Goal: Information Seeking & Learning: Learn about a topic

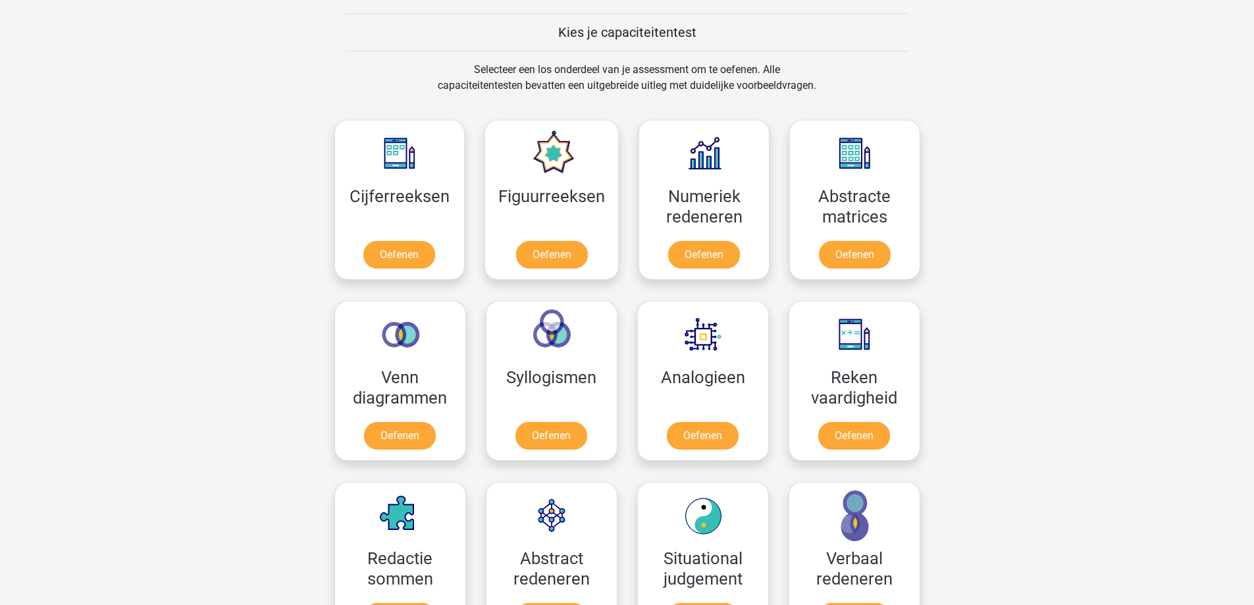
scroll to position [592, 0]
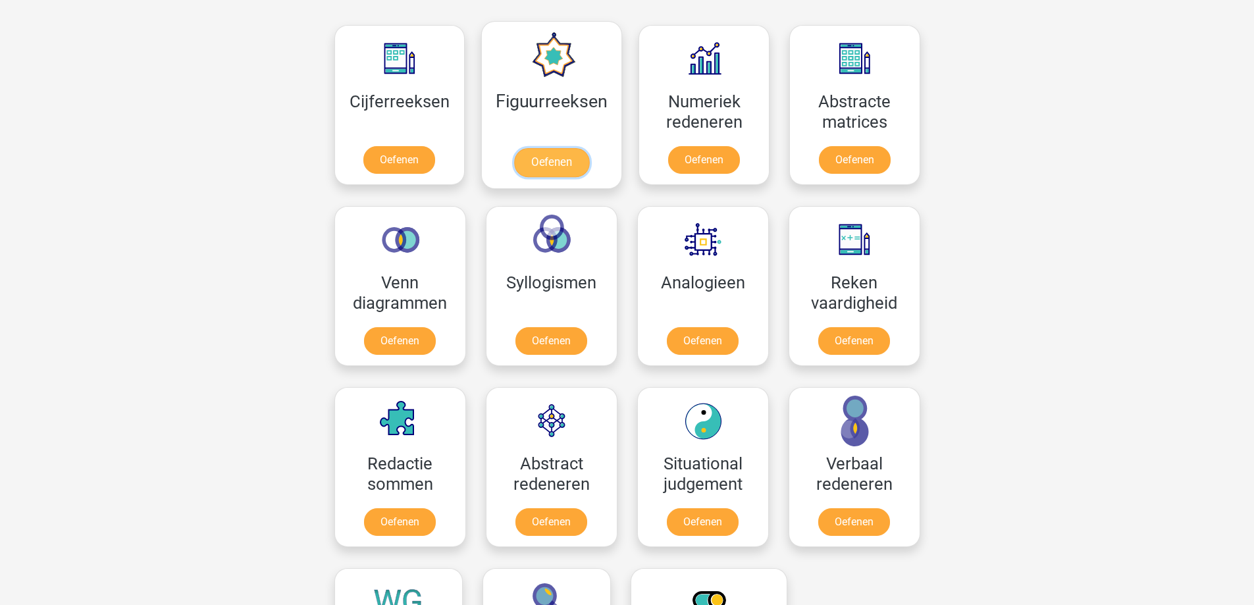
click at [583, 148] on link "Oefenen" at bounding box center [551, 162] width 75 height 29
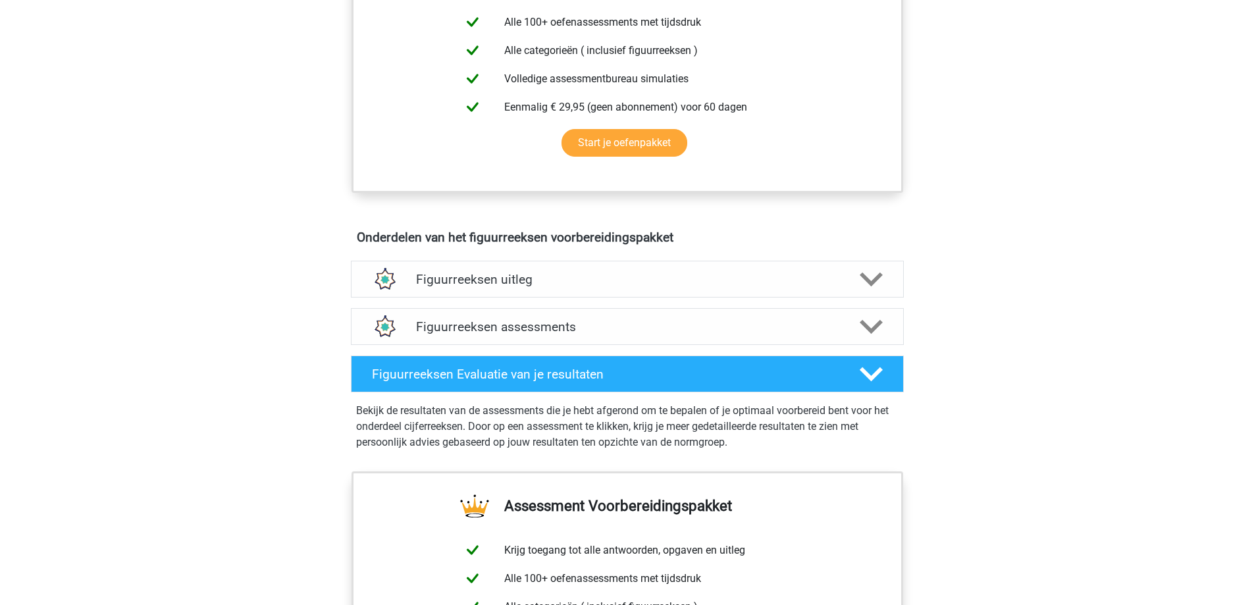
scroll to position [575, 0]
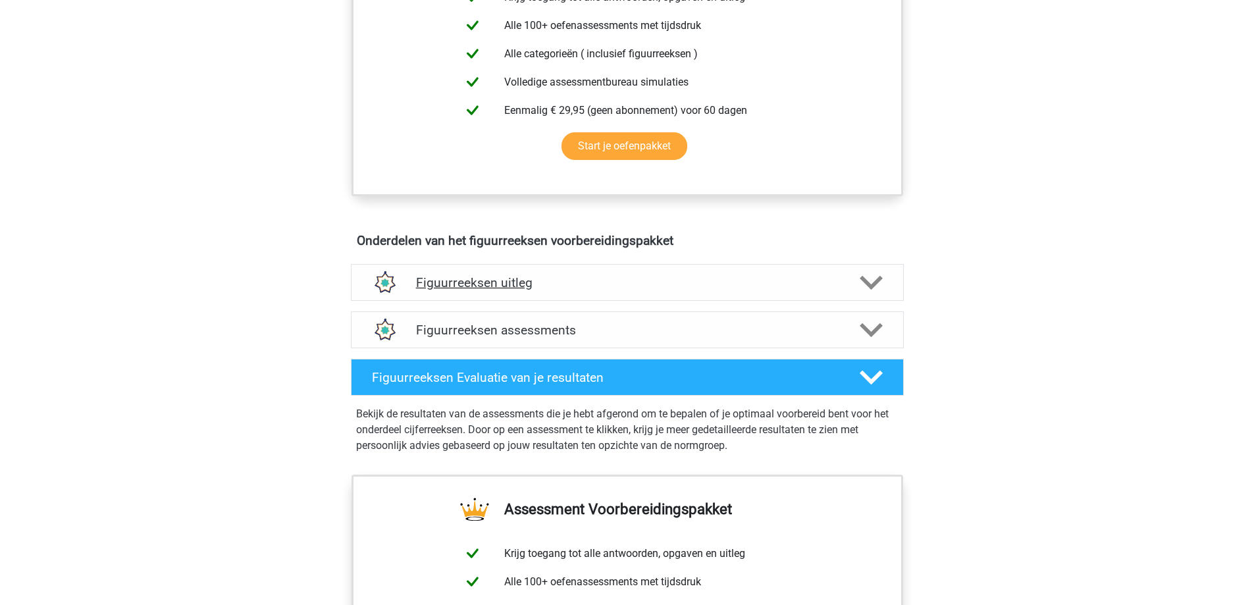
click at [751, 294] on div "Figuurreeksen uitleg" at bounding box center [627, 282] width 553 height 37
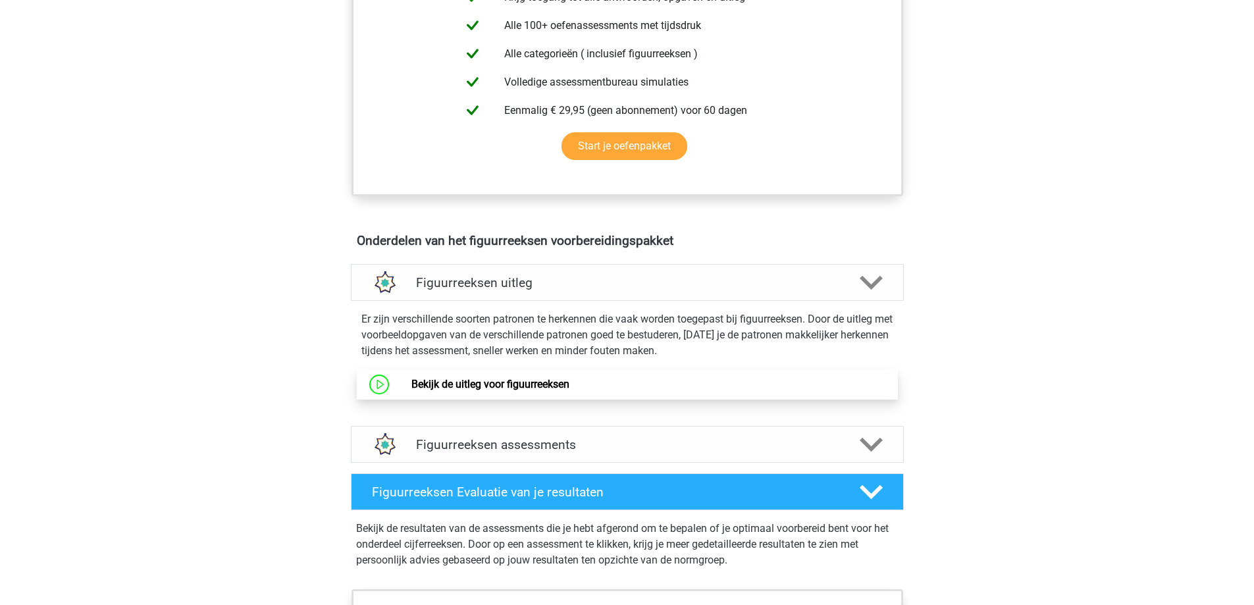
click at [546, 384] on link "Bekijk de uitleg voor figuurreeksen" at bounding box center [490, 384] width 158 height 13
click at [583, 457] on div "Figuurreeksen assessments" at bounding box center [627, 444] width 553 height 37
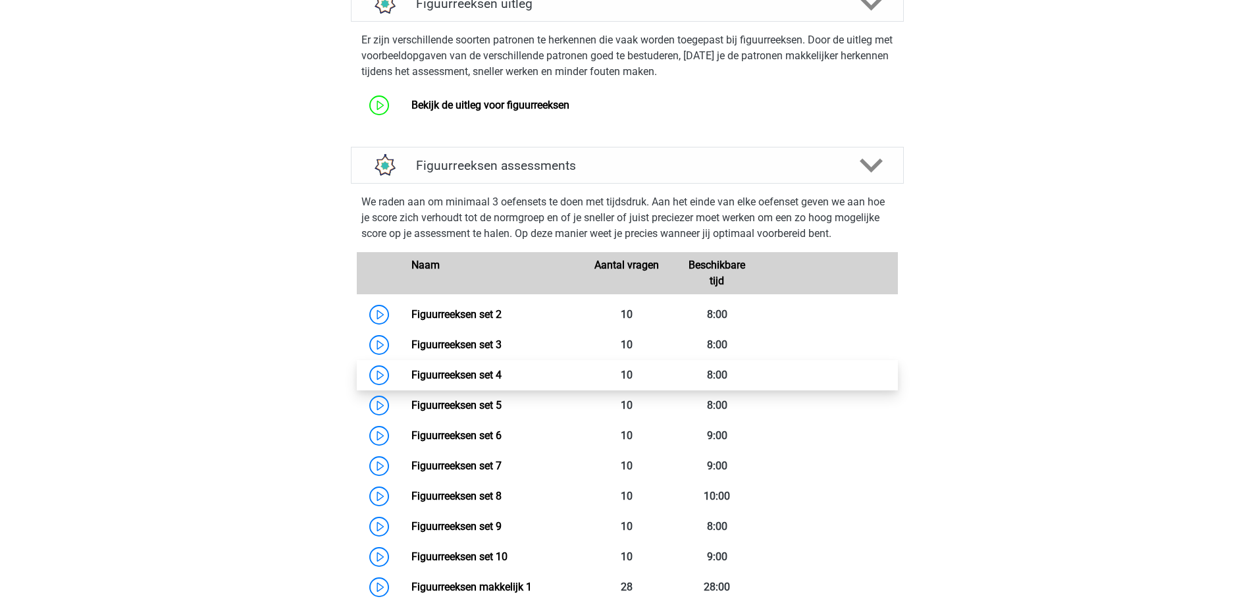
scroll to position [904, 0]
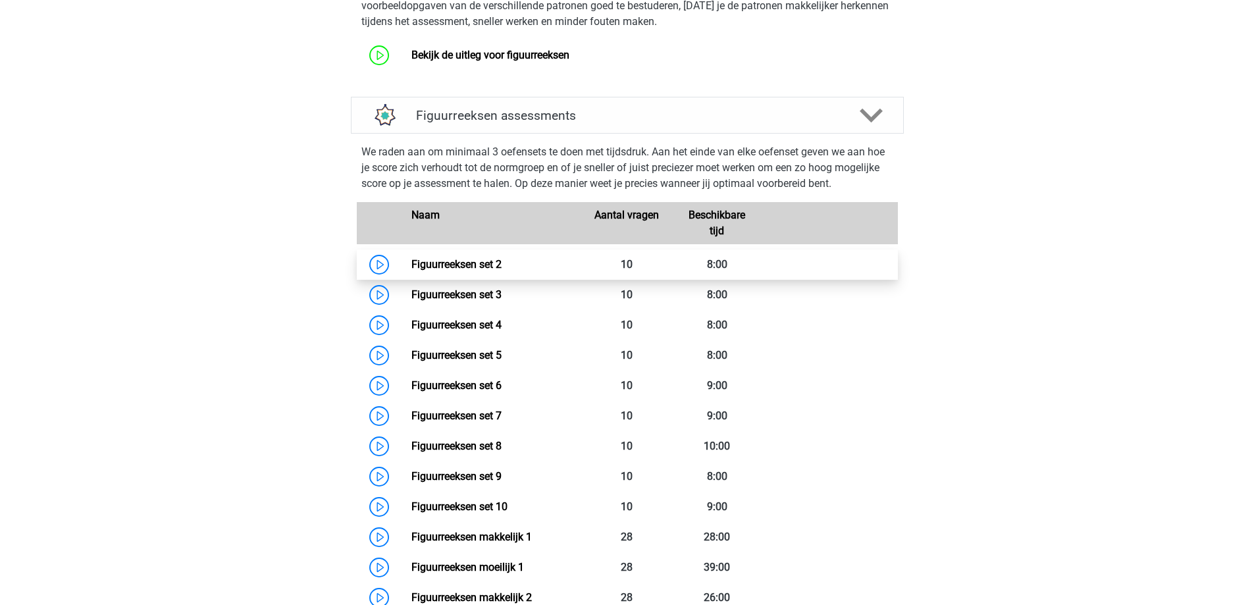
click at [485, 268] on link "Figuurreeksen set 2" at bounding box center [456, 264] width 90 height 13
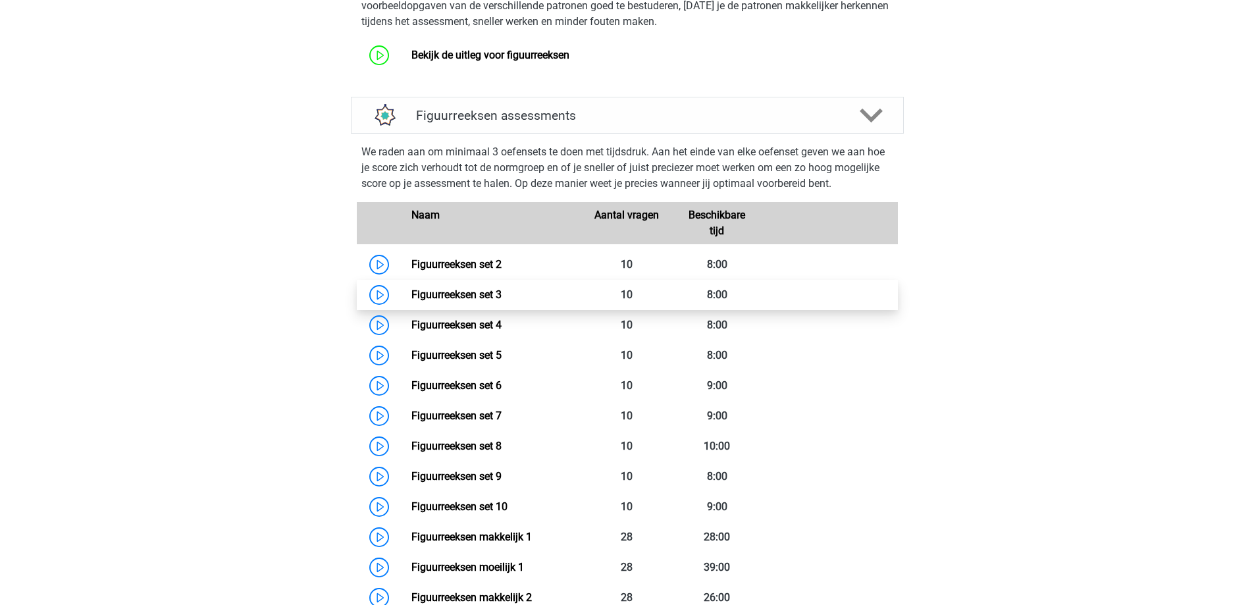
click at [479, 299] on link "Figuurreeksen set 3" at bounding box center [456, 294] width 90 height 13
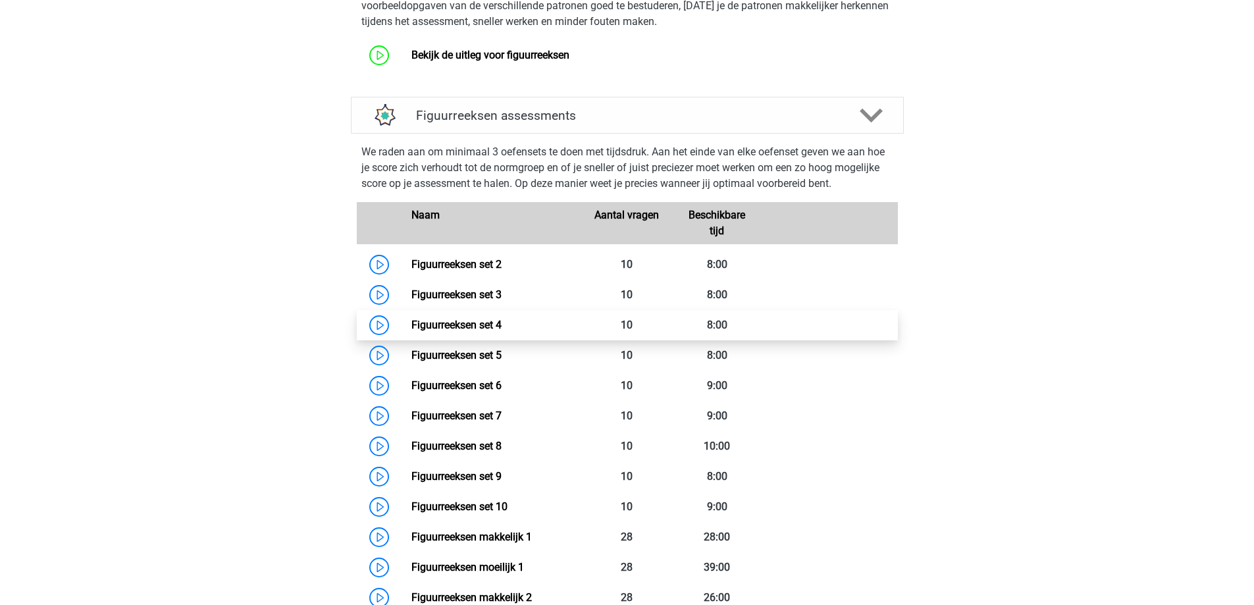
click at [479, 326] on link "Figuurreeksen set 4" at bounding box center [456, 325] width 90 height 13
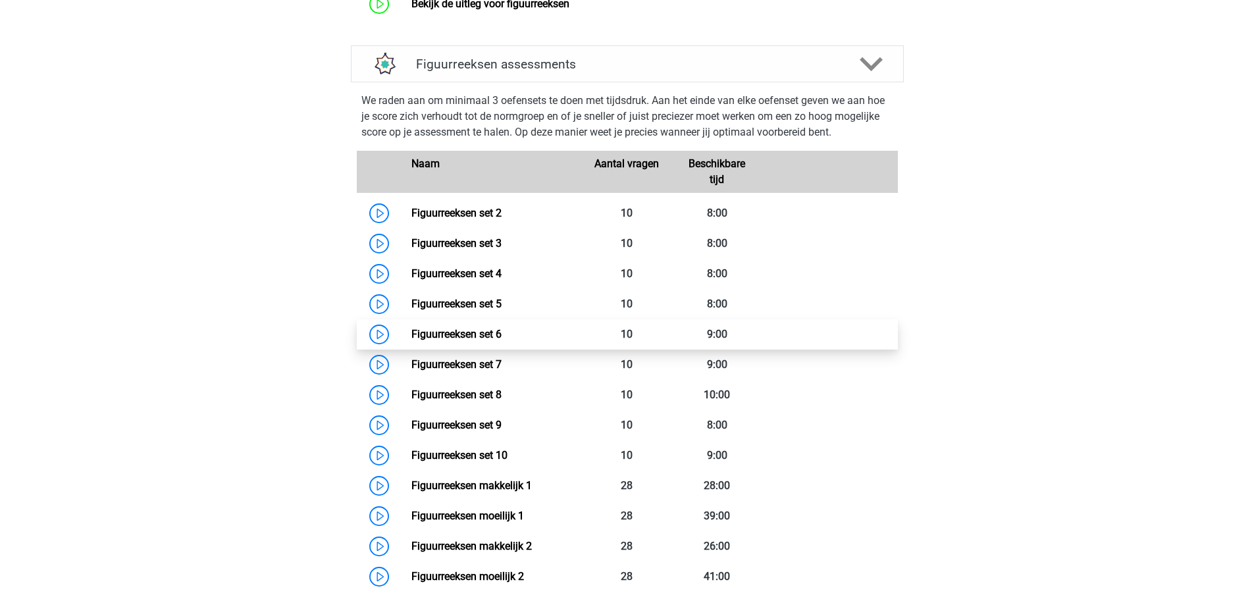
scroll to position [969, 0]
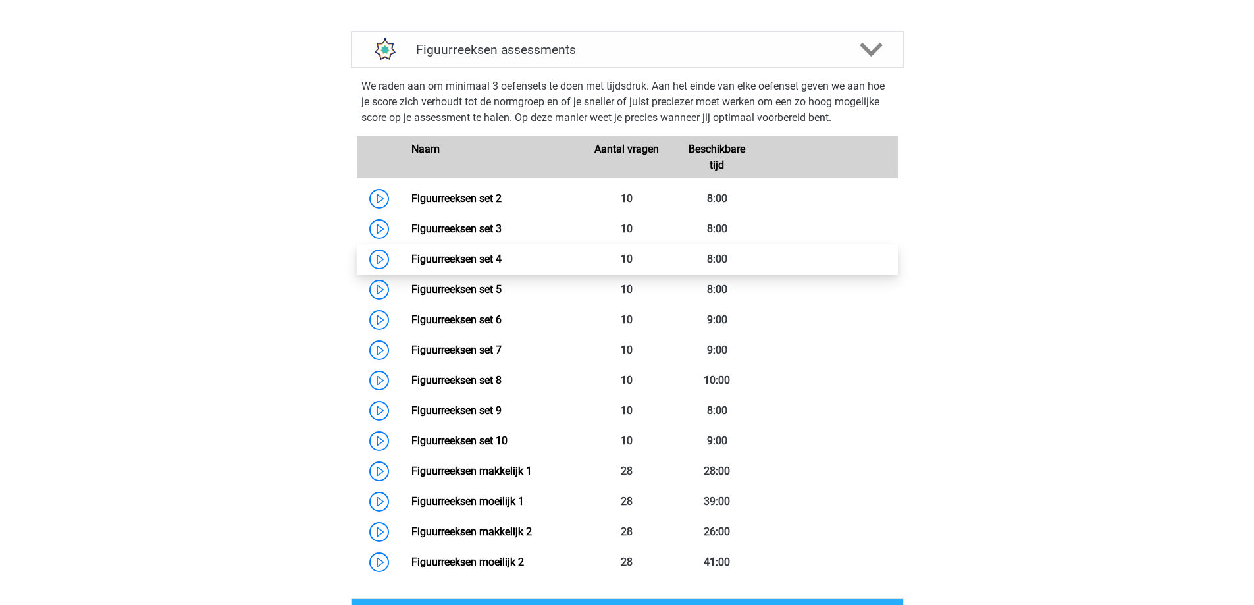
click at [458, 259] on link "Figuurreeksen set 4" at bounding box center [456, 259] width 90 height 13
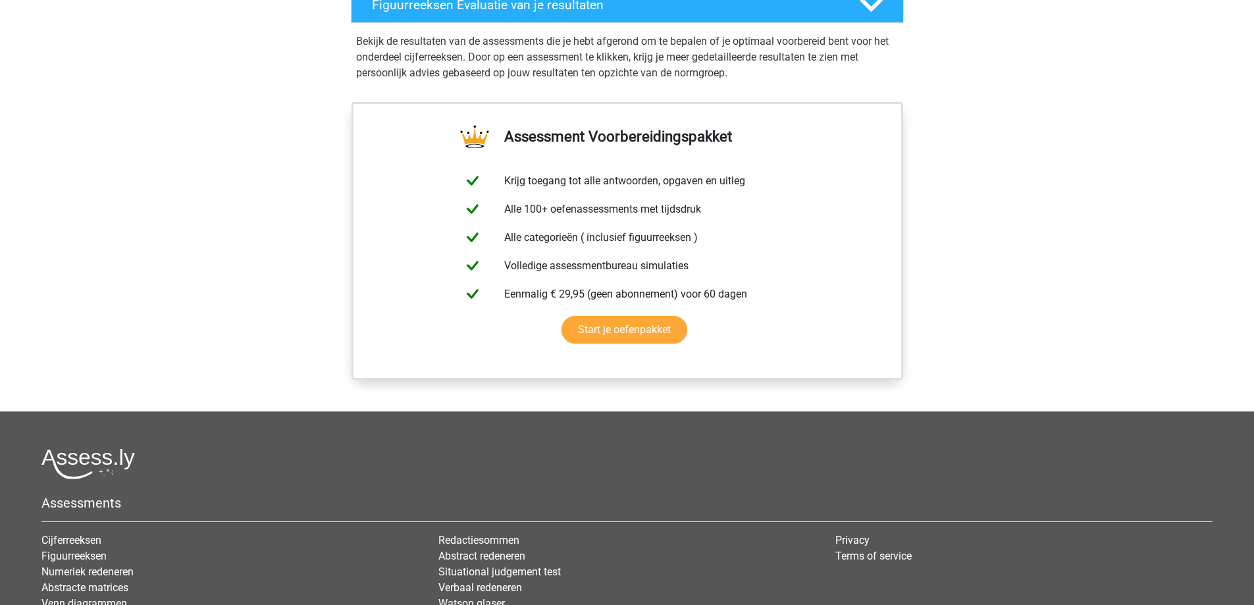
scroll to position [1472, 0]
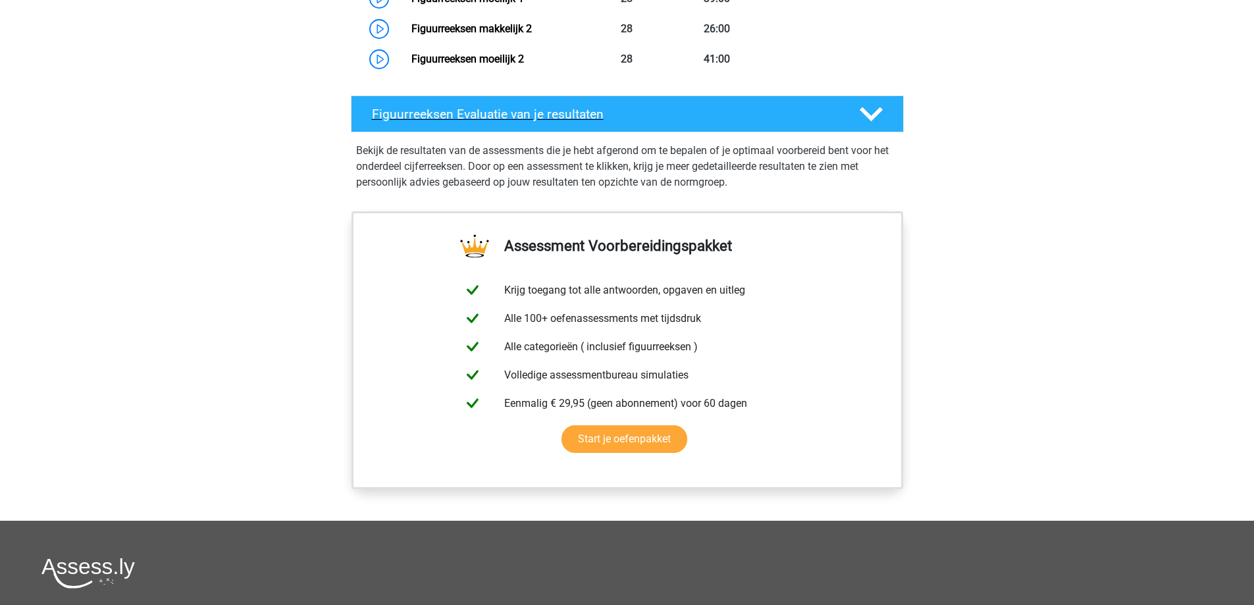
click at [852, 113] on div at bounding box center [870, 114] width 44 height 23
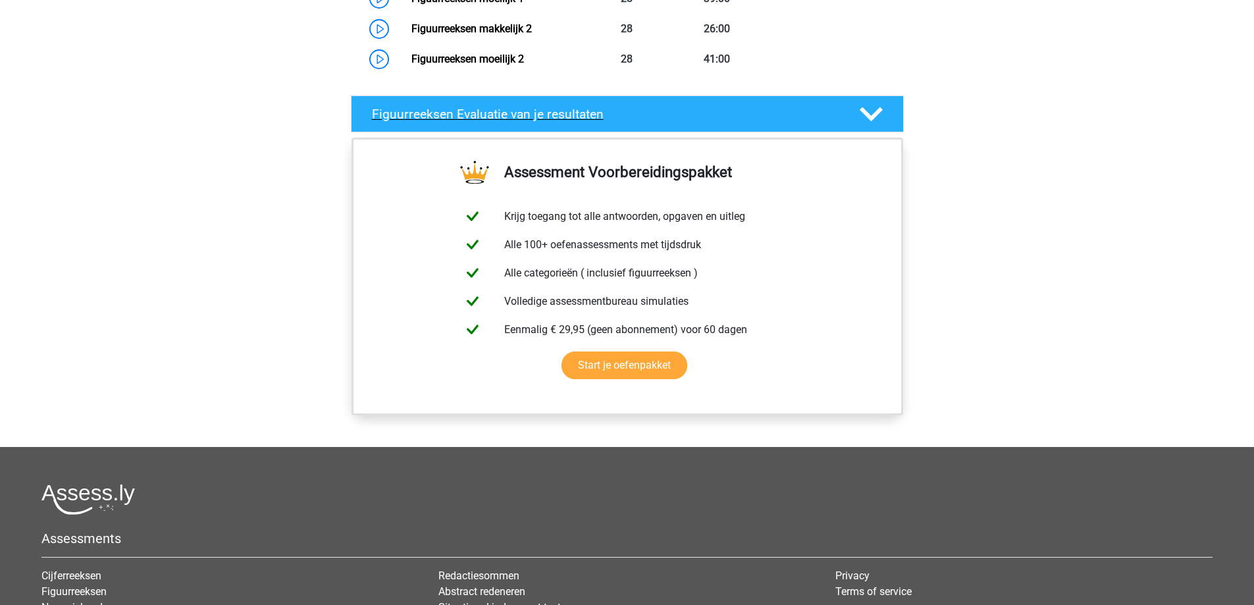
click at [852, 113] on div at bounding box center [870, 114] width 44 height 23
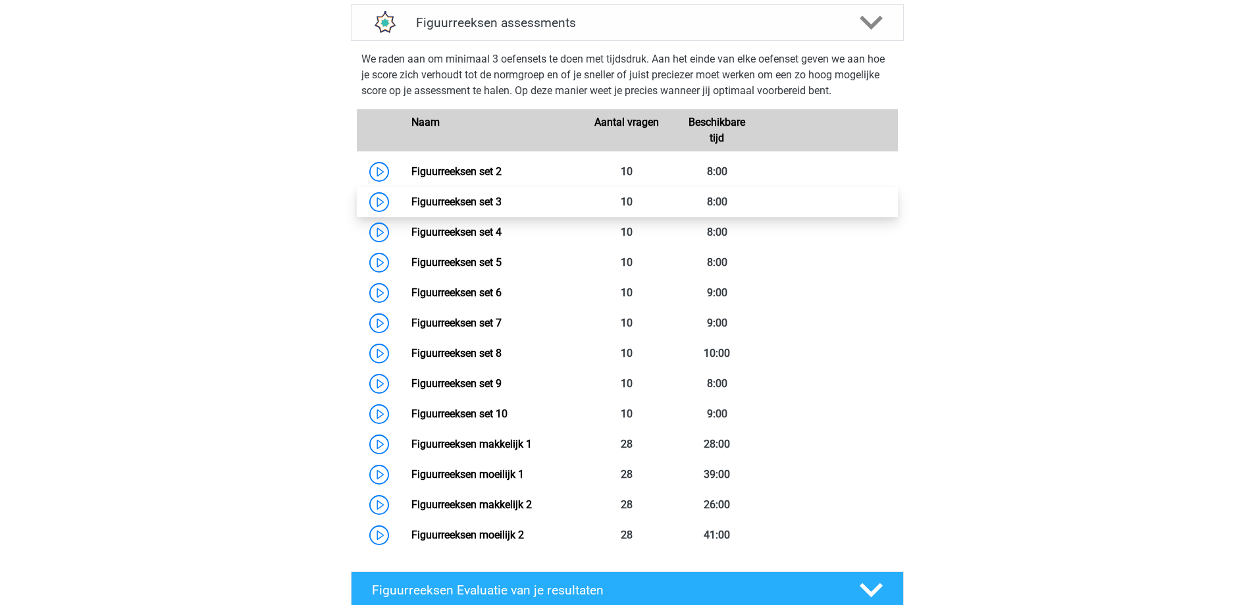
scroll to position [1011, 0]
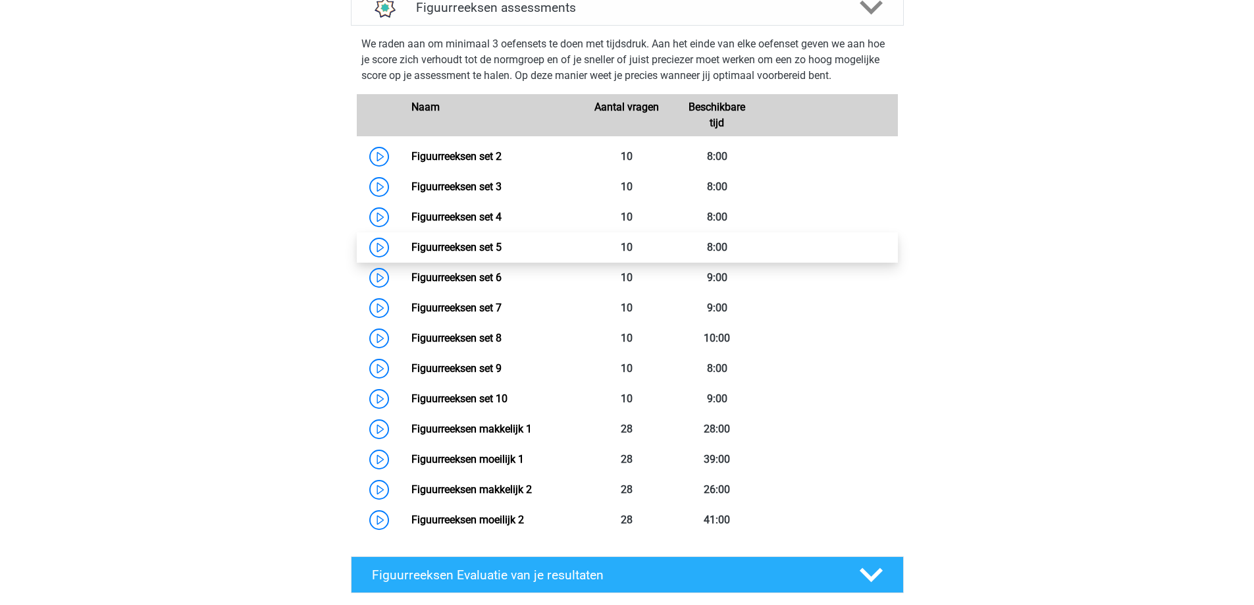
click at [478, 245] on link "Figuurreeksen set 5" at bounding box center [456, 247] width 90 height 13
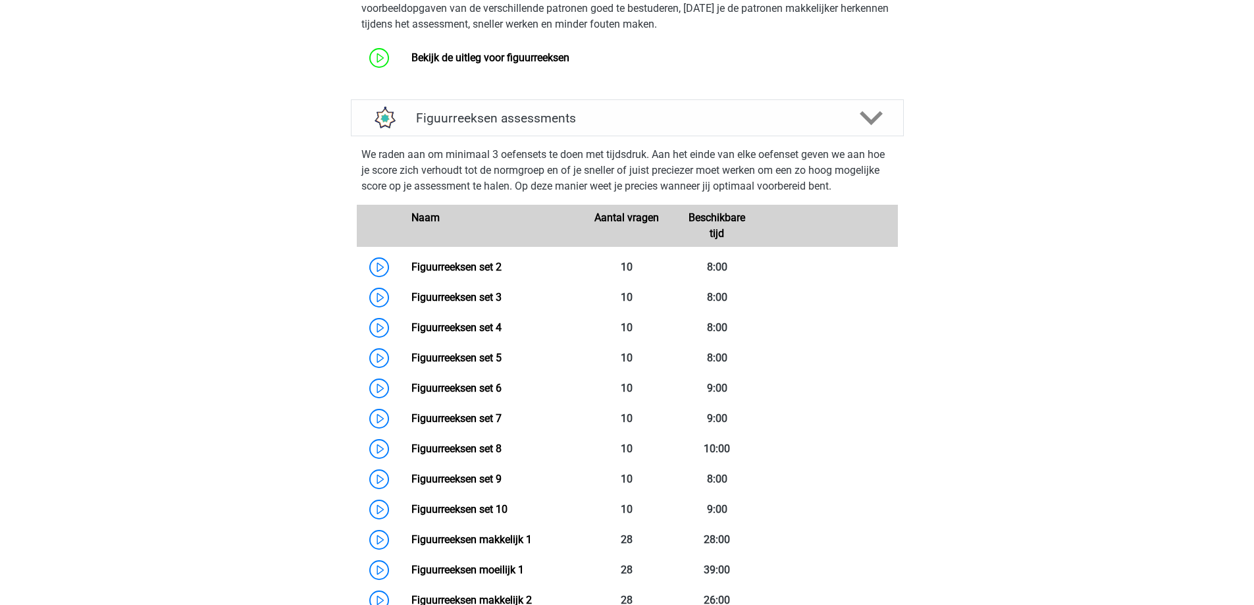
scroll to position [921, 0]
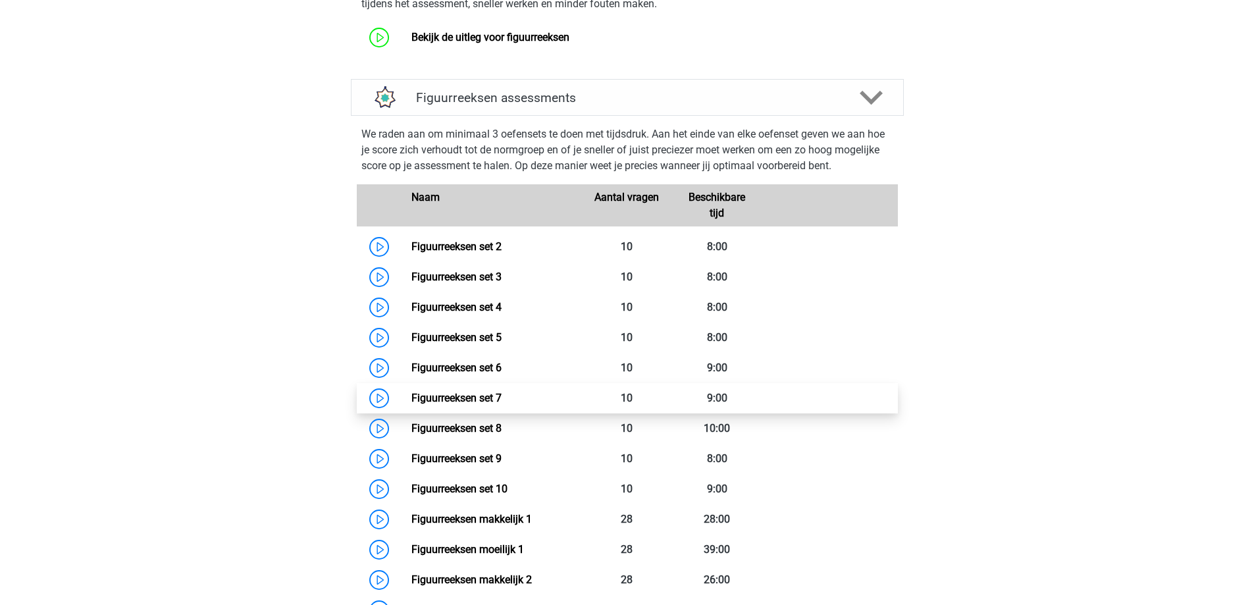
click at [498, 401] on link "Figuurreeksen set 7" at bounding box center [456, 398] width 90 height 13
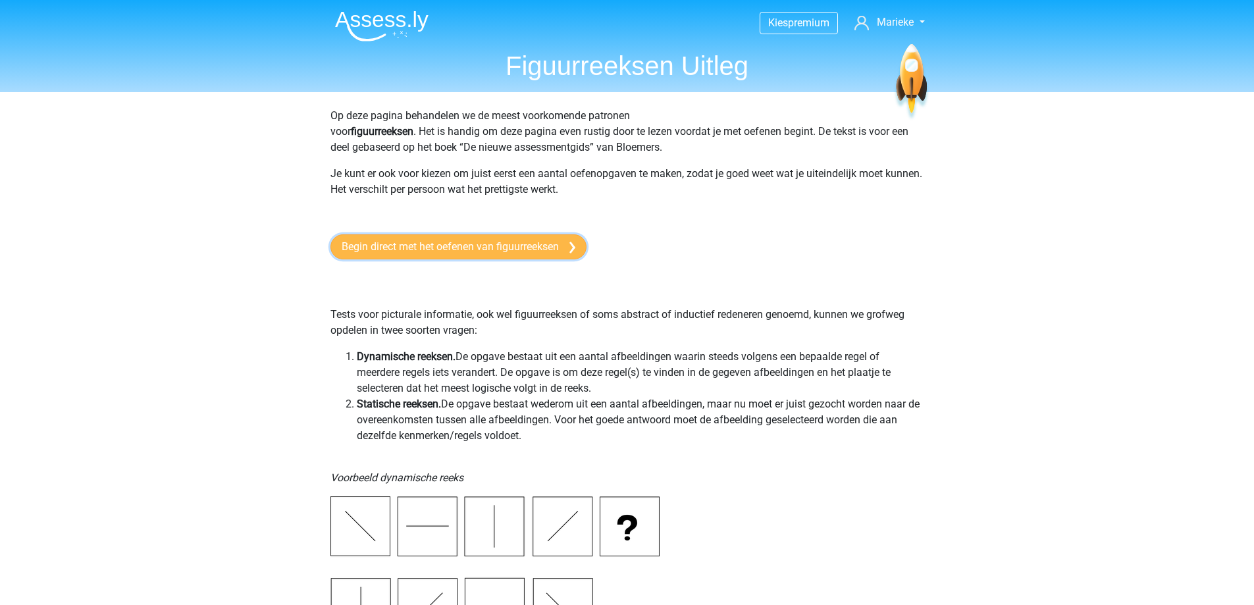
click at [444, 241] on link "Begin direct met het oefenen van figuurreeksen" at bounding box center [458, 246] width 256 height 25
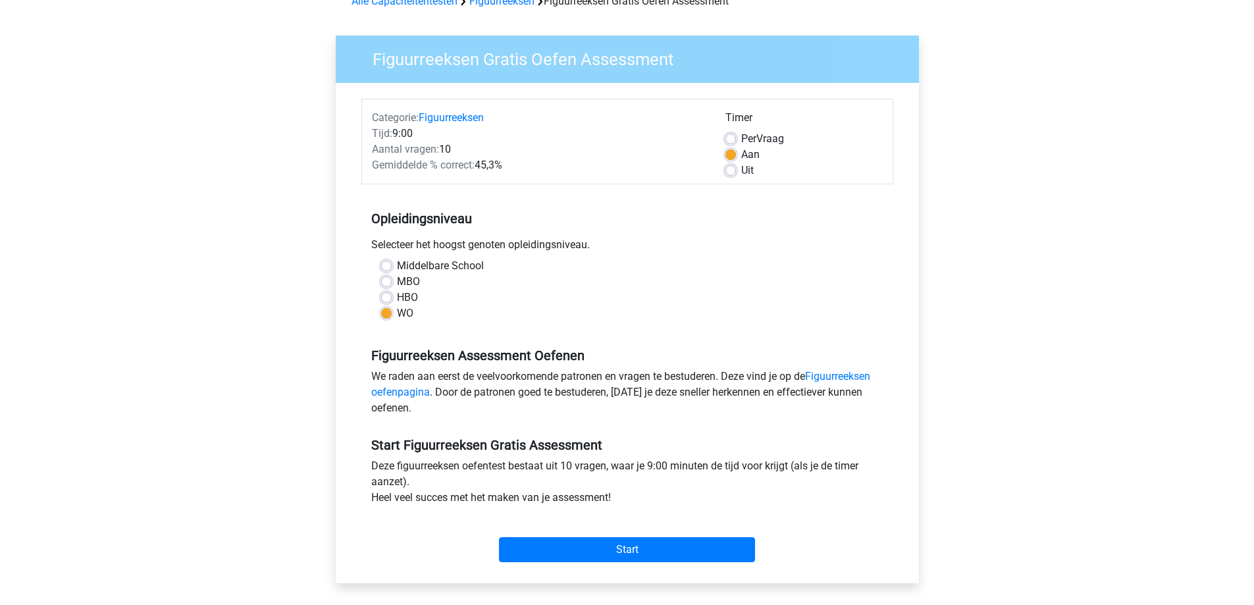
scroll to position [132, 0]
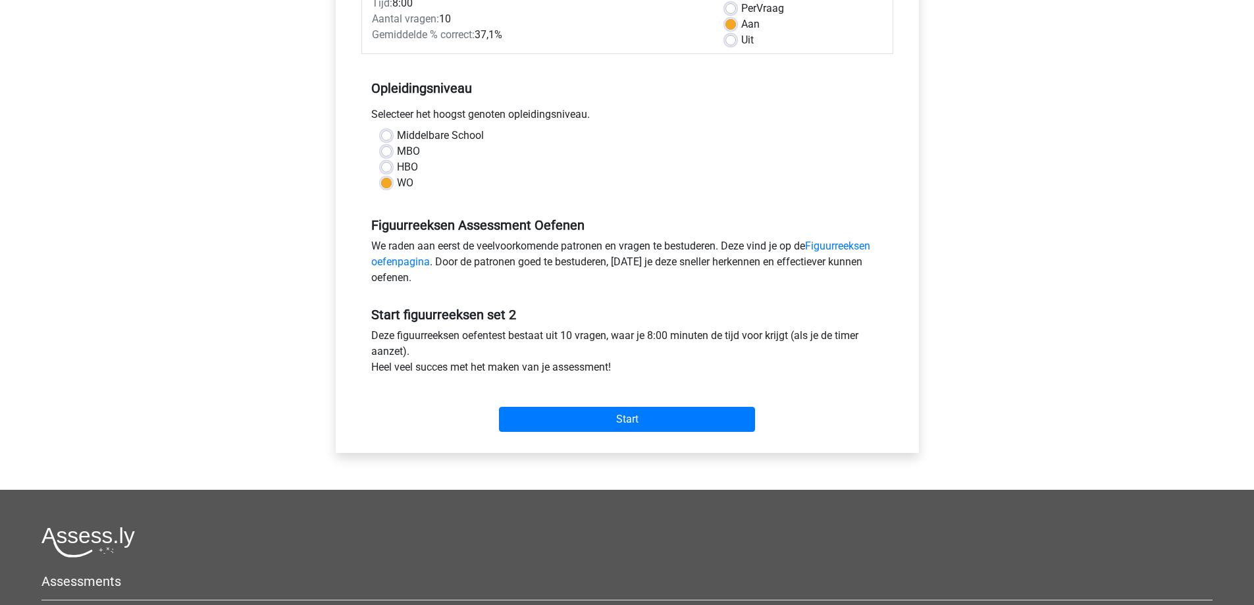
scroll to position [329, 0]
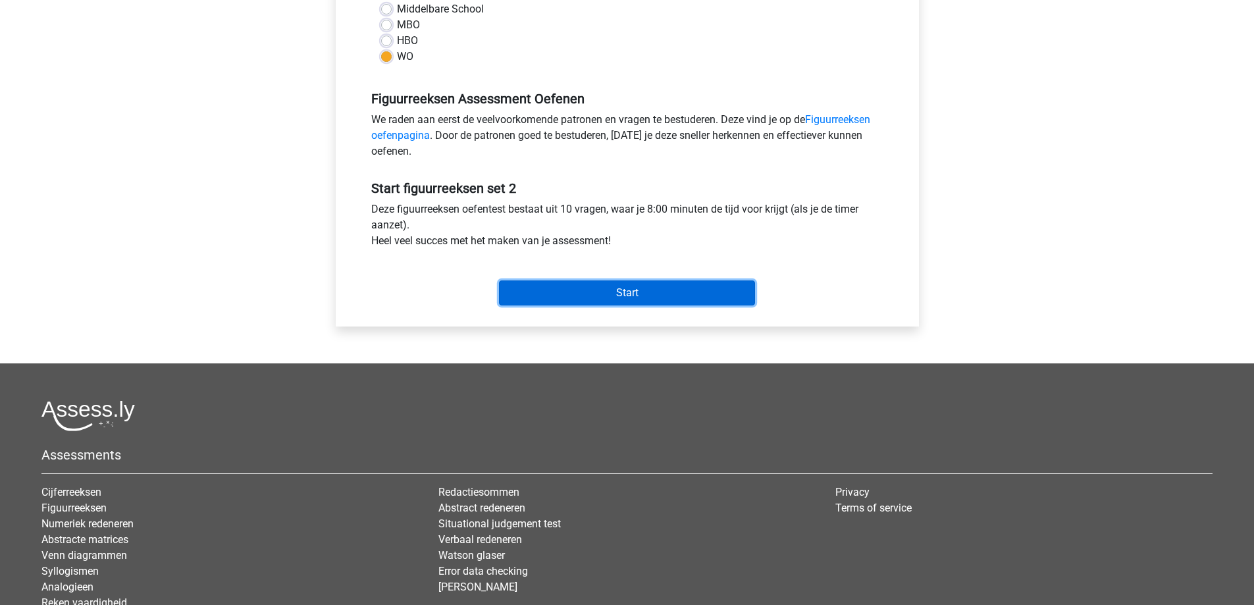
click at [612, 288] on input "Start" at bounding box center [627, 292] width 256 height 25
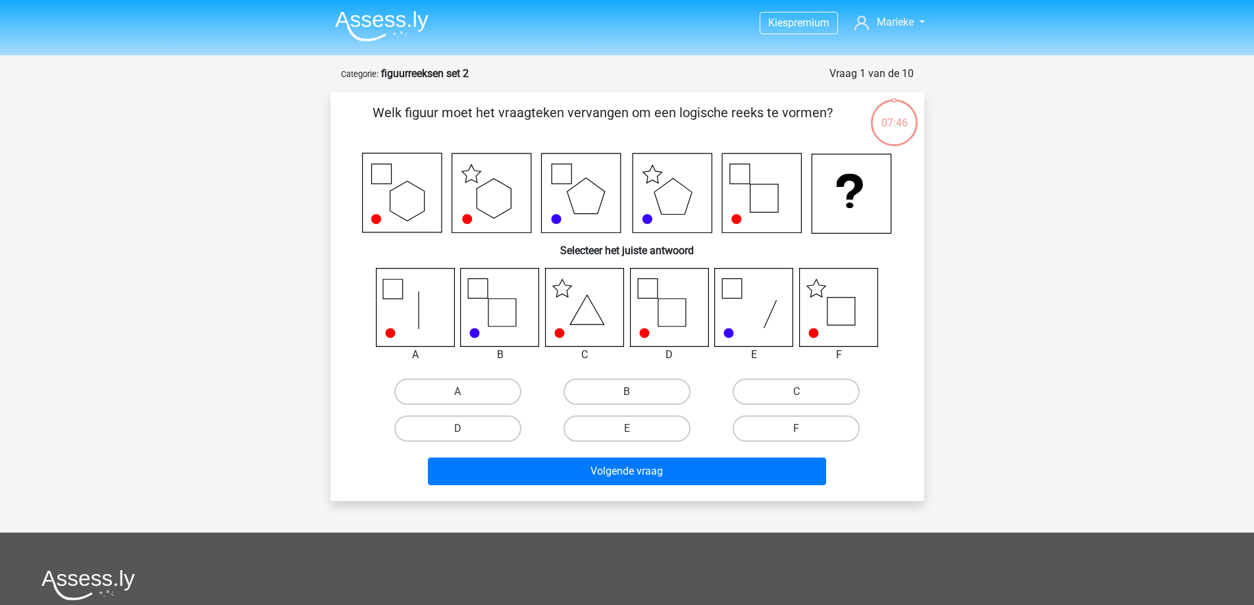
click at [850, 320] on icon at bounding box center [838, 307] width 78 height 78
click at [781, 432] on label "F" at bounding box center [795, 428] width 127 height 26
click at [796, 432] on input "F" at bounding box center [800, 432] width 9 height 9
radio input "true"
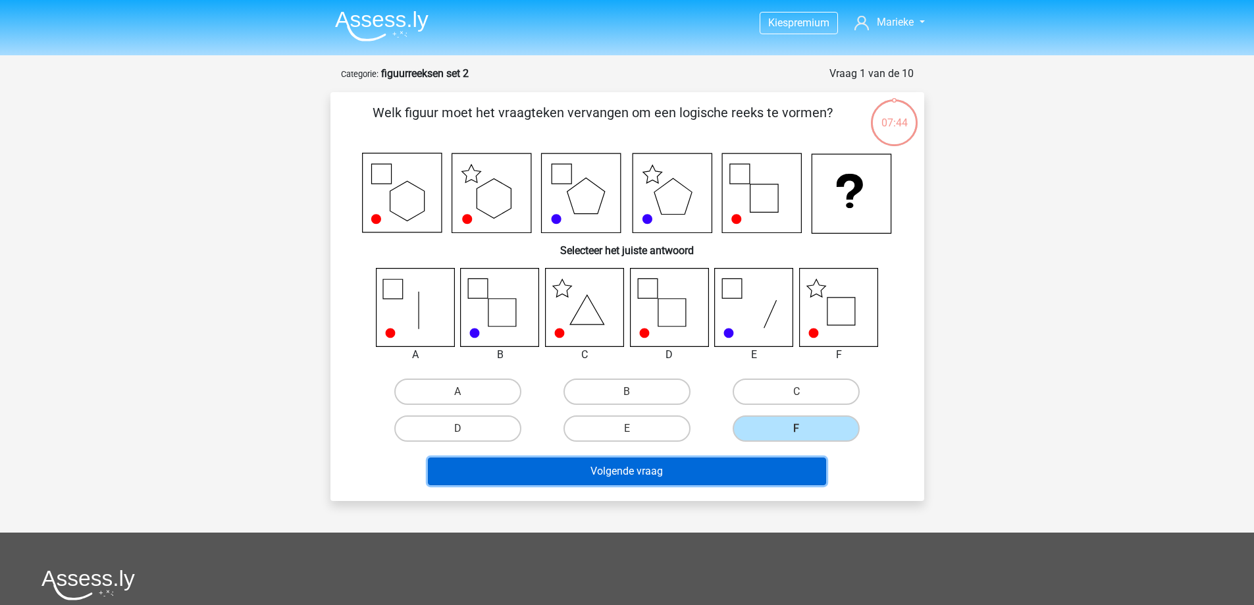
click at [755, 462] on button "Volgende vraag" at bounding box center [627, 471] width 398 height 28
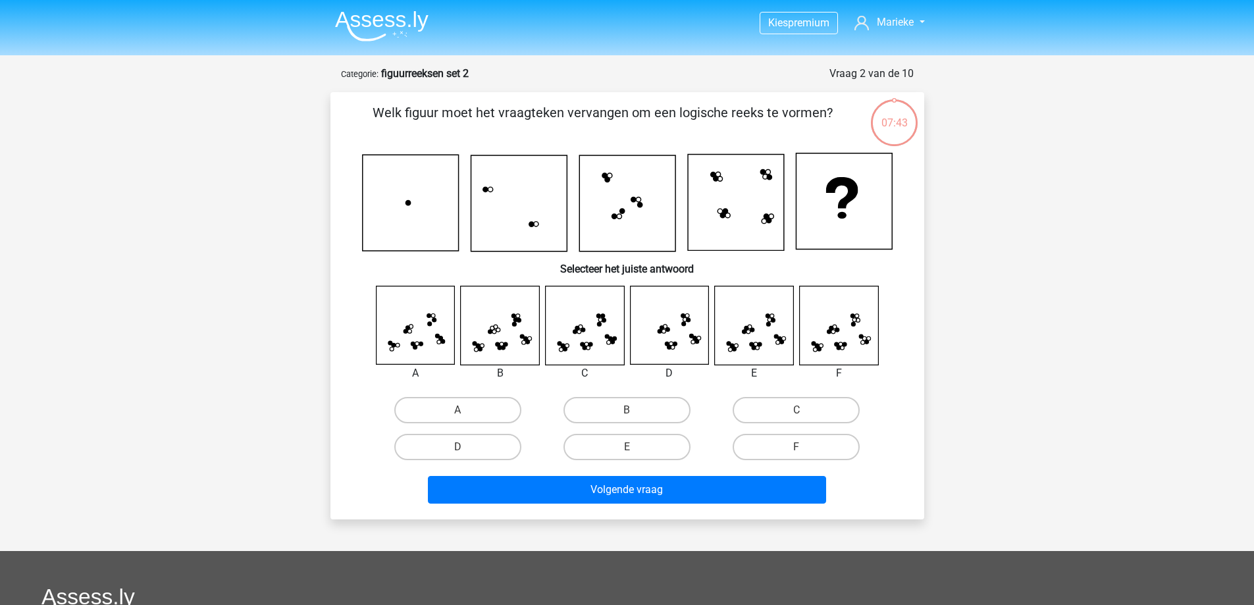
scroll to position [66, 0]
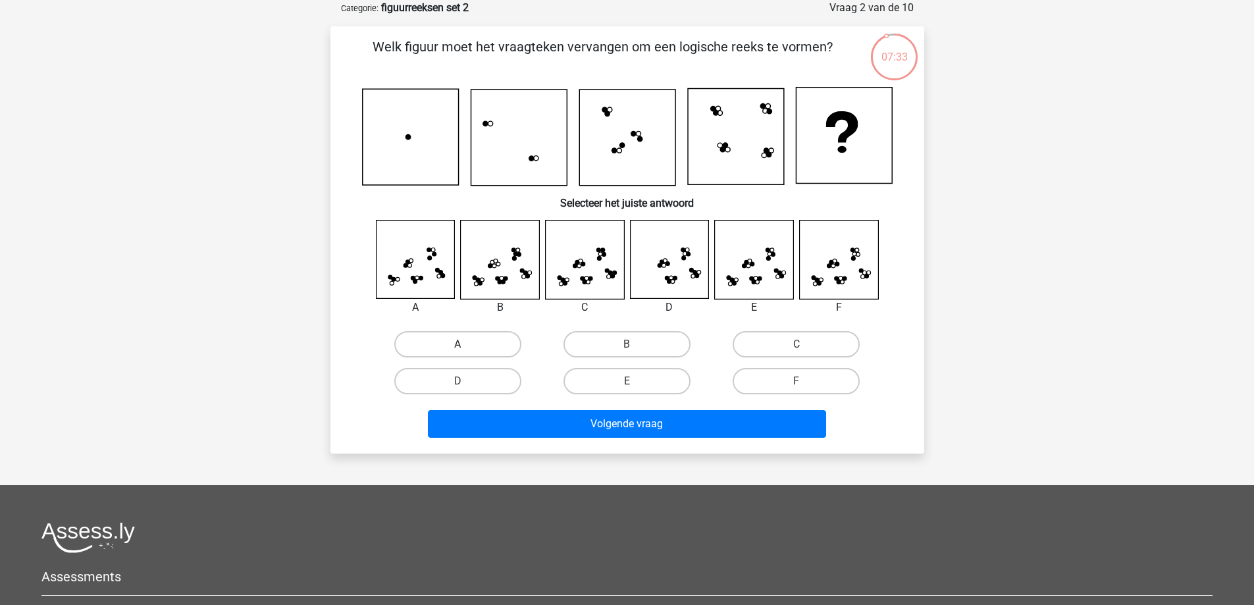
click at [499, 346] on label "A" at bounding box center [457, 344] width 127 height 26
click at [466, 346] on input "A" at bounding box center [461, 348] width 9 height 9
radio input "true"
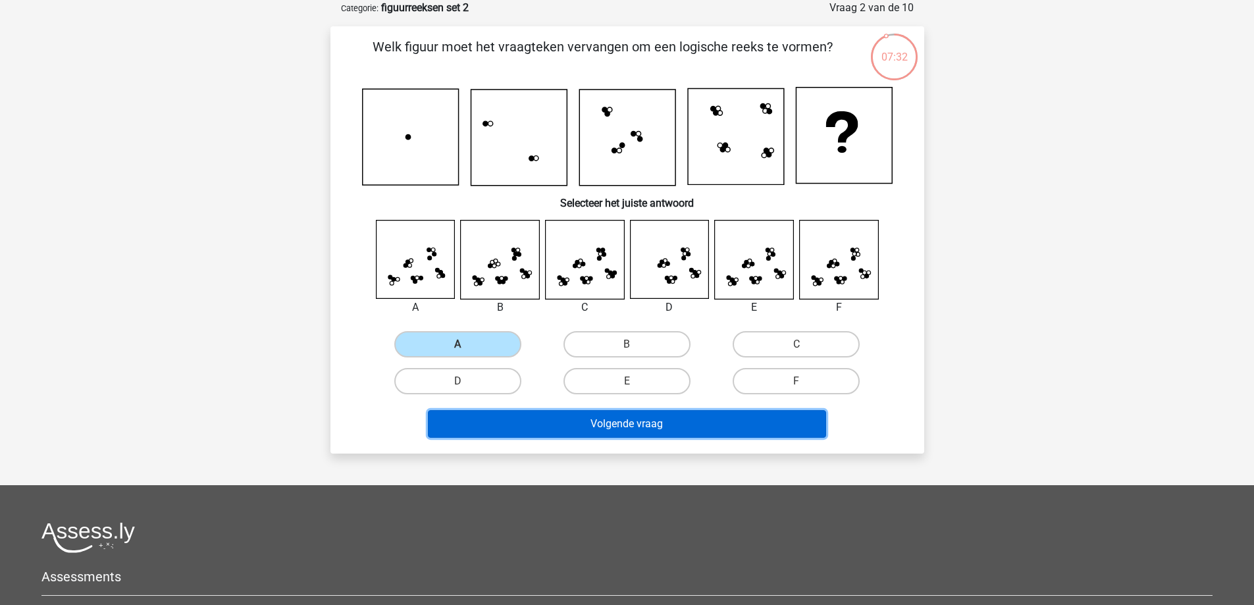
click at [583, 422] on button "Volgende vraag" at bounding box center [627, 424] width 398 height 28
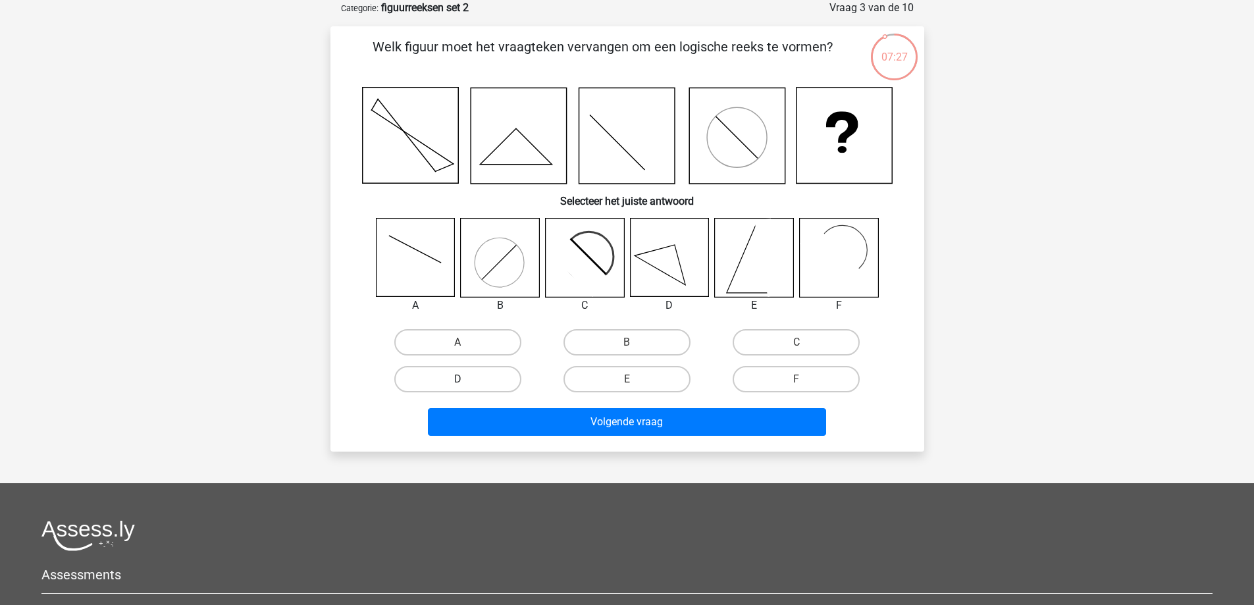
click at [457, 381] on label "D" at bounding box center [457, 379] width 127 height 26
click at [457, 381] on input "D" at bounding box center [461, 383] width 9 height 9
radio input "true"
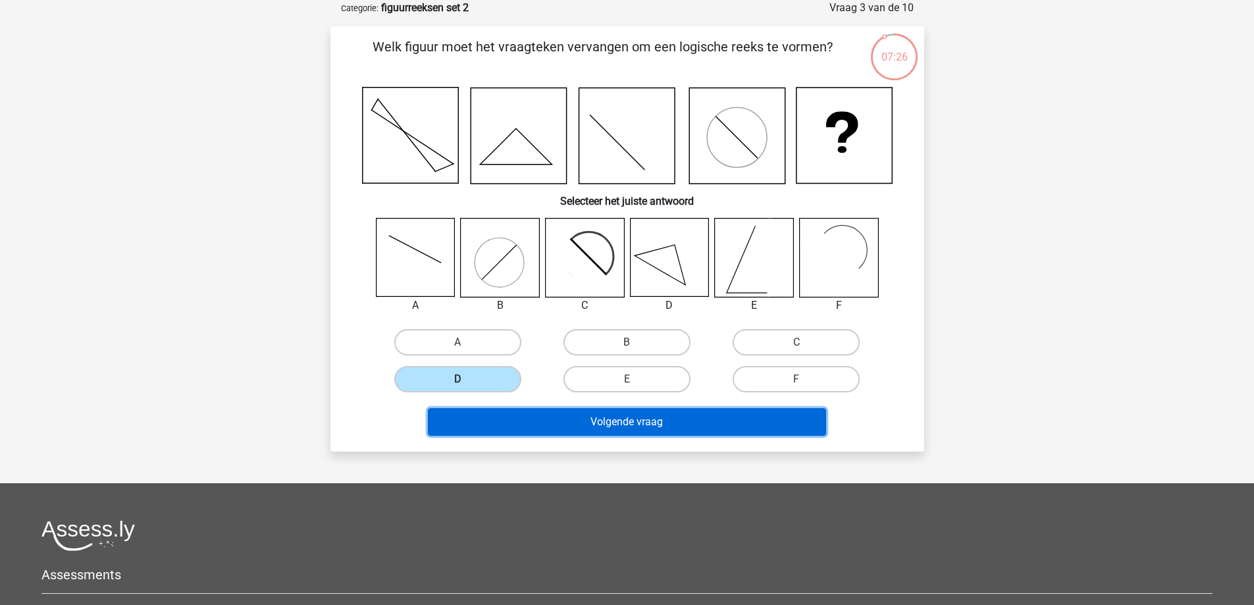
click at [578, 425] on button "Volgende vraag" at bounding box center [627, 422] width 398 height 28
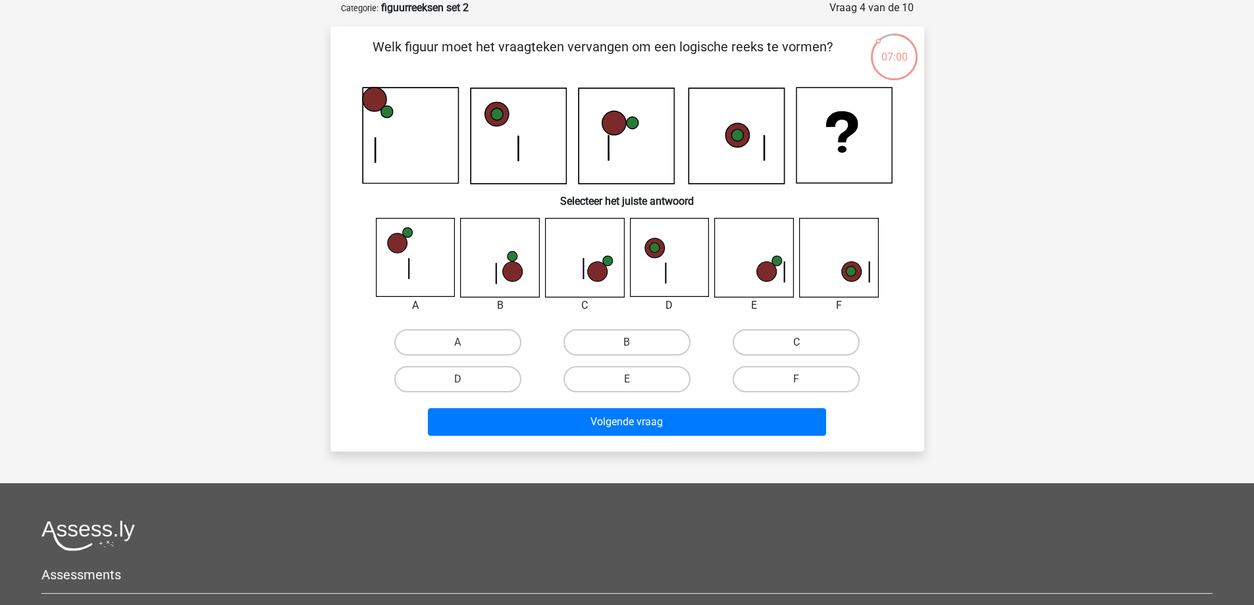
click at [466, 381] on input "D" at bounding box center [461, 383] width 9 height 9
radio input "true"
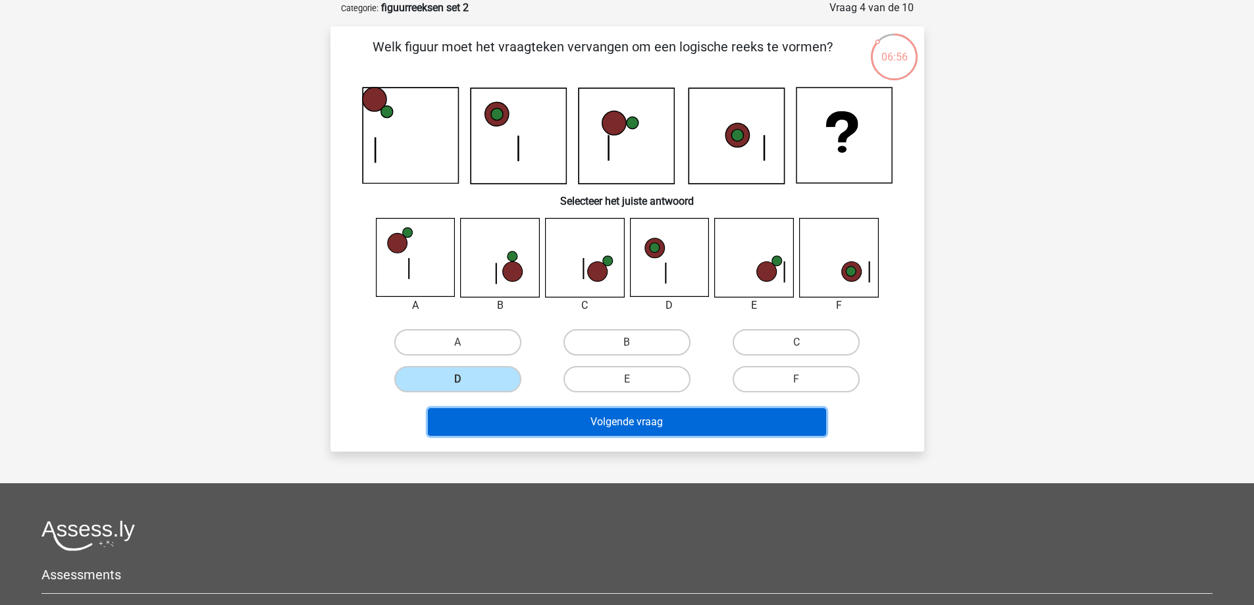
click at [564, 423] on button "Volgende vraag" at bounding box center [627, 422] width 398 height 28
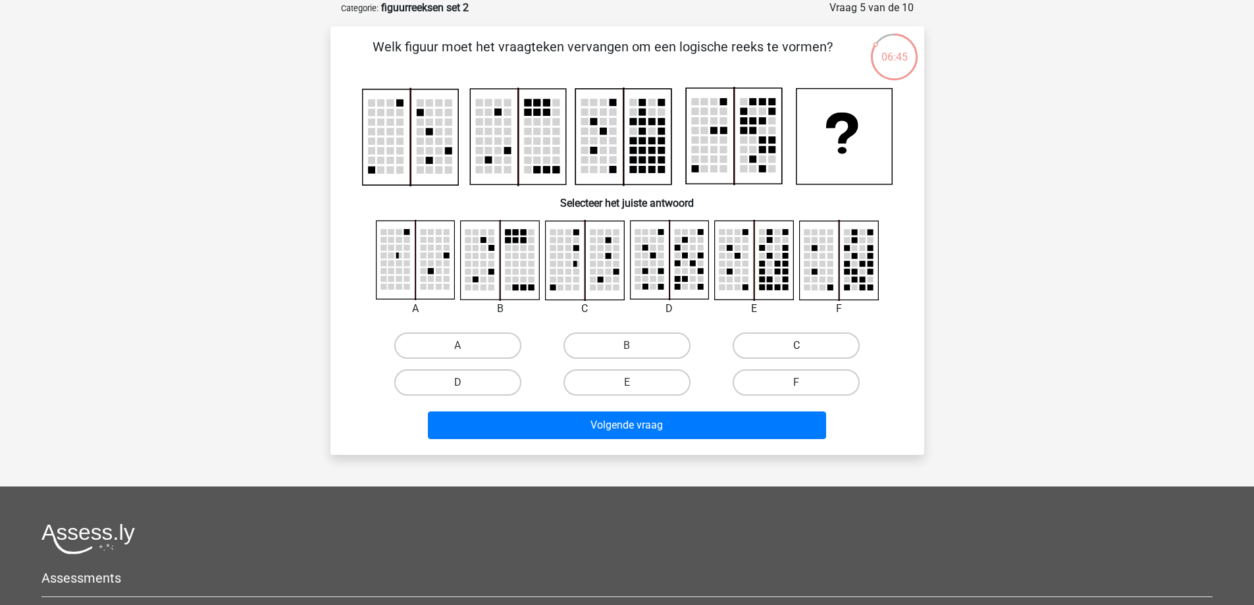
click at [786, 344] on label "C" at bounding box center [795, 345] width 127 height 26
click at [796, 345] on input "C" at bounding box center [800, 349] width 9 height 9
radio input "true"
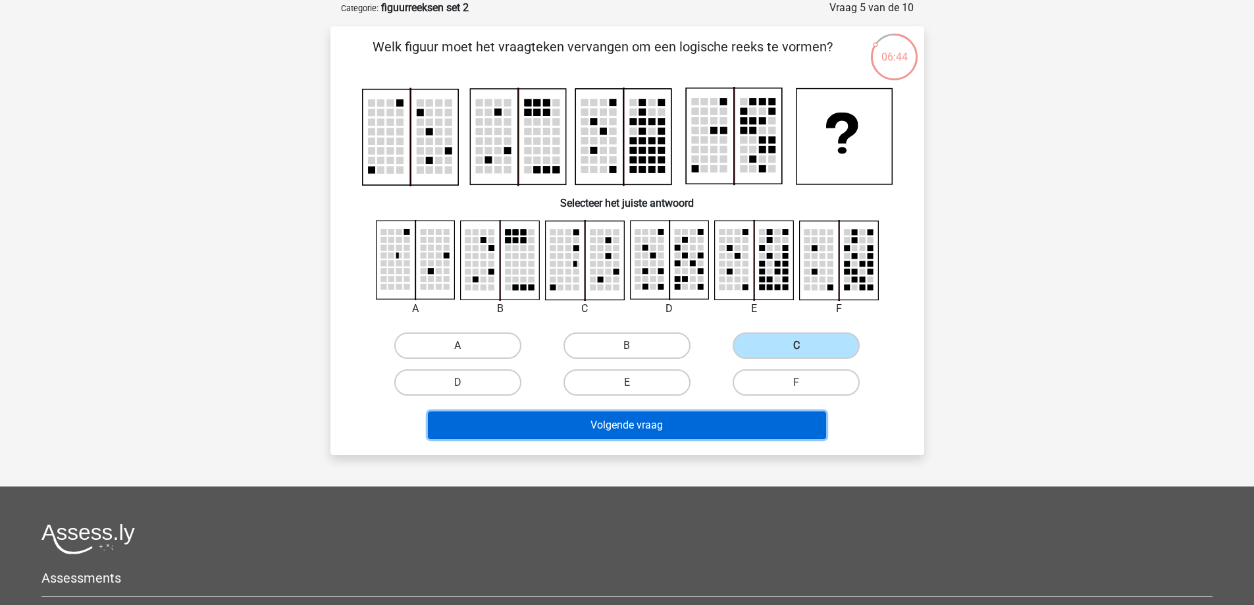
click at [706, 422] on button "Volgende vraag" at bounding box center [627, 425] width 398 height 28
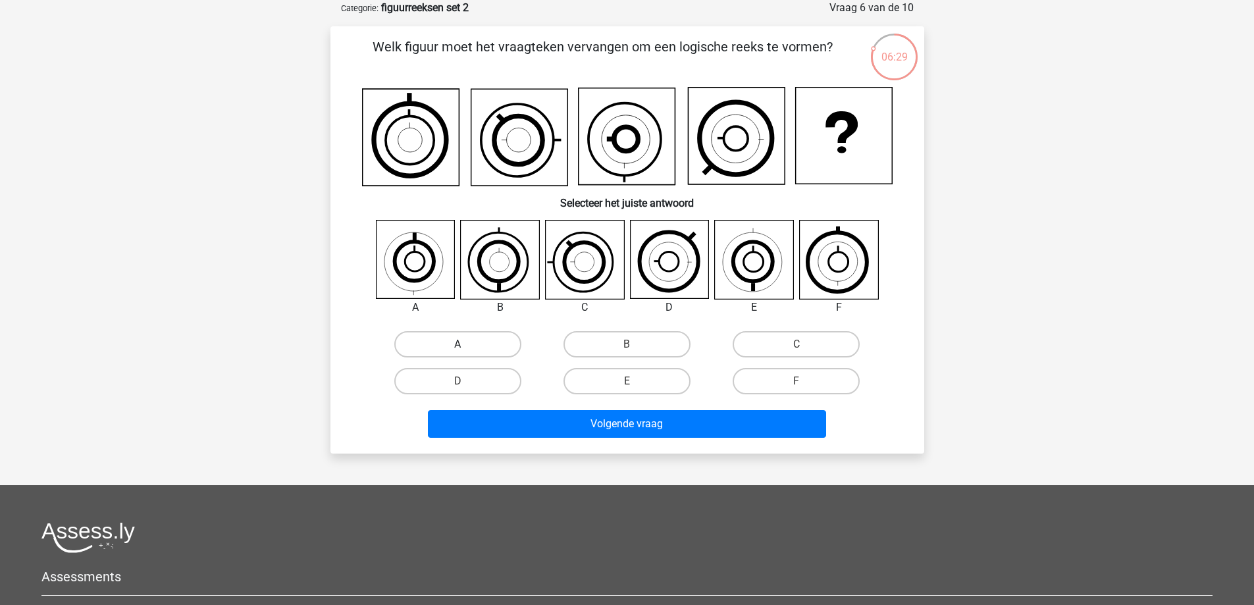
click at [487, 347] on label "A" at bounding box center [457, 344] width 127 height 26
click at [466, 347] on input "A" at bounding box center [461, 348] width 9 height 9
radio input "true"
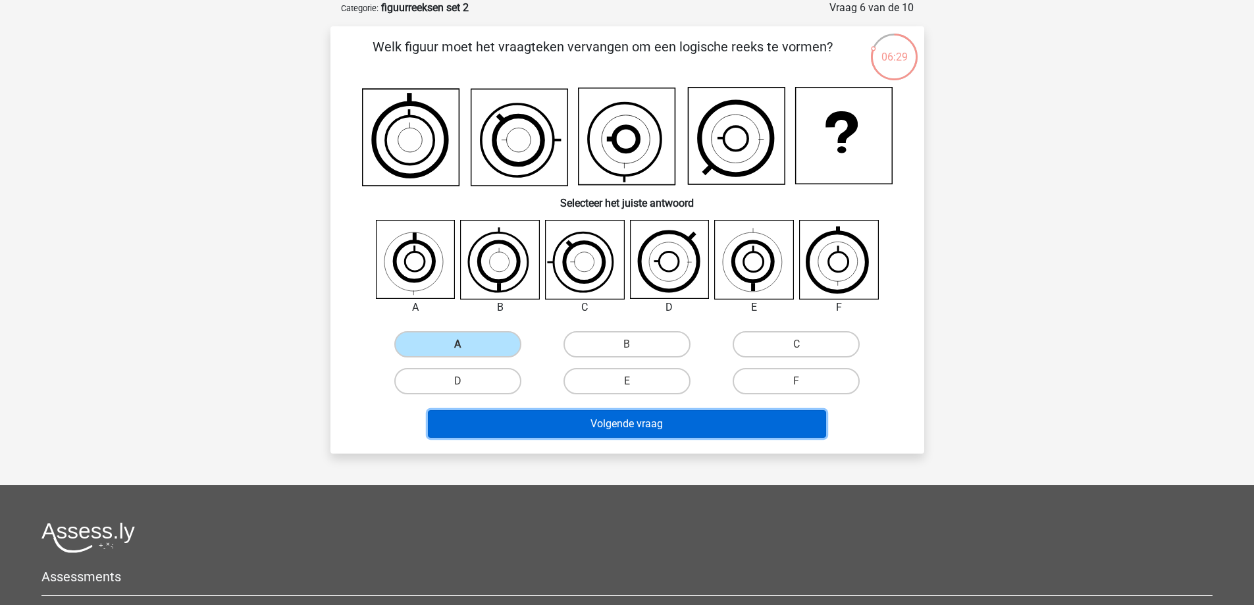
click at [572, 419] on button "Volgende vraag" at bounding box center [627, 424] width 398 height 28
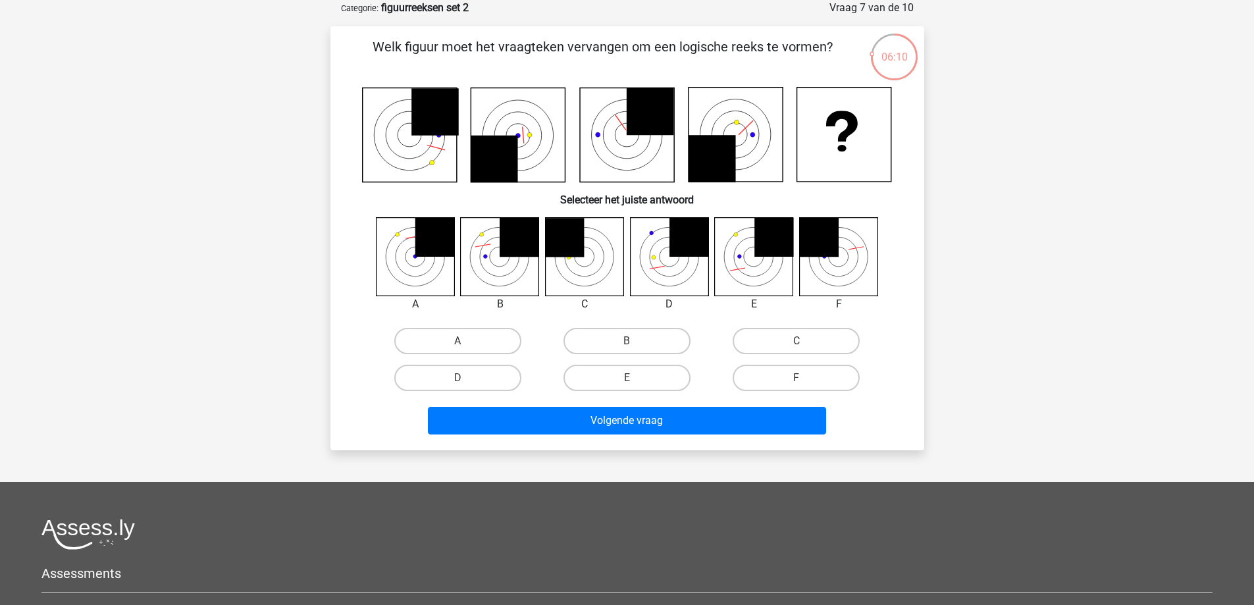
click at [631, 380] on input "E" at bounding box center [630, 382] width 9 height 9
radio input "true"
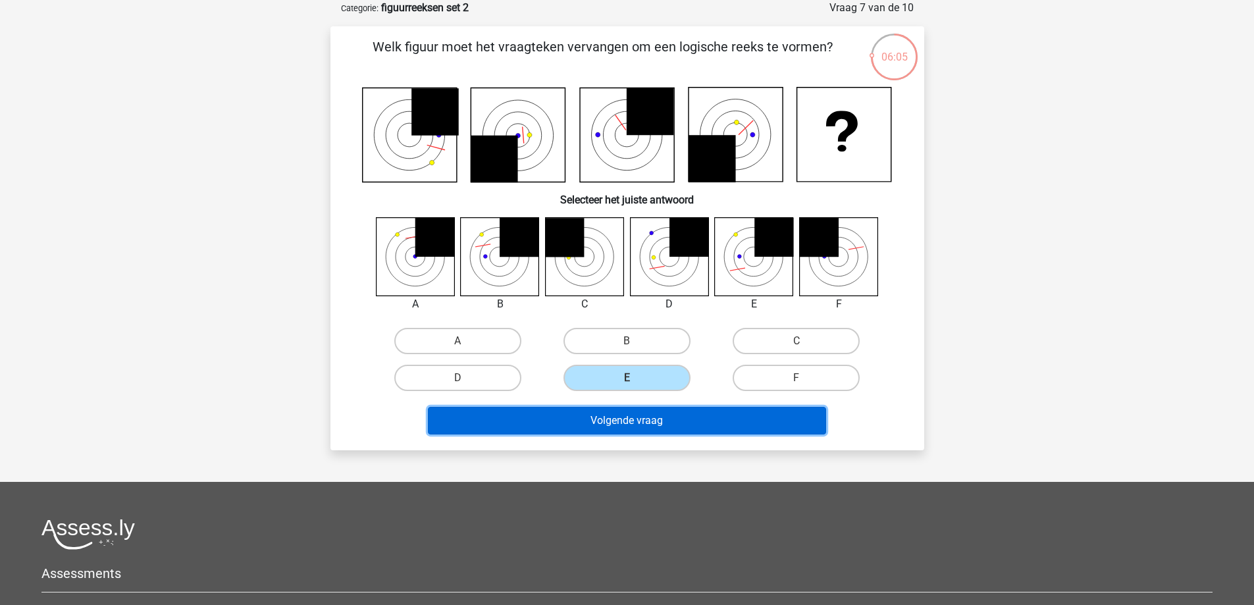
click at [650, 418] on button "Volgende vraag" at bounding box center [627, 421] width 398 height 28
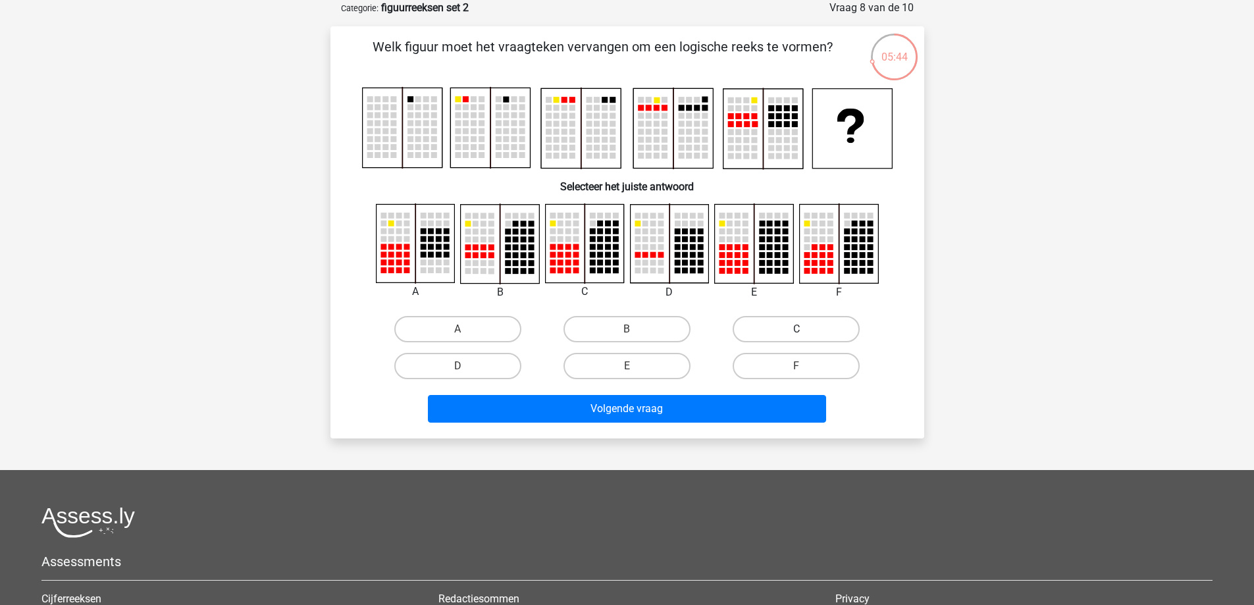
click at [805, 326] on label "C" at bounding box center [795, 329] width 127 height 26
click at [805, 329] on input "C" at bounding box center [800, 333] width 9 height 9
radio input "true"
click at [614, 375] on label "E" at bounding box center [626, 366] width 127 height 26
click at [626, 374] on input "E" at bounding box center [630, 370] width 9 height 9
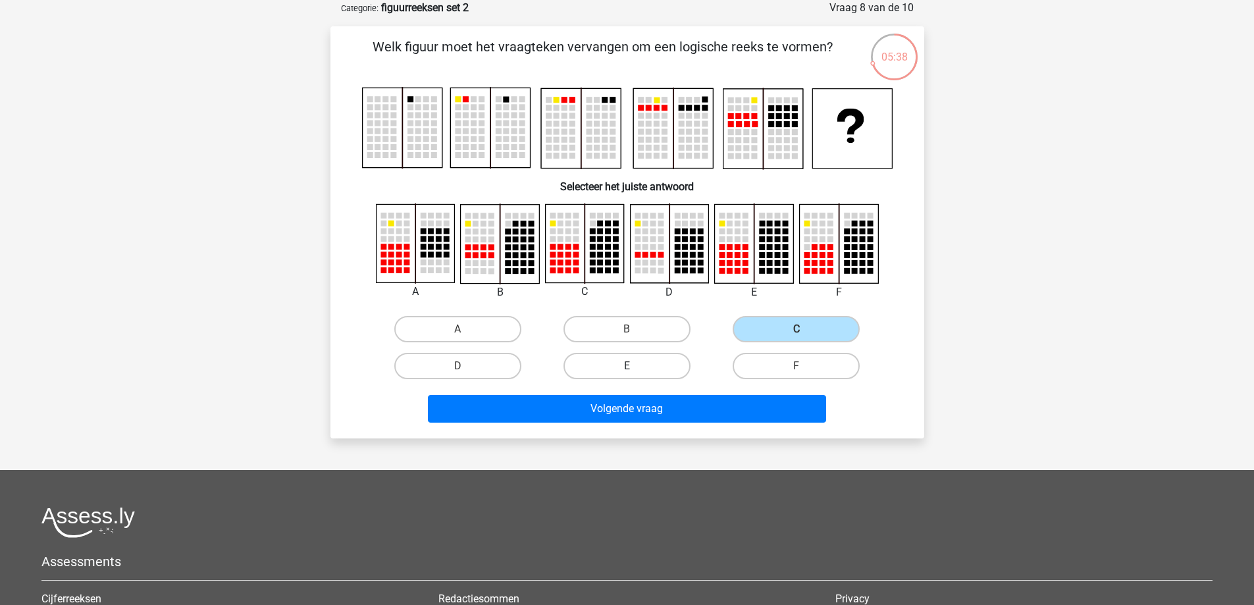
radio input "true"
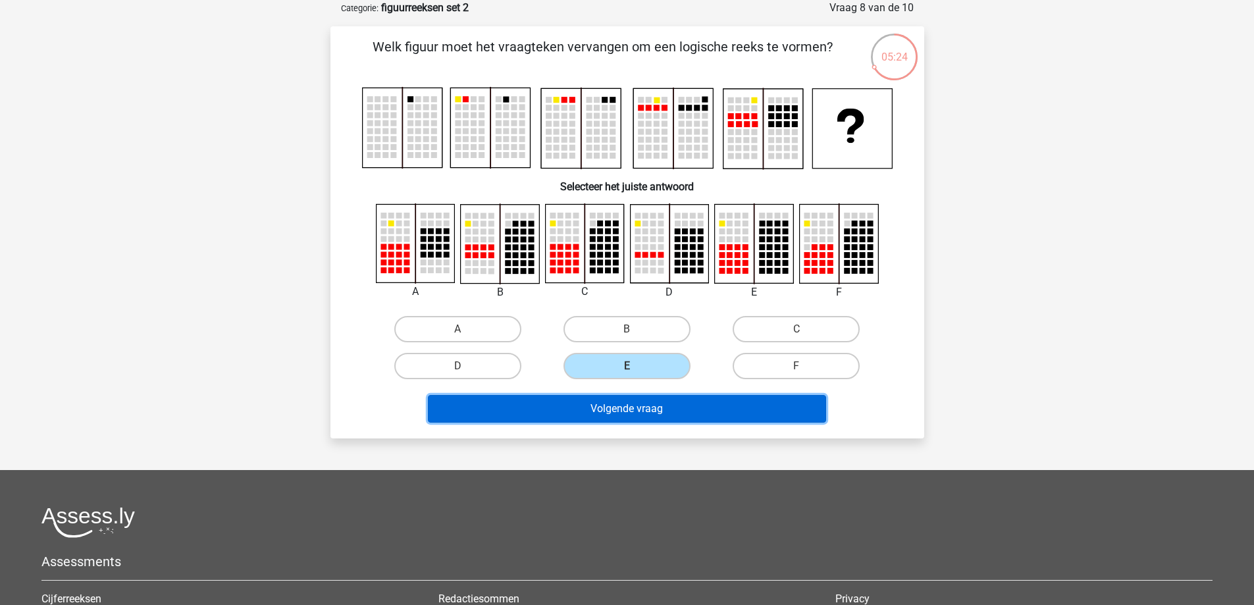
click at [634, 406] on button "Volgende vraag" at bounding box center [627, 409] width 398 height 28
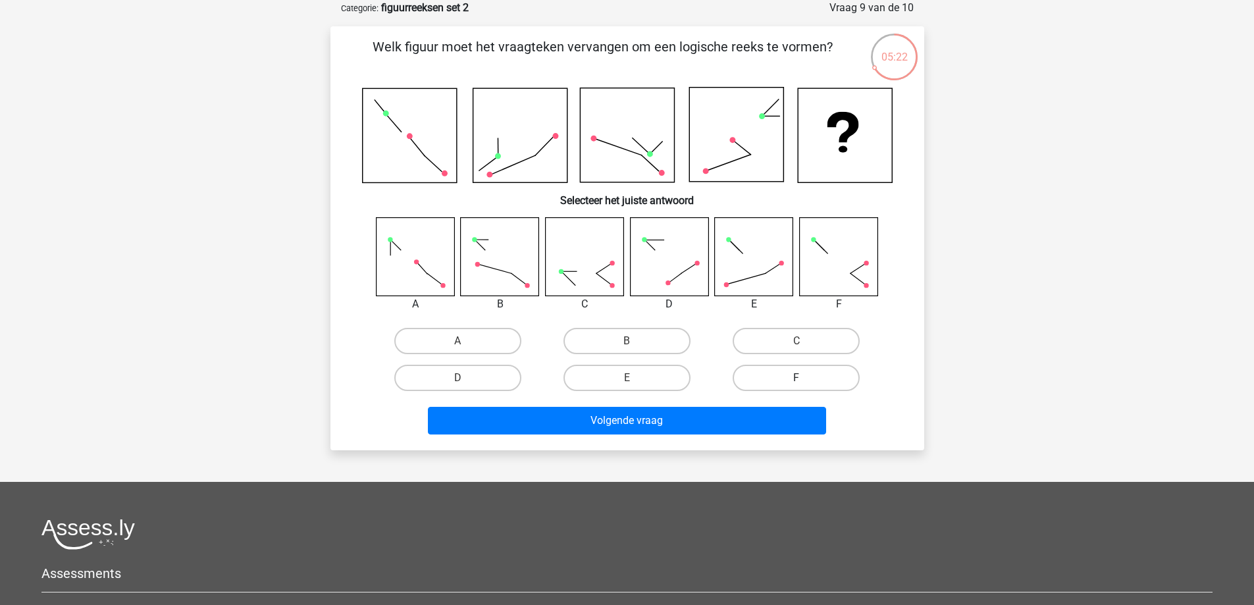
click at [746, 372] on label "F" at bounding box center [795, 378] width 127 height 26
click at [796, 378] on input "F" at bounding box center [800, 382] width 9 height 9
radio input "true"
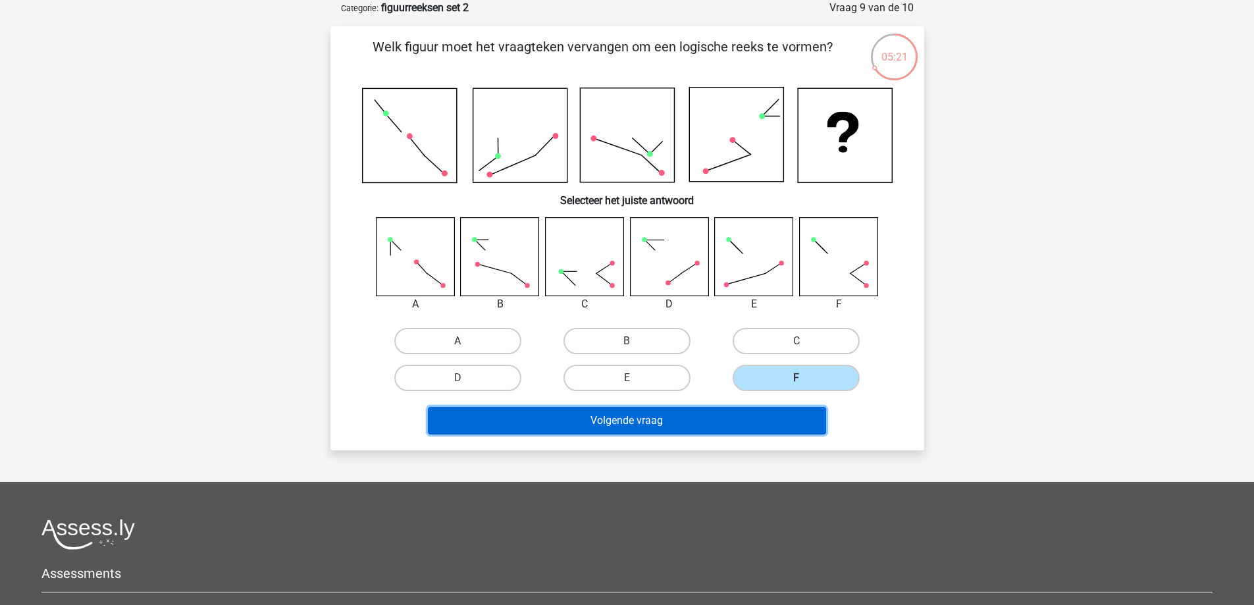
click at [715, 424] on button "Volgende vraag" at bounding box center [627, 421] width 398 height 28
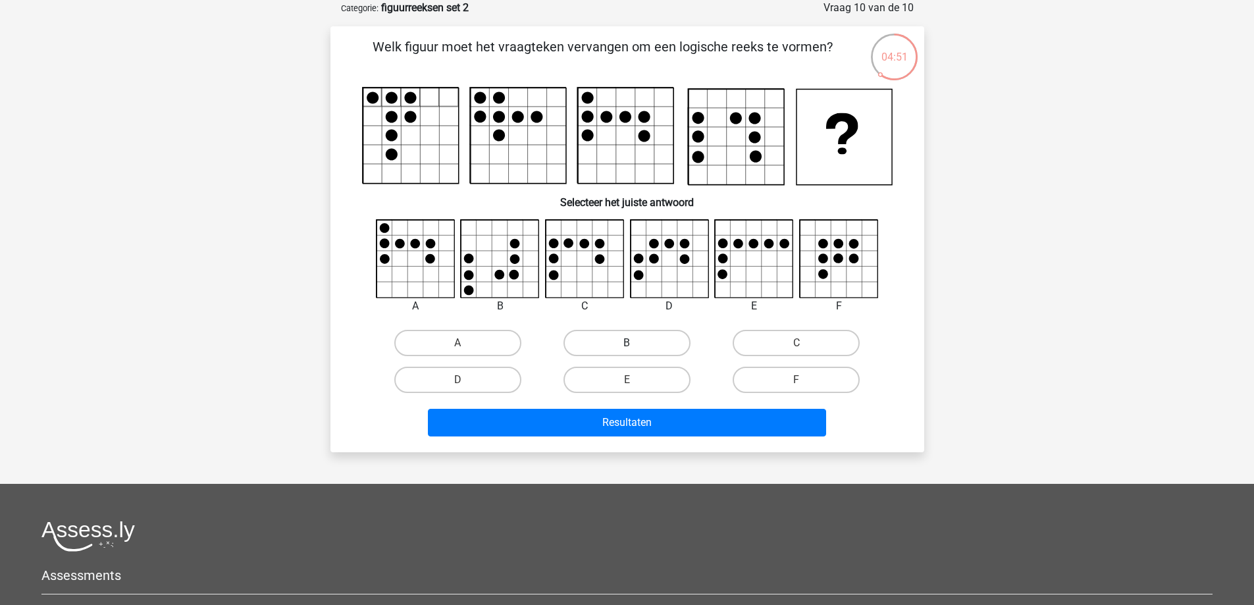
click at [621, 339] on label "B" at bounding box center [626, 343] width 127 height 26
click at [626, 343] on input "B" at bounding box center [630, 347] width 9 height 9
radio input "true"
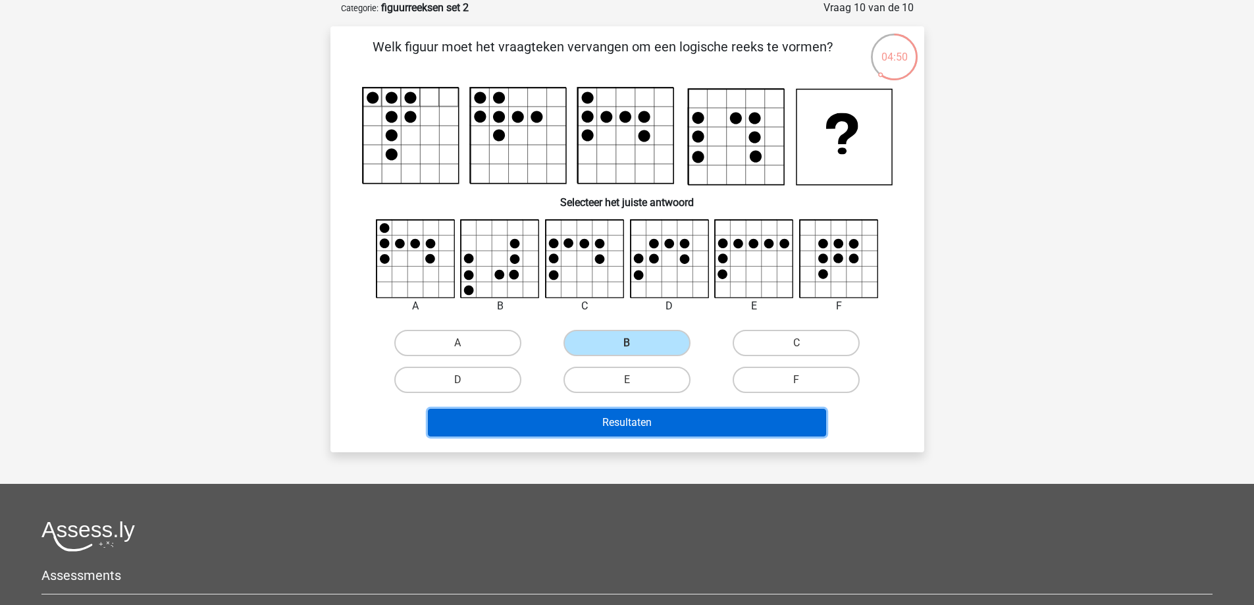
click at [713, 422] on button "Resultaten" at bounding box center [627, 423] width 398 height 28
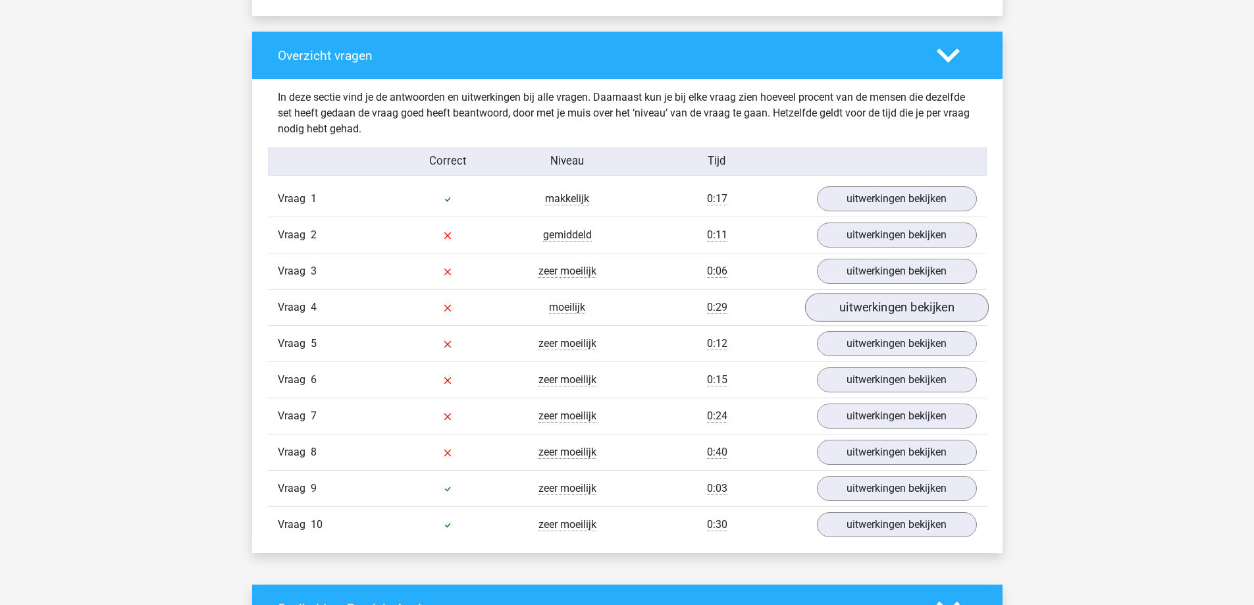
scroll to position [987, 0]
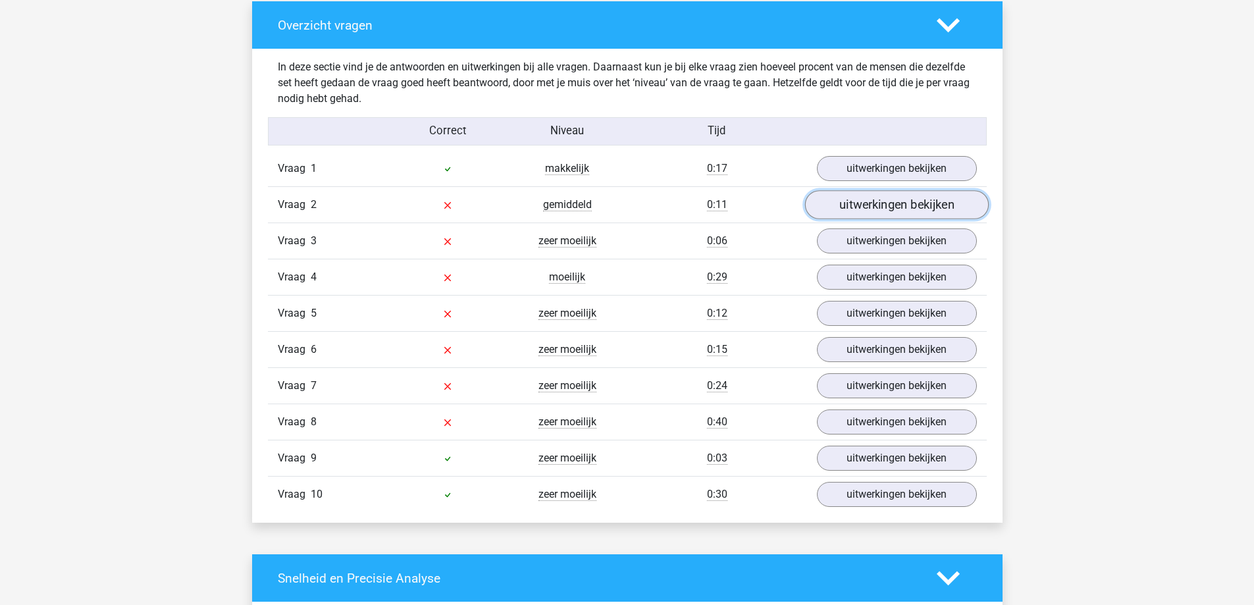
click at [914, 211] on link "uitwerkingen bekijken" at bounding box center [896, 205] width 184 height 29
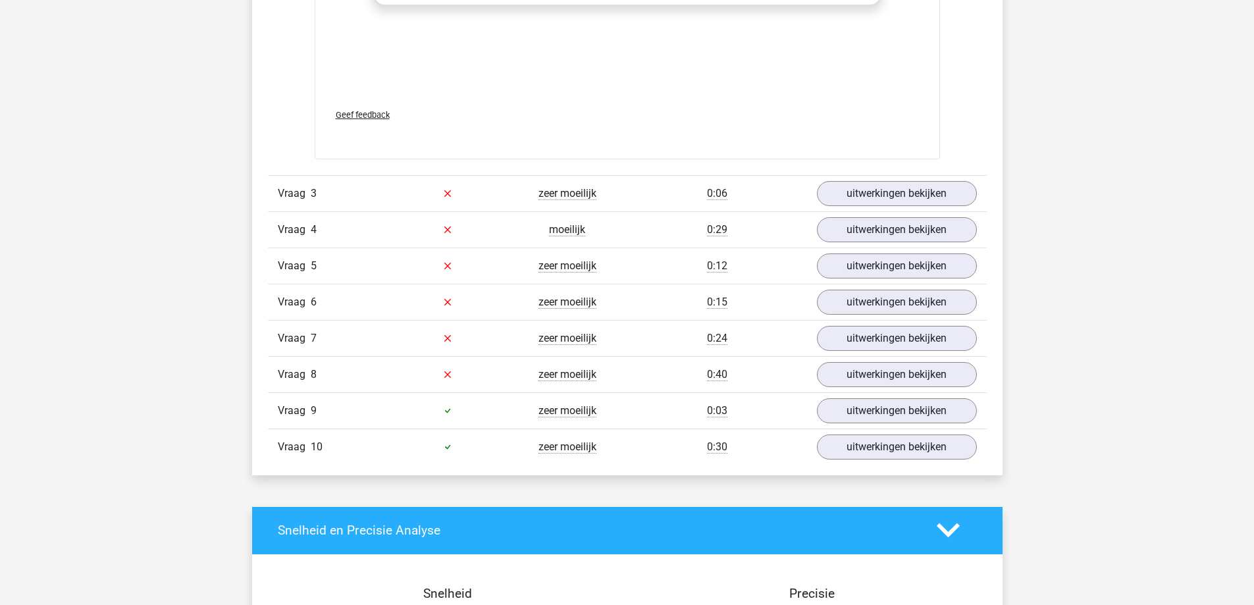
scroll to position [2172, 0]
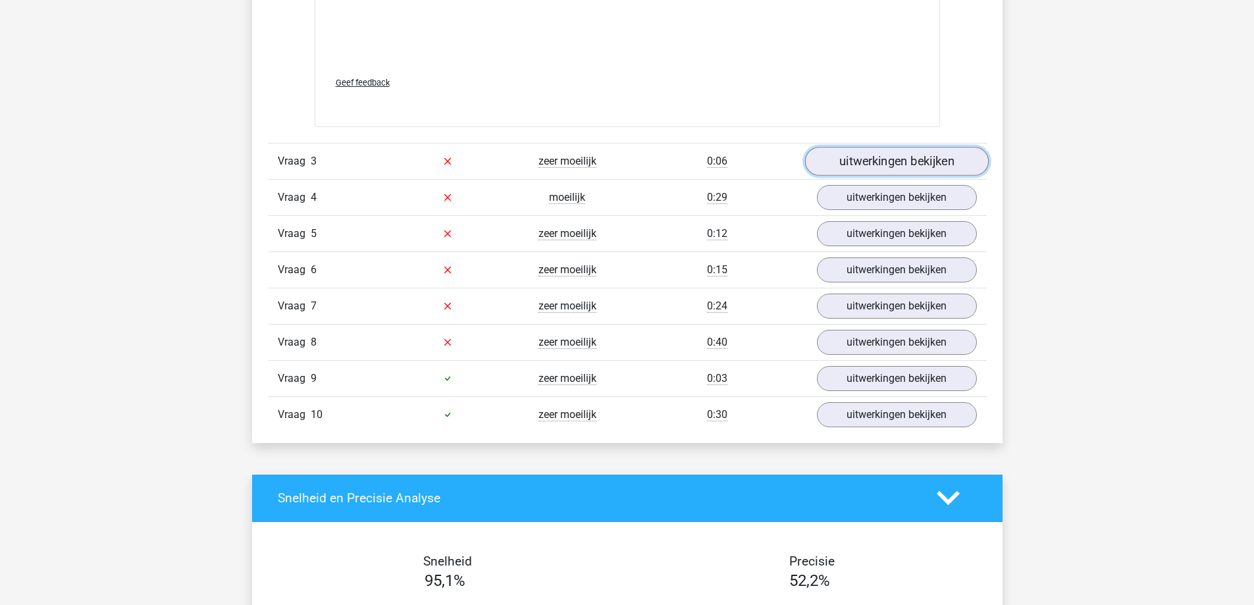
click at [911, 160] on link "uitwerkingen bekijken" at bounding box center [896, 161] width 184 height 29
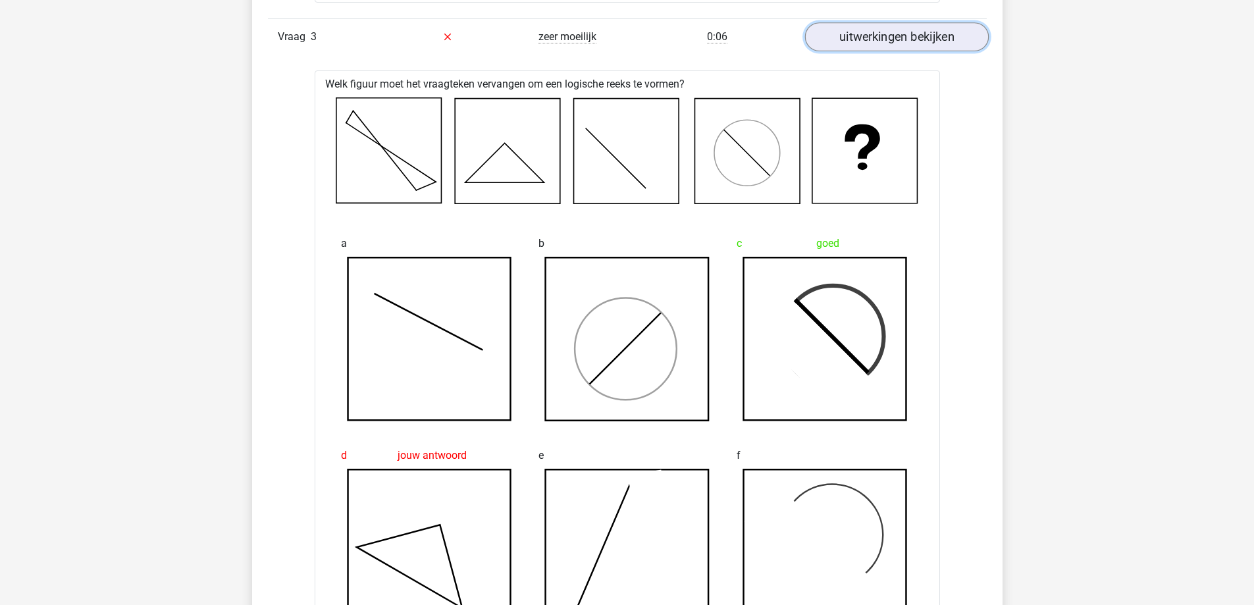
scroll to position [2237, 0]
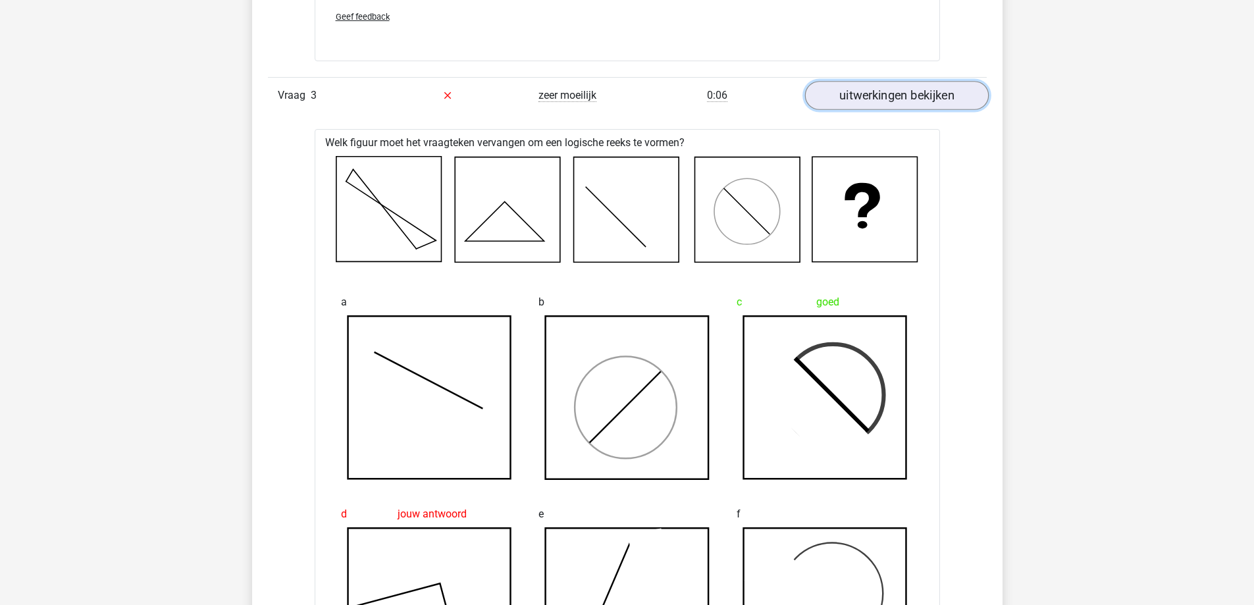
click at [894, 95] on link "uitwerkingen bekijken" at bounding box center [896, 95] width 184 height 29
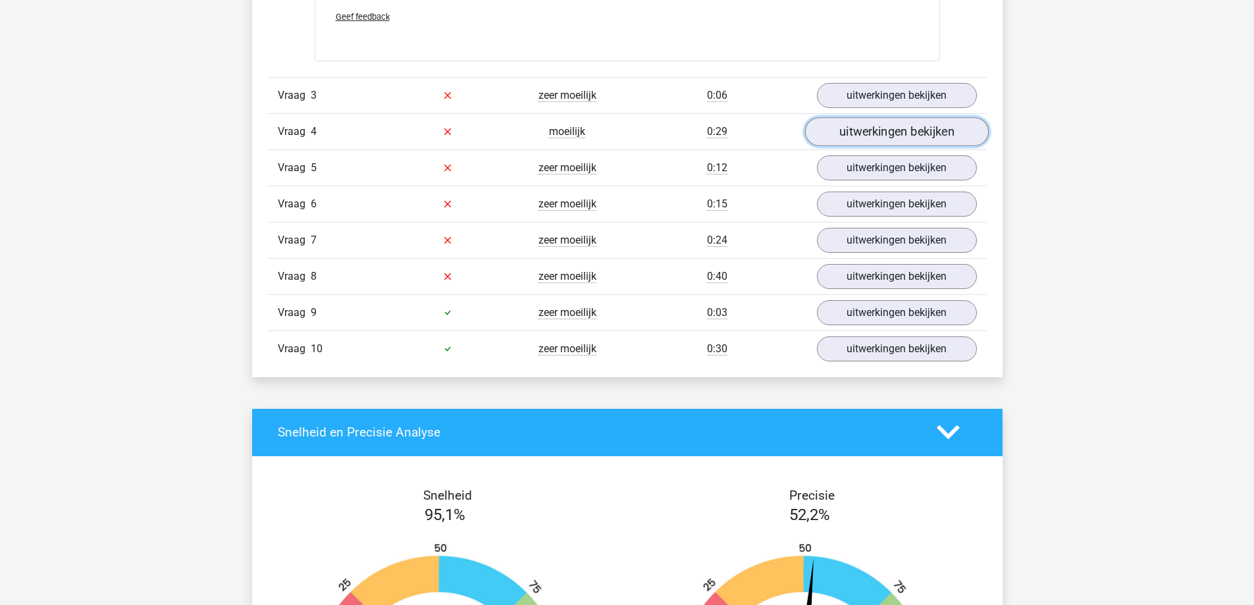
click at [892, 130] on link "uitwerkingen bekijken" at bounding box center [896, 131] width 184 height 29
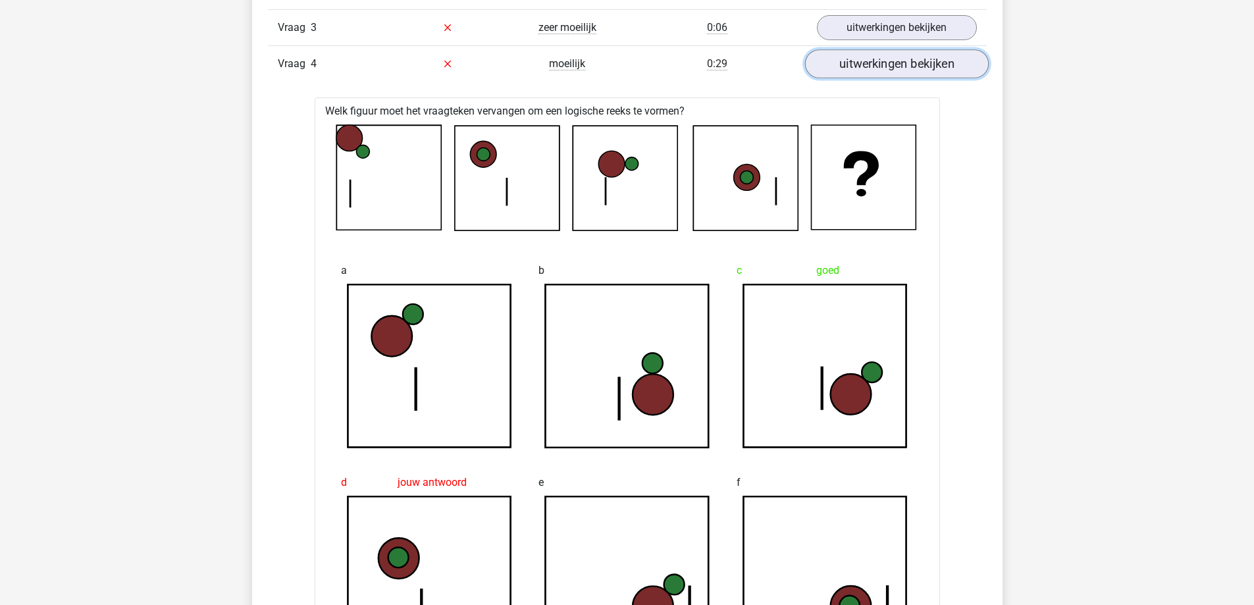
scroll to position [2303, 0]
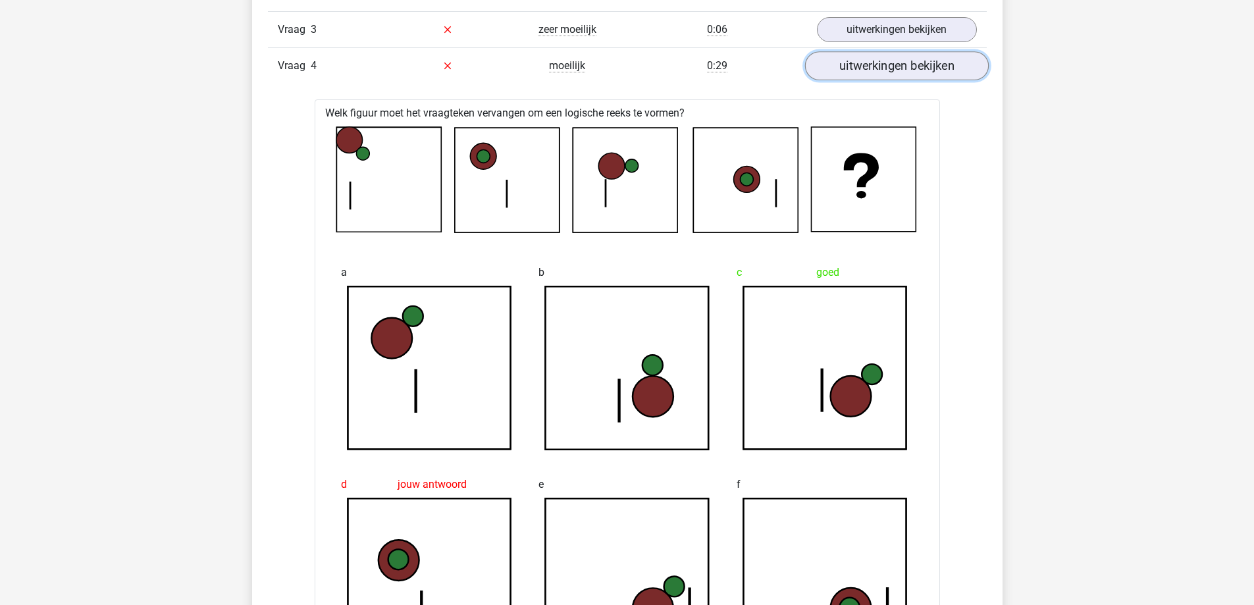
click at [907, 71] on link "uitwerkingen bekijken" at bounding box center [896, 65] width 184 height 29
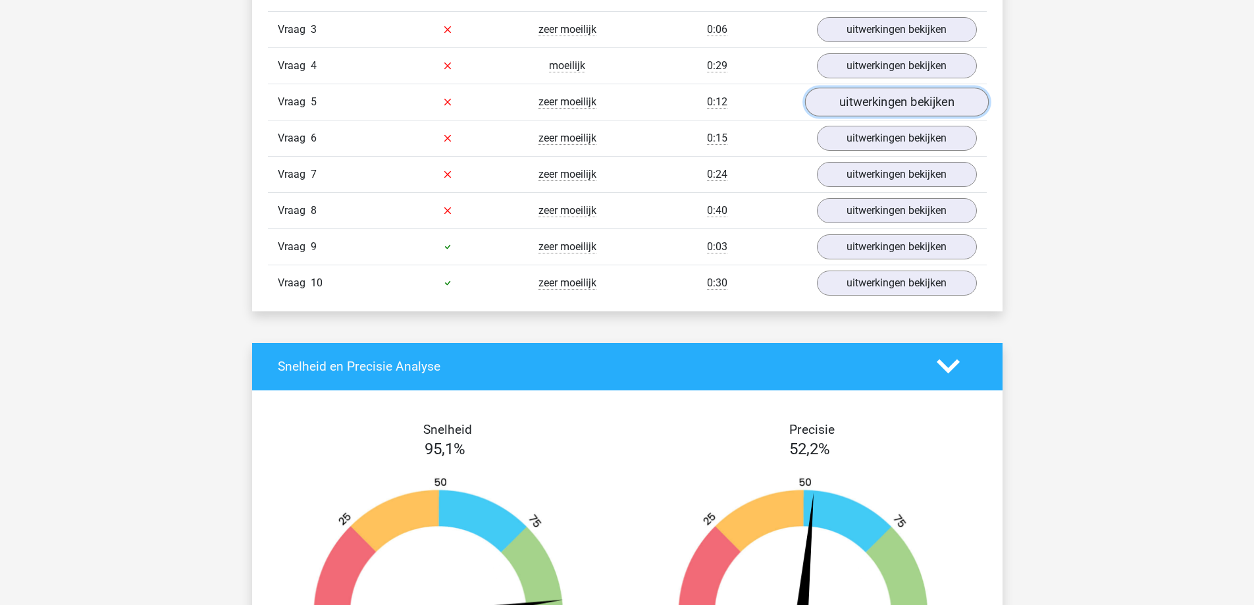
click at [897, 109] on link "uitwerkingen bekijken" at bounding box center [896, 102] width 184 height 29
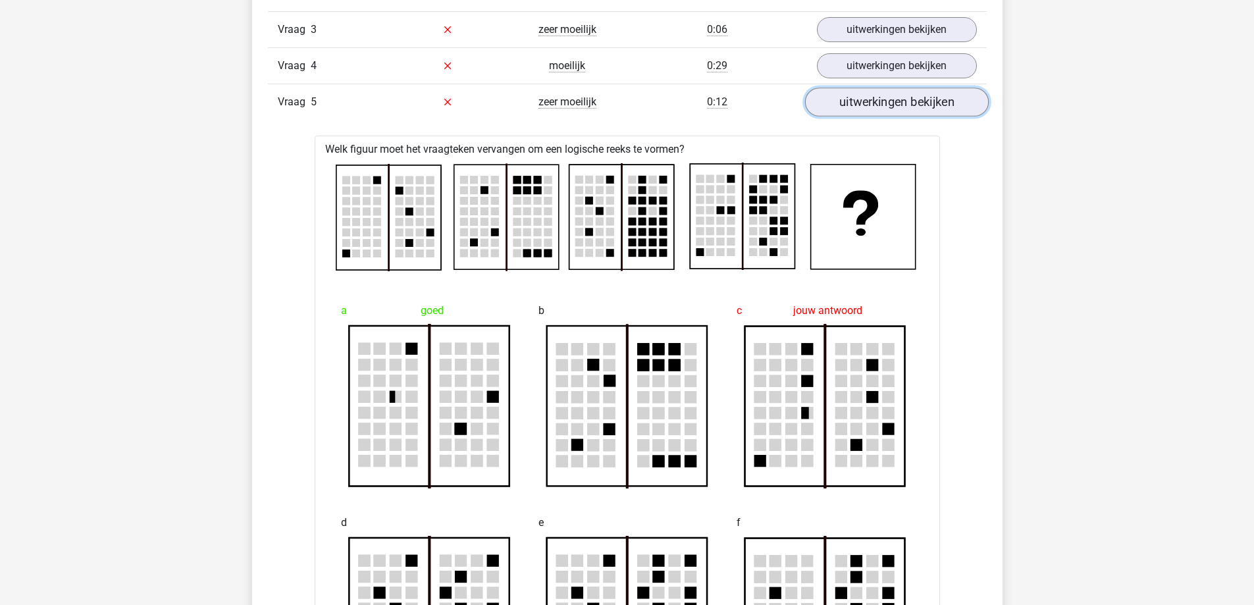
click at [897, 104] on link "uitwerkingen bekijken" at bounding box center [896, 102] width 184 height 29
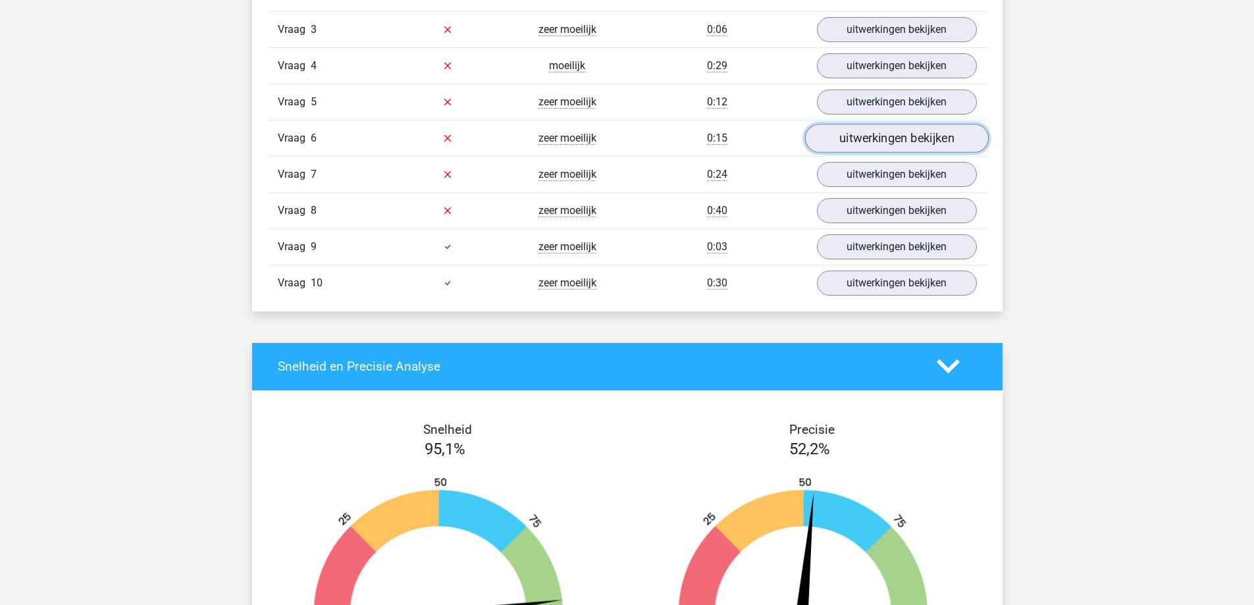
click at [897, 134] on link "uitwerkingen bekijken" at bounding box center [896, 138] width 184 height 29
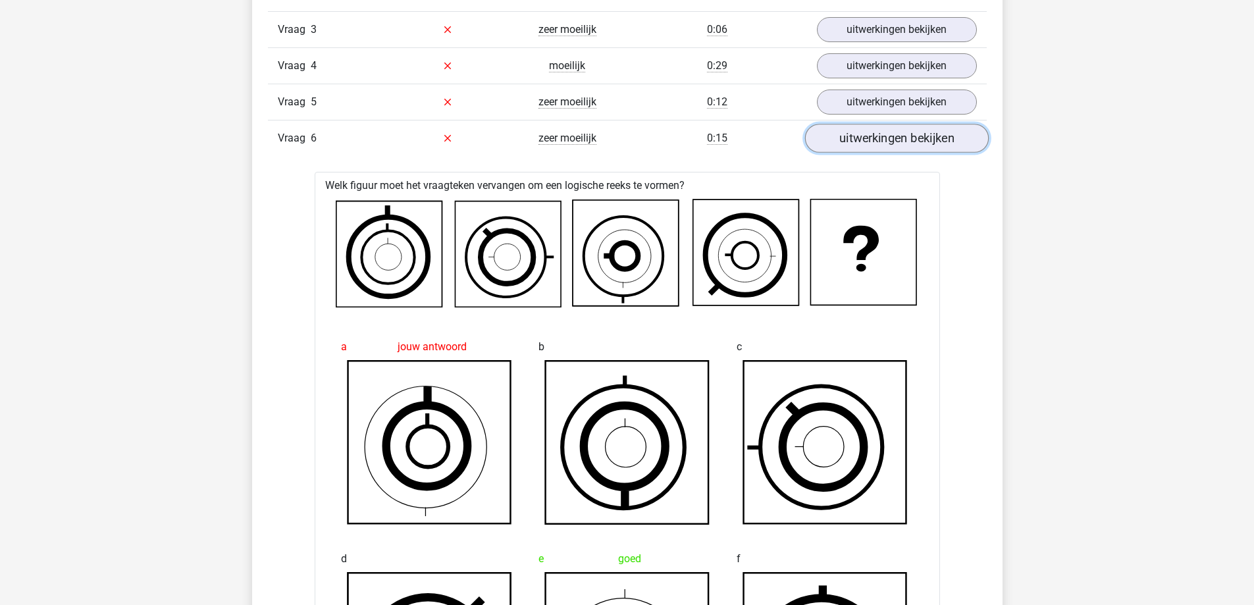
click at [892, 135] on link "uitwerkingen bekijken" at bounding box center [896, 138] width 184 height 29
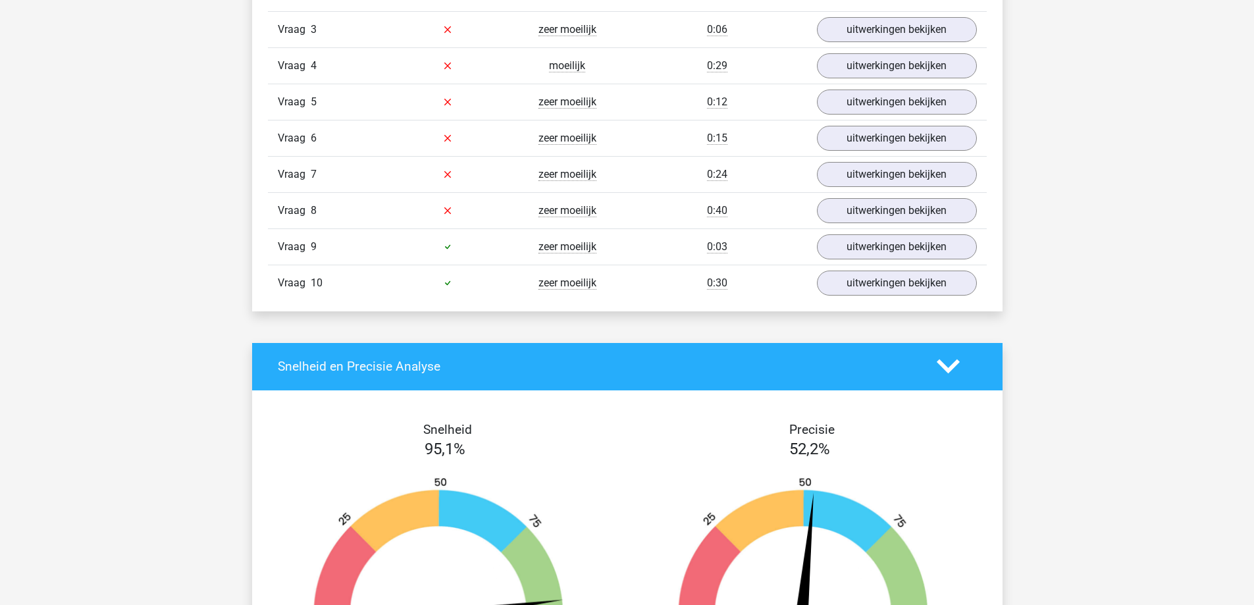
click at [888, 159] on div "Vraag 7 zeer moeilijk 0:24 uitwerkingen bekijken" at bounding box center [627, 174] width 719 height 36
click at [886, 176] on link "uitwerkingen bekijken" at bounding box center [896, 174] width 184 height 29
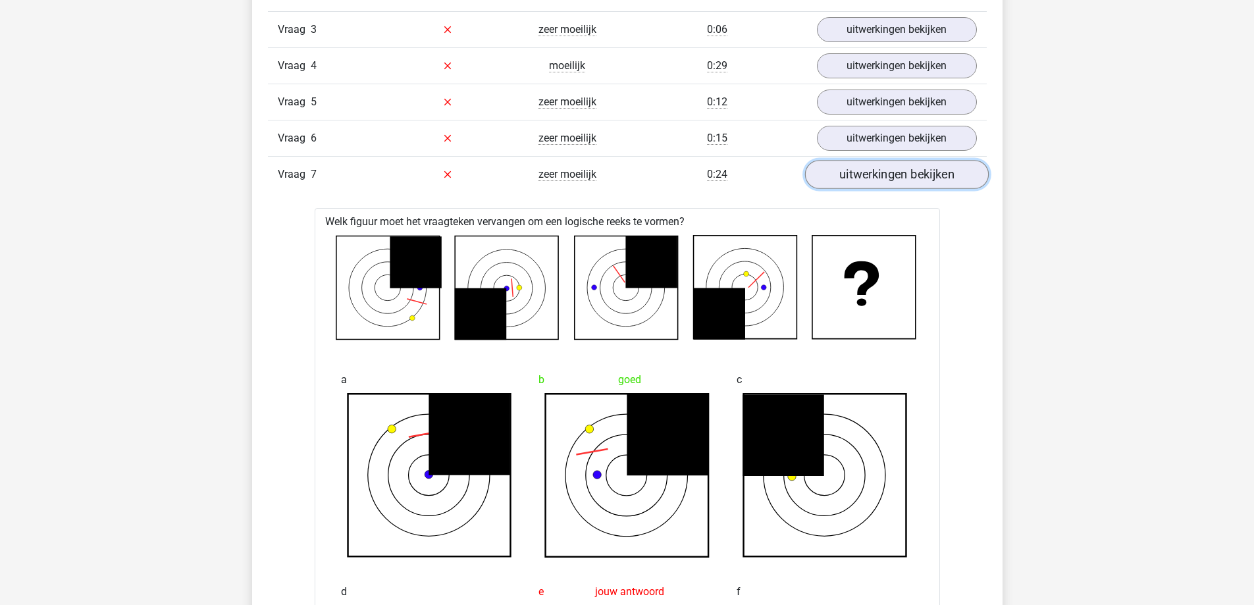
click at [887, 175] on link "uitwerkingen bekijken" at bounding box center [896, 174] width 184 height 29
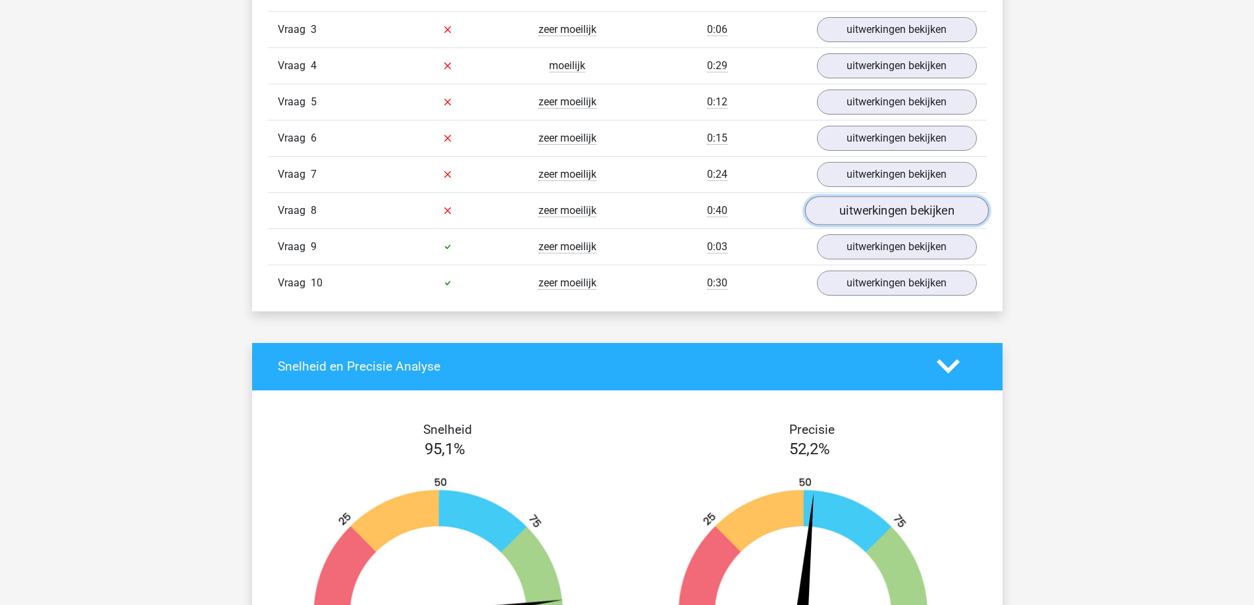
click at [887, 202] on link "uitwerkingen bekijken" at bounding box center [896, 210] width 184 height 29
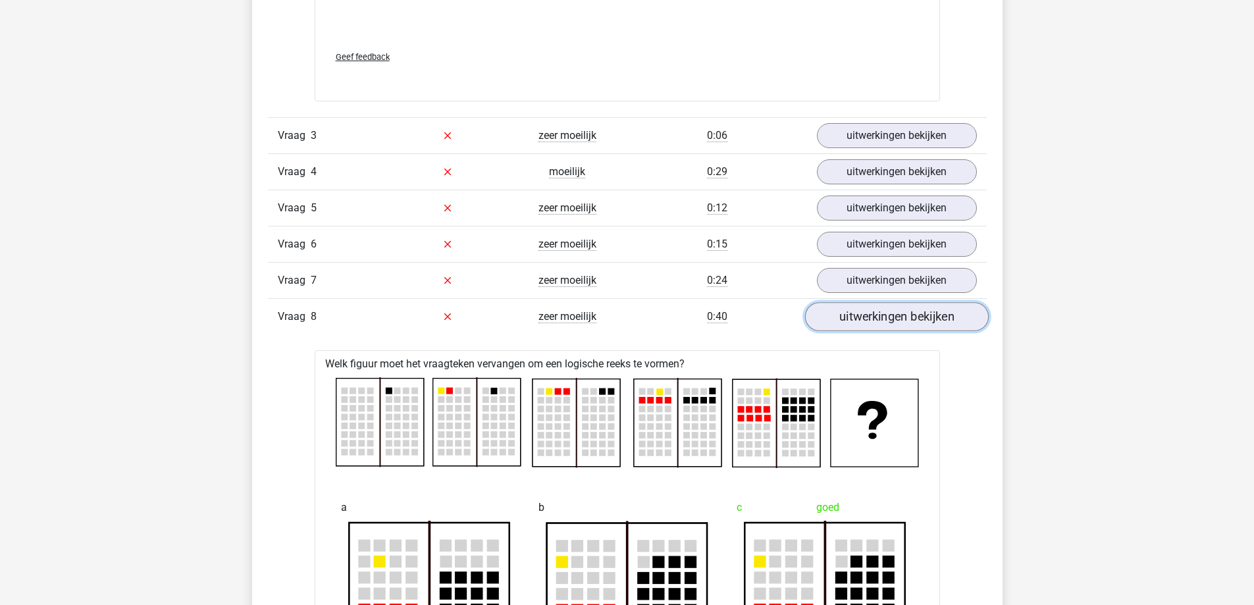
scroll to position [2040, 0]
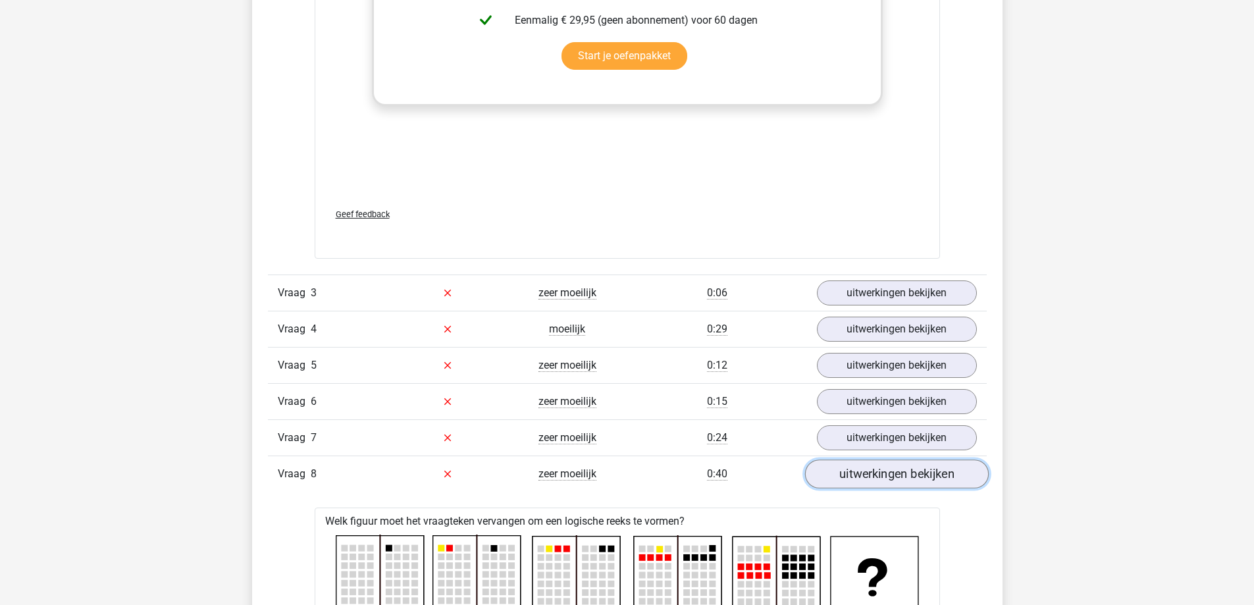
click at [914, 476] on link "uitwerkingen bekijken" at bounding box center [896, 473] width 184 height 29
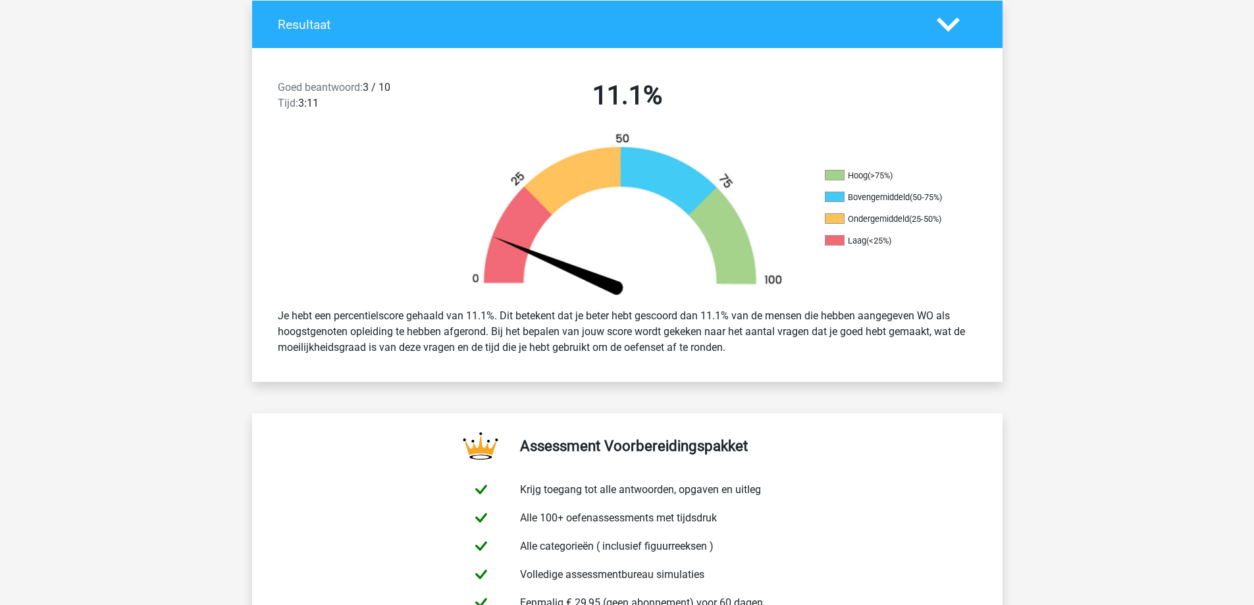
scroll to position [263, 0]
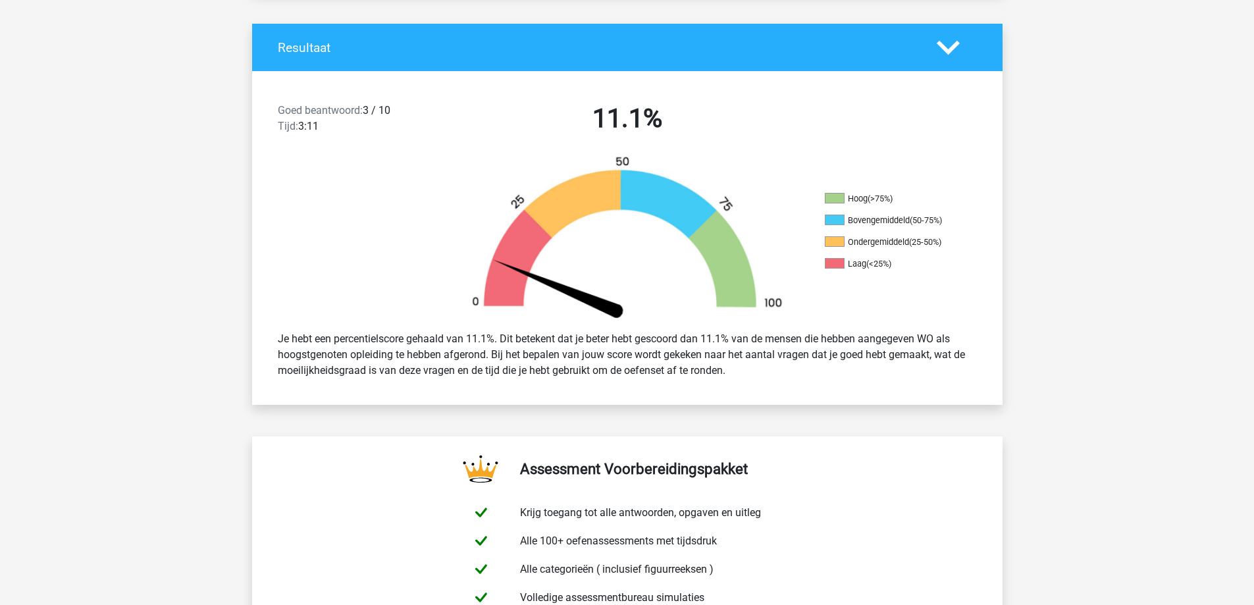
click at [549, 191] on img at bounding box center [626, 237] width 355 height 165
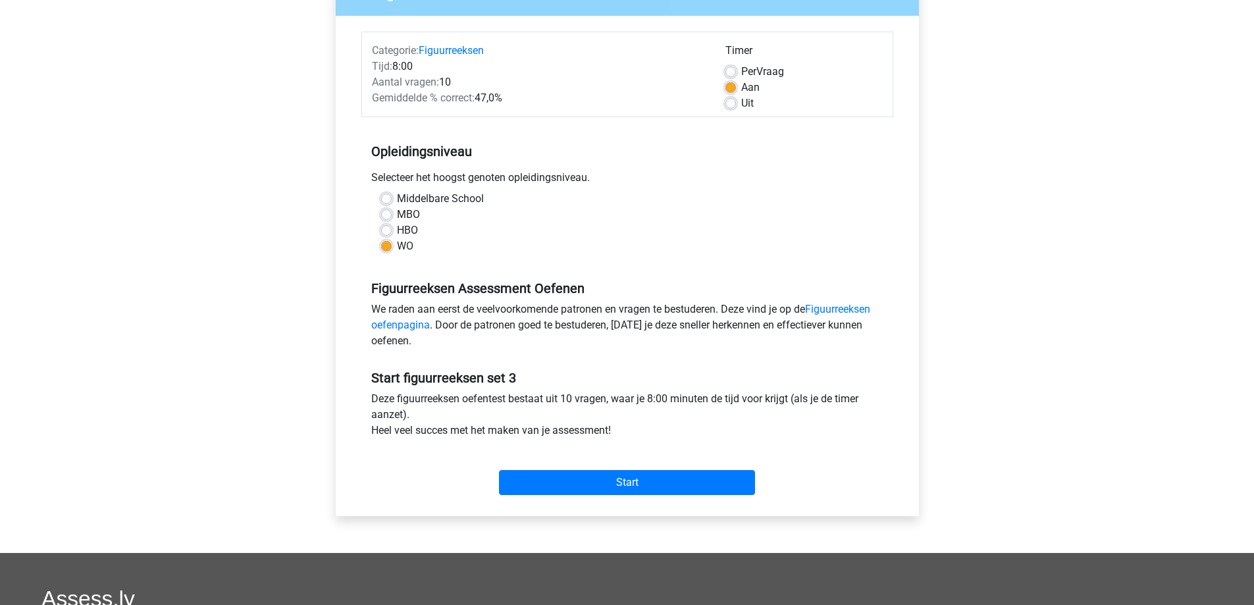
scroll to position [106, 0]
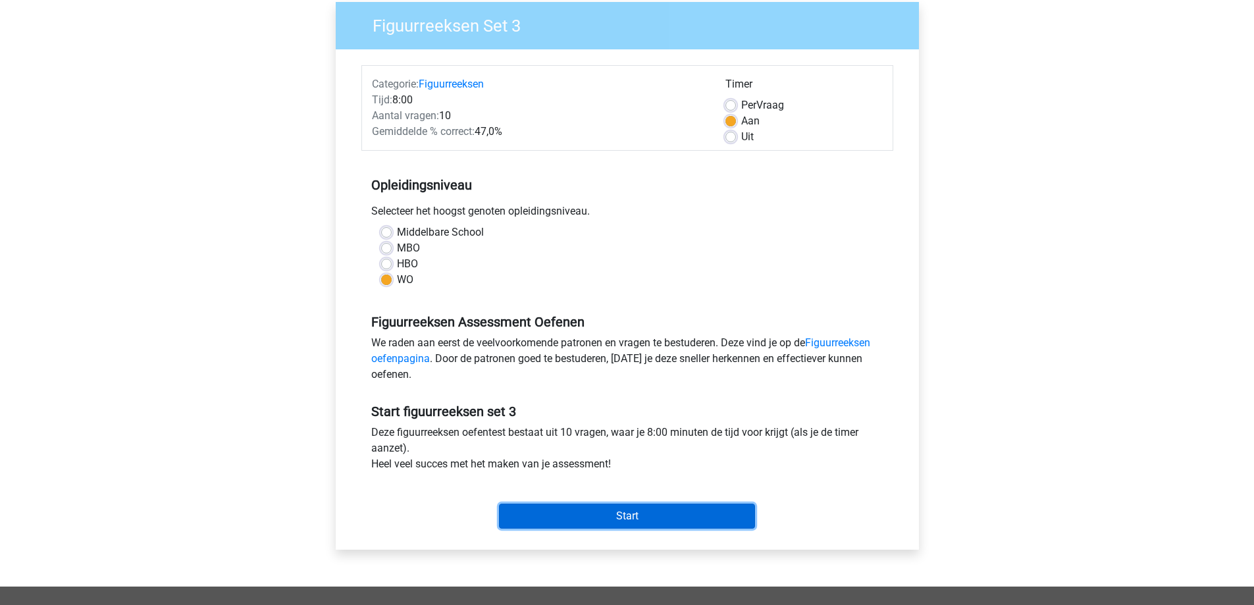
click at [624, 520] on input "Start" at bounding box center [627, 515] width 256 height 25
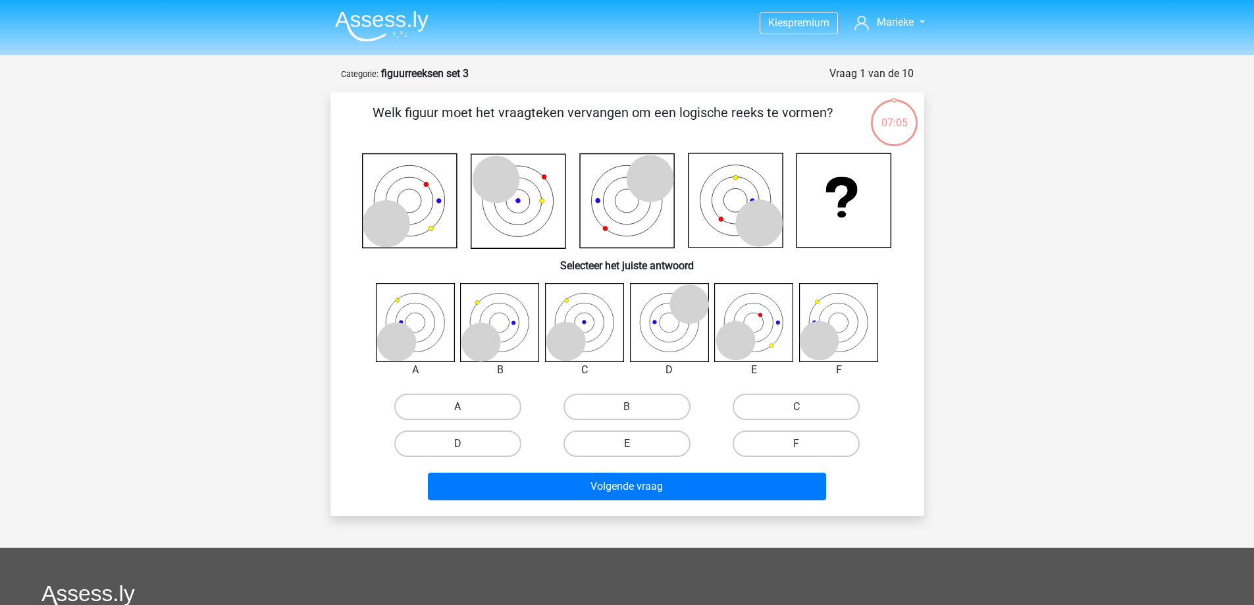
click at [442, 408] on label "A" at bounding box center [457, 407] width 127 height 26
click at [457, 408] on input "A" at bounding box center [461, 411] width 9 height 9
radio input "true"
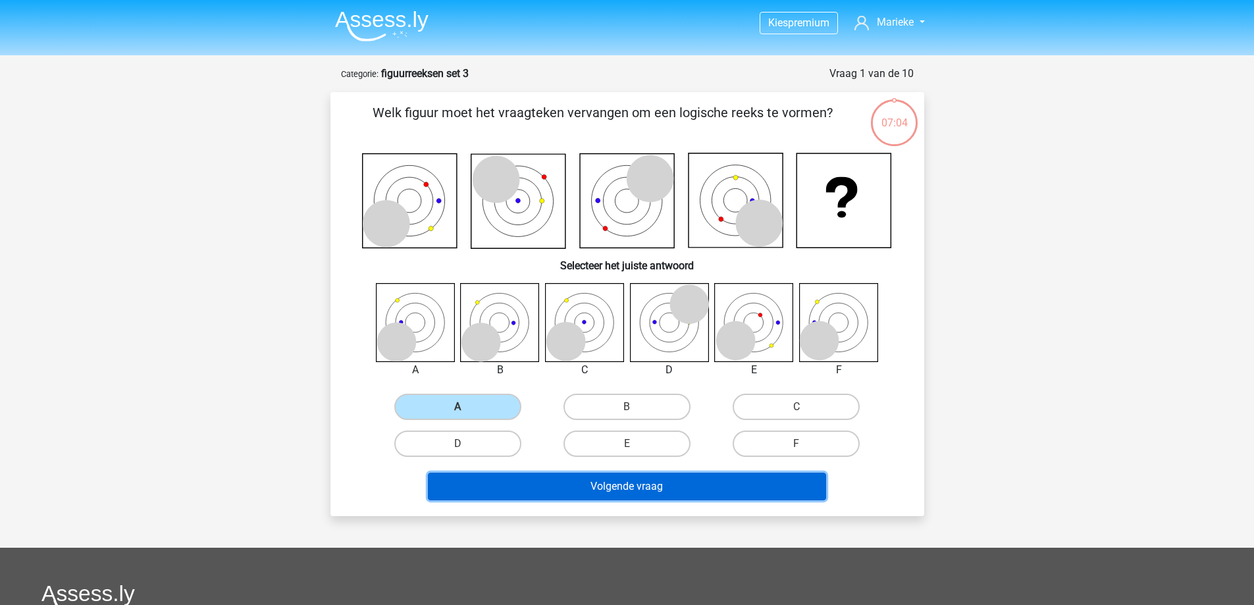
click at [687, 486] on button "Volgende vraag" at bounding box center [627, 487] width 398 height 28
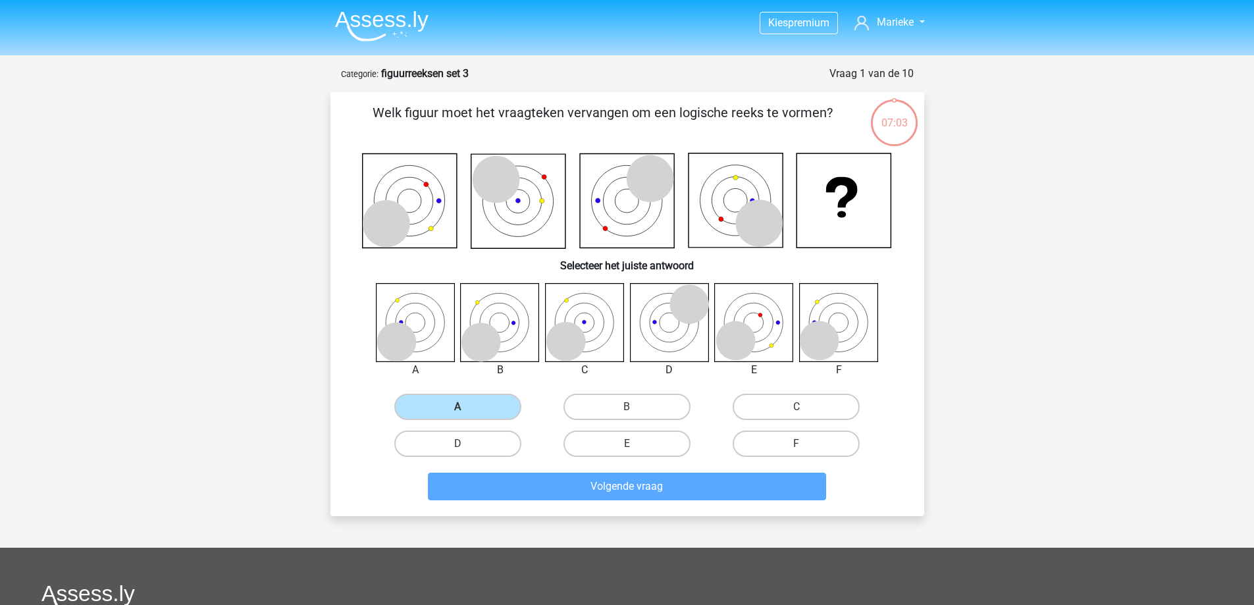
scroll to position [66, 0]
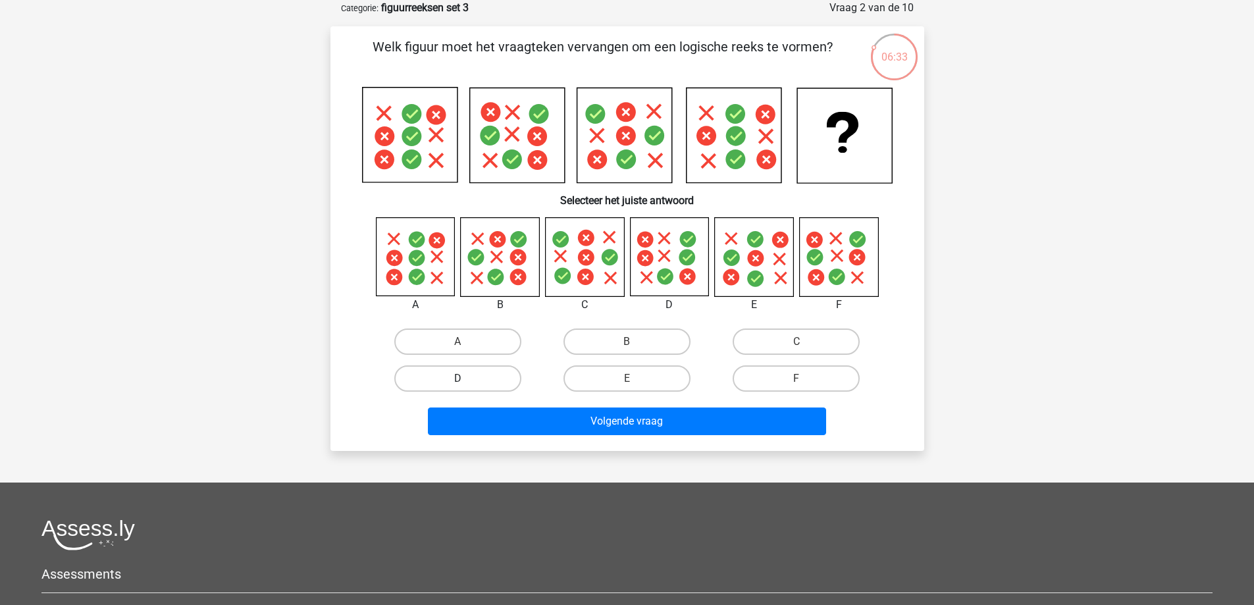
click at [479, 377] on label "D" at bounding box center [457, 378] width 127 height 26
click at [466, 378] on input "D" at bounding box center [461, 382] width 9 height 9
radio input "true"
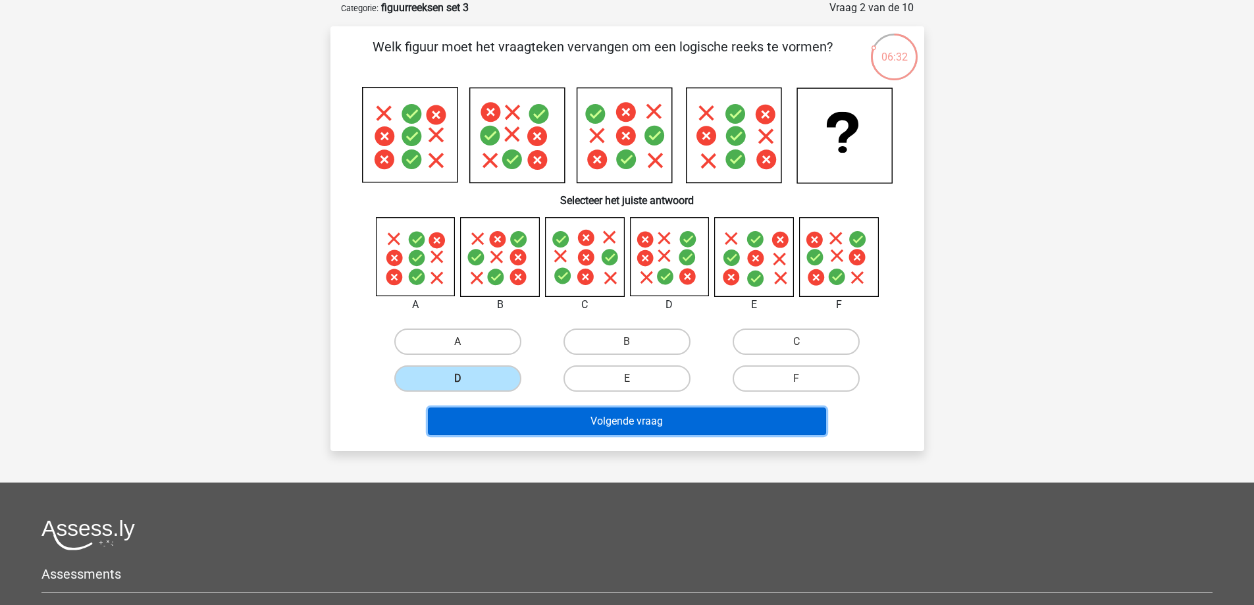
click at [678, 426] on button "Volgende vraag" at bounding box center [627, 421] width 398 height 28
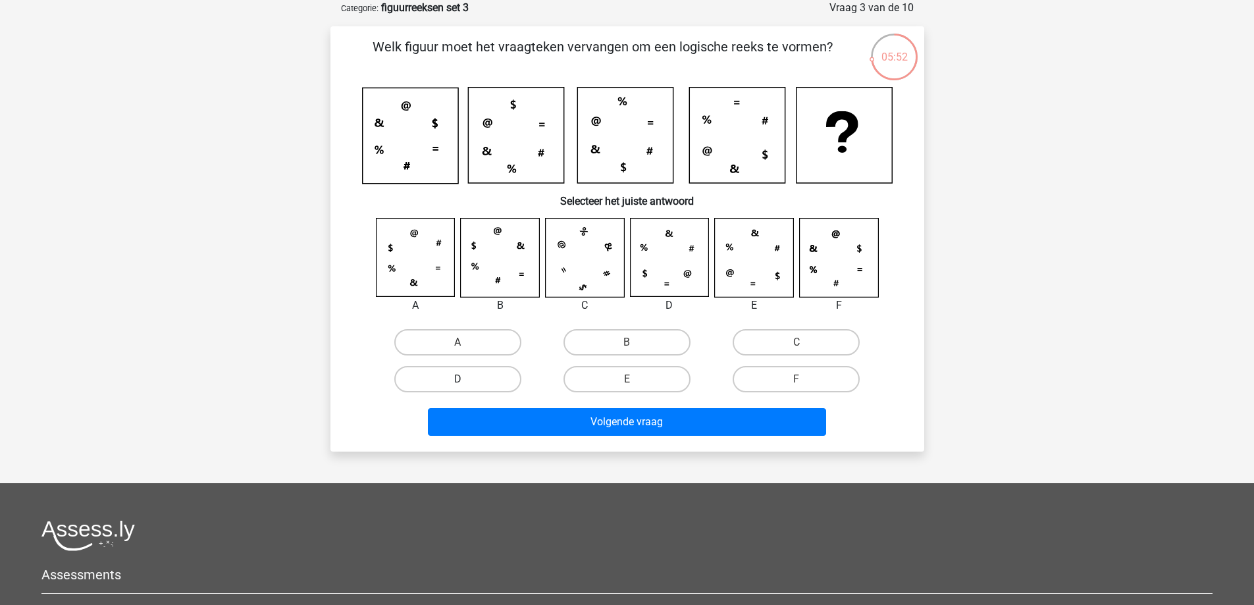
click at [494, 376] on label "D" at bounding box center [457, 379] width 127 height 26
click at [466, 379] on input "D" at bounding box center [461, 383] width 9 height 9
radio input "true"
click at [655, 372] on label "E" at bounding box center [626, 379] width 127 height 26
click at [635, 379] on input "E" at bounding box center [630, 383] width 9 height 9
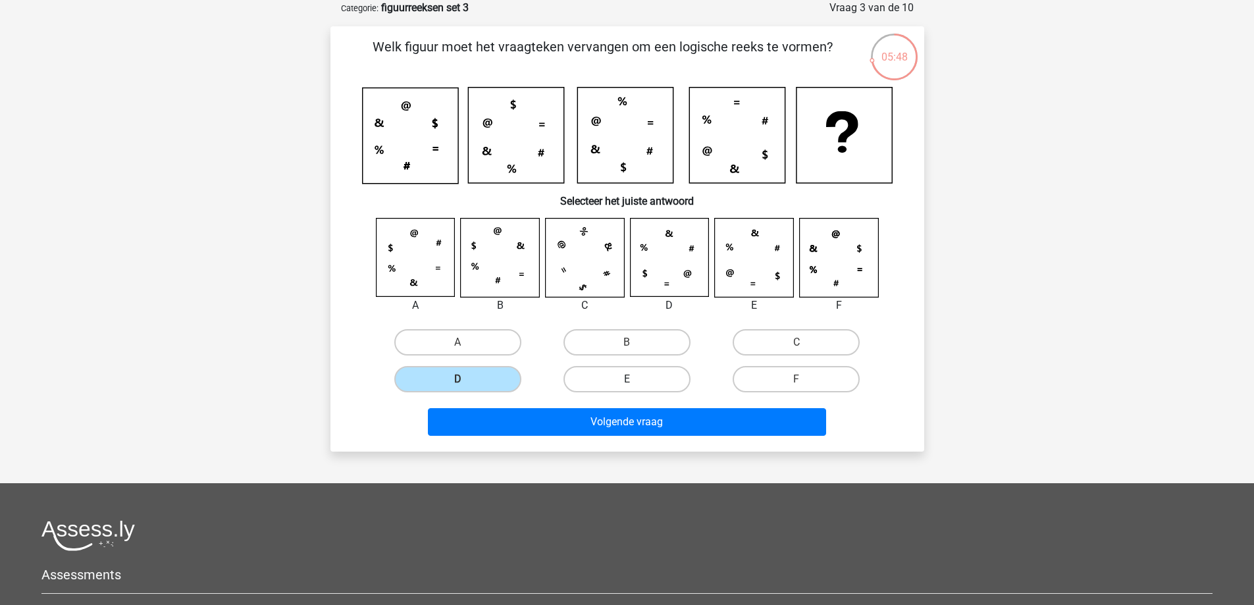
radio input "true"
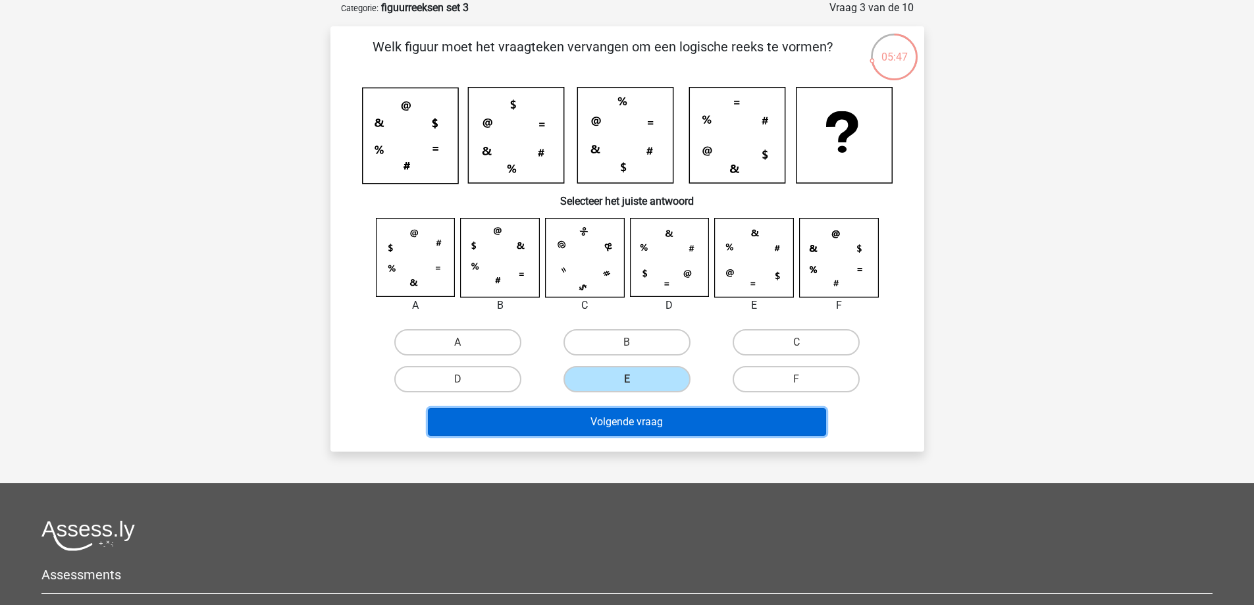
click at [709, 419] on button "Volgende vraag" at bounding box center [627, 422] width 398 height 28
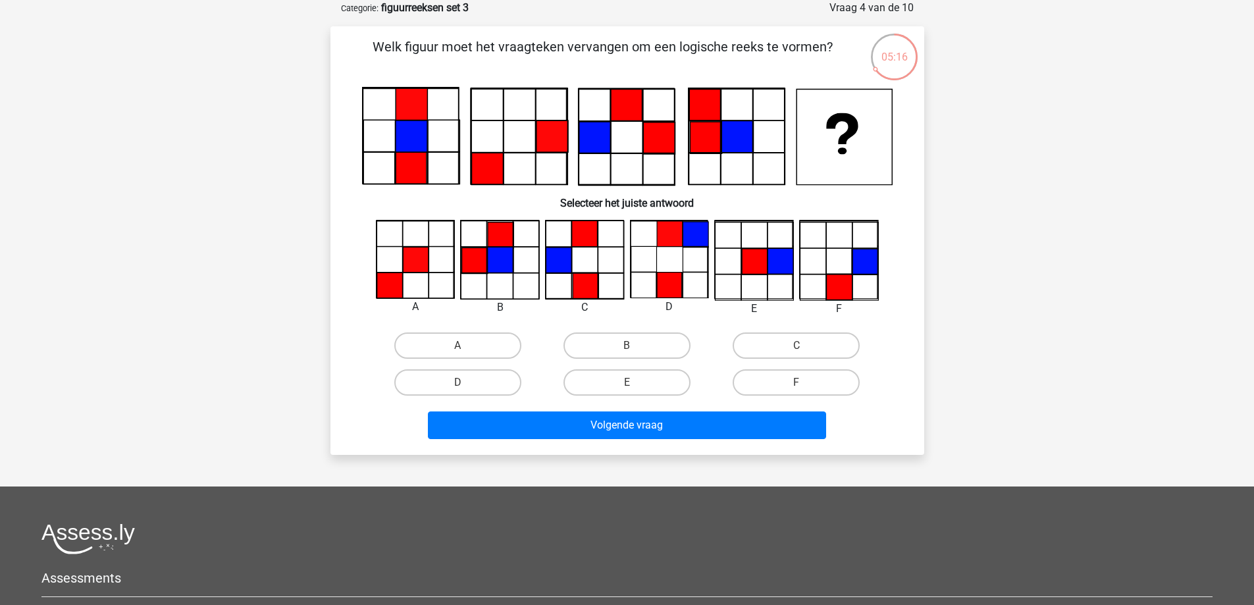
click at [797, 384] on input "F" at bounding box center [800, 386] width 9 height 9
radio input "true"
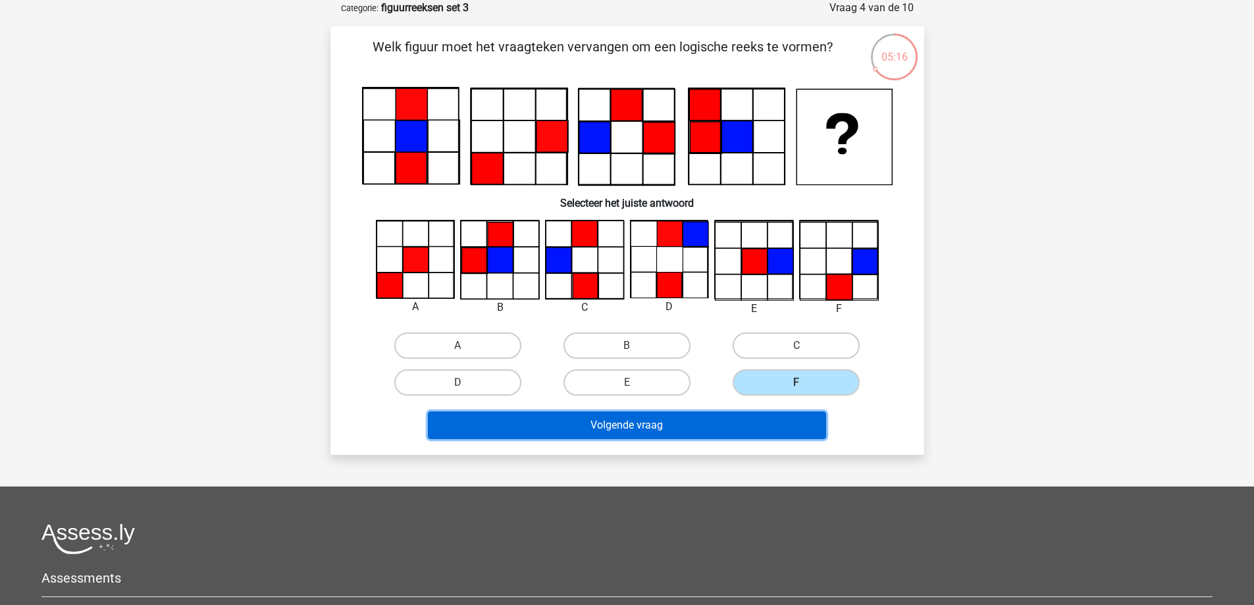
click at [779, 420] on button "Volgende vraag" at bounding box center [627, 425] width 398 height 28
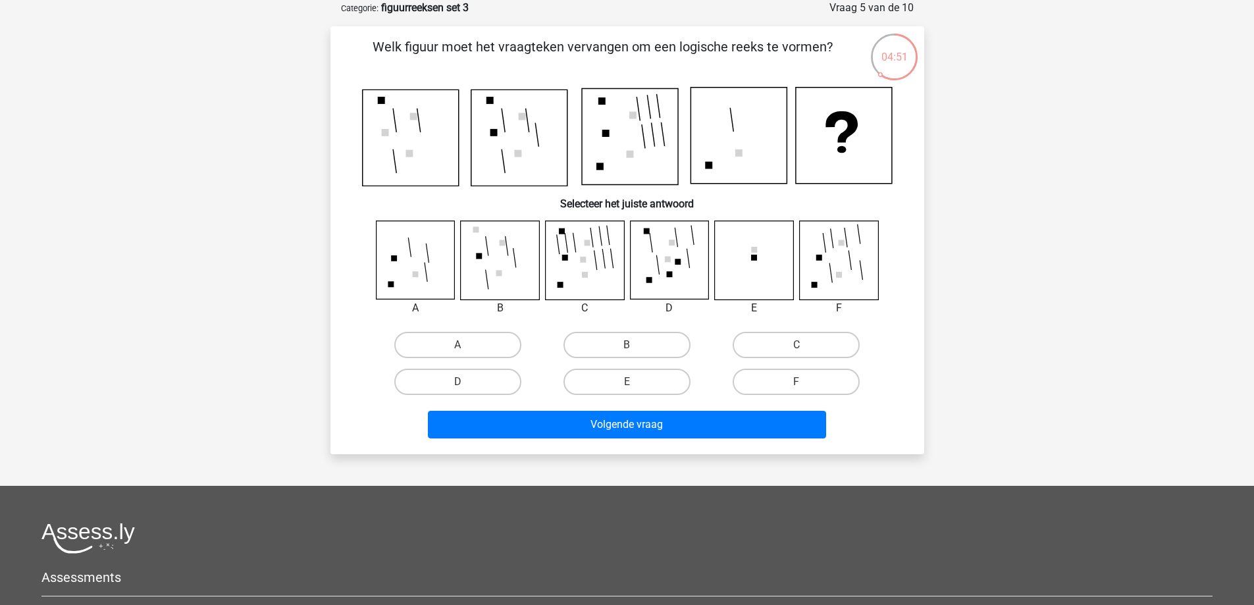
click at [455, 267] on div at bounding box center [499, 260] width 99 height 80
click at [470, 355] on label "A" at bounding box center [457, 345] width 127 height 26
click at [466, 353] on input "A" at bounding box center [461, 349] width 9 height 9
radio input "true"
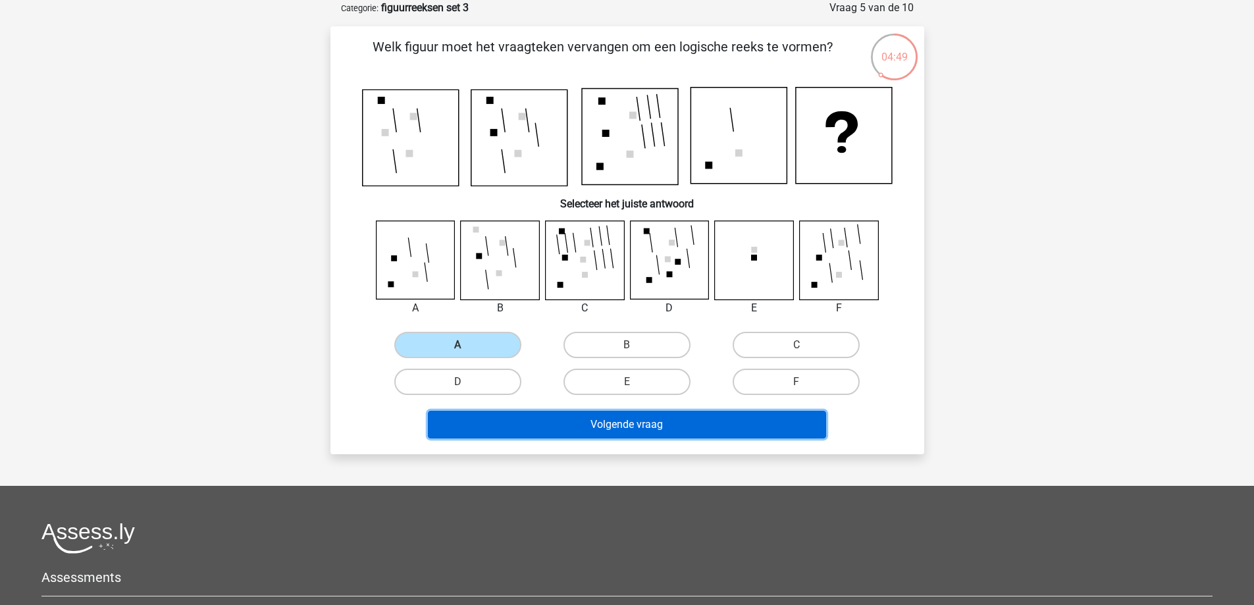
click at [614, 421] on button "Volgende vraag" at bounding box center [627, 425] width 398 height 28
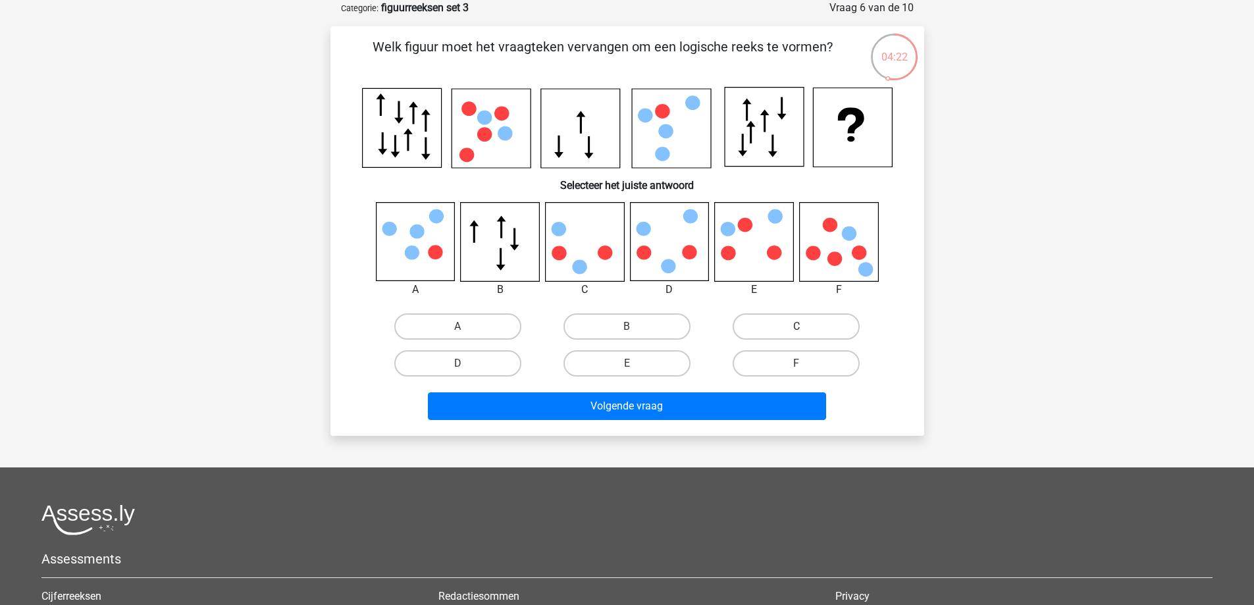
click at [779, 336] on label "C" at bounding box center [795, 326] width 127 height 26
click at [796, 335] on input "C" at bounding box center [800, 330] width 9 height 9
radio input "true"
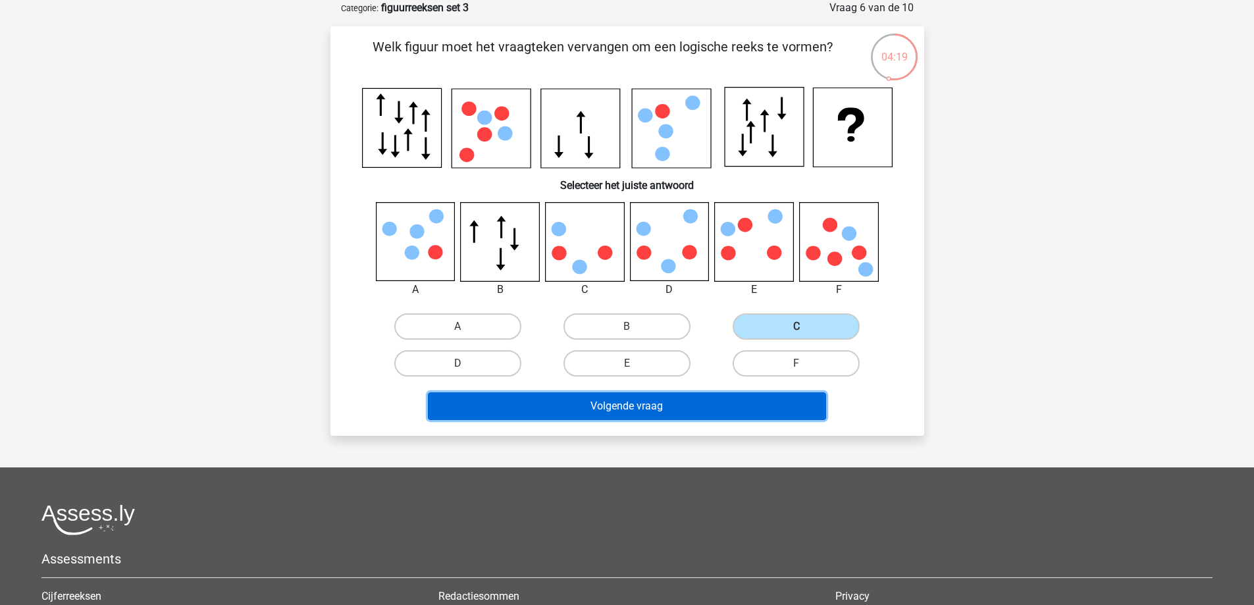
click at [711, 404] on button "Volgende vraag" at bounding box center [627, 406] width 398 height 28
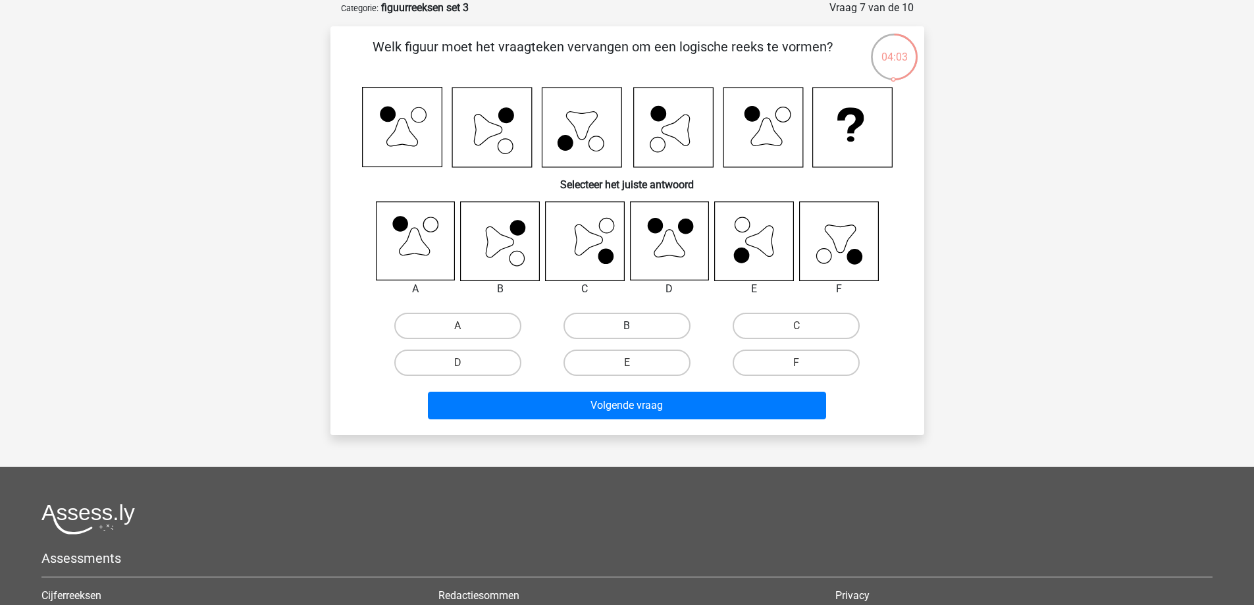
click at [620, 322] on label "B" at bounding box center [626, 326] width 127 height 26
click at [626, 326] on input "B" at bounding box center [630, 330] width 9 height 9
radio input "true"
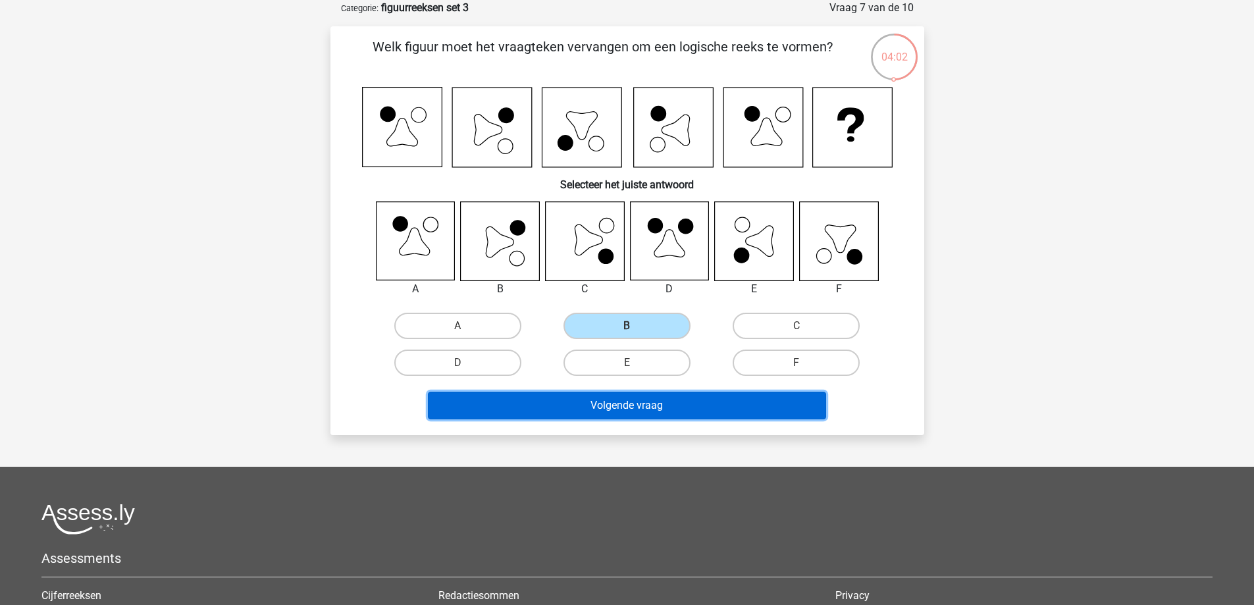
click at [721, 407] on button "Volgende vraag" at bounding box center [627, 406] width 398 height 28
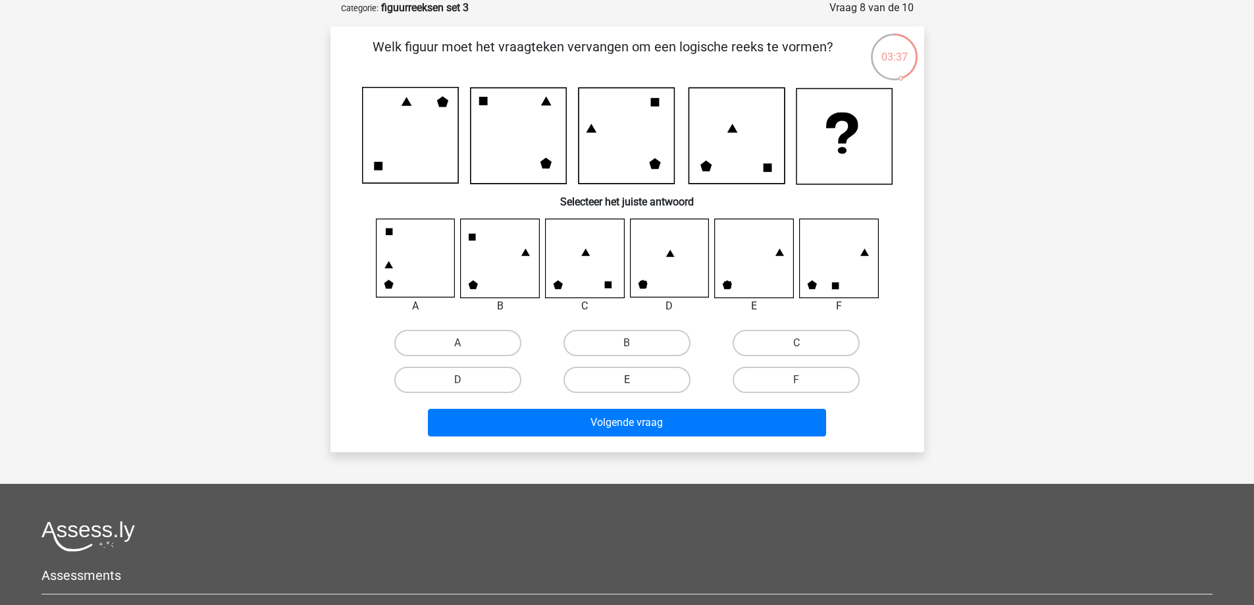
click at [610, 379] on label "E" at bounding box center [626, 380] width 127 height 26
click at [626, 380] on input "E" at bounding box center [630, 384] width 9 height 9
radio input "true"
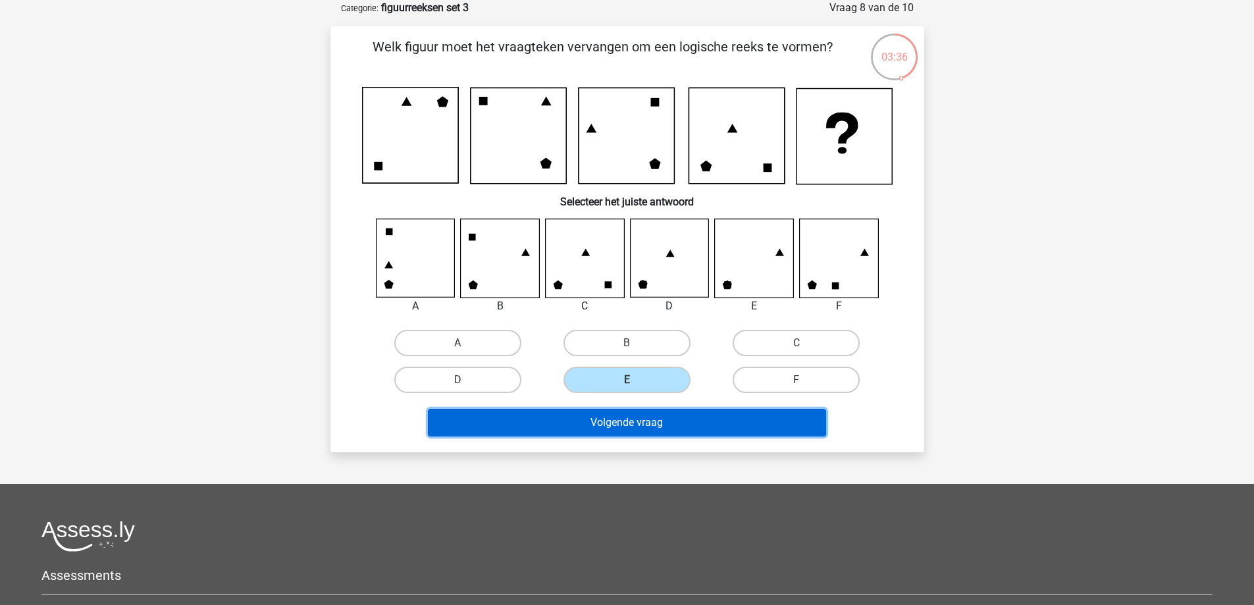
click at [701, 424] on button "Volgende vraag" at bounding box center [627, 423] width 398 height 28
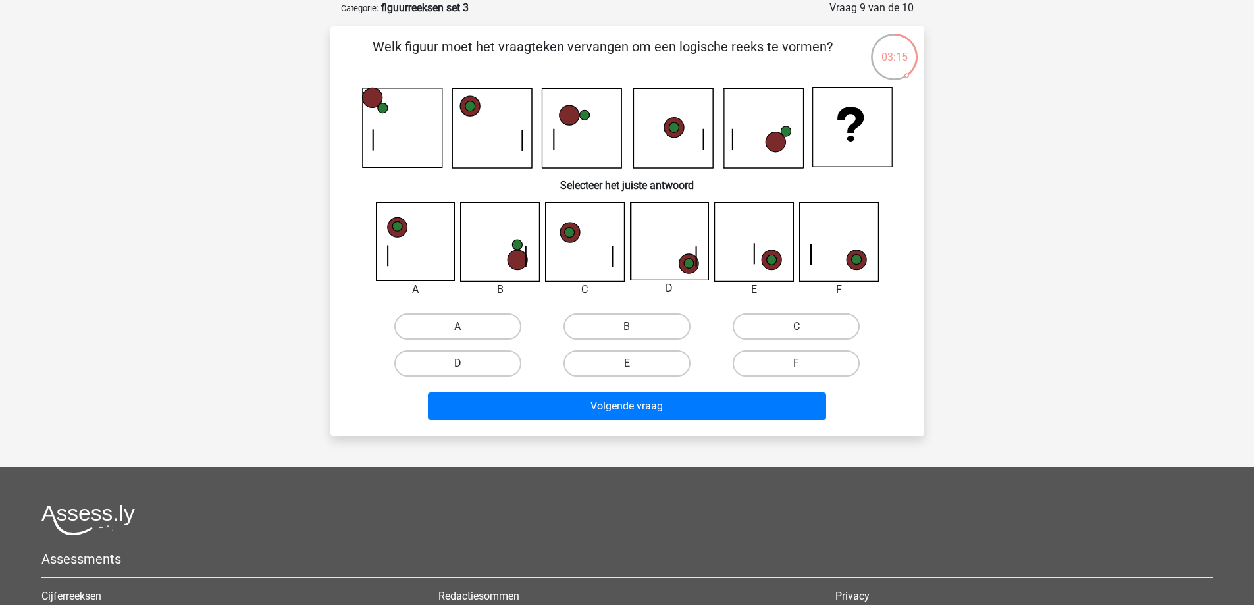
click at [464, 359] on label "D" at bounding box center [457, 363] width 127 height 26
click at [464, 363] on input "D" at bounding box center [461, 367] width 9 height 9
radio input "true"
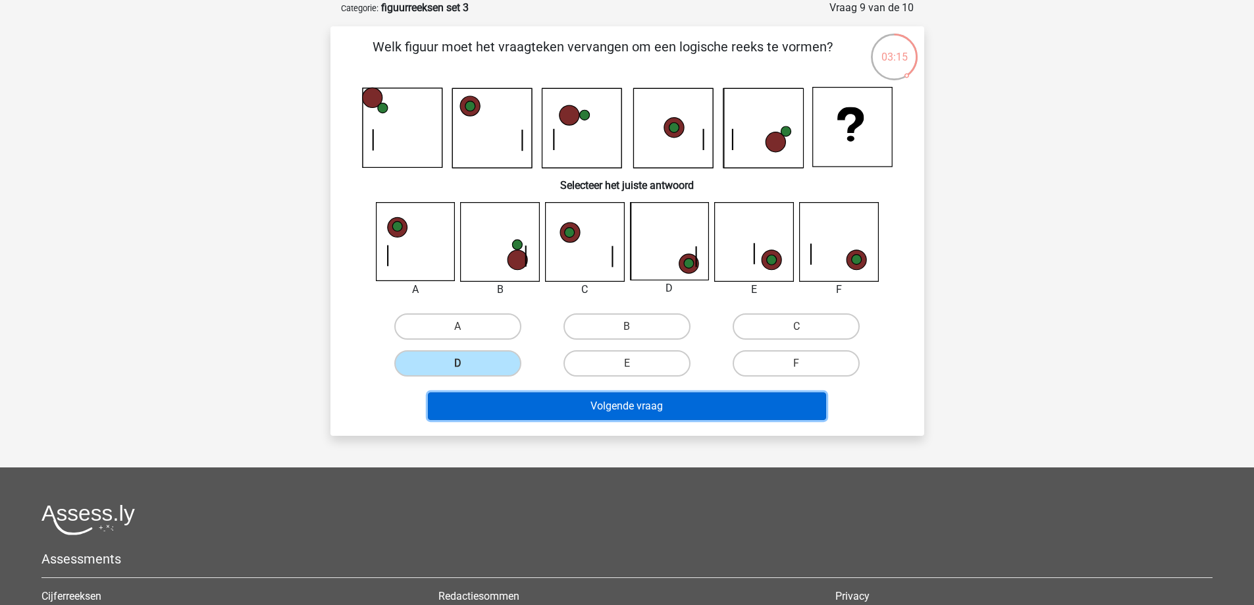
click at [688, 402] on button "Volgende vraag" at bounding box center [627, 406] width 398 height 28
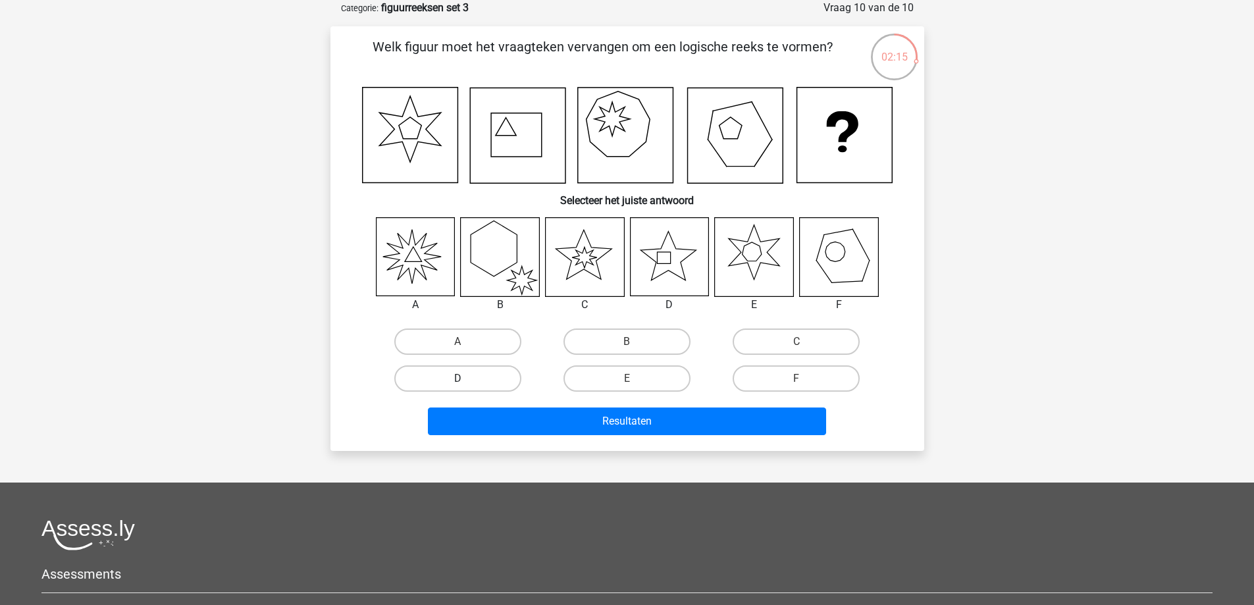
click at [481, 377] on label "D" at bounding box center [457, 378] width 127 height 26
click at [466, 378] on input "D" at bounding box center [461, 382] width 9 height 9
radio input "true"
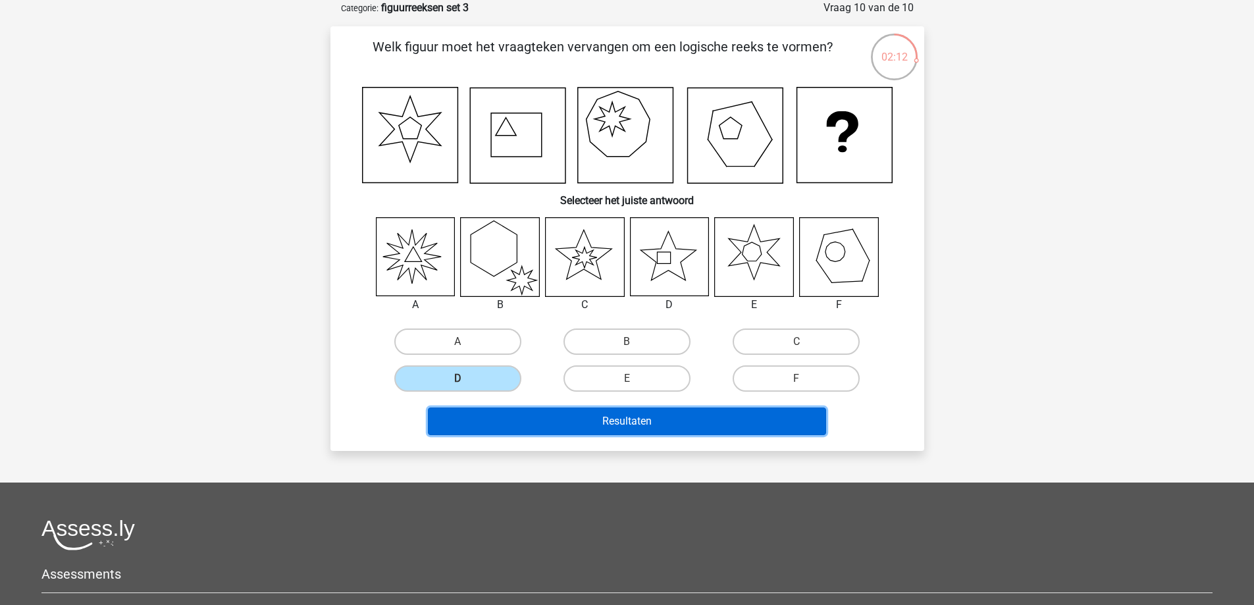
click at [600, 428] on button "Resultaten" at bounding box center [627, 421] width 398 height 28
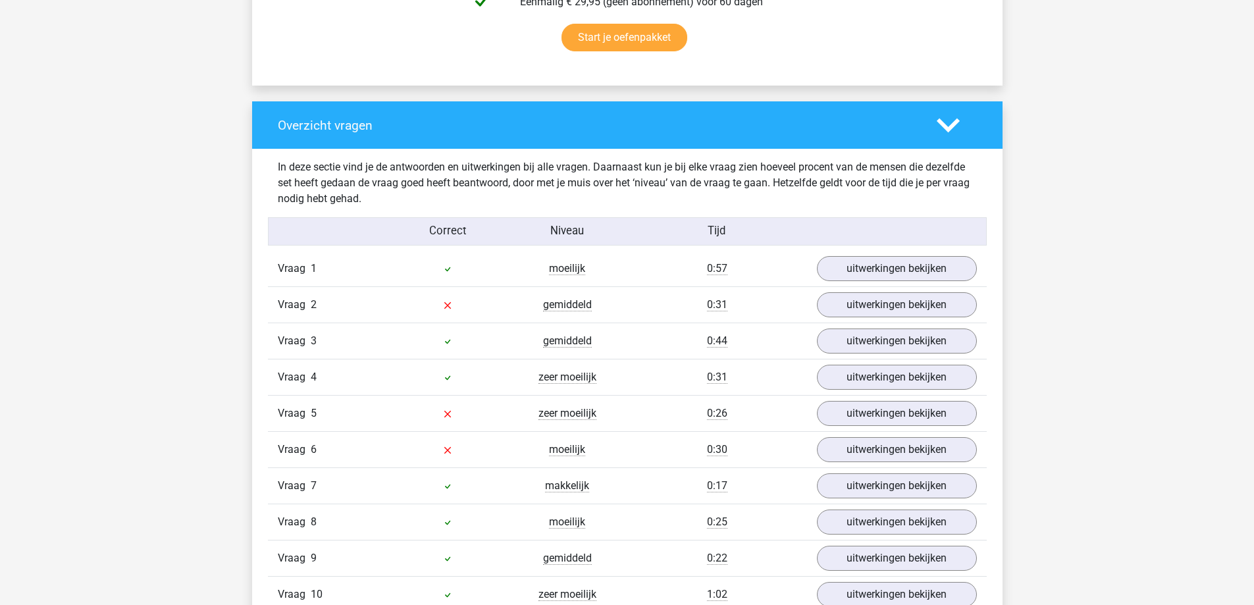
scroll to position [921, 0]
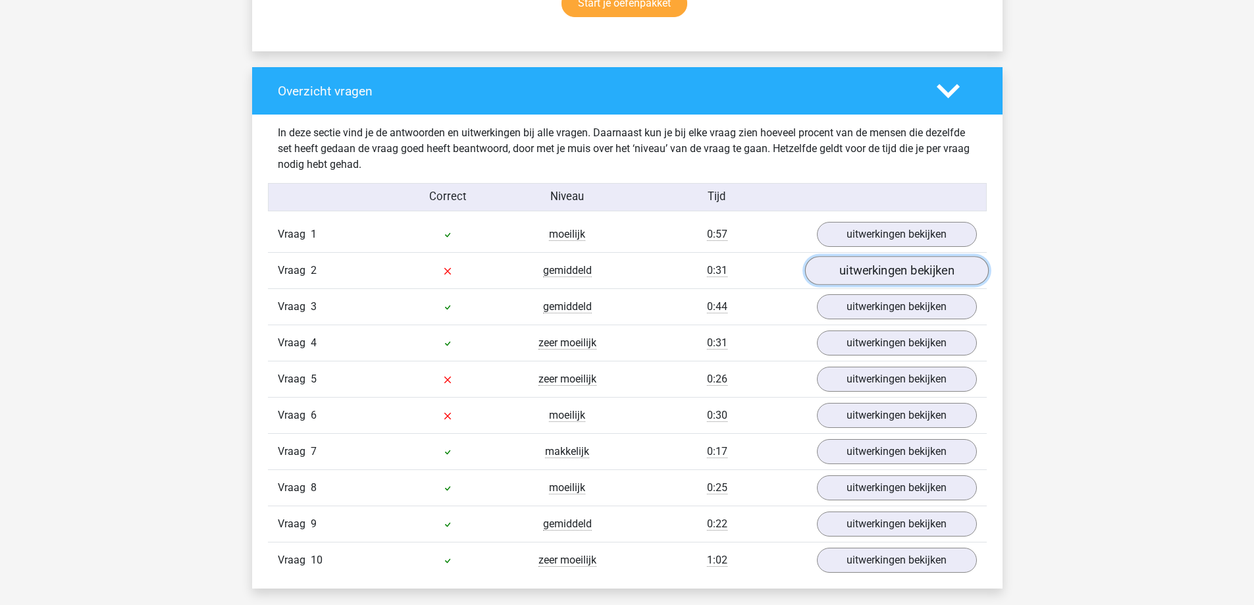
click at [911, 268] on link "uitwerkingen bekijken" at bounding box center [896, 271] width 184 height 29
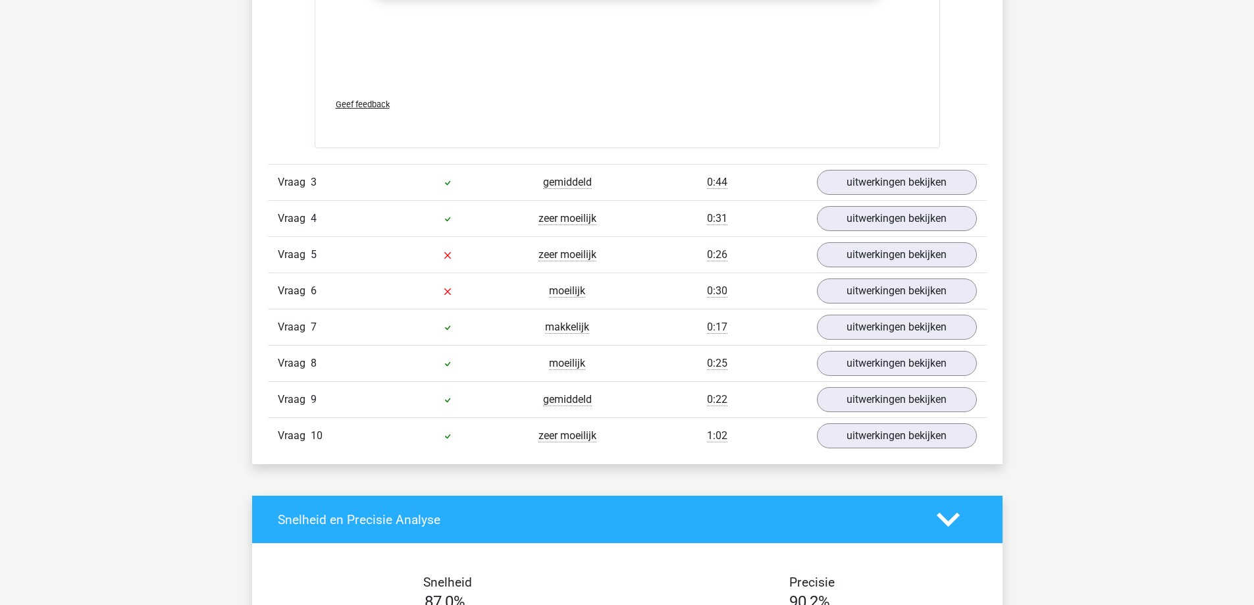
scroll to position [2172, 0]
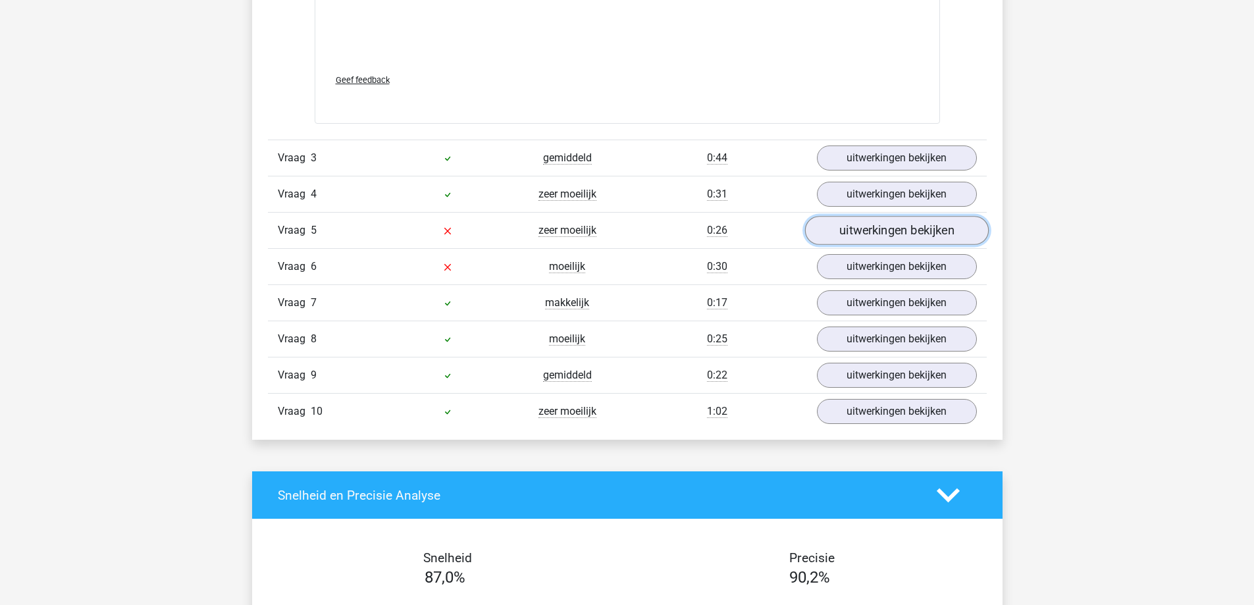
click at [909, 234] on link "uitwerkingen bekijken" at bounding box center [896, 230] width 184 height 29
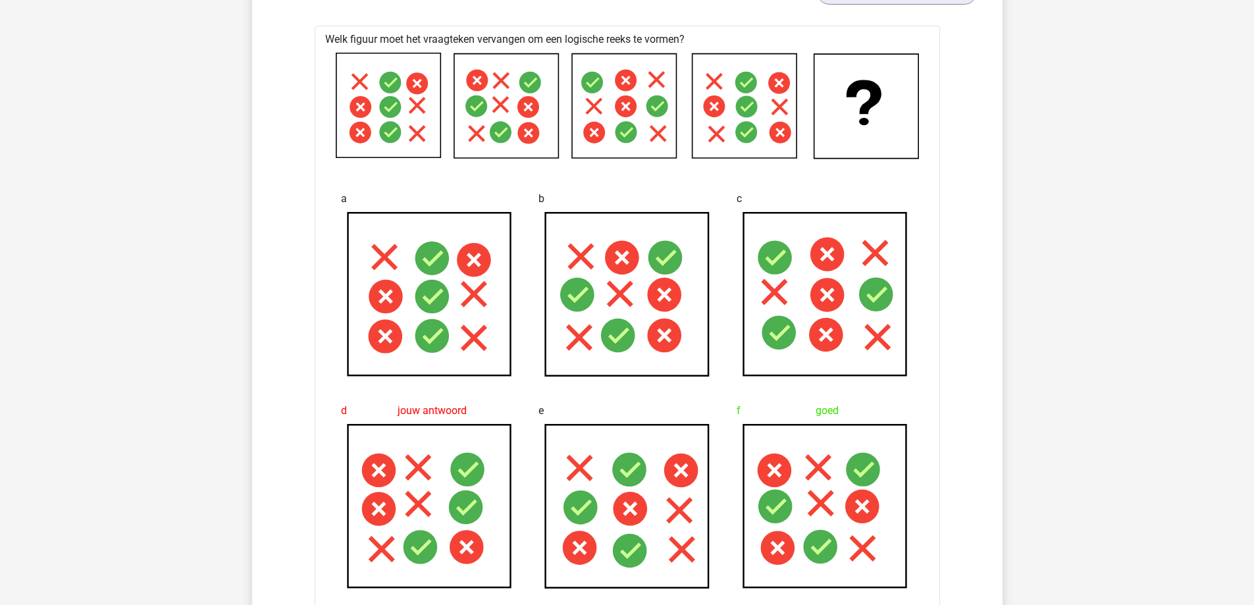
scroll to position [1119, 0]
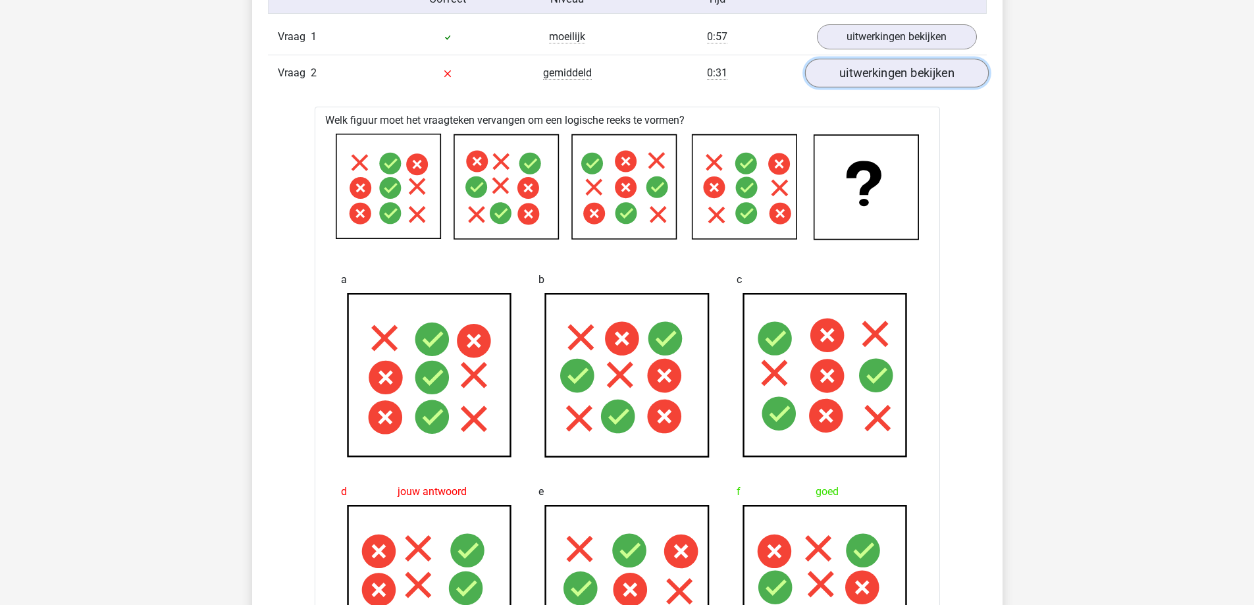
click at [945, 72] on link "uitwerkingen bekijken" at bounding box center [896, 73] width 184 height 29
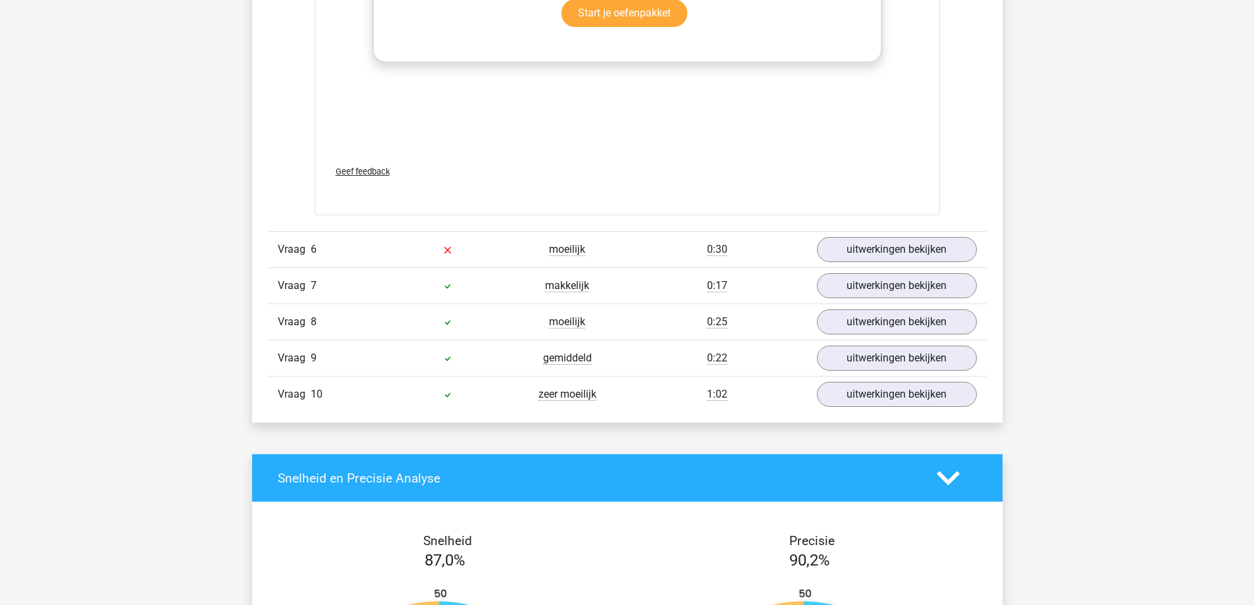
scroll to position [2303, 0]
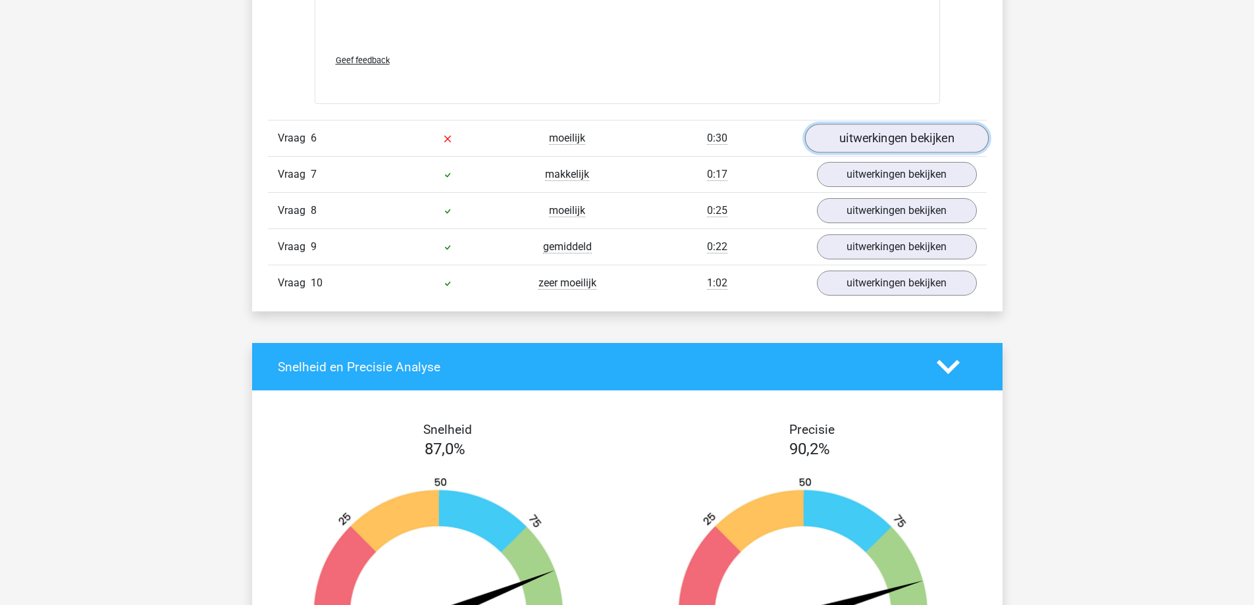
click at [857, 128] on link "uitwerkingen bekijken" at bounding box center [896, 138] width 184 height 29
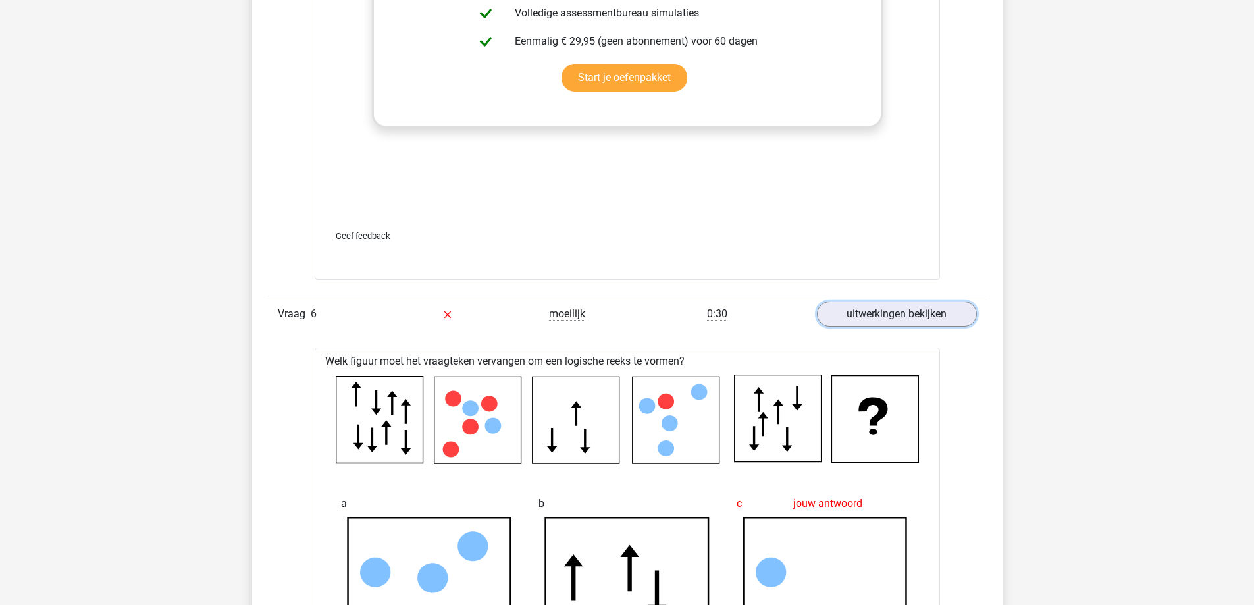
scroll to position [2106, 0]
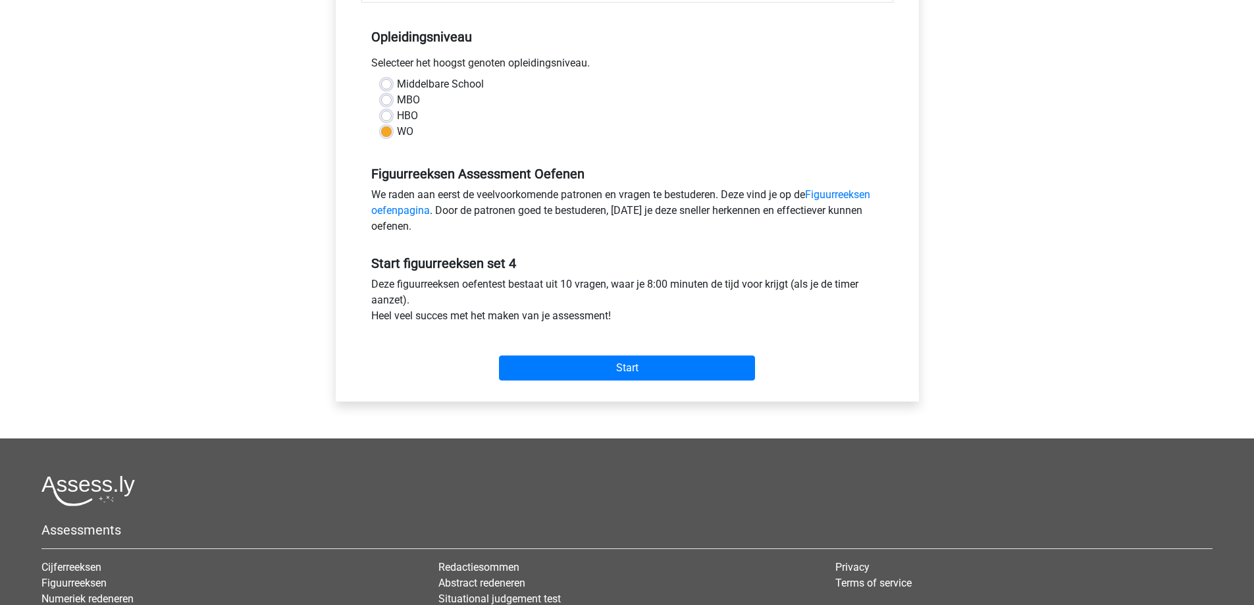
scroll to position [329, 0]
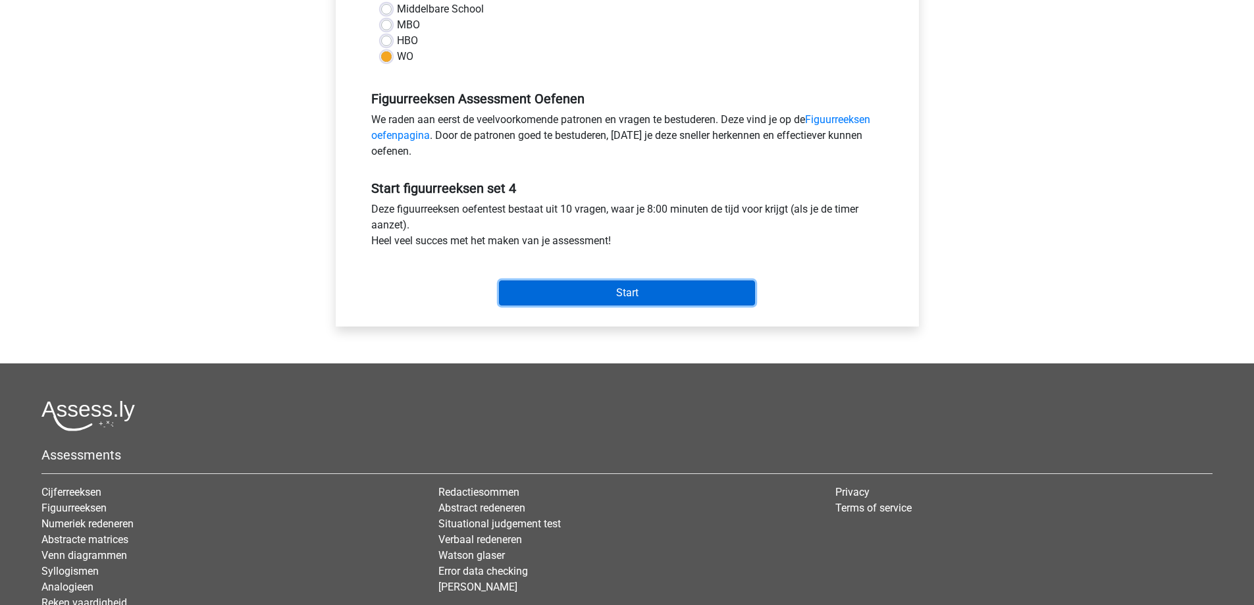
click at [642, 284] on input "Start" at bounding box center [627, 292] width 256 height 25
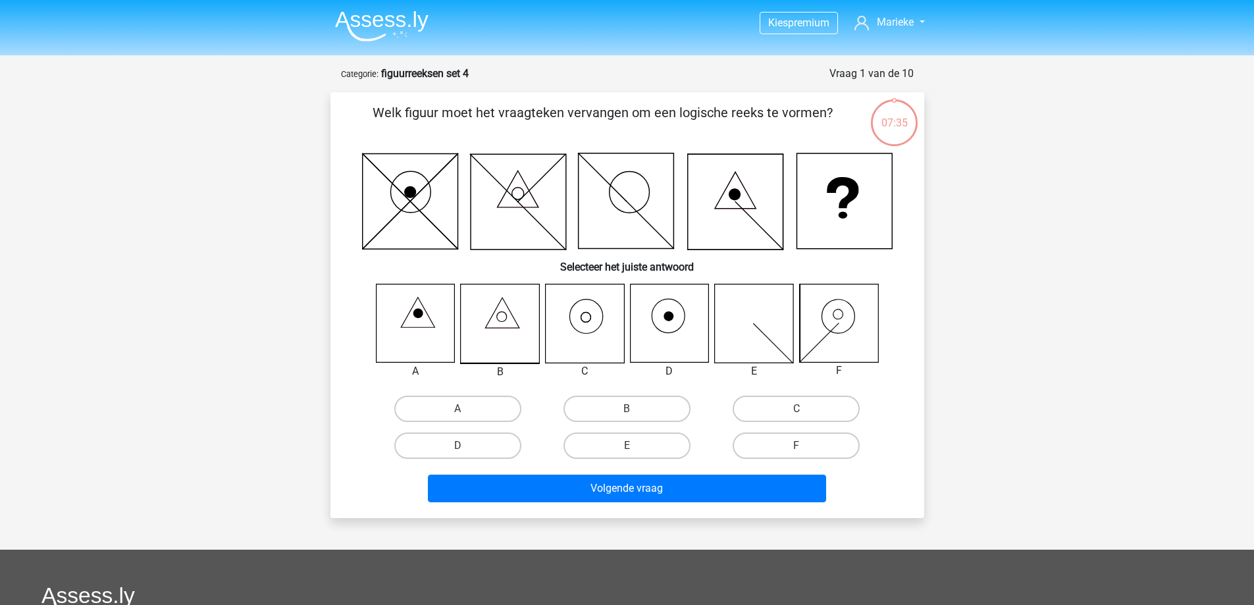
click at [575, 323] on icon at bounding box center [584, 323] width 78 height 78
click at [802, 412] on input "C" at bounding box center [800, 413] width 9 height 9
radio input "true"
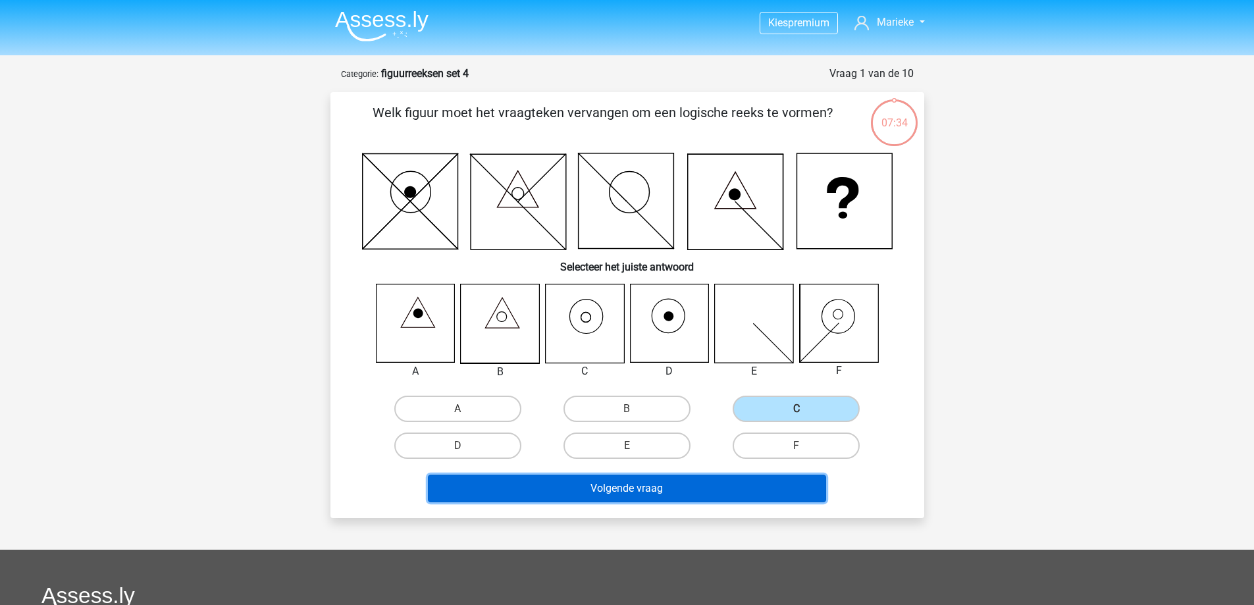
click at [724, 492] on button "Volgende vraag" at bounding box center [627, 488] width 398 height 28
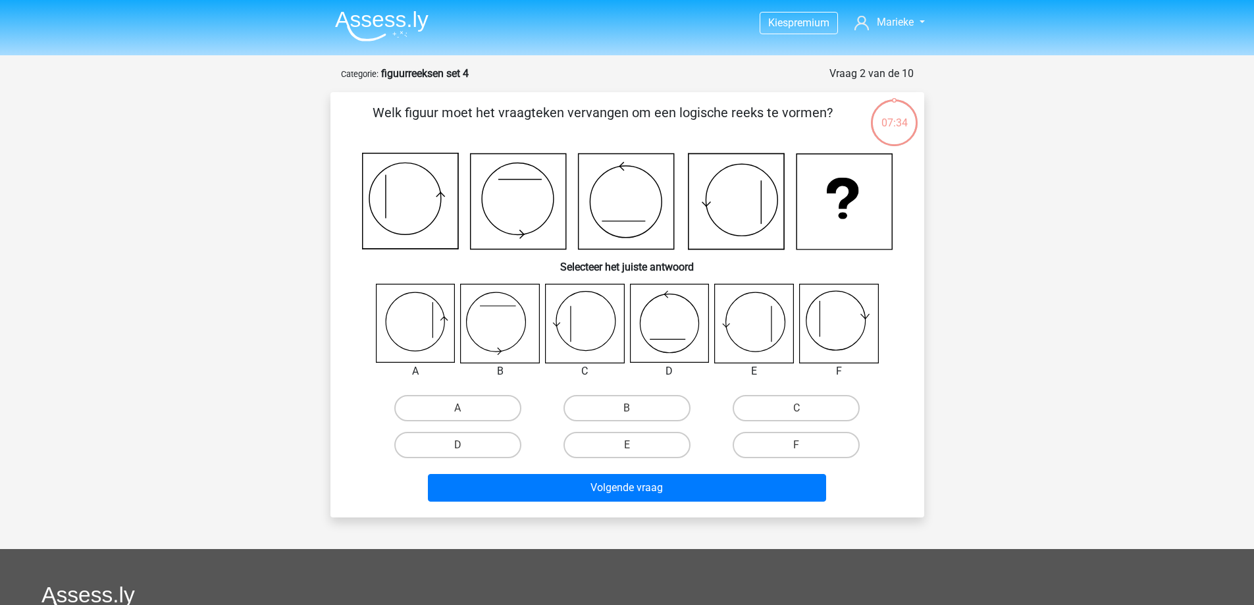
scroll to position [66, 0]
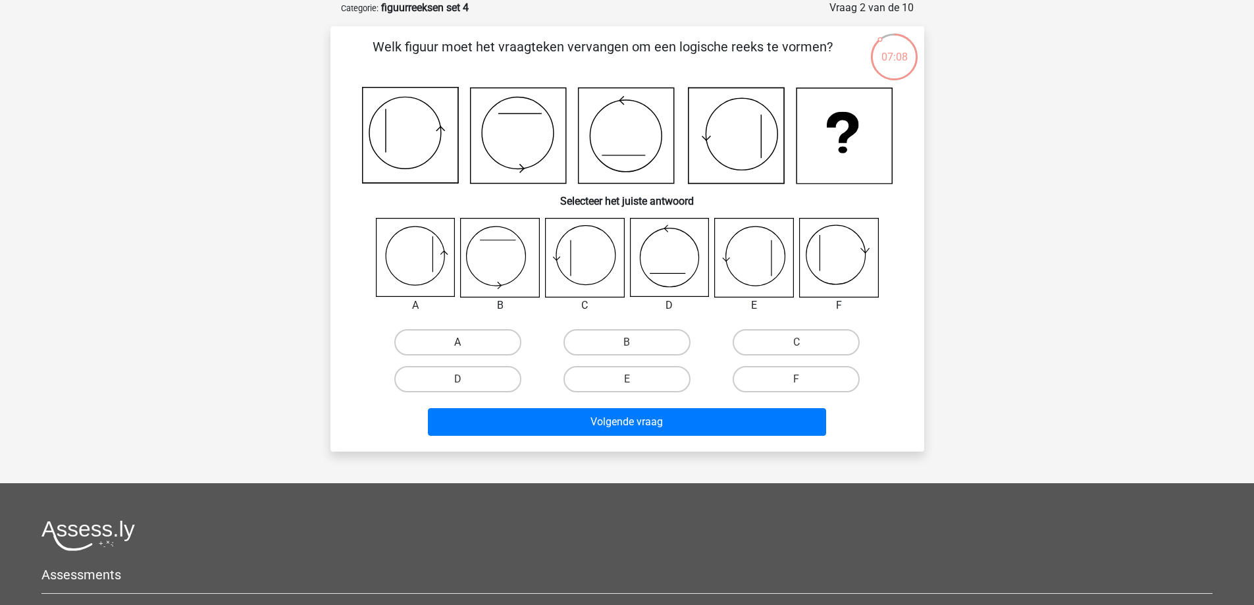
click at [490, 333] on label "A" at bounding box center [457, 342] width 127 height 26
click at [466, 342] on input "A" at bounding box center [461, 346] width 9 height 9
radio input "true"
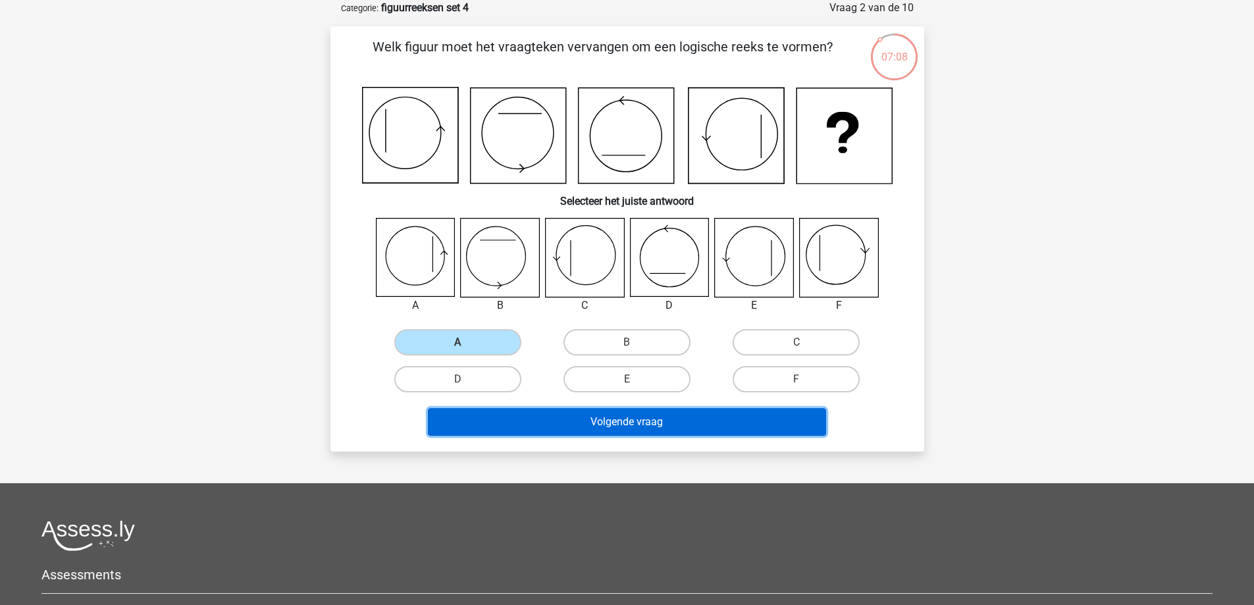
click at [648, 413] on button "Volgende vraag" at bounding box center [627, 422] width 398 height 28
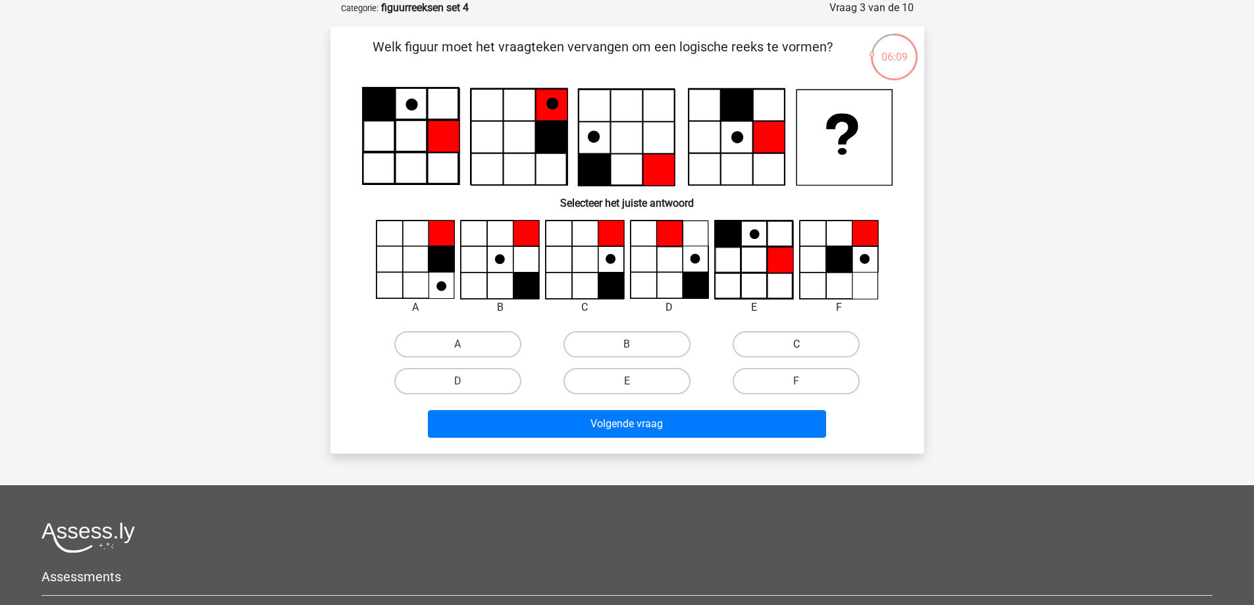
click at [815, 352] on label "C" at bounding box center [795, 344] width 127 height 26
click at [805, 352] on input "C" at bounding box center [800, 348] width 9 height 9
radio input "true"
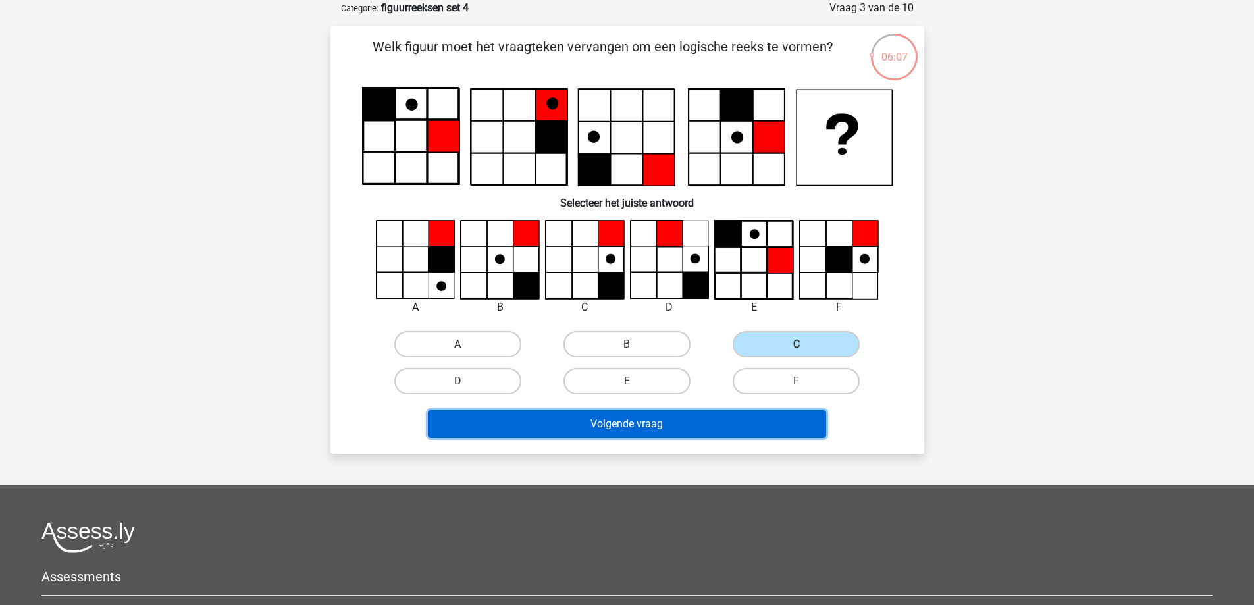
click at [748, 414] on button "Volgende vraag" at bounding box center [627, 424] width 398 height 28
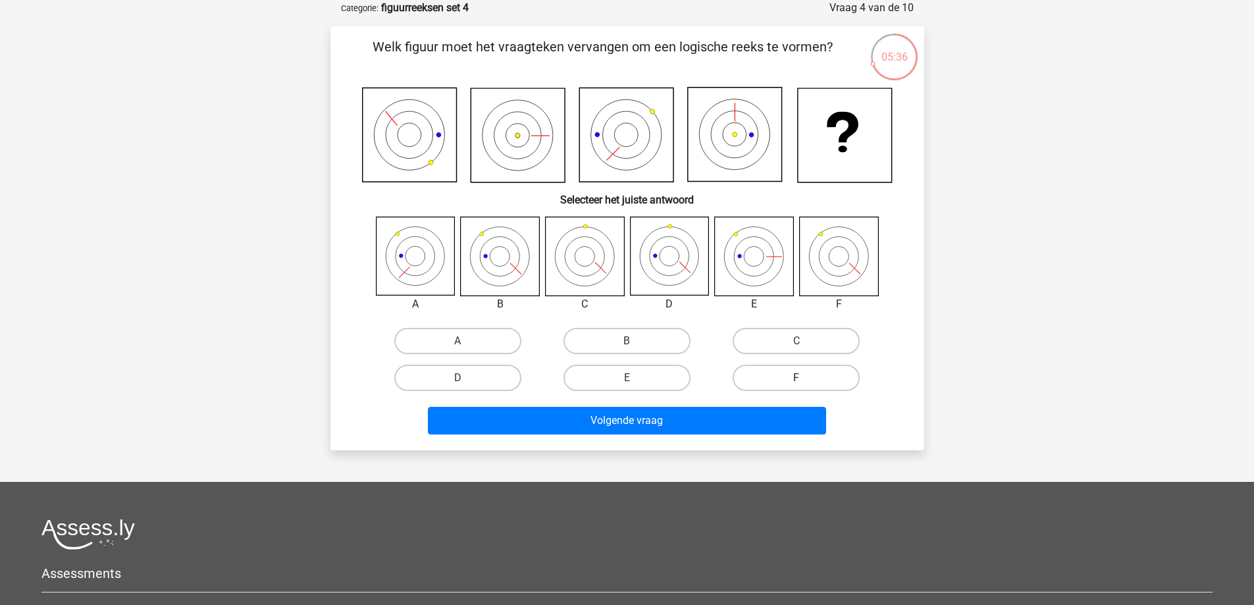
click at [792, 369] on label "F" at bounding box center [795, 378] width 127 height 26
click at [796, 378] on input "F" at bounding box center [800, 382] width 9 height 9
radio input "true"
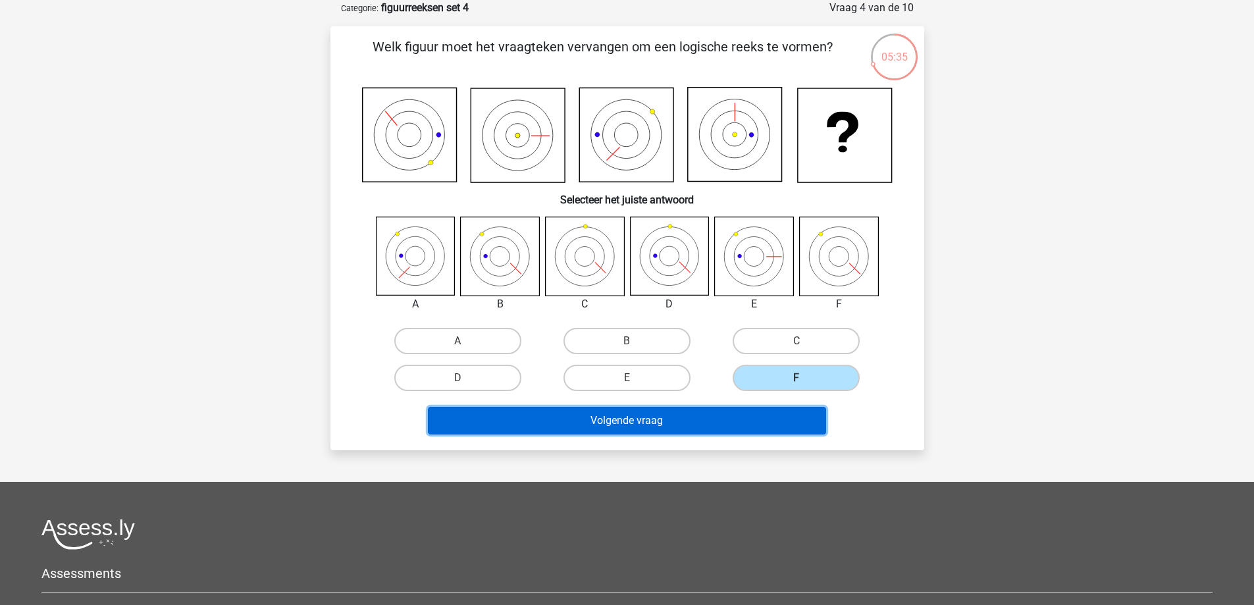
click at [734, 427] on button "Volgende vraag" at bounding box center [627, 421] width 398 height 28
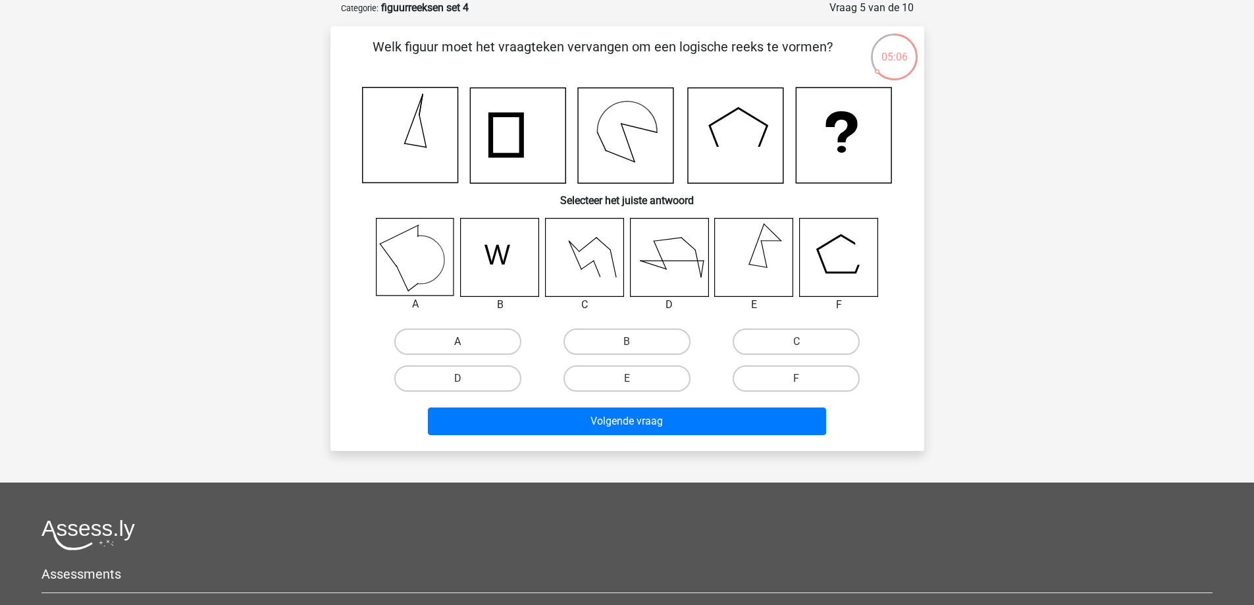
click at [484, 335] on label "A" at bounding box center [457, 341] width 127 height 26
click at [466, 342] on input "A" at bounding box center [461, 346] width 9 height 9
radio input "true"
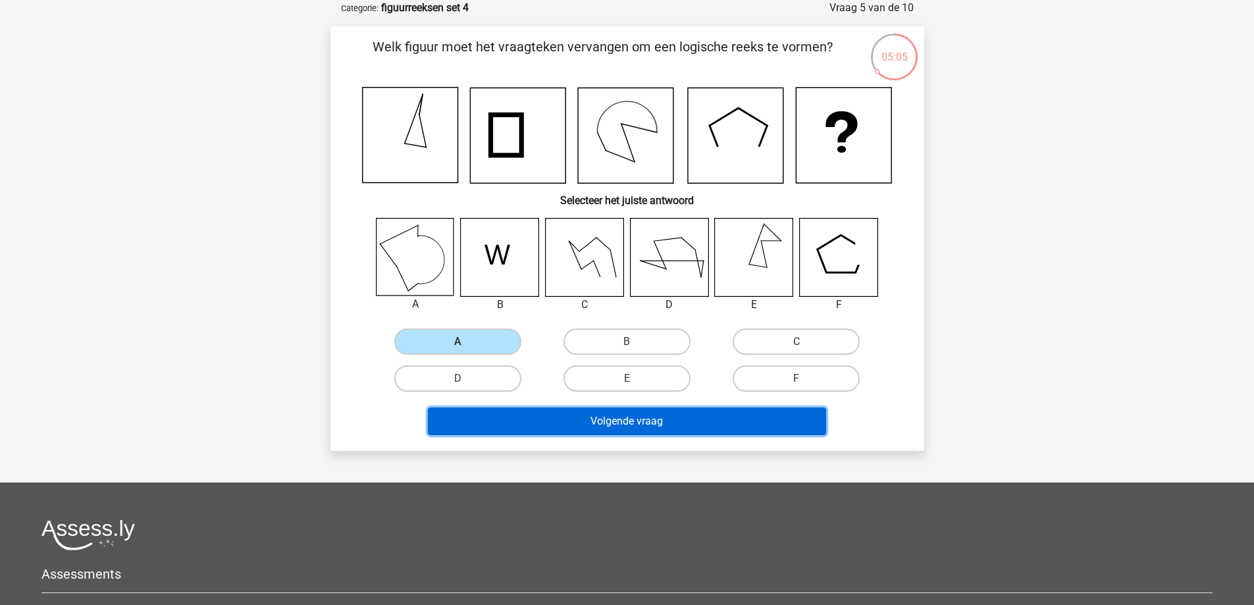
click at [630, 423] on button "Volgende vraag" at bounding box center [627, 421] width 398 height 28
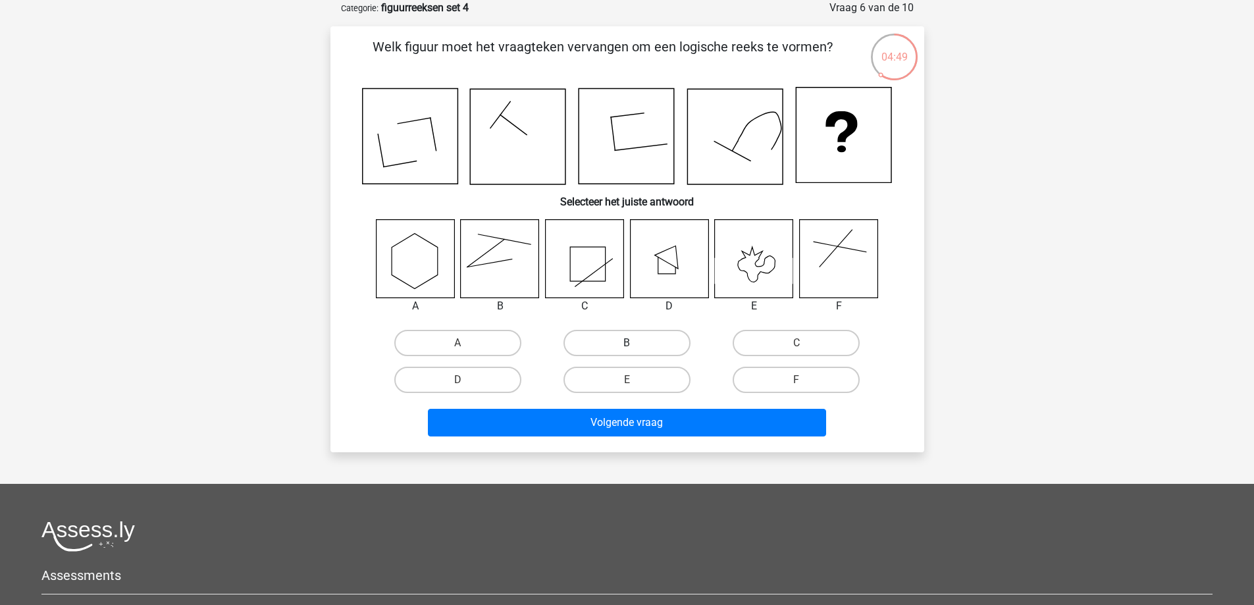
click at [642, 345] on label "B" at bounding box center [626, 343] width 127 height 26
click at [635, 345] on input "B" at bounding box center [630, 347] width 9 height 9
radio input "true"
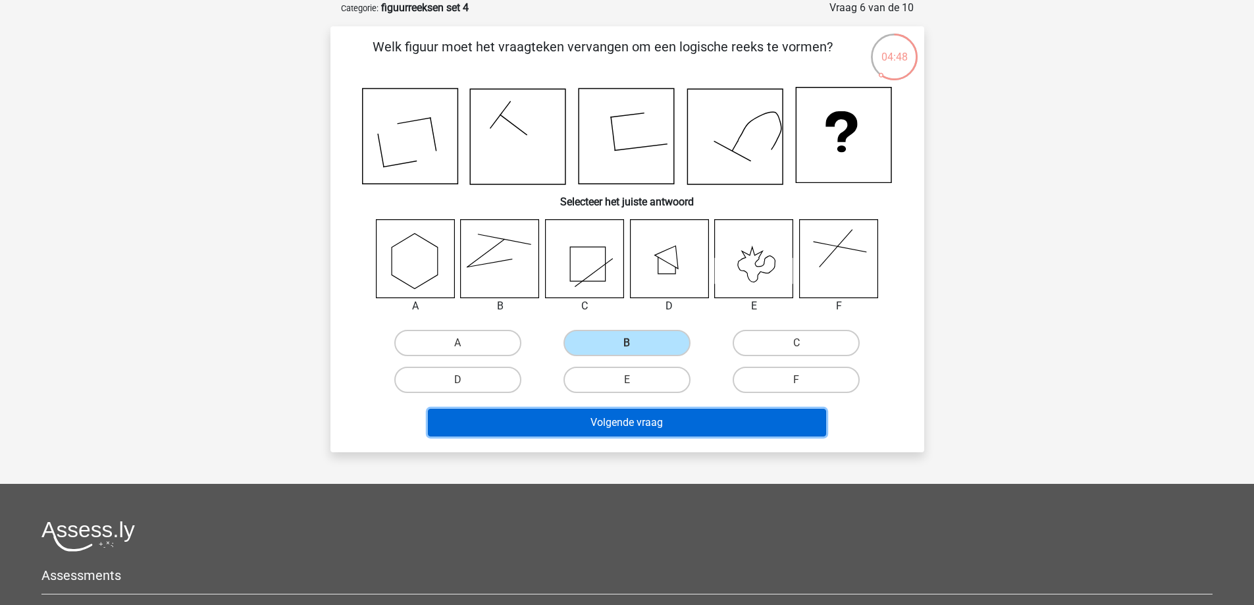
click at [722, 425] on button "Volgende vraag" at bounding box center [627, 423] width 398 height 28
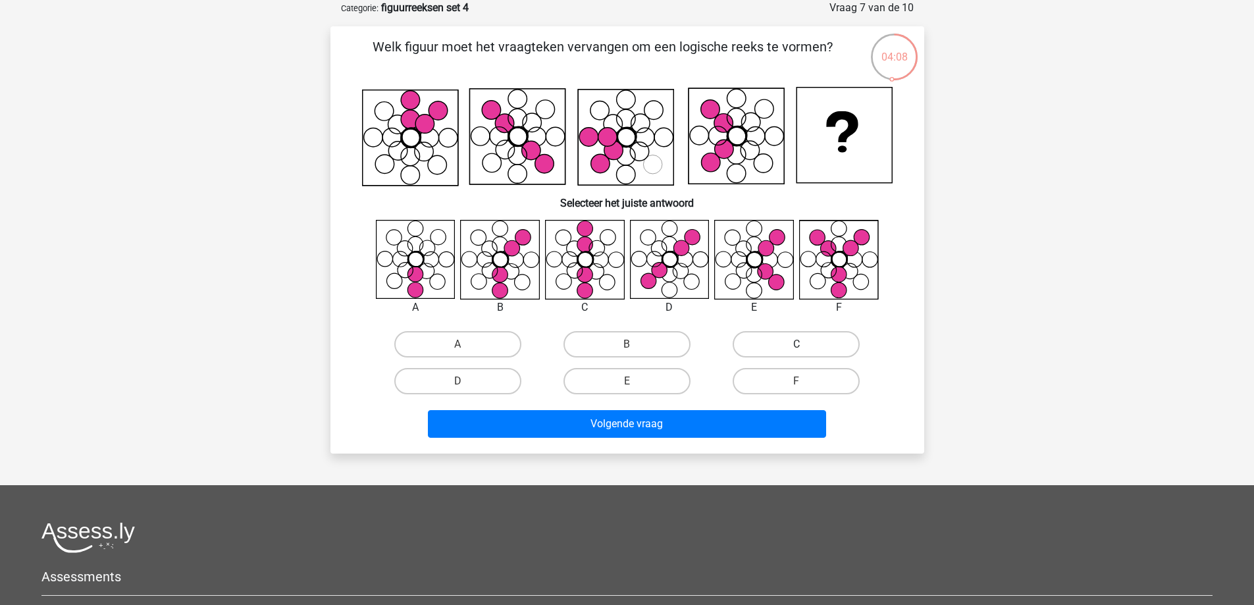
click at [811, 342] on label "C" at bounding box center [795, 344] width 127 height 26
click at [805, 344] on input "C" at bounding box center [800, 348] width 9 height 9
radio input "true"
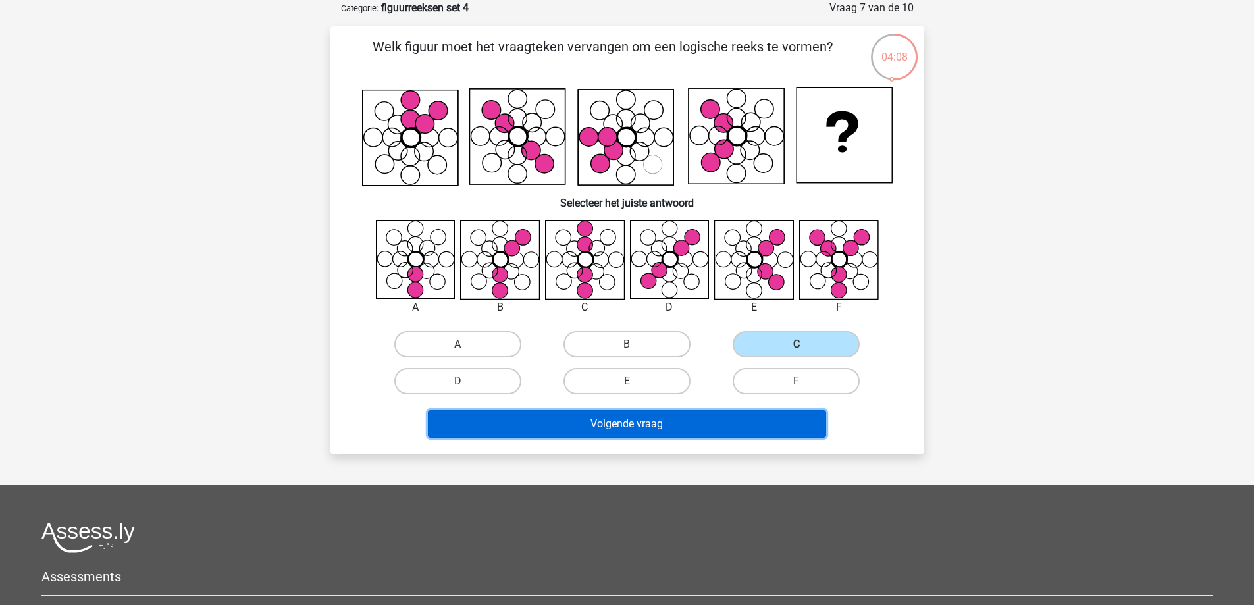
click at [655, 428] on button "Volgende vraag" at bounding box center [627, 424] width 398 height 28
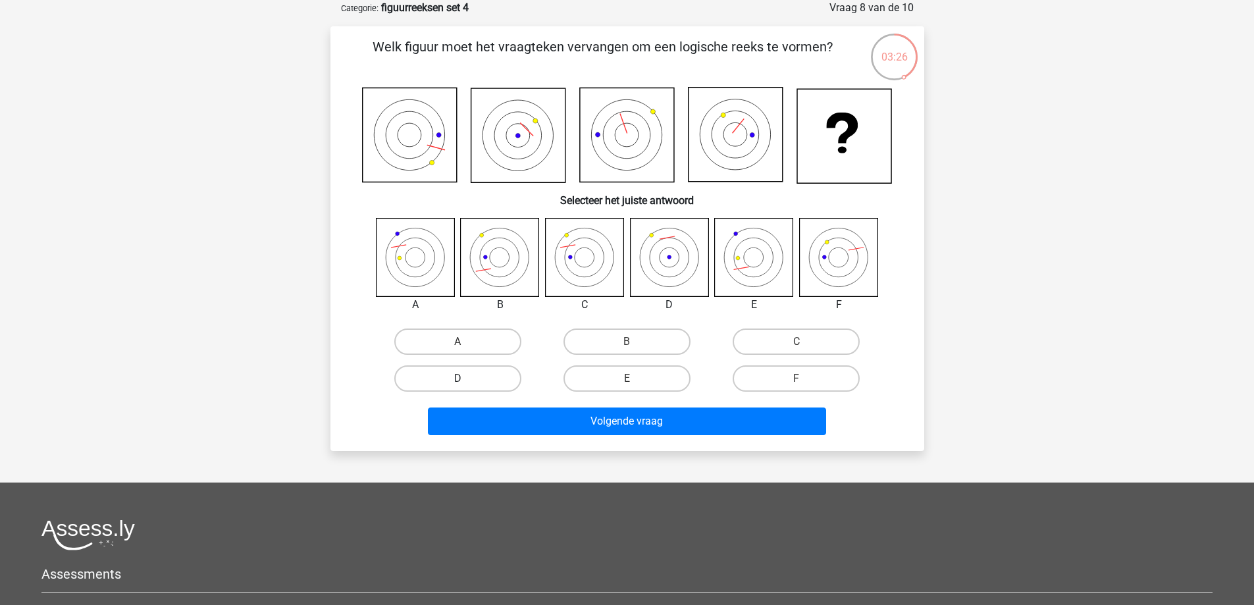
click at [484, 372] on label "D" at bounding box center [457, 378] width 127 height 26
click at [466, 378] on input "D" at bounding box center [461, 382] width 9 height 9
radio input "true"
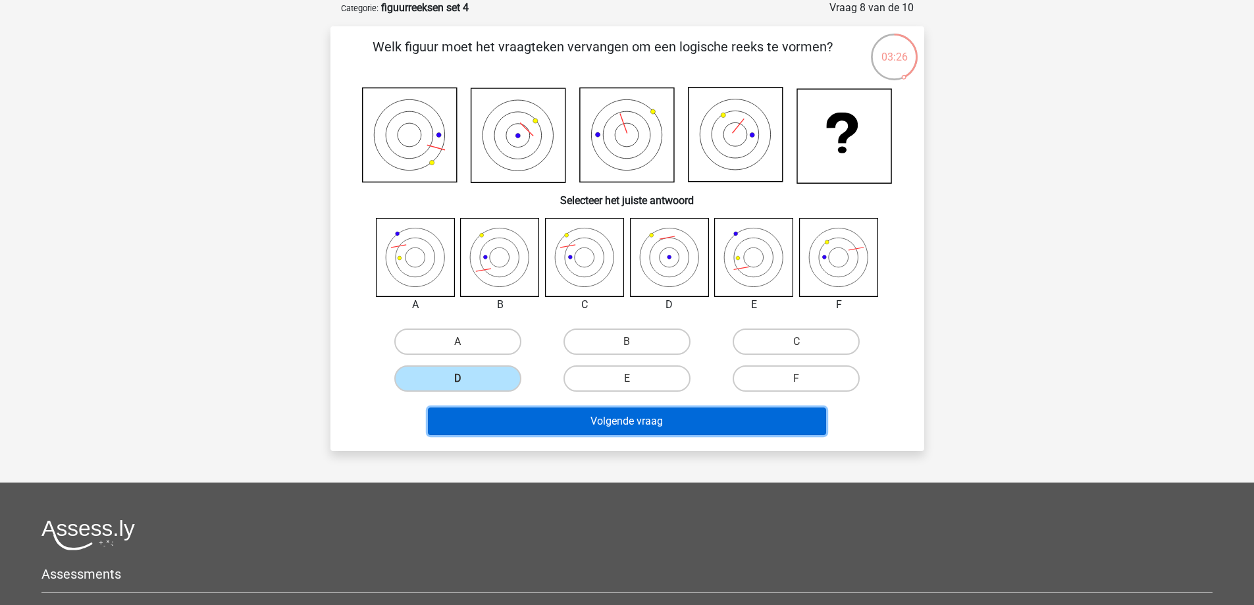
click at [587, 428] on button "Volgende vraag" at bounding box center [627, 421] width 398 height 28
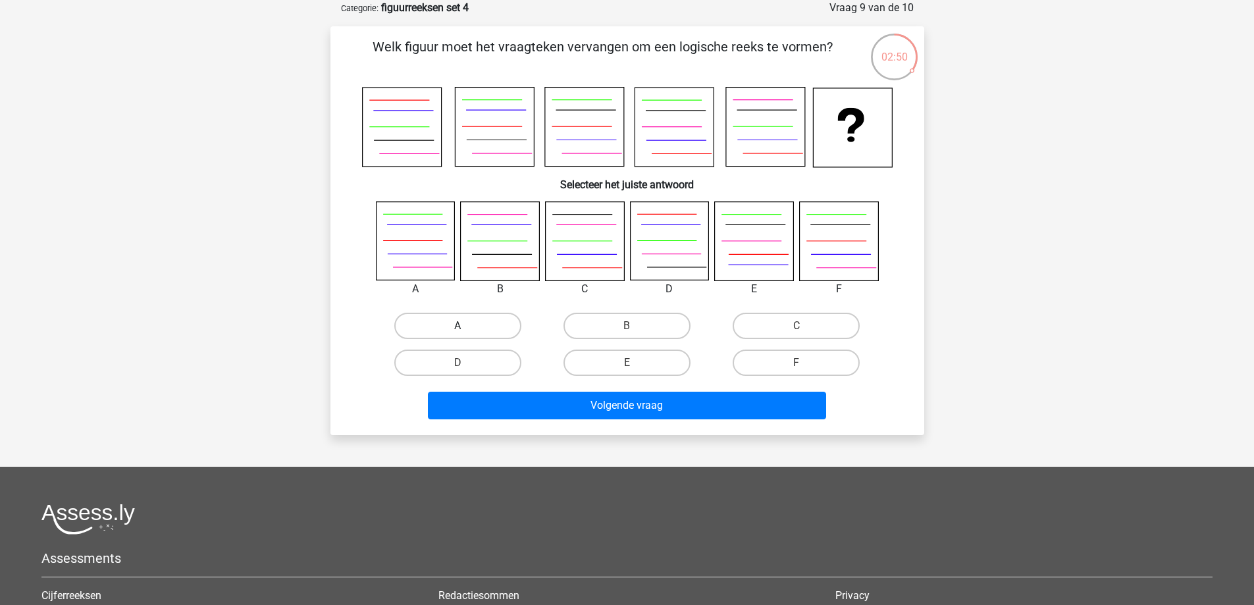
click at [501, 329] on label "A" at bounding box center [457, 326] width 127 height 26
click at [466, 329] on input "A" at bounding box center [461, 330] width 9 height 9
radio input "true"
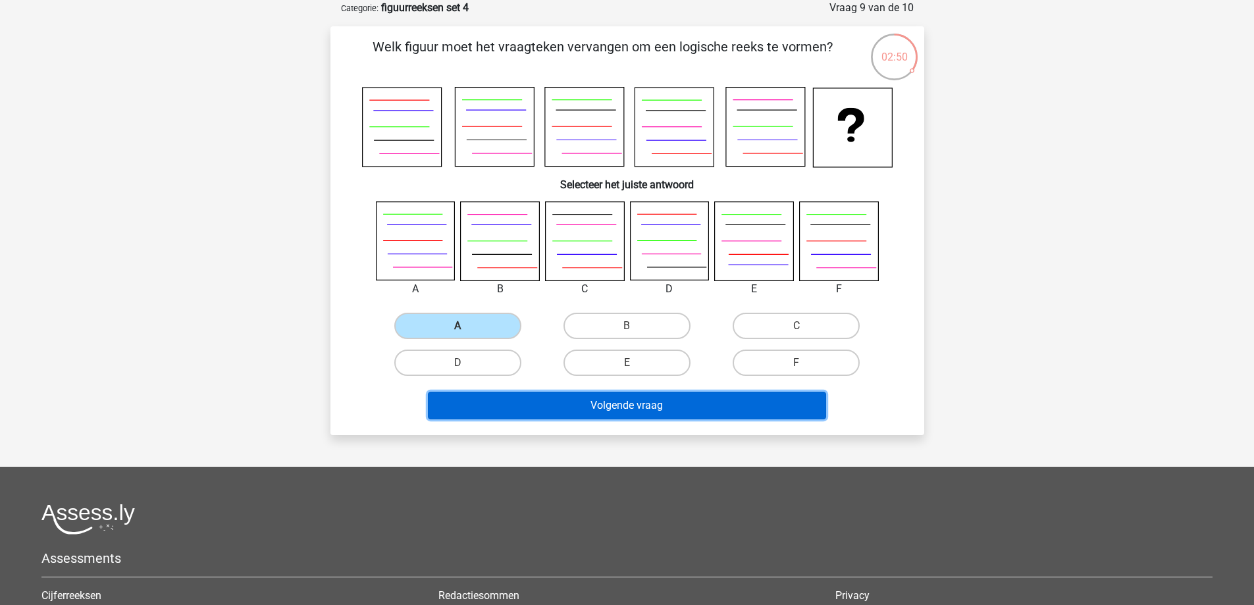
click at [642, 394] on button "Volgende vraag" at bounding box center [627, 406] width 398 height 28
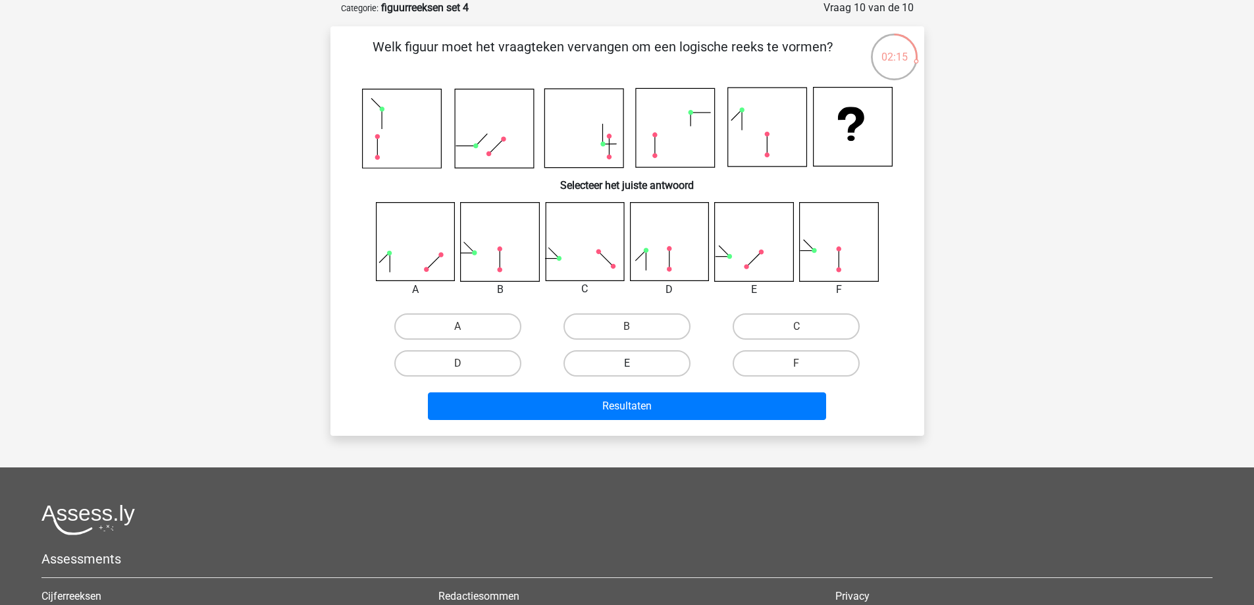
click at [639, 361] on label "E" at bounding box center [626, 363] width 127 height 26
click at [635, 363] on input "E" at bounding box center [630, 367] width 9 height 9
radio input "true"
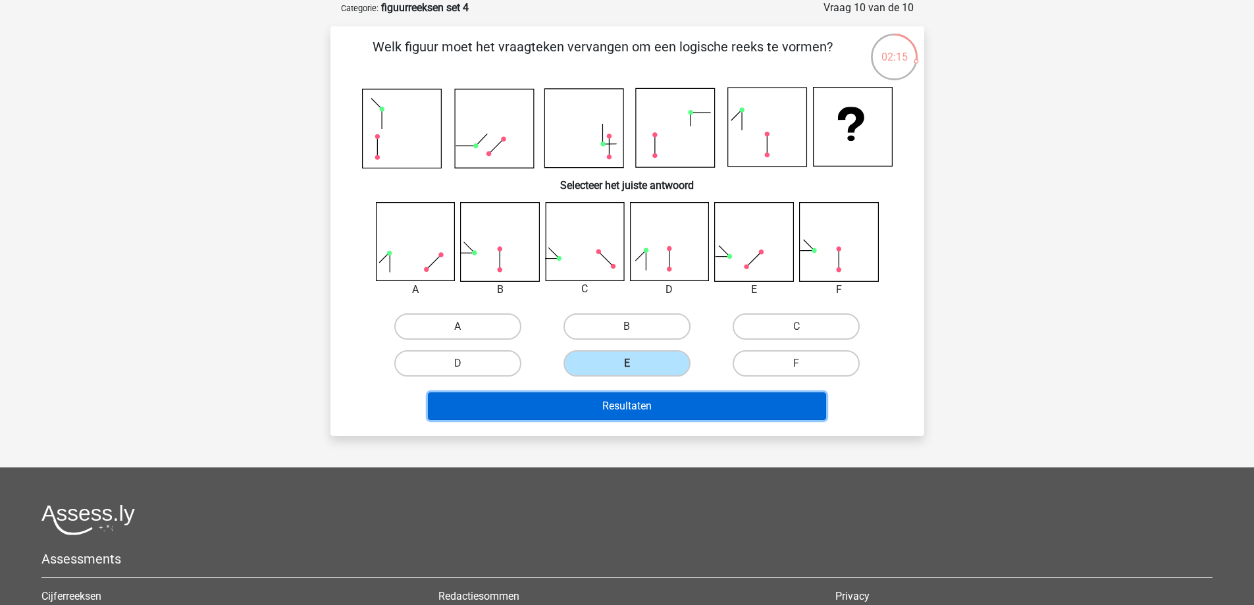
click at [694, 411] on button "Resultaten" at bounding box center [627, 406] width 398 height 28
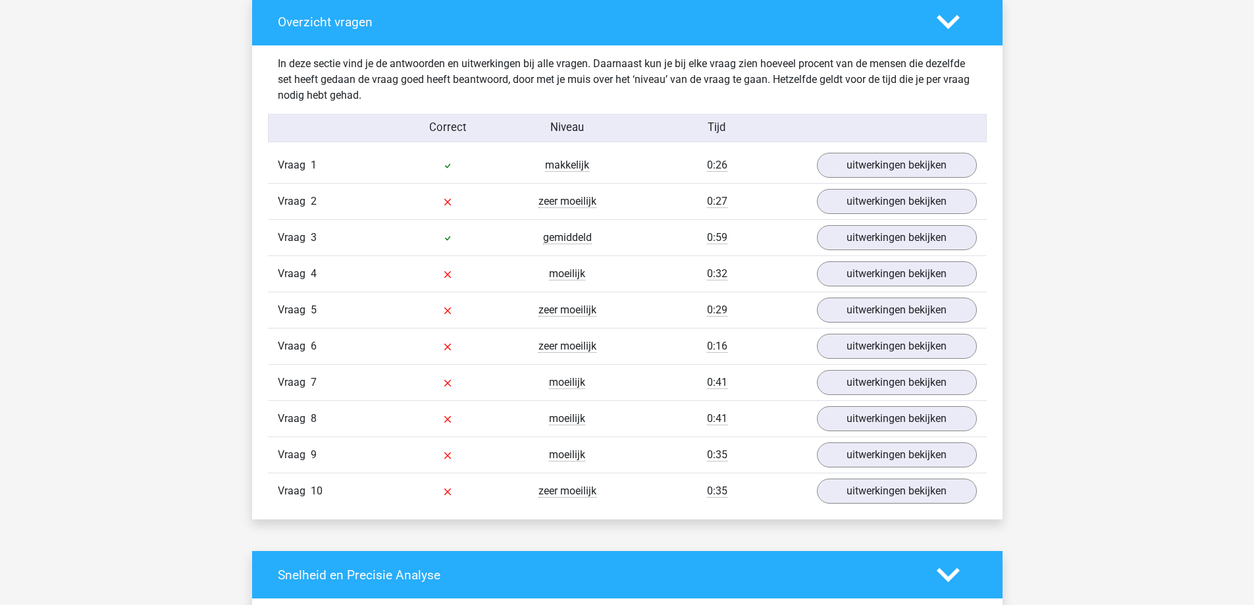
scroll to position [987, 0]
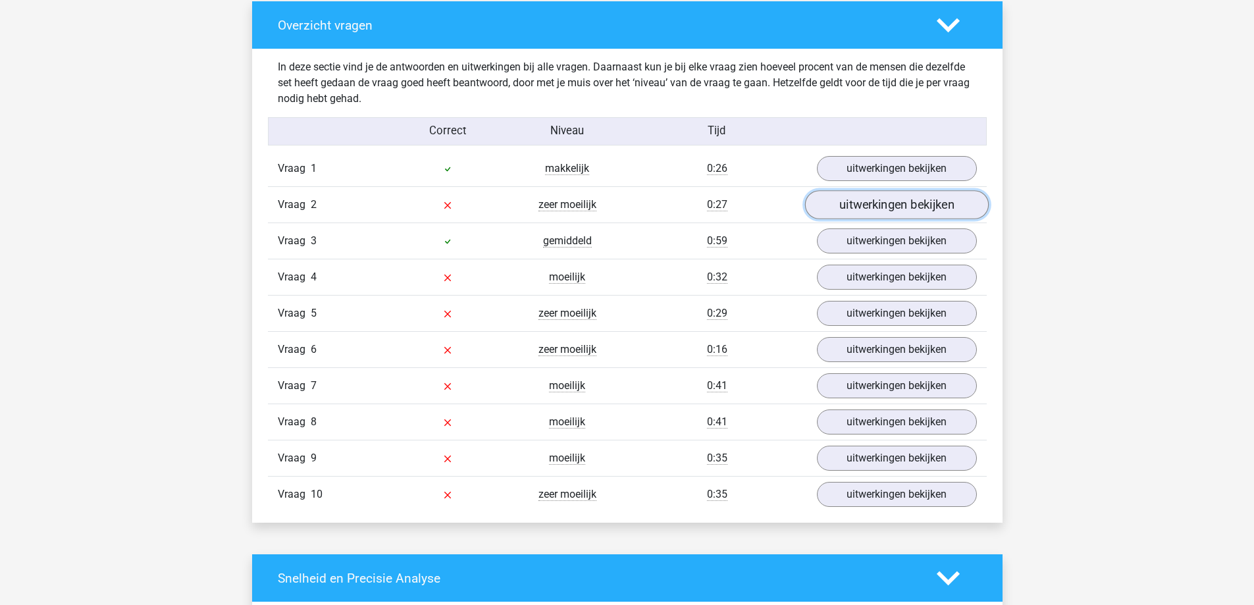
click at [884, 205] on link "uitwerkingen bekijken" at bounding box center [896, 205] width 184 height 29
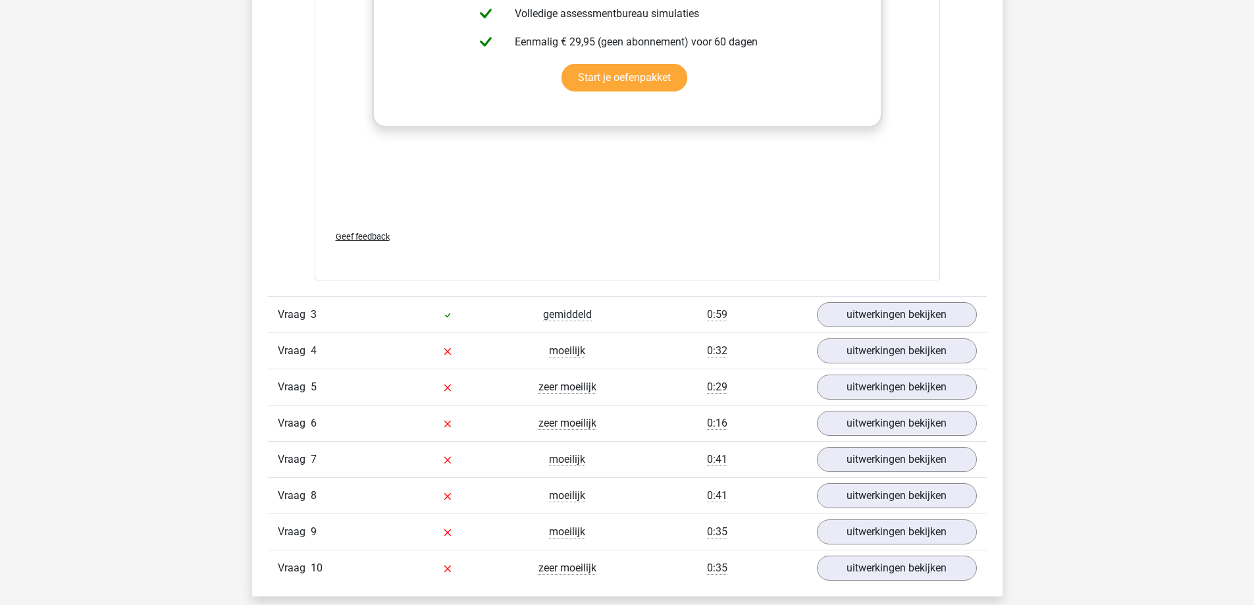
scroll to position [2040, 0]
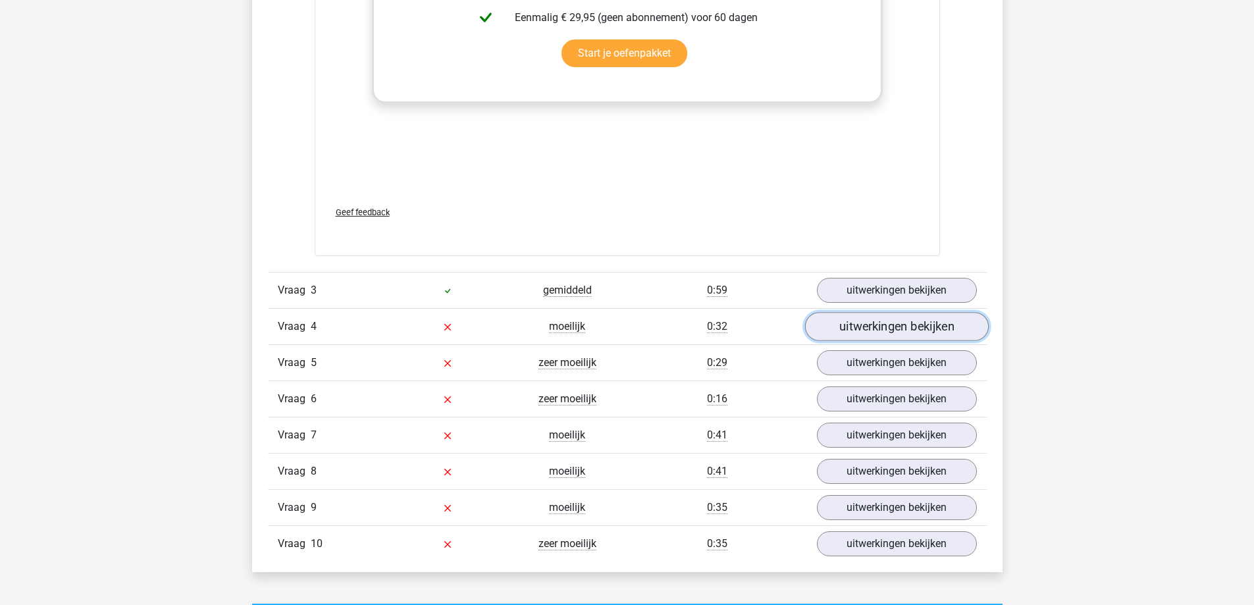
click at [947, 338] on link "uitwerkingen bekijken" at bounding box center [896, 326] width 184 height 29
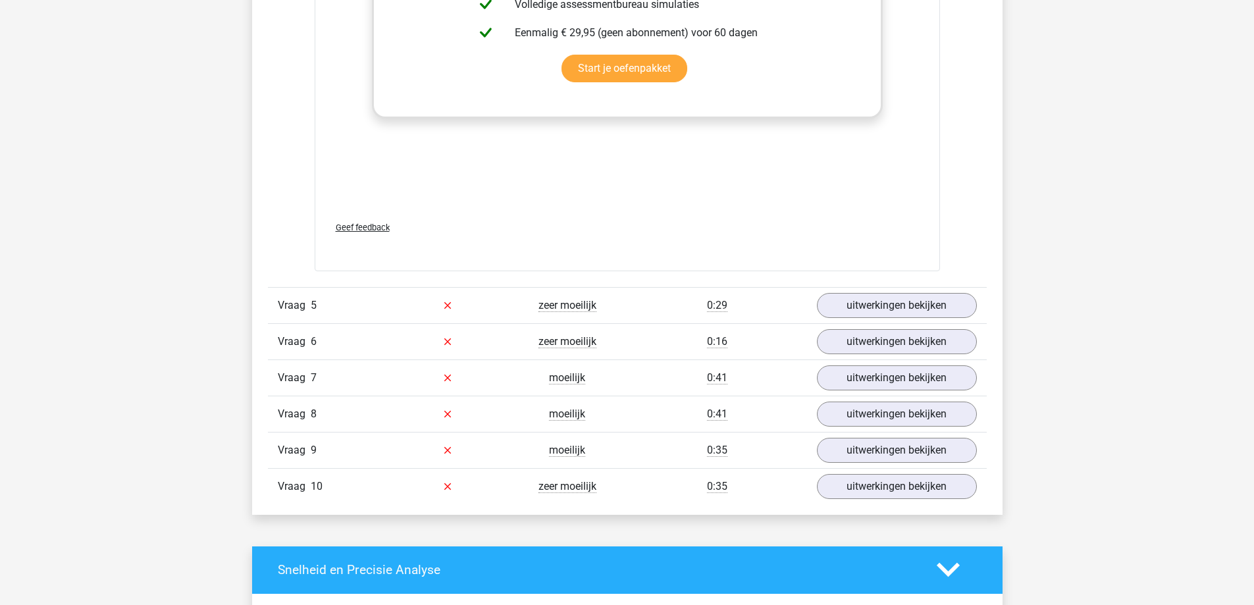
scroll to position [3225, 0]
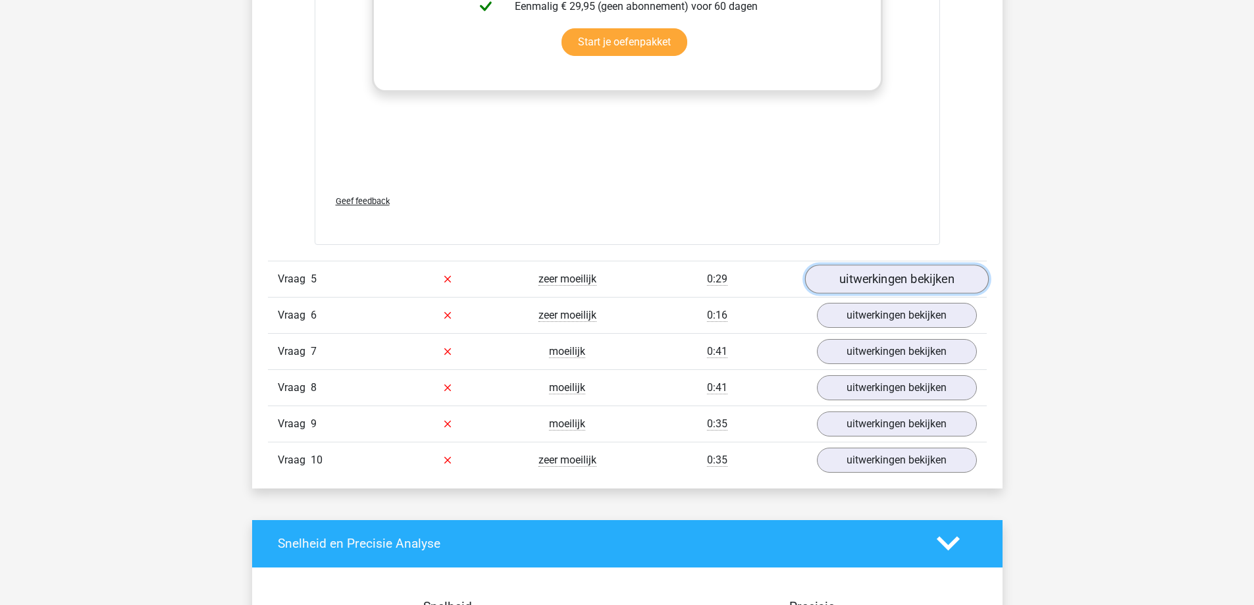
click at [905, 276] on link "uitwerkingen bekijken" at bounding box center [896, 279] width 184 height 29
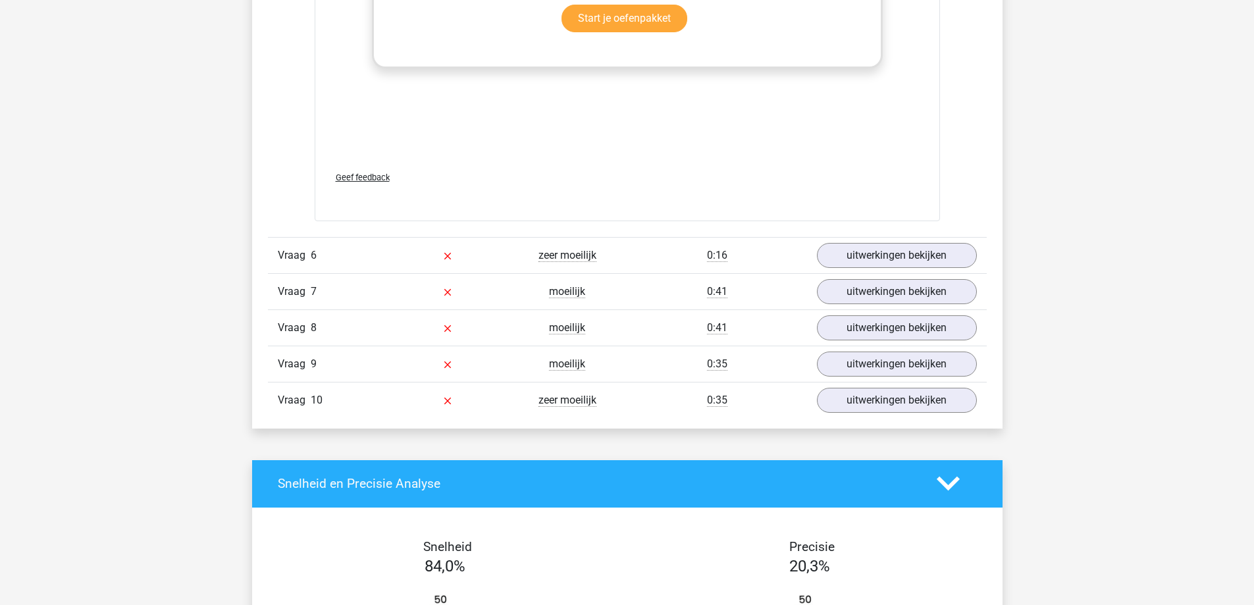
scroll to position [4409, 0]
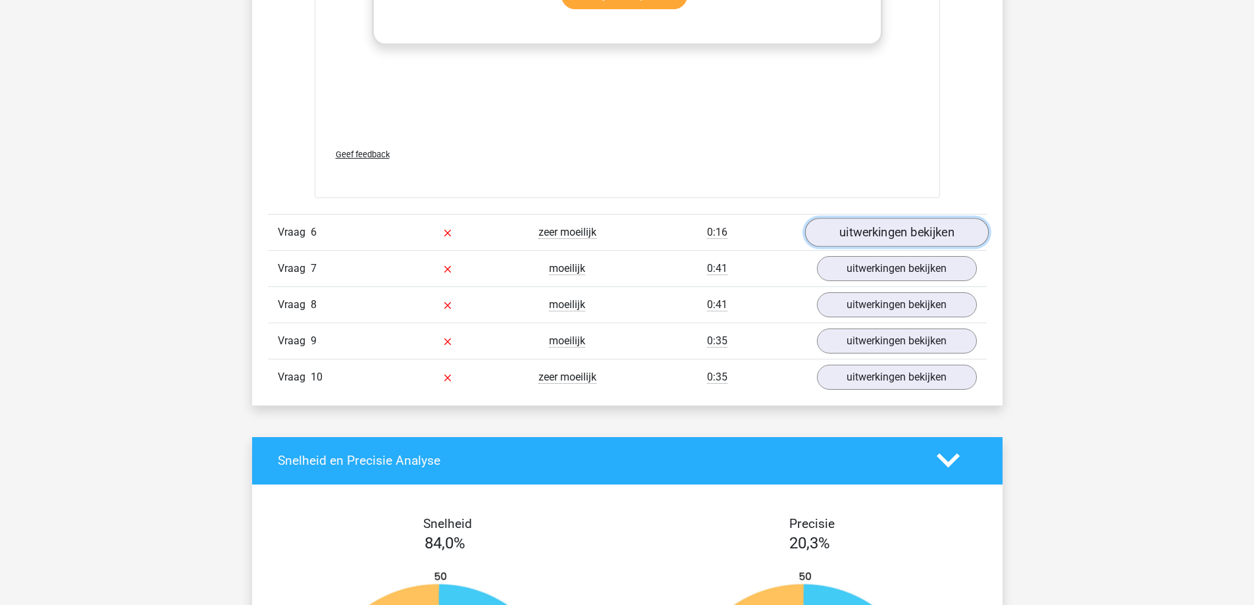
click at [922, 236] on link "uitwerkingen bekijken" at bounding box center [896, 232] width 184 height 29
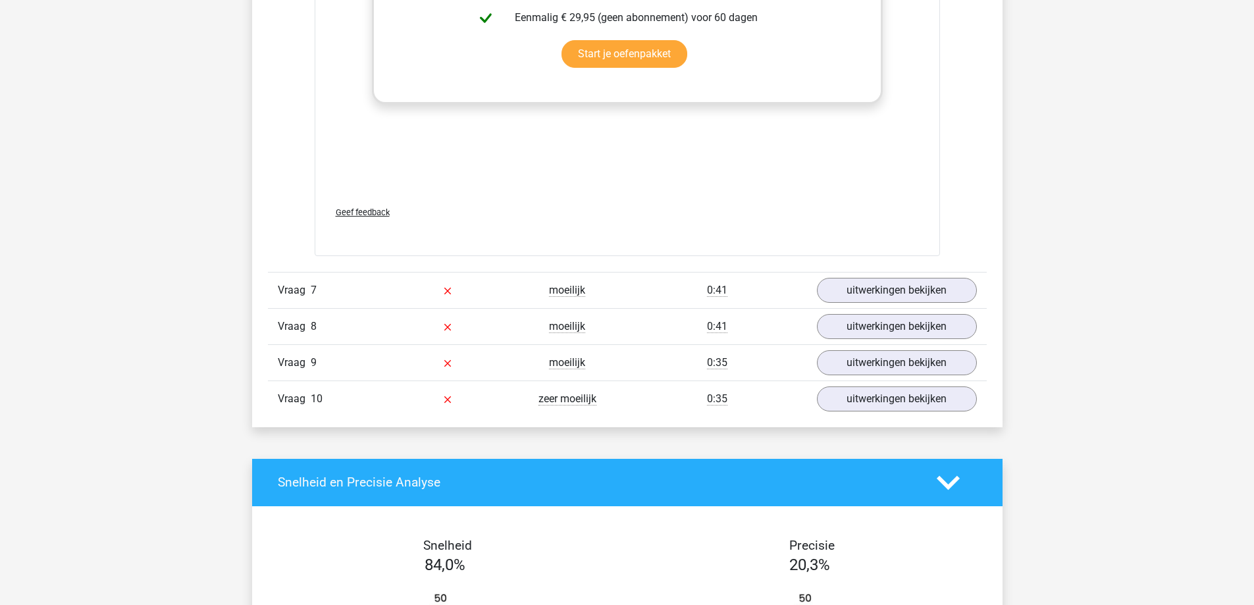
scroll to position [5528, 0]
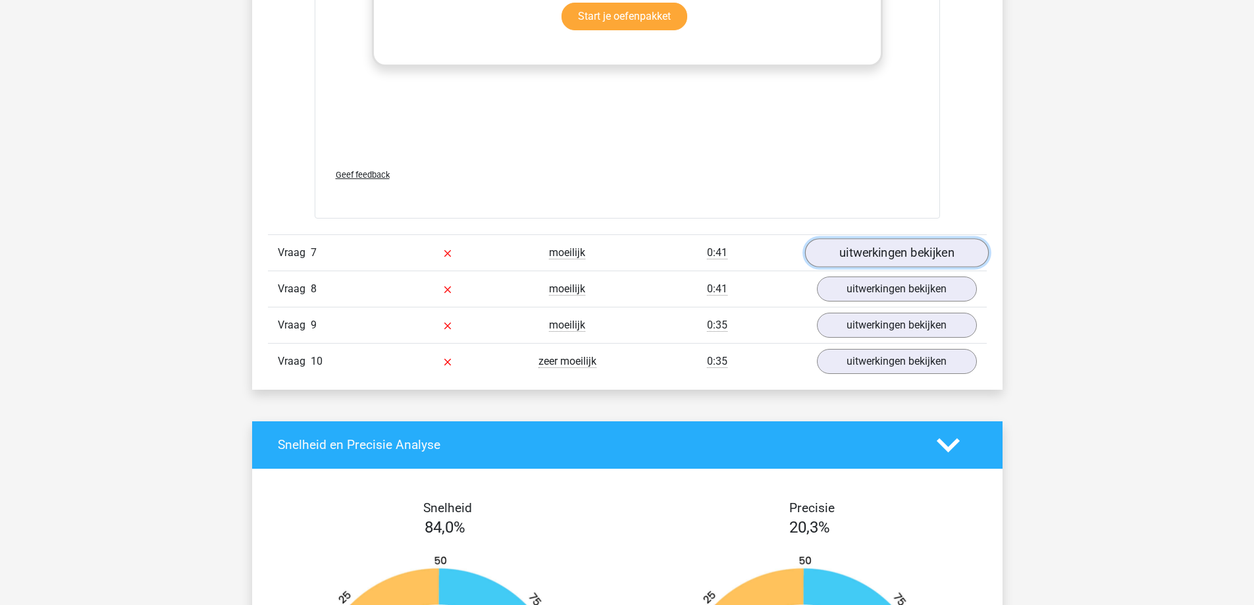
click at [911, 250] on link "uitwerkingen bekijken" at bounding box center [896, 252] width 184 height 29
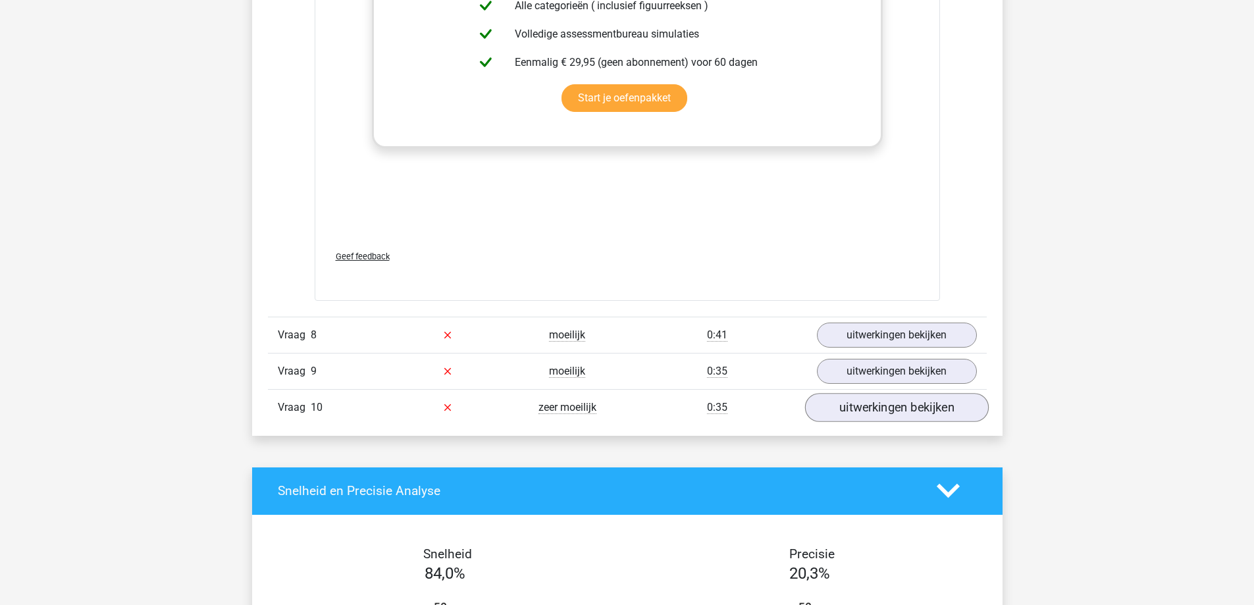
scroll to position [6647, 0]
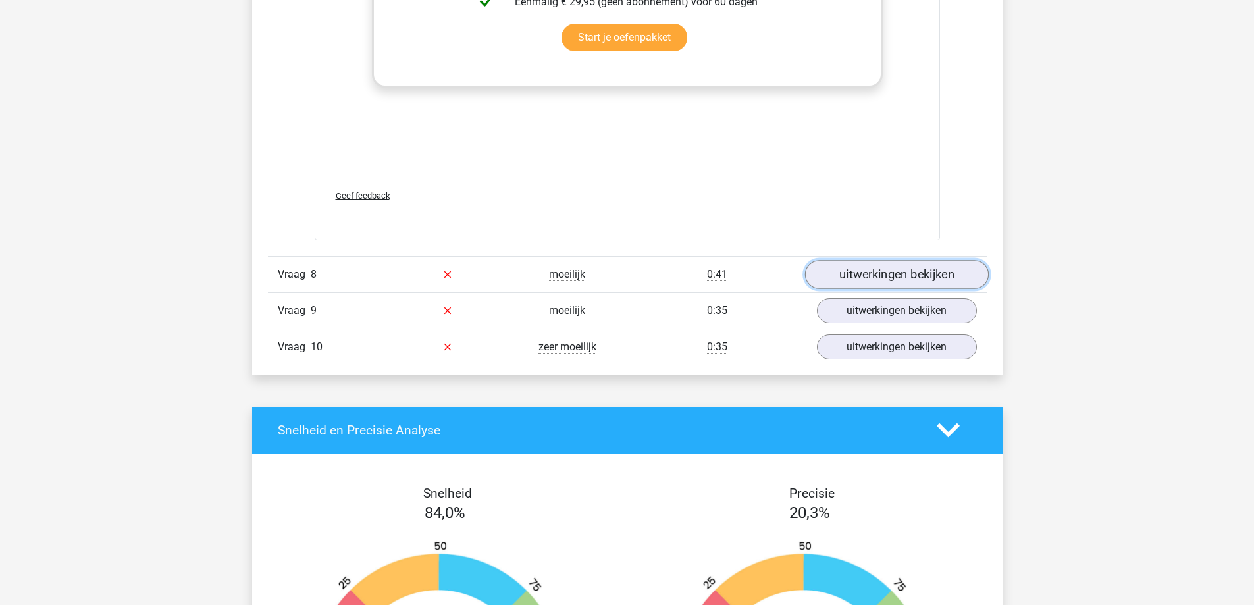
click at [877, 283] on link "uitwerkingen bekijken" at bounding box center [896, 274] width 184 height 29
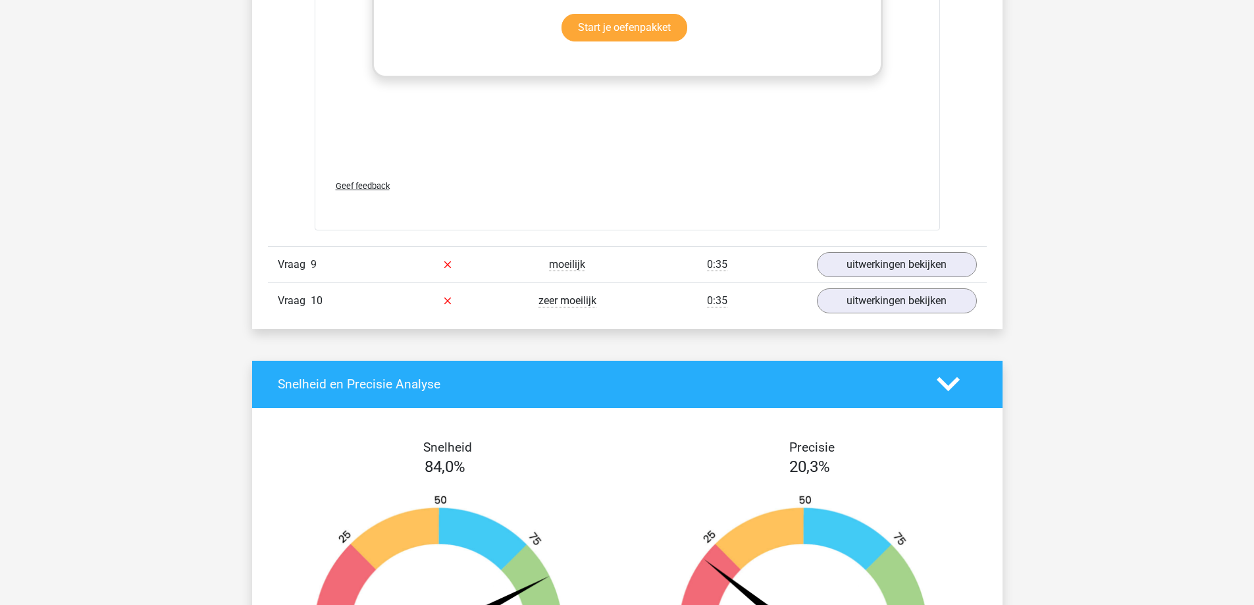
scroll to position [7831, 0]
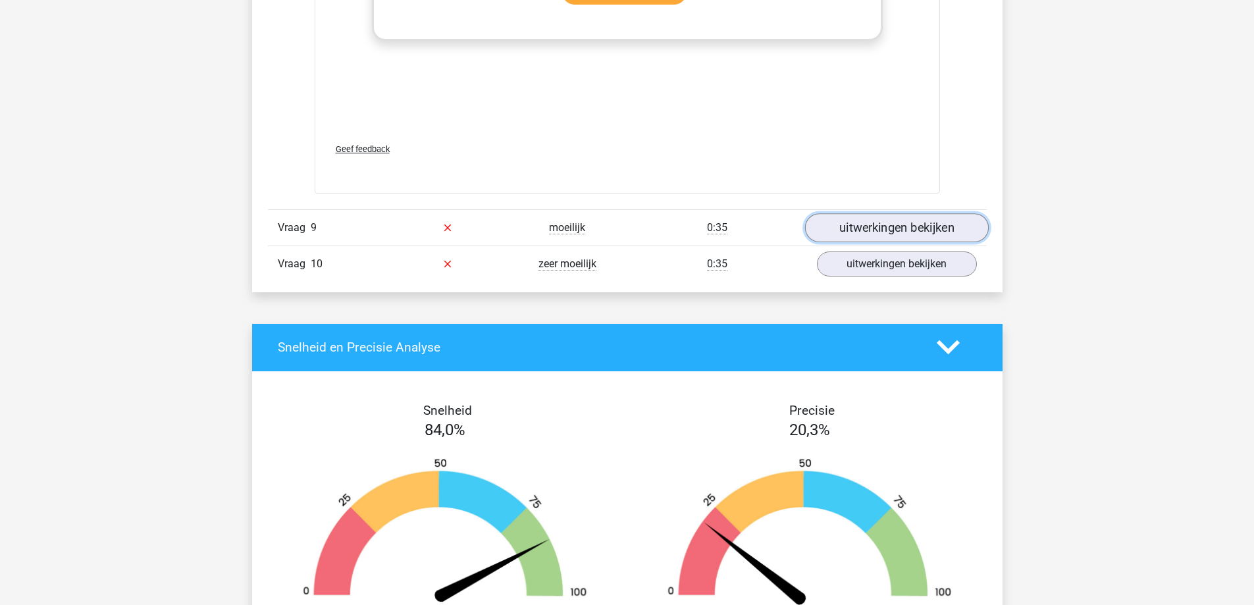
click at [952, 235] on link "uitwerkingen bekijken" at bounding box center [896, 227] width 184 height 29
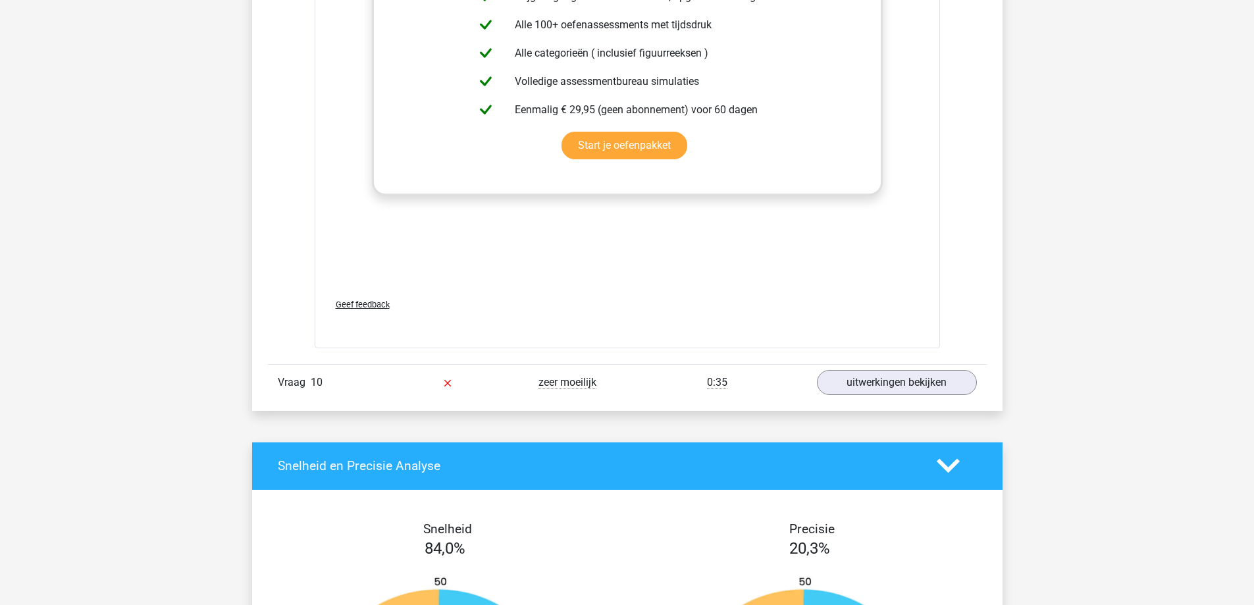
scroll to position [8884, 0]
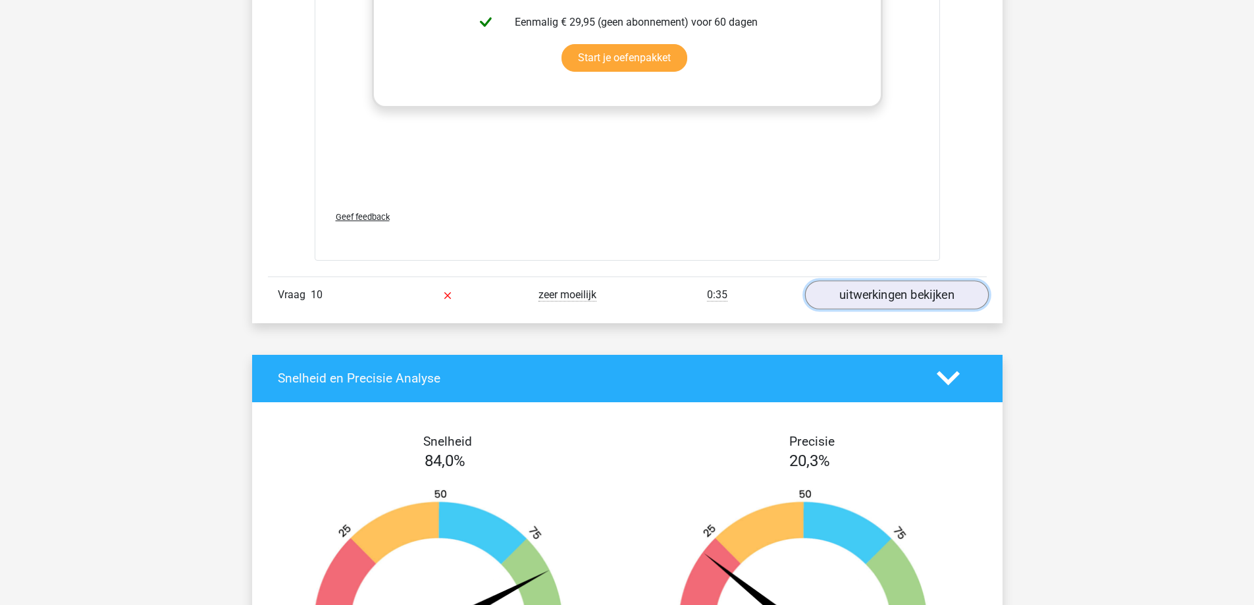
click at [882, 301] on link "uitwerkingen bekijken" at bounding box center [896, 294] width 184 height 29
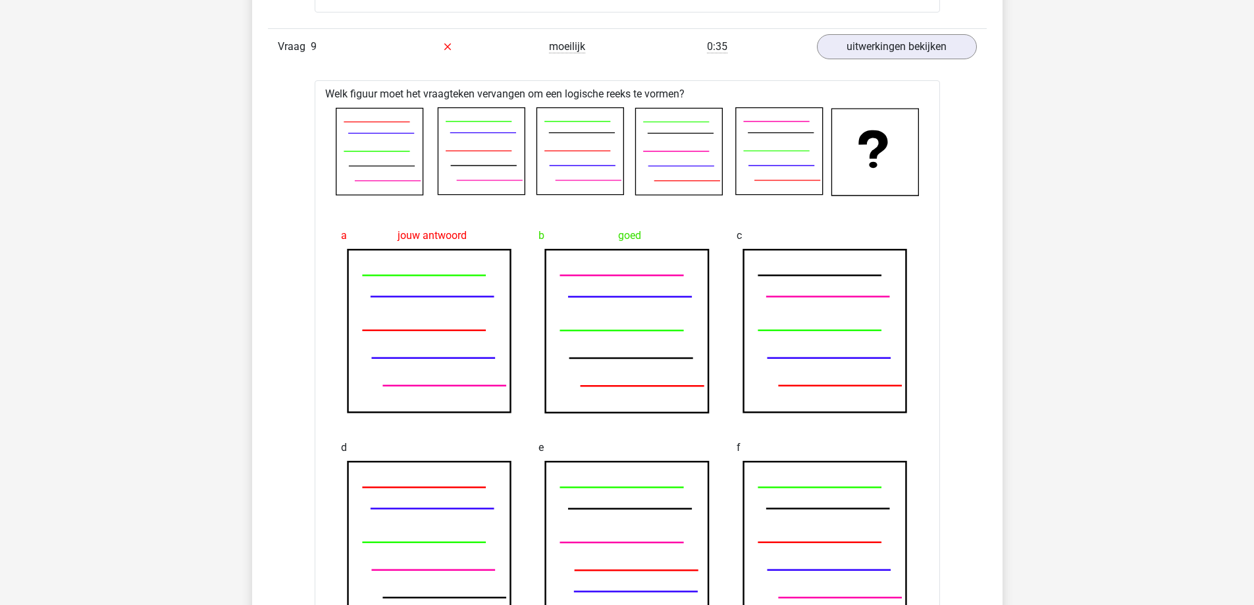
scroll to position [7963, 0]
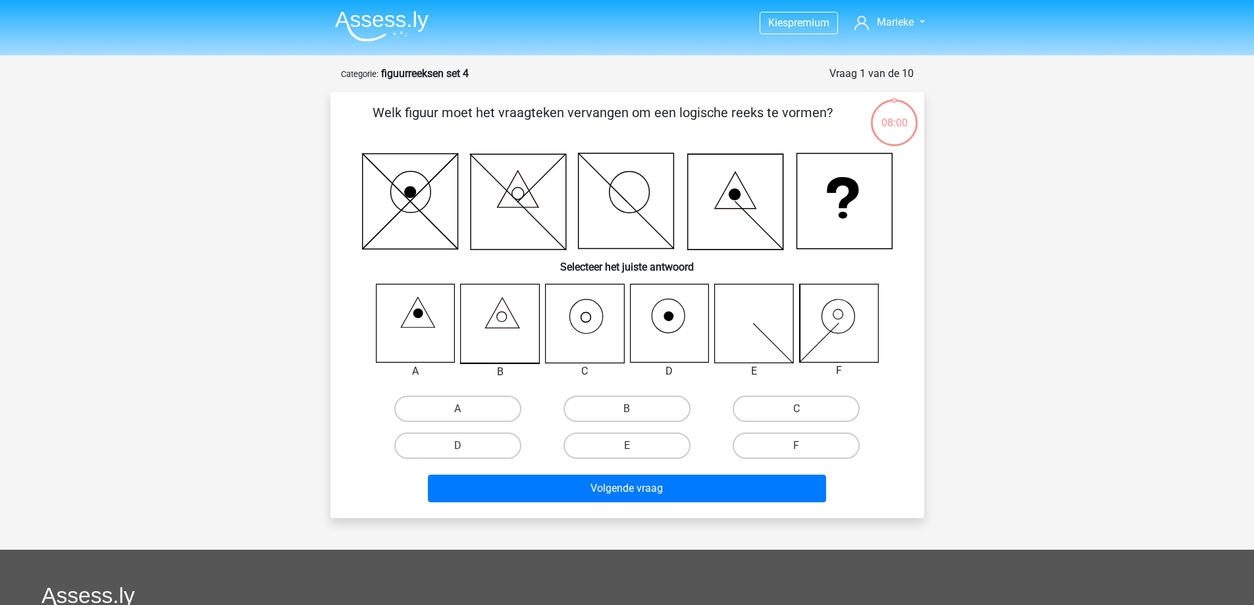
scroll to position [66, 0]
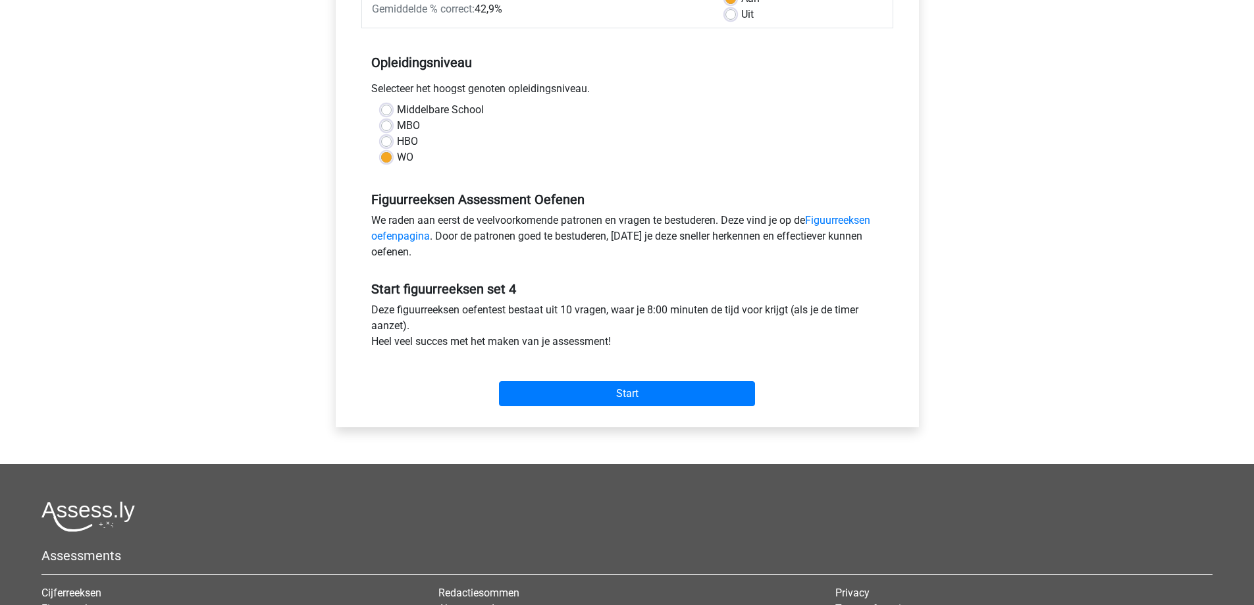
scroll to position [263, 0]
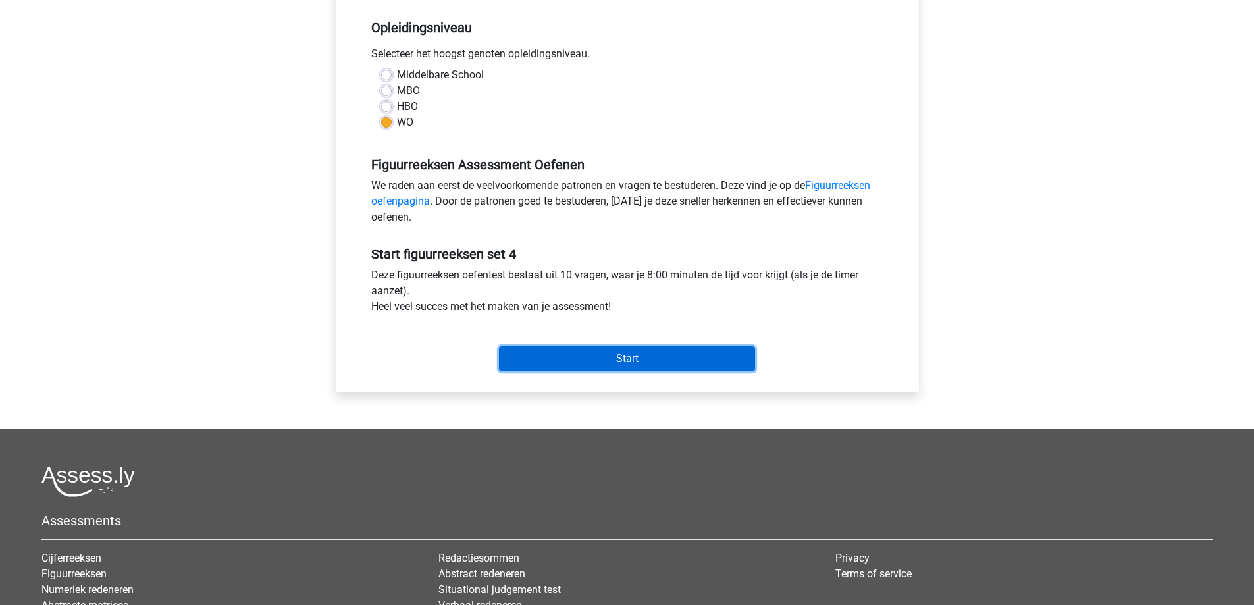
click at [659, 367] on input "Start" at bounding box center [627, 358] width 256 height 25
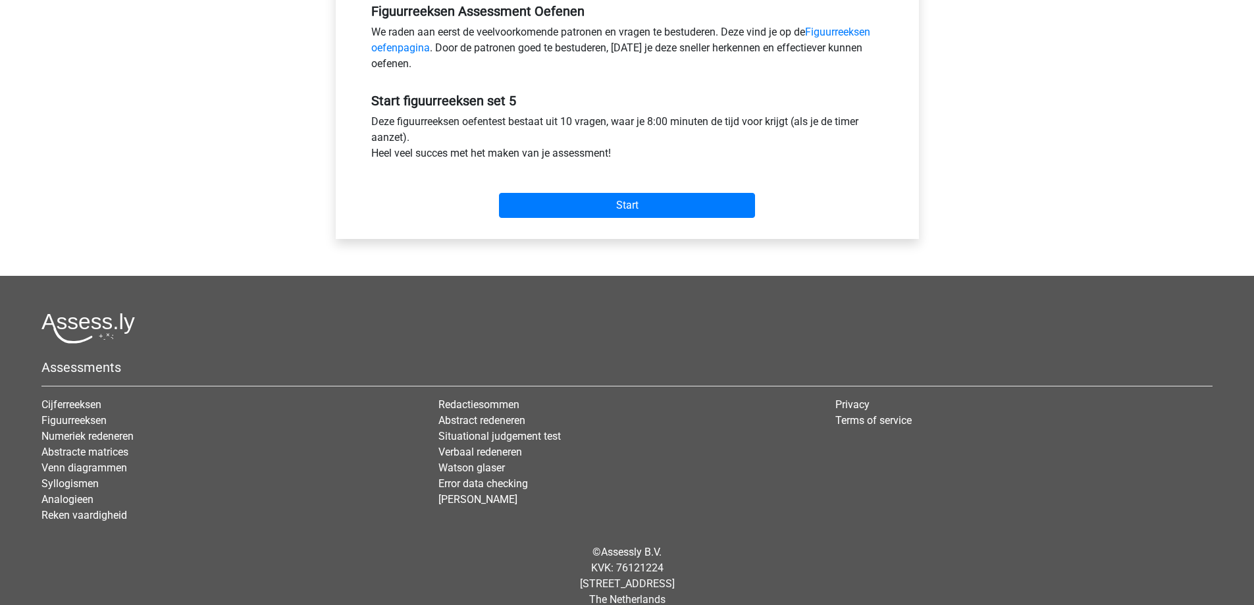
scroll to position [435, 0]
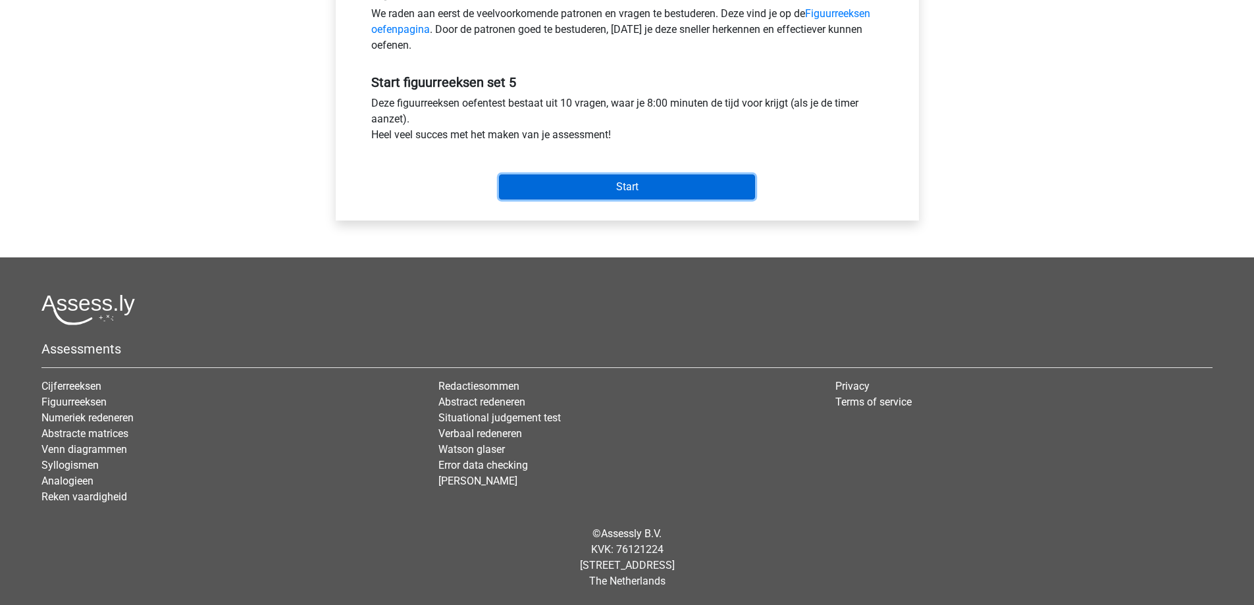
click at [673, 192] on input "Start" at bounding box center [627, 186] width 256 height 25
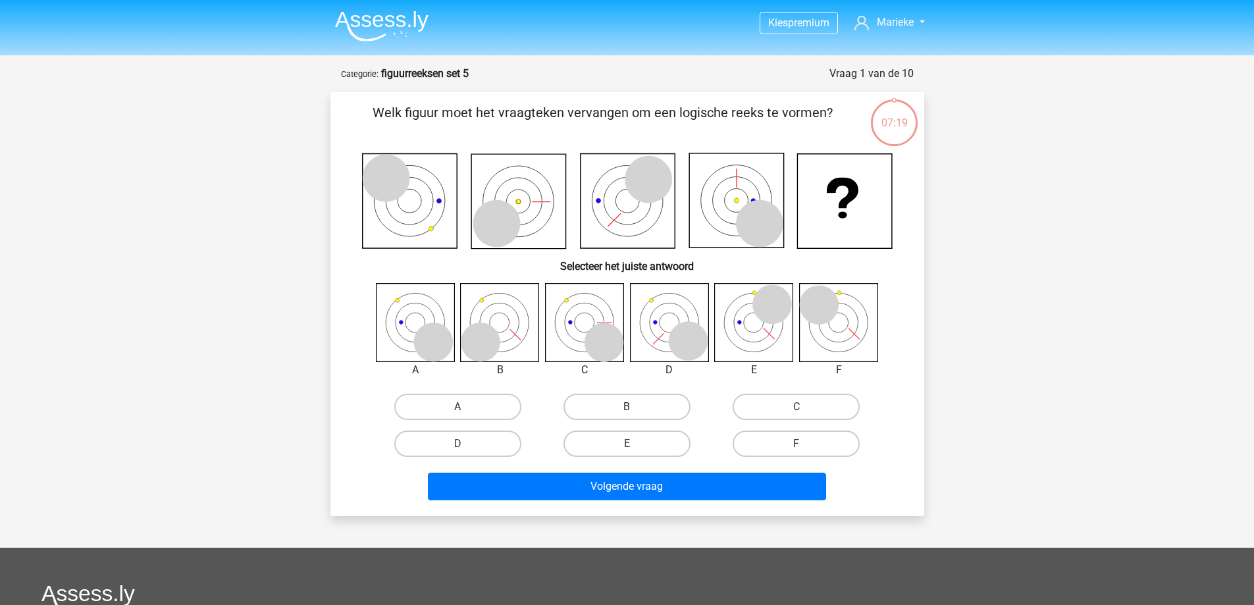
click at [619, 410] on label "B" at bounding box center [626, 407] width 127 height 26
click at [626, 410] on input "B" at bounding box center [630, 411] width 9 height 9
radio input "true"
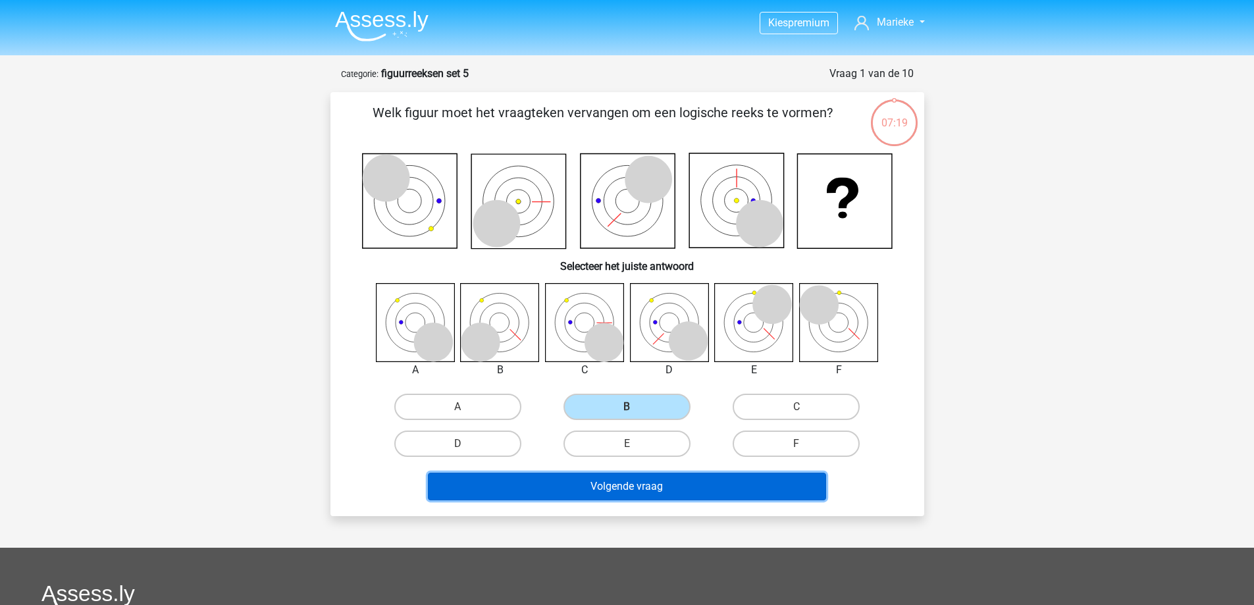
click at [665, 492] on button "Volgende vraag" at bounding box center [627, 487] width 398 height 28
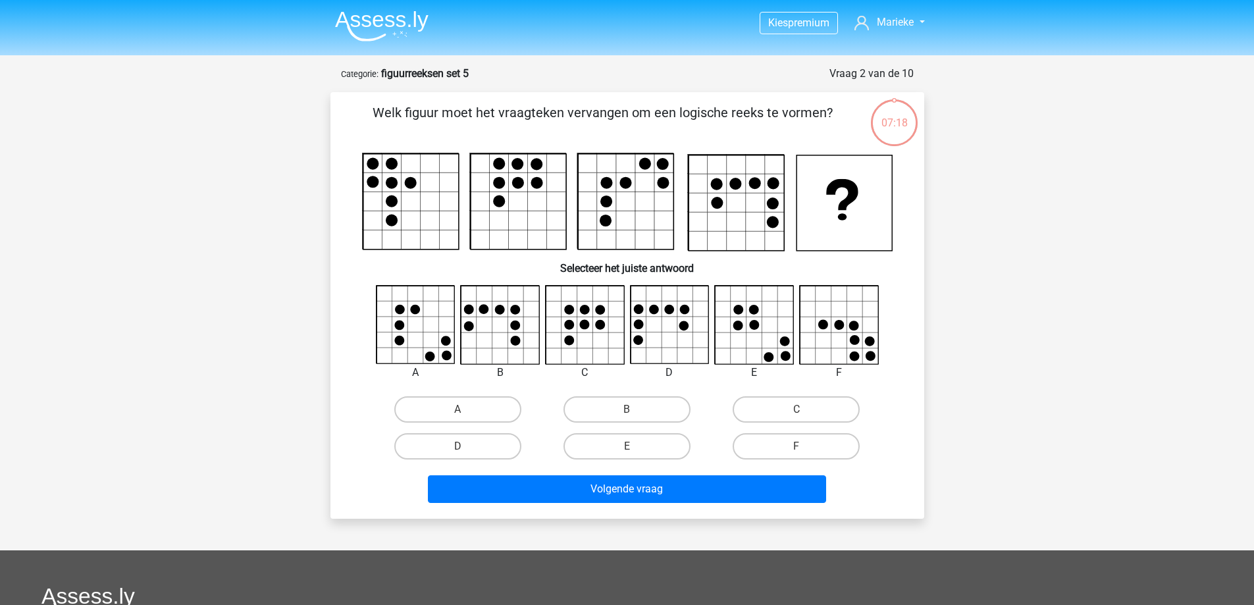
scroll to position [66, 0]
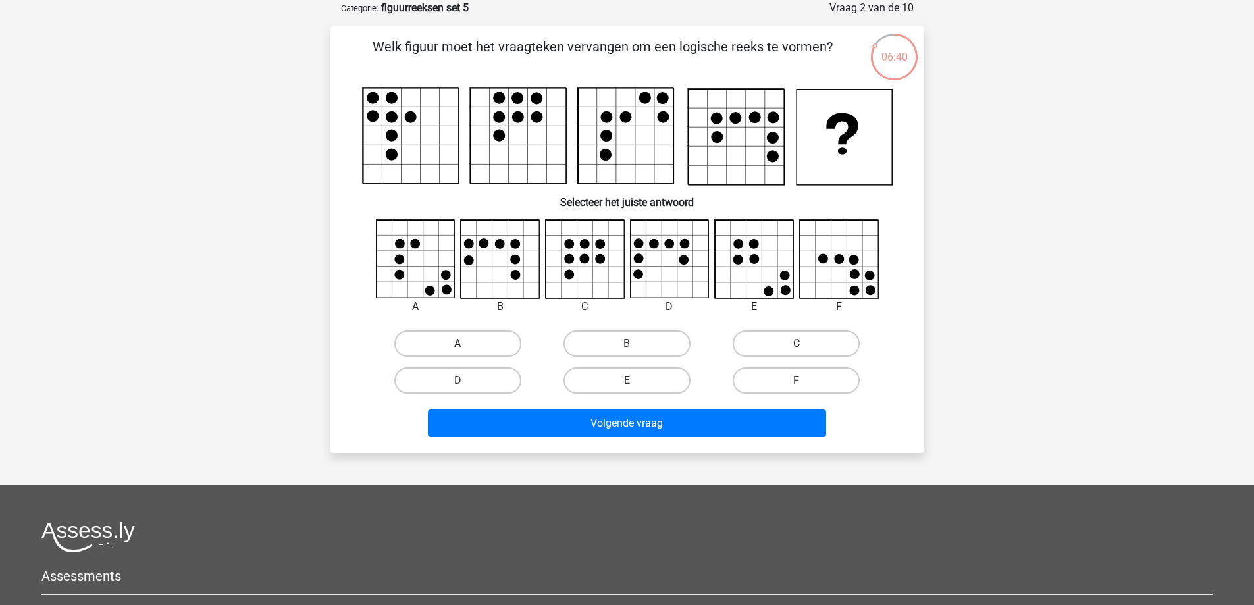
click at [467, 345] on label "A" at bounding box center [457, 343] width 127 height 26
click at [466, 345] on input "A" at bounding box center [461, 348] width 9 height 9
radio input "true"
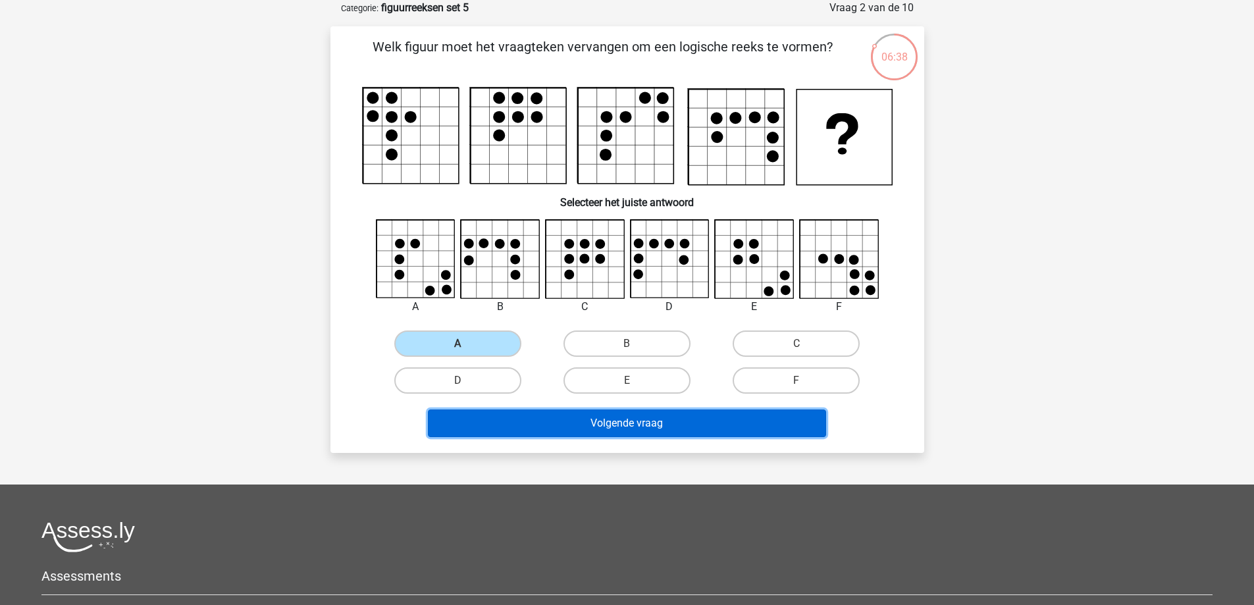
click at [611, 418] on button "Volgende vraag" at bounding box center [627, 423] width 398 height 28
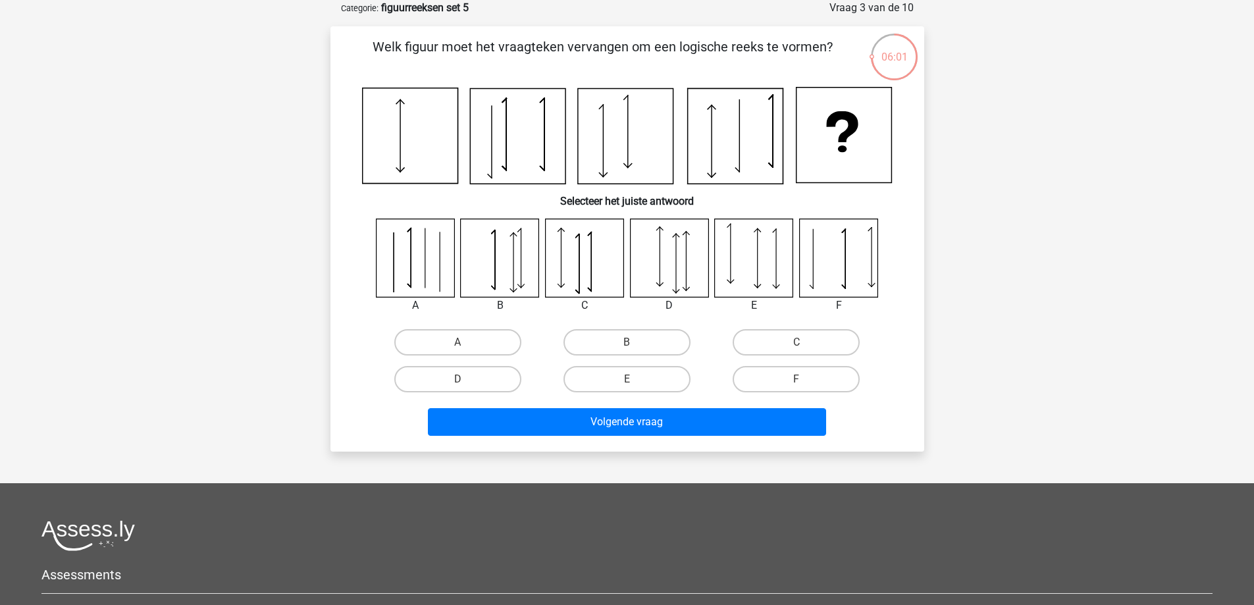
drag, startPoint x: 777, startPoint y: 339, endPoint x: 760, endPoint y: 356, distance: 23.7
click at [779, 338] on label "C" at bounding box center [795, 342] width 127 height 26
click at [796, 342] on input "C" at bounding box center [800, 346] width 9 height 9
radio input "true"
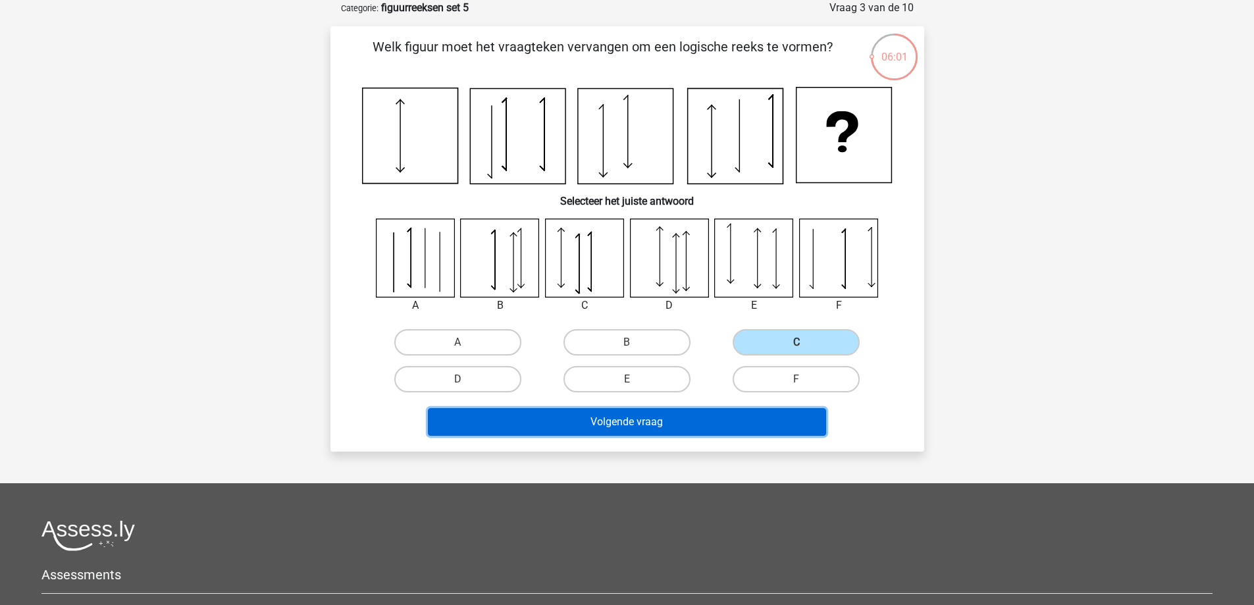
click at [715, 422] on button "Volgende vraag" at bounding box center [627, 422] width 398 height 28
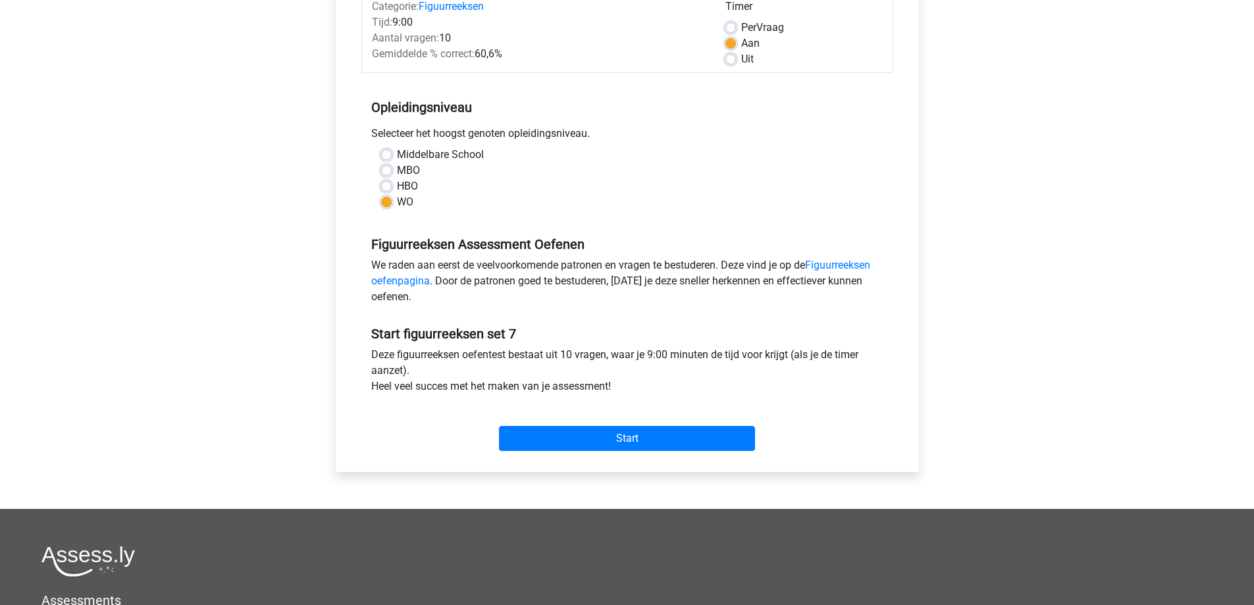
scroll to position [263, 0]
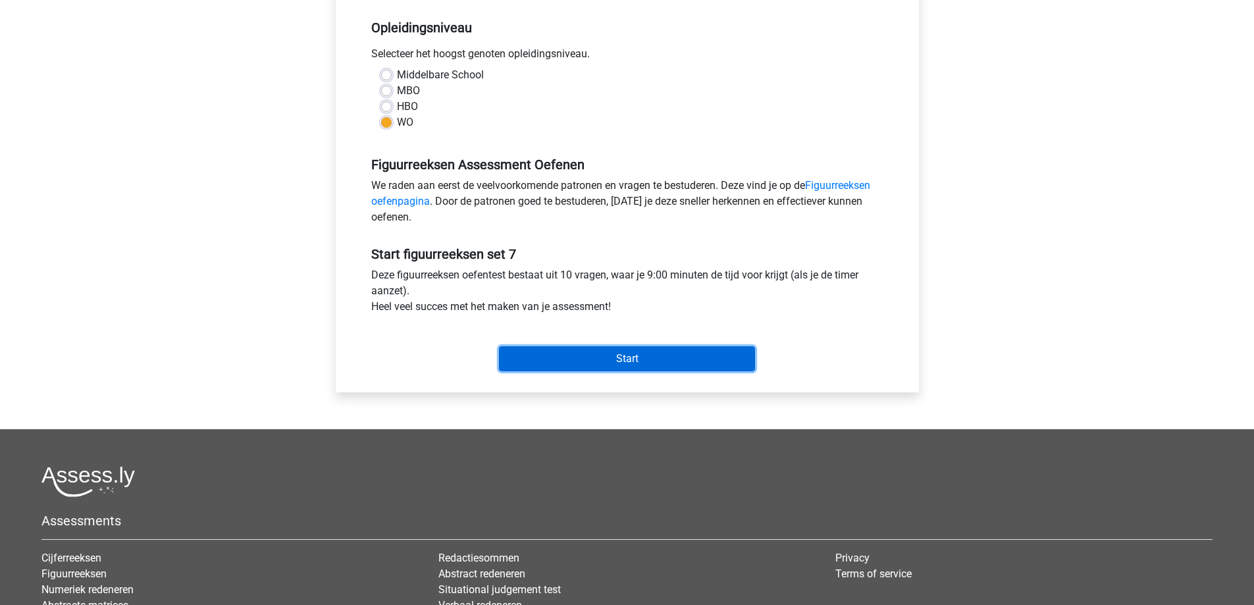
click at [641, 359] on input "Start" at bounding box center [627, 358] width 256 height 25
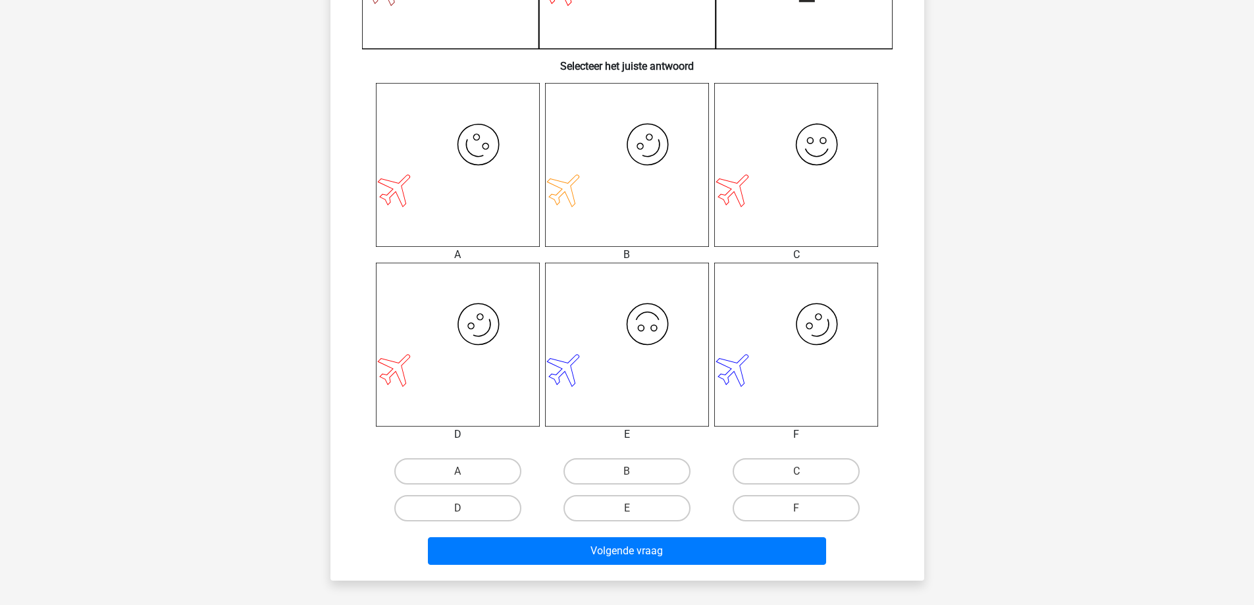
scroll to position [461, 0]
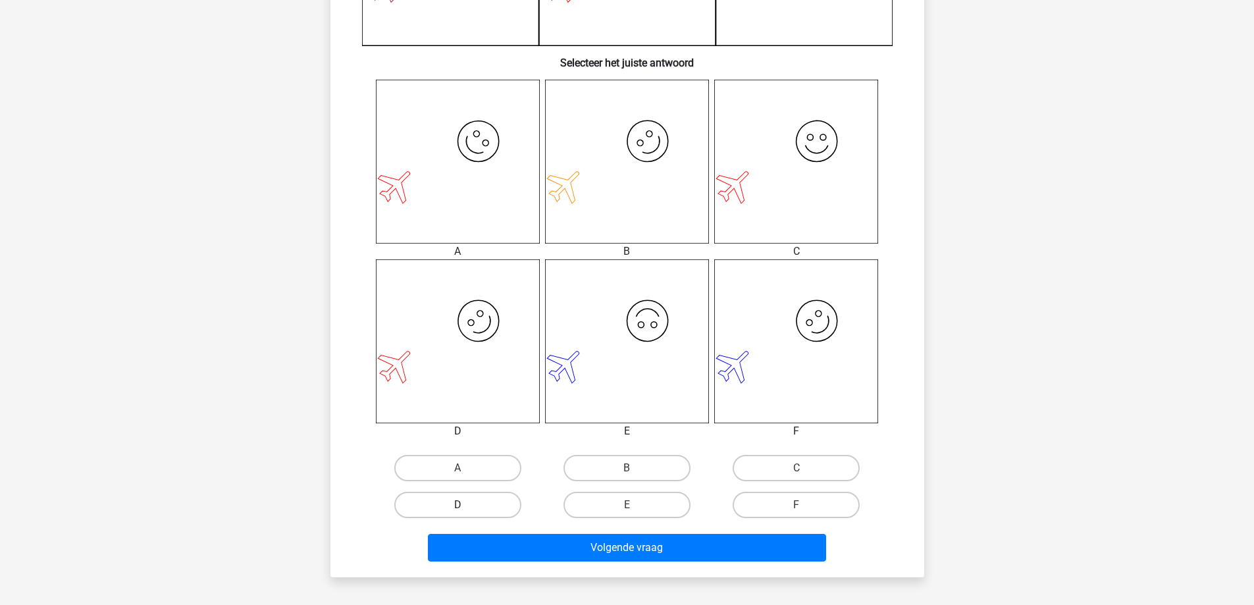
drag, startPoint x: 501, startPoint y: 509, endPoint x: 494, endPoint y: 510, distance: 7.4
click at [501, 509] on label "D" at bounding box center [457, 505] width 127 height 26
click at [466, 509] on input "D" at bounding box center [461, 509] width 9 height 9
radio input "true"
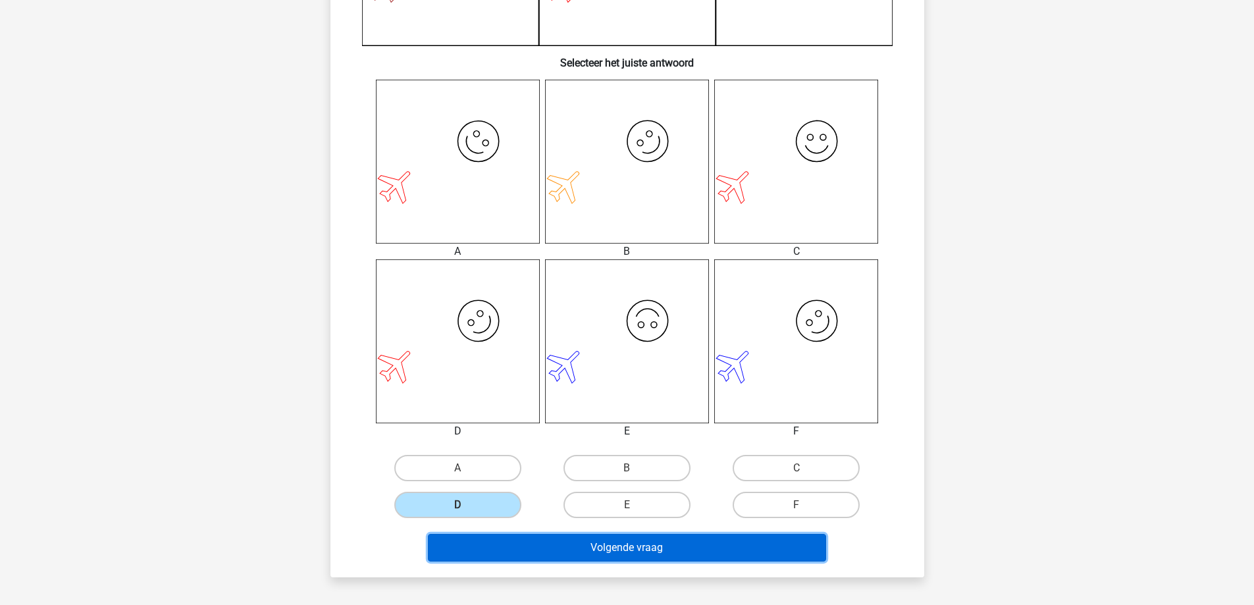
click at [561, 542] on button "Volgende vraag" at bounding box center [627, 548] width 398 height 28
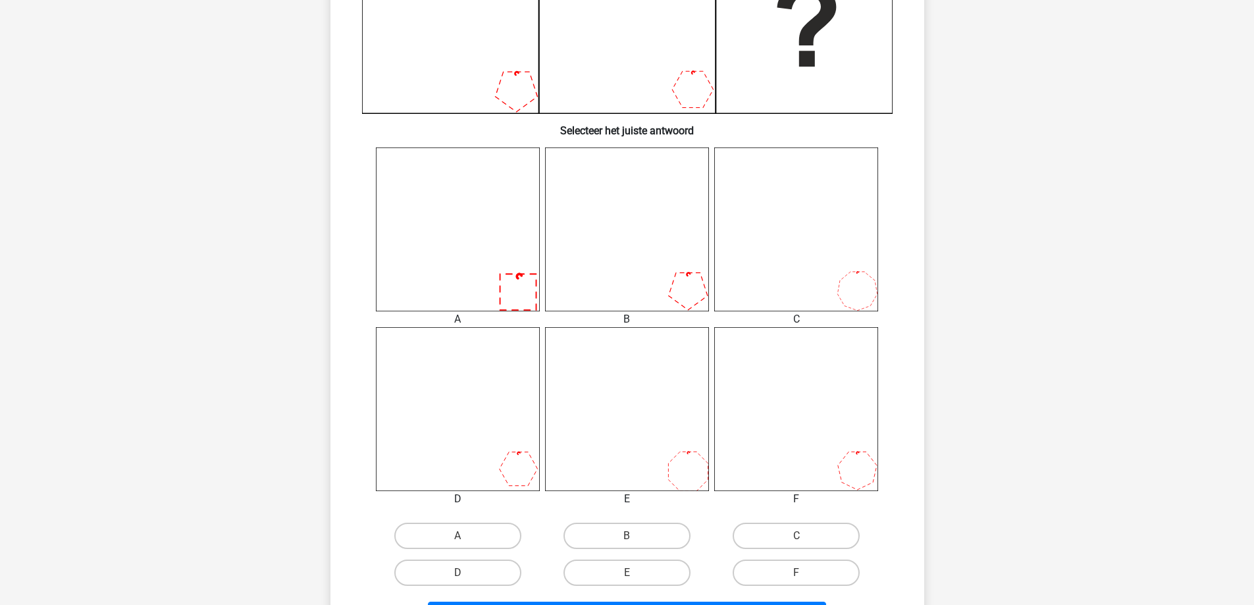
scroll to position [395, 0]
click at [453, 534] on label "A" at bounding box center [457, 534] width 127 height 26
click at [457, 534] on input "A" at bounding box center [461, 538] width 9 height 9
radio input "true"
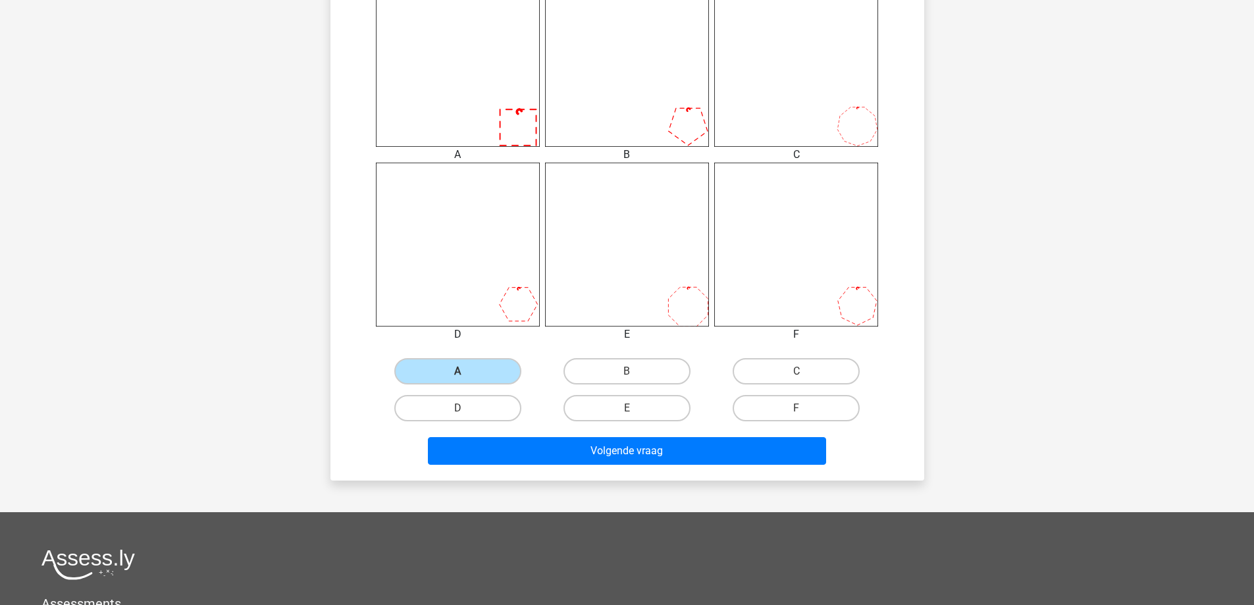
scroll to position [658, 0]
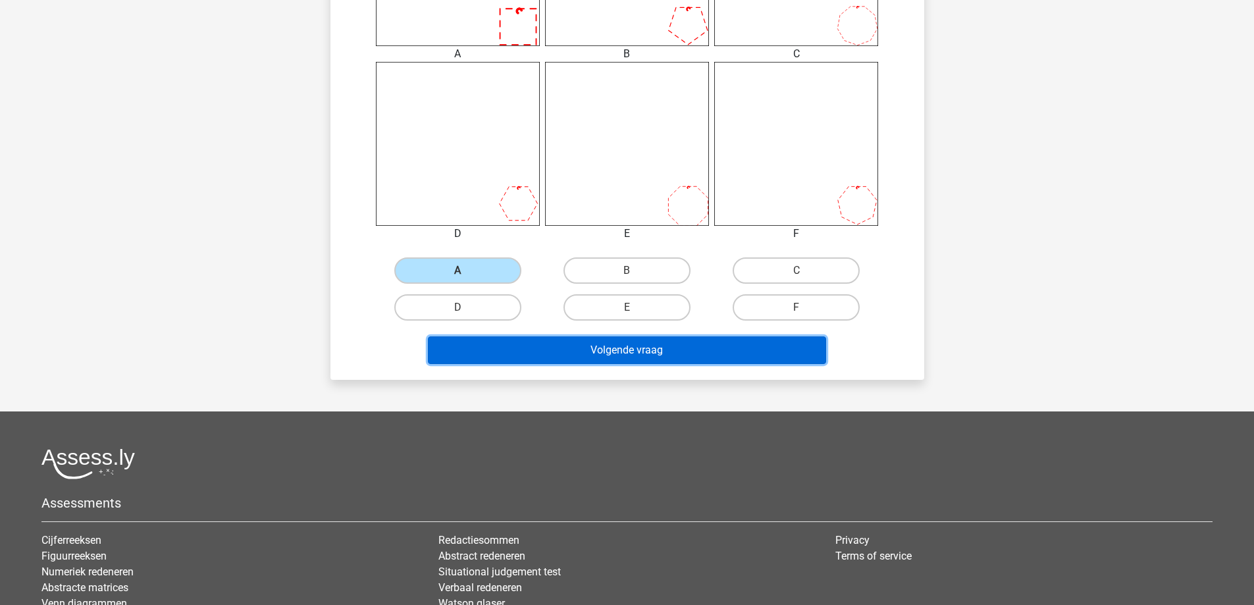
click at [755, 361] on button "Volgende vraag" at bounding box center [627, 350] width 398 height 28
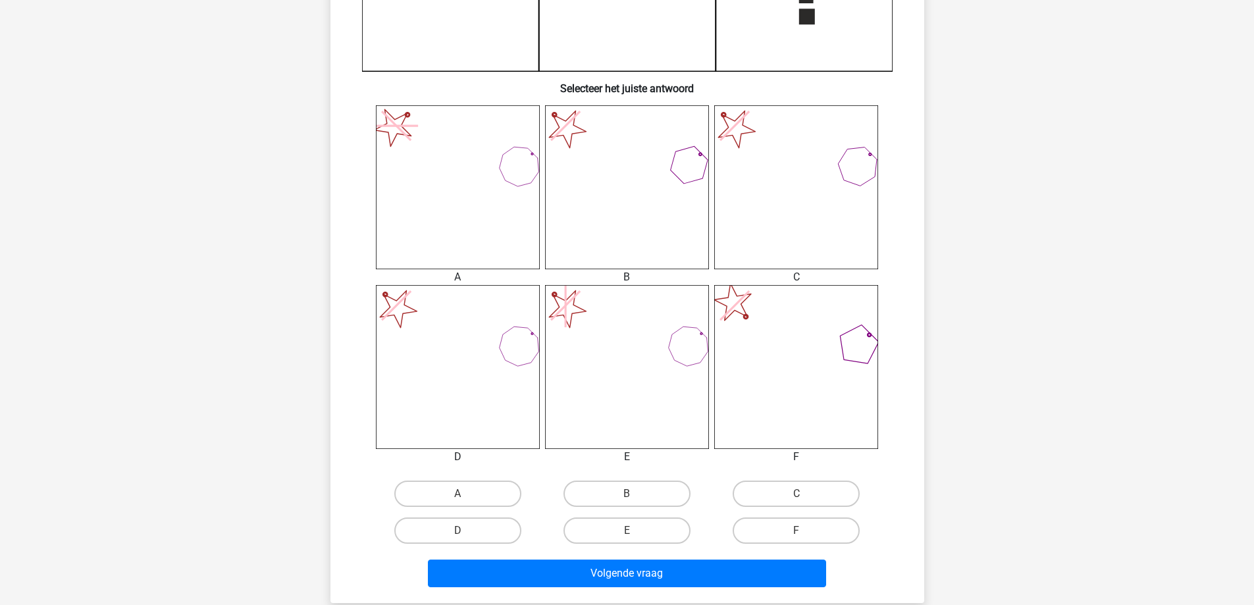
scroll to position [461, 0]
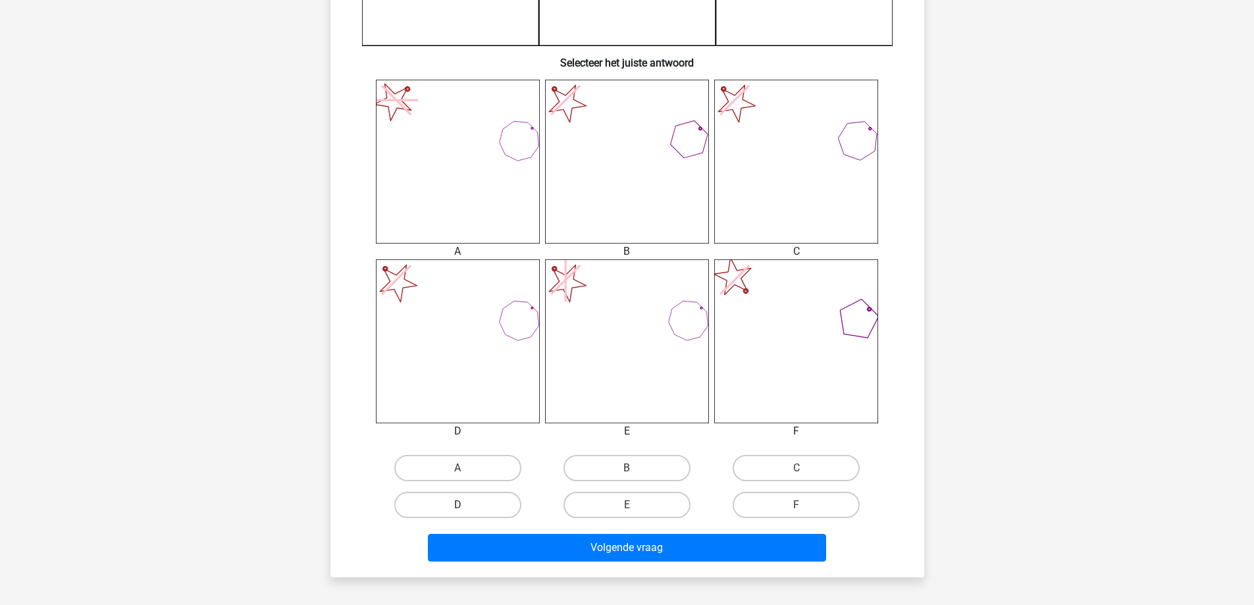
click at [474, 505] on label "D" at bounding box center [457, 505] width 127 height 26
click at [466, 505] on input "D" at bounding box center [461, 509] width 9 height 9
radio input "true"
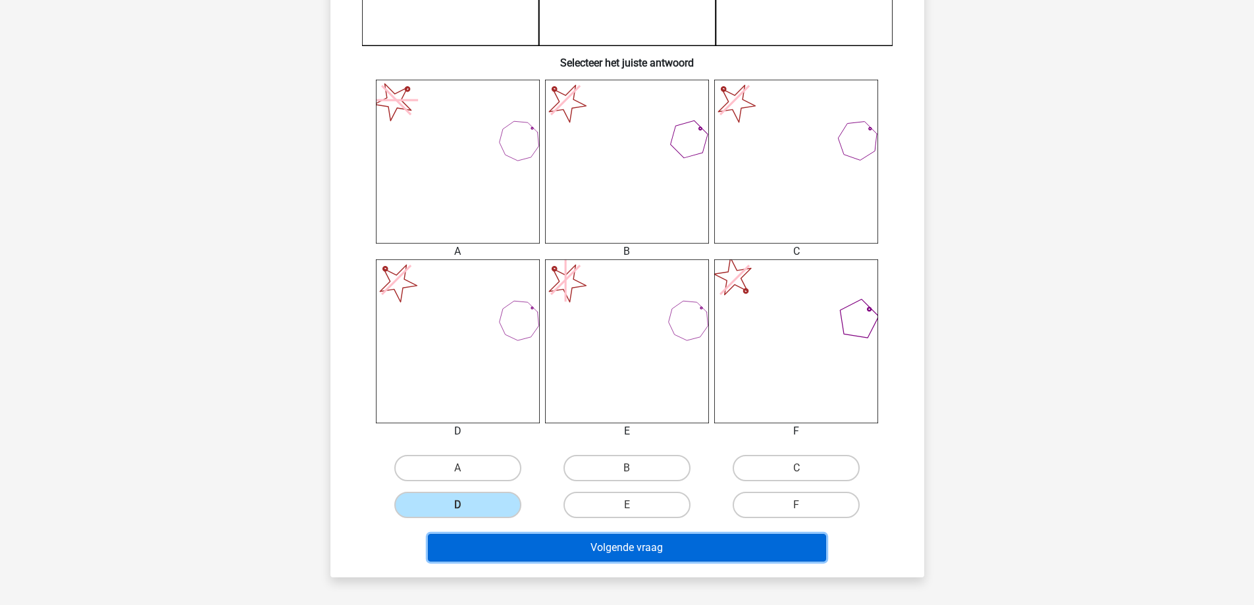
click at [556, 548] on button "Volgende vraag" at bounding box center [627, 548] width 398 height 28
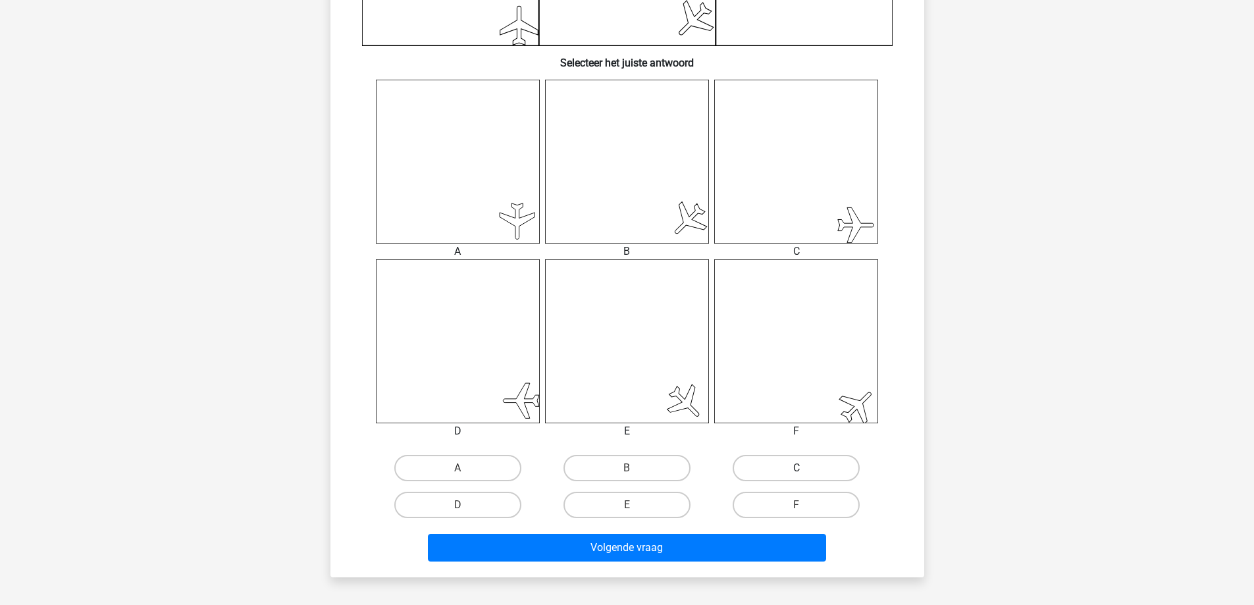
click at [781, 468] on label "C" at bounding box center [795, 468] width 127 height 26
click at [796, 468] on input "C" at bounding box center [800, 472] width 9 height 9
radio input "true"
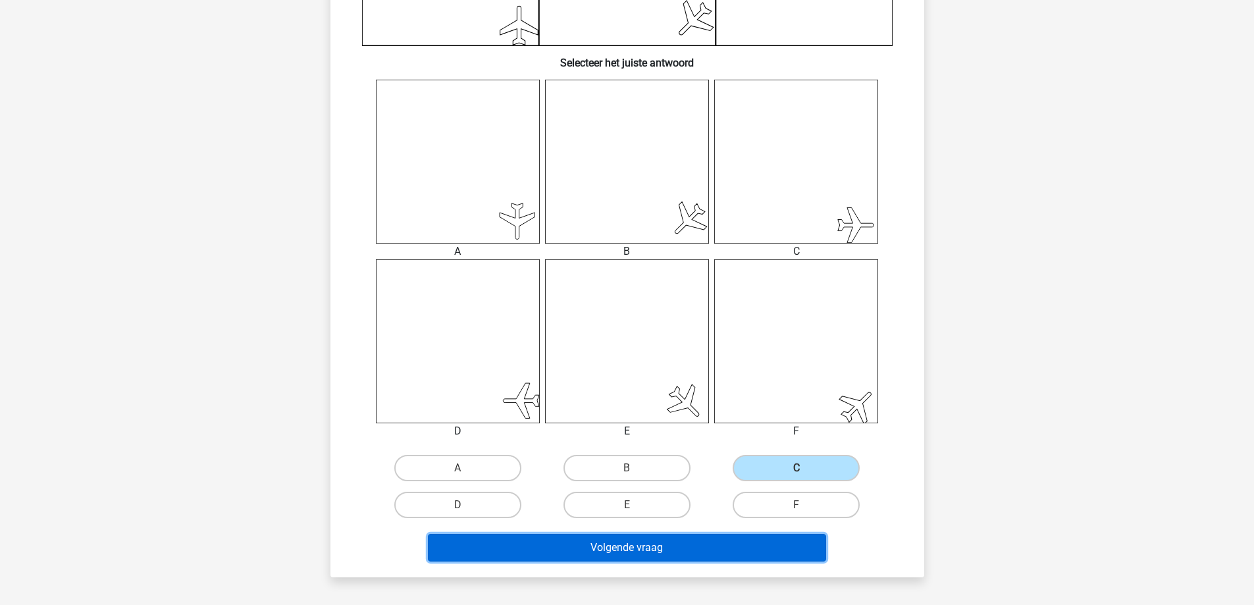
click at [723, 548] on button "Volgende vraag" at bounding box center [627, 548] width 398 height 28
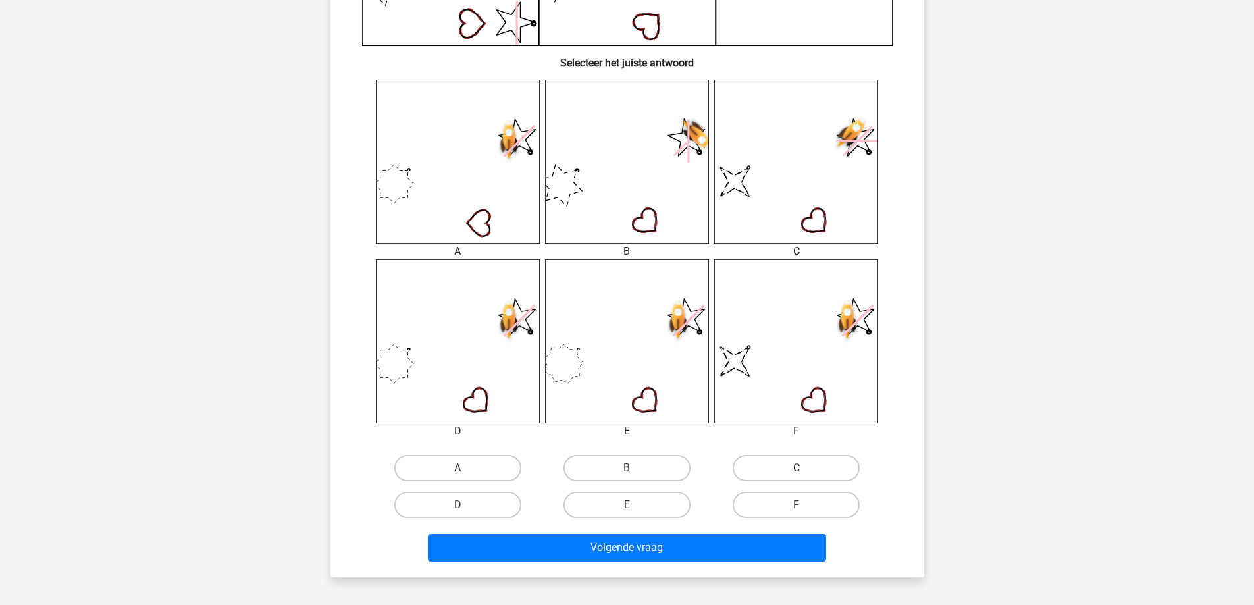
click at [781, 466] on label "C" at bounding box center [795, 468] width 127 height 26
click at [796, 468] on input "C" at bounding box center [800, 472] width 9 height 9
radio input "true"
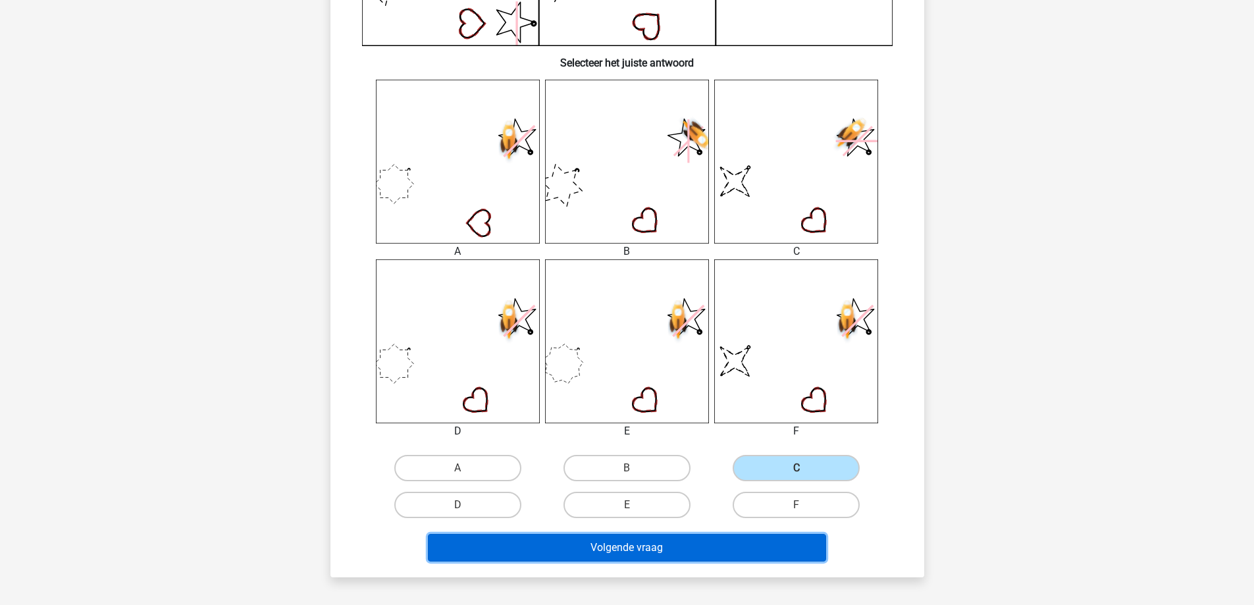
click at [746, 543] on button "Volgende vraag" at bounding box center [627, 548] width 398 height 28
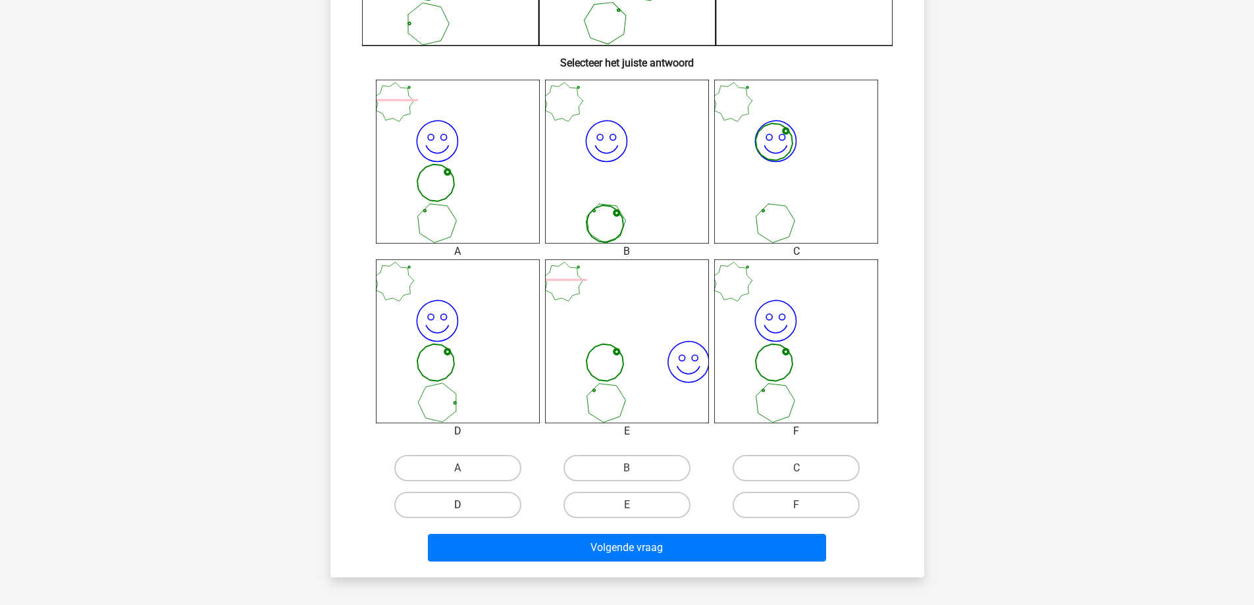
click at [478, 505] on label "D" at bounding box center [457, 505] width 127 height 26
click at [466, 505] on input "D" at bounding box center [461, 509] width 9 height 9
radio input "true"
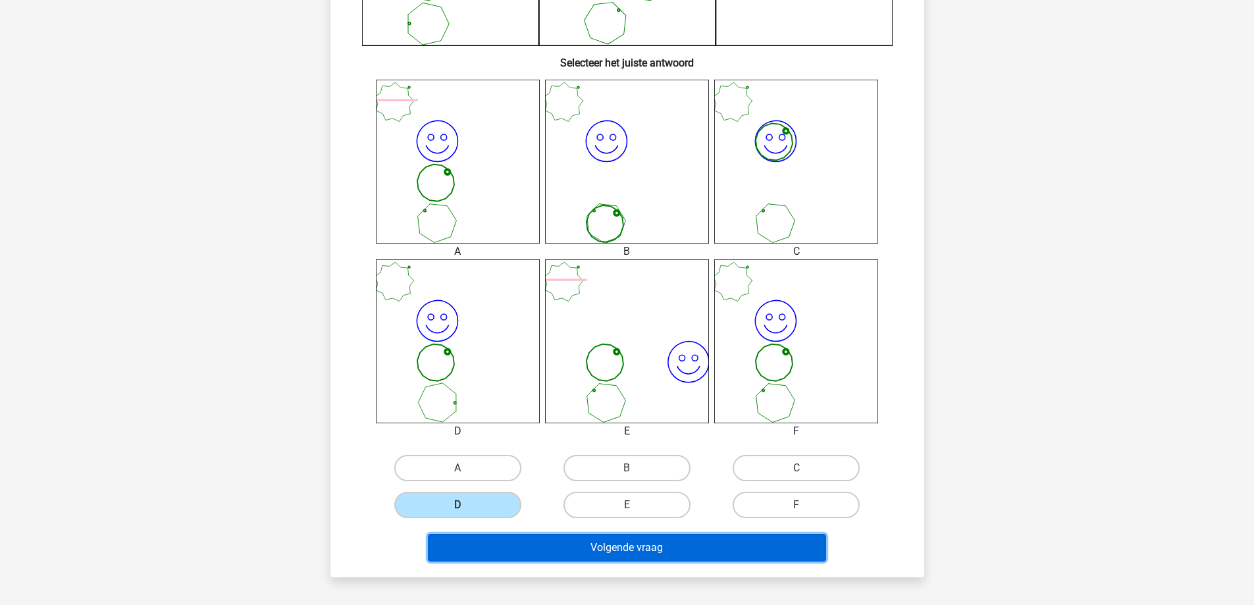
click at [551, 542] on button "Volgende vraag" at bounding box center [627, 548] width 398 height 28
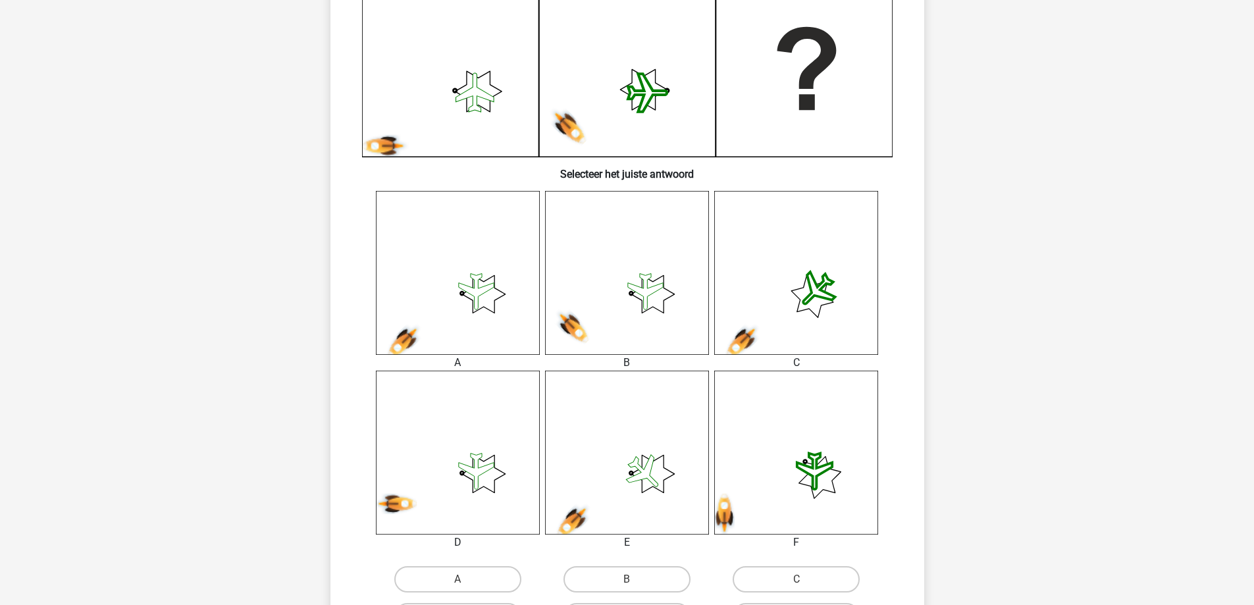
scroll to position [395, 0]
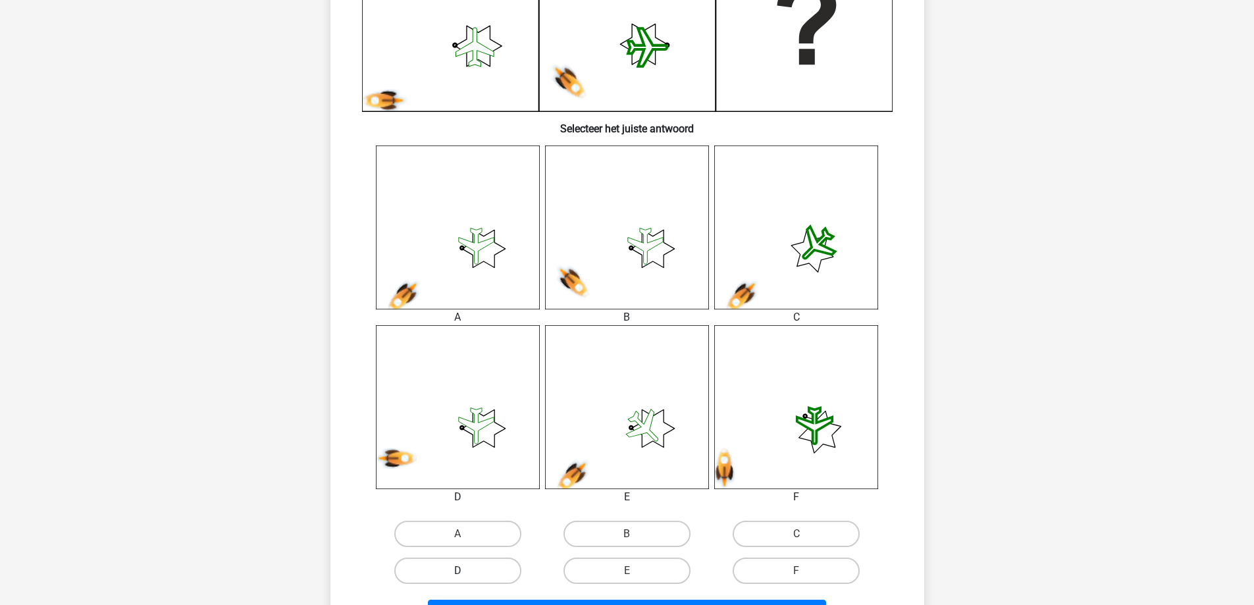
click at [500, 566] on label "D" at bounding box center [457, 570] width 127 height 26
click at [466, 571] on input "D" at bounding box center [461, 575] width 9 height 9
radio input "true"
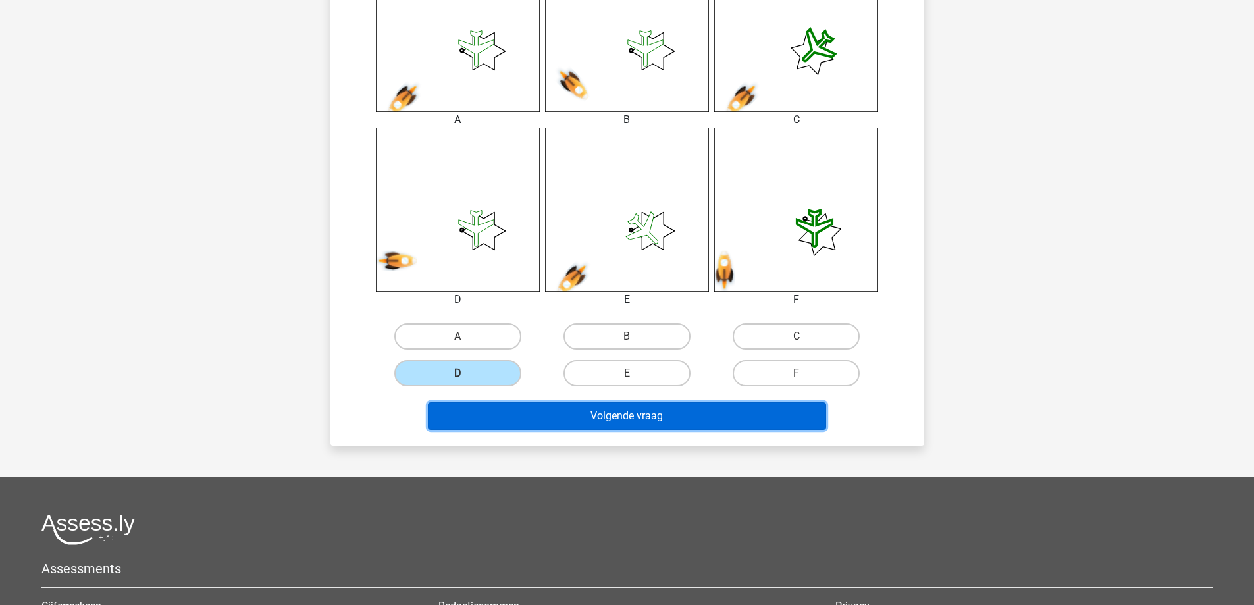
click at [703, 419] on button "Volgende vraag" at bounding box center [627, 416] width 398 height 28
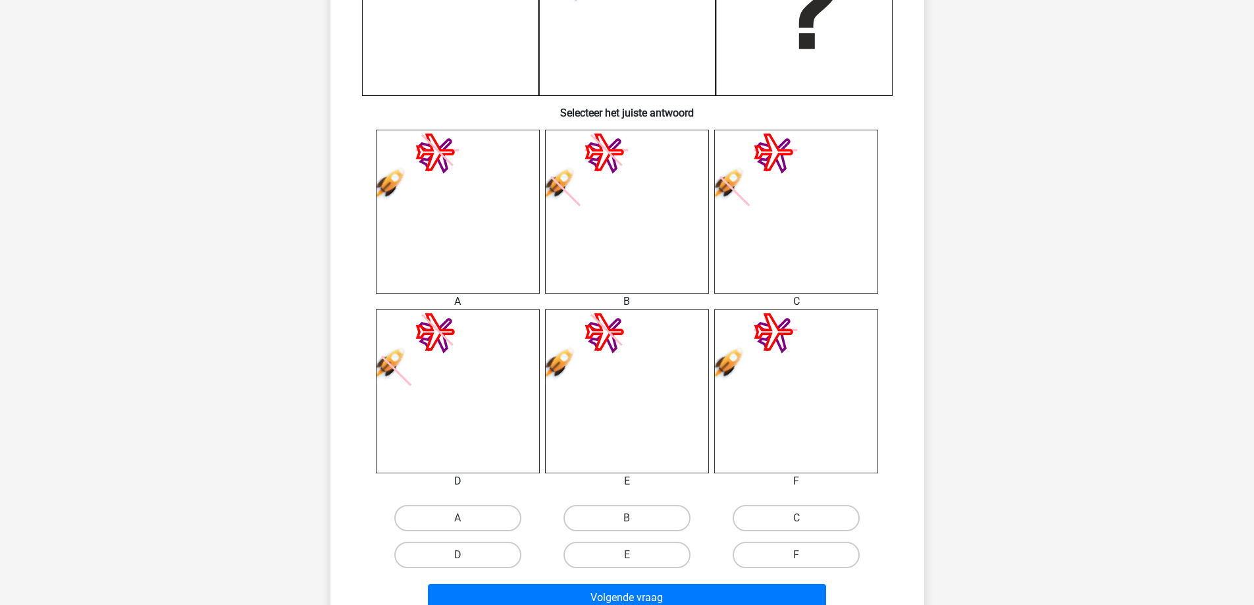
scroll to position [461, 0]
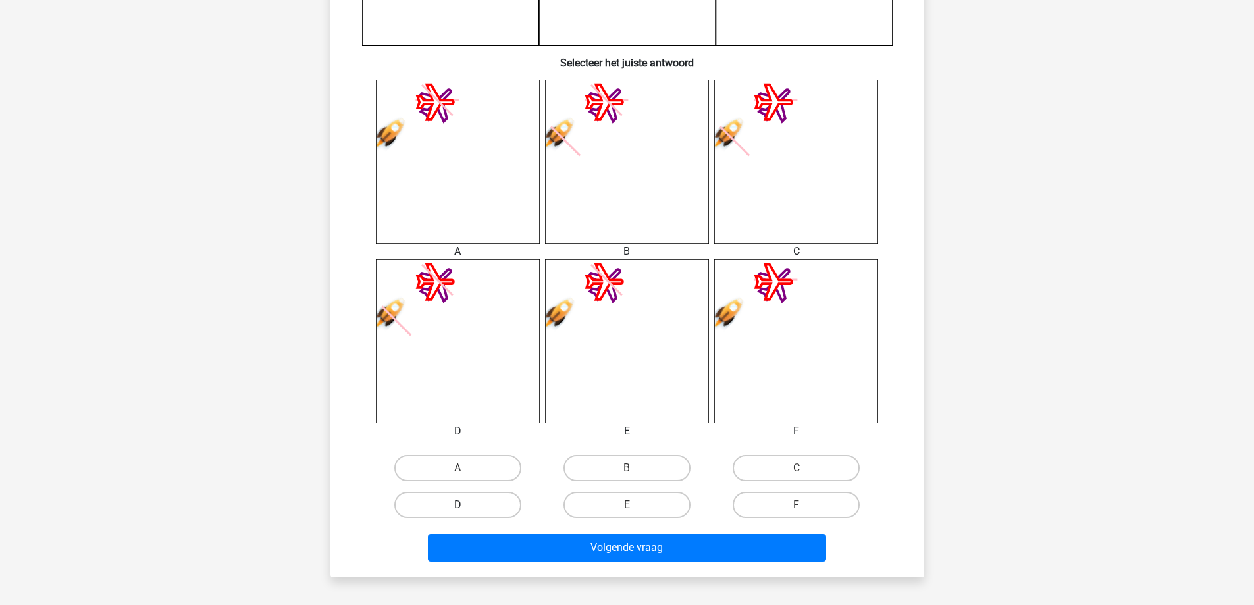
click at [496, 507] on label "D" at bounding box center [457, 505] width 127 height 26
click at [466, 507] on input "D" at bounding box center [461, 509] width 9 height 9
radio input "true"
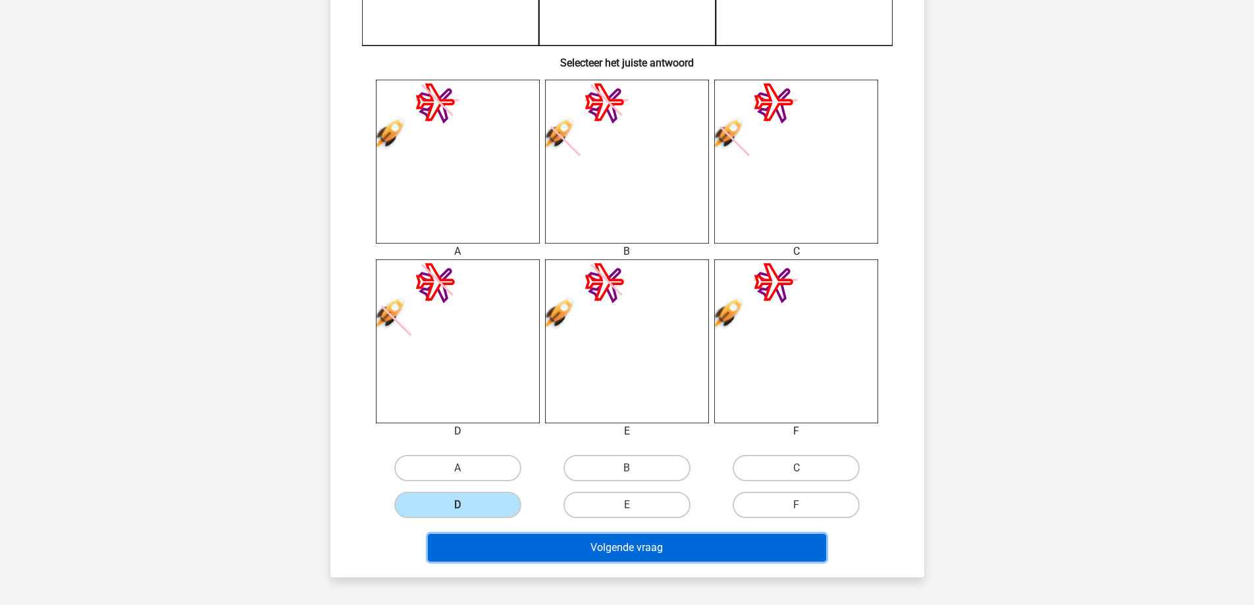
click at [632, 541] on button "Volgende vraag" at bounding box center [627, 548] width 398 height 28
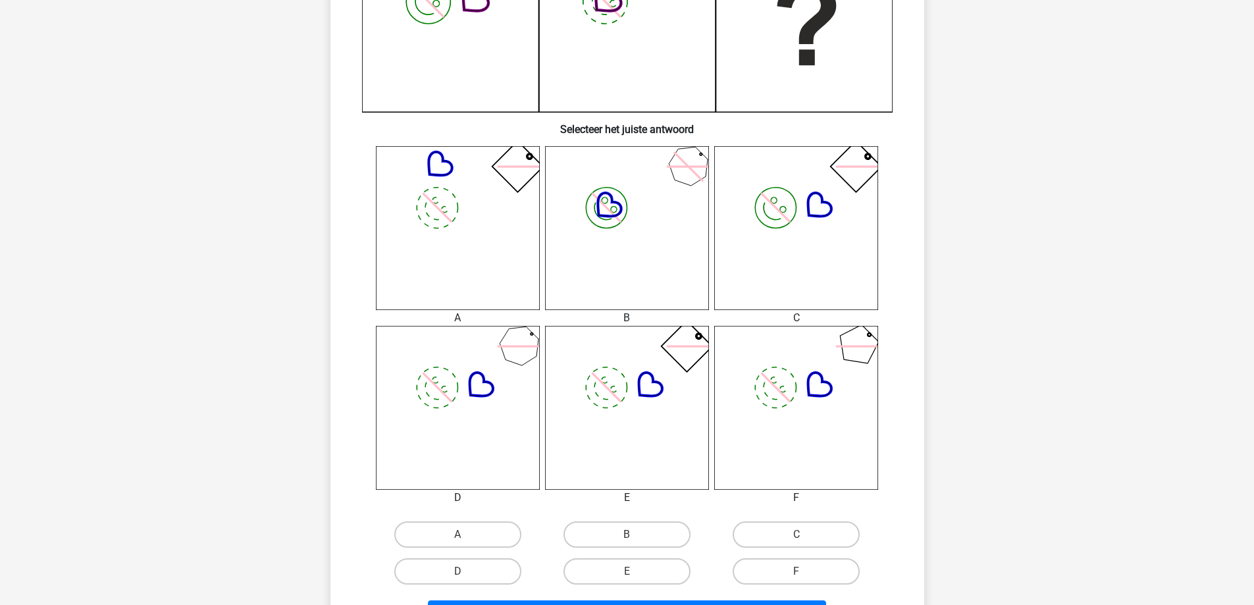
scroll to position [395, 0]
click at [486, 410] on icon "image/svg+xml" at bounding box center [458, 407] width 164 height 164
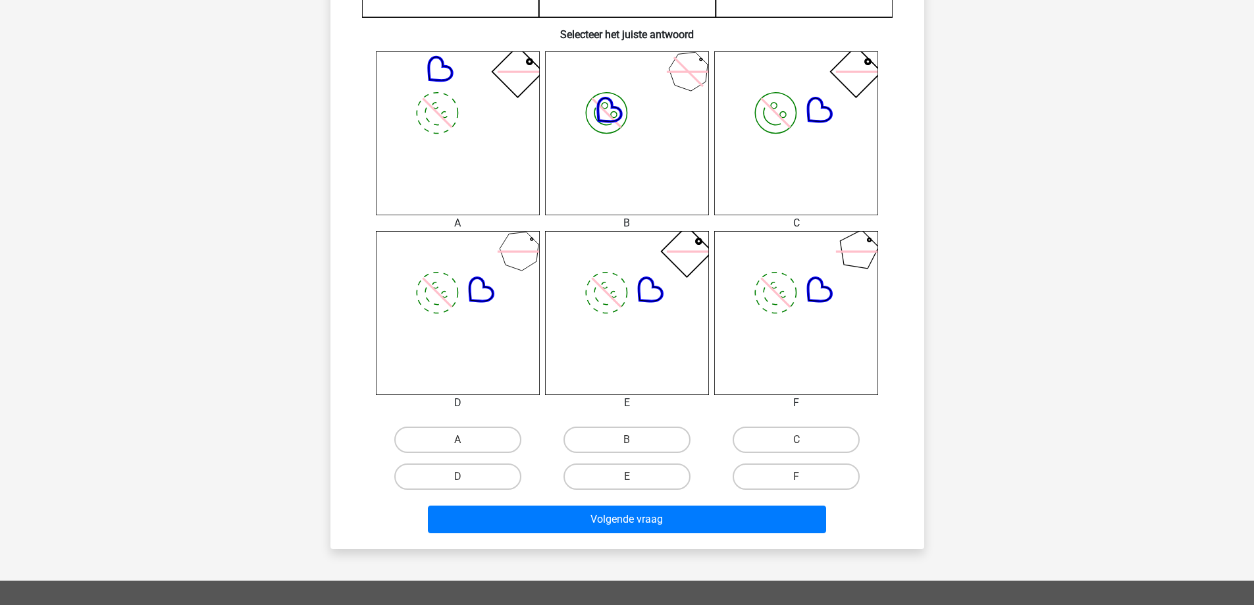
scroll to position [526, 0]
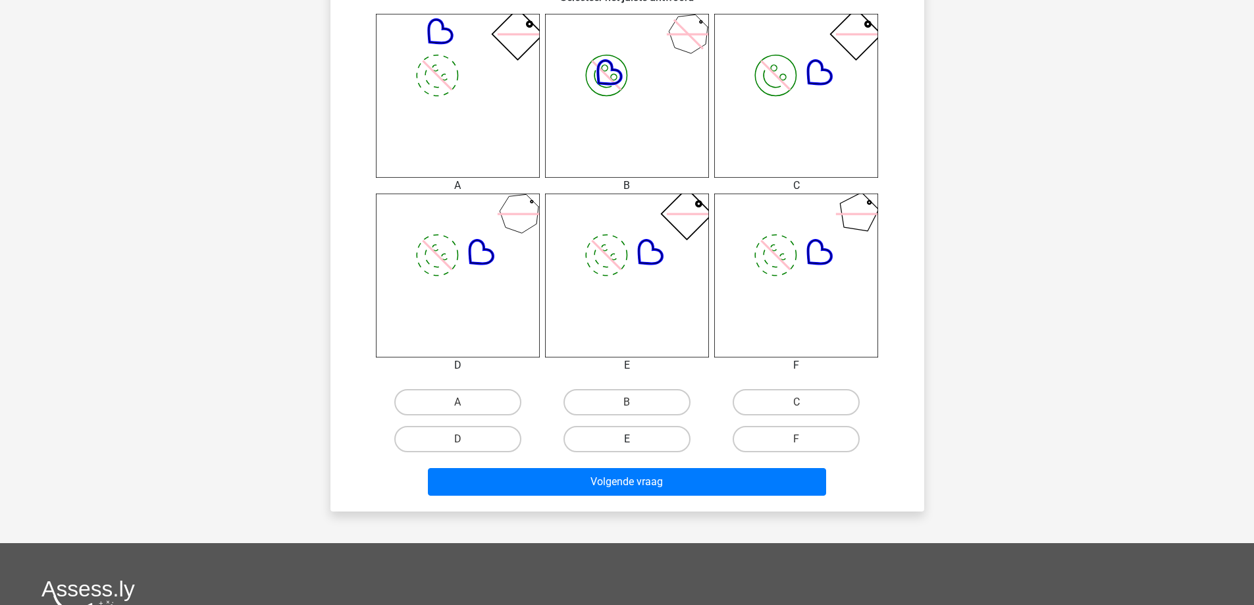
click at [653, 438] on label "E" at bounding box center [626, 439] width 127 height 26
click at [635, 439] on input "E" at bounding box center [630, 443] width 9 height 9
radio input "true"
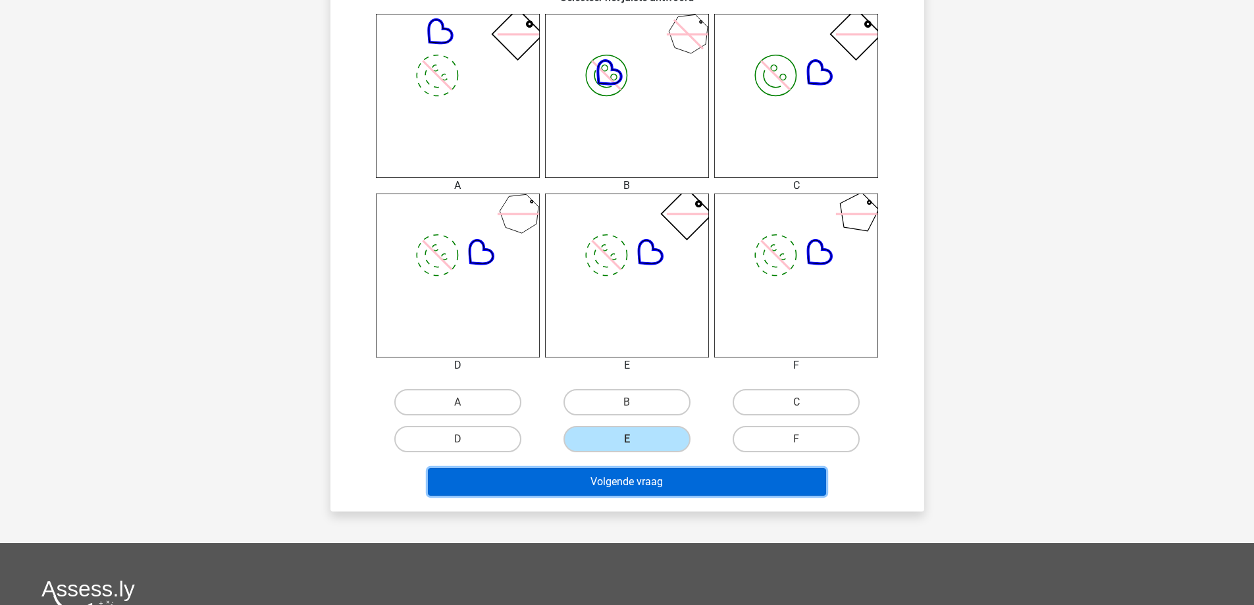
click at [675, 478] on button "Volgende vraag" at bounding box center [627, 482] width 398 height 28
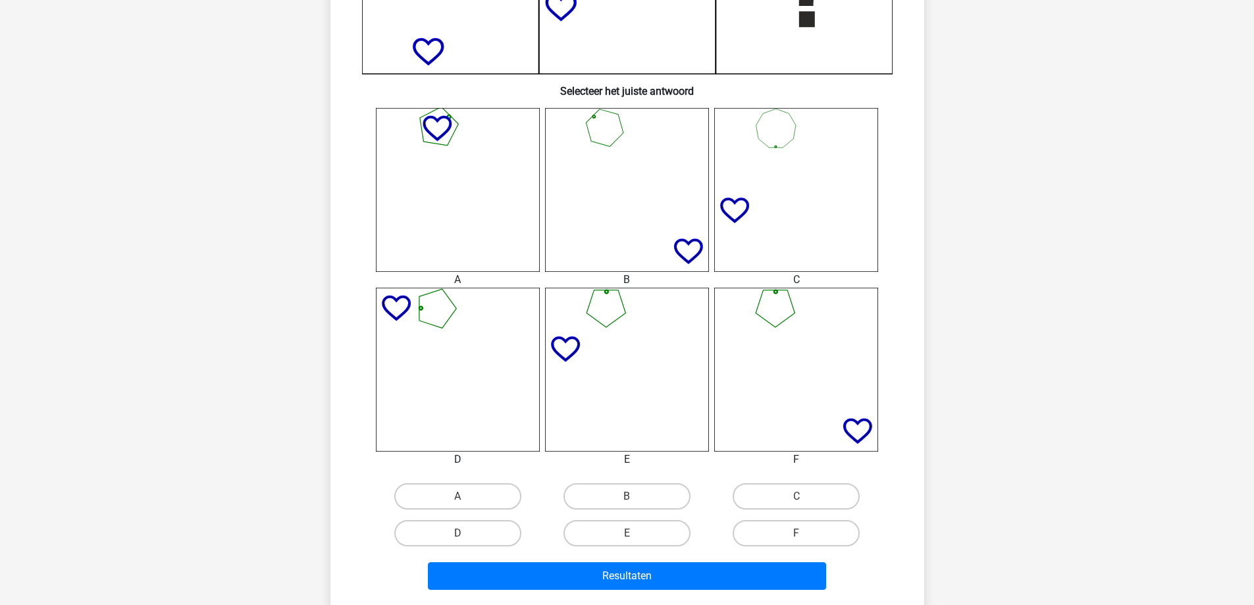
scroll to position [461, 0]
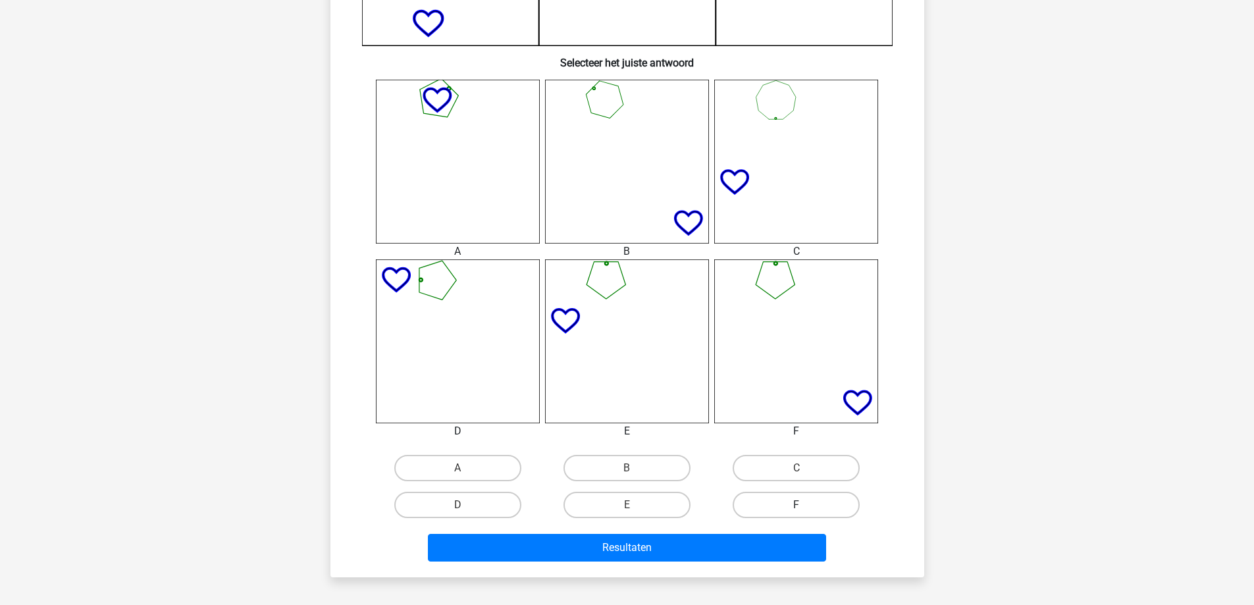
click at [775, 501] on label "F" at bounding box center [795, 505] width 127 height 26
click at [796, 505] on input "F" at bounding box center [800, 509] width 9 height 9
radio input "true"
click at [765, 532] on div "Resultaten" at bounding box center [626, 544] width 551 height 43
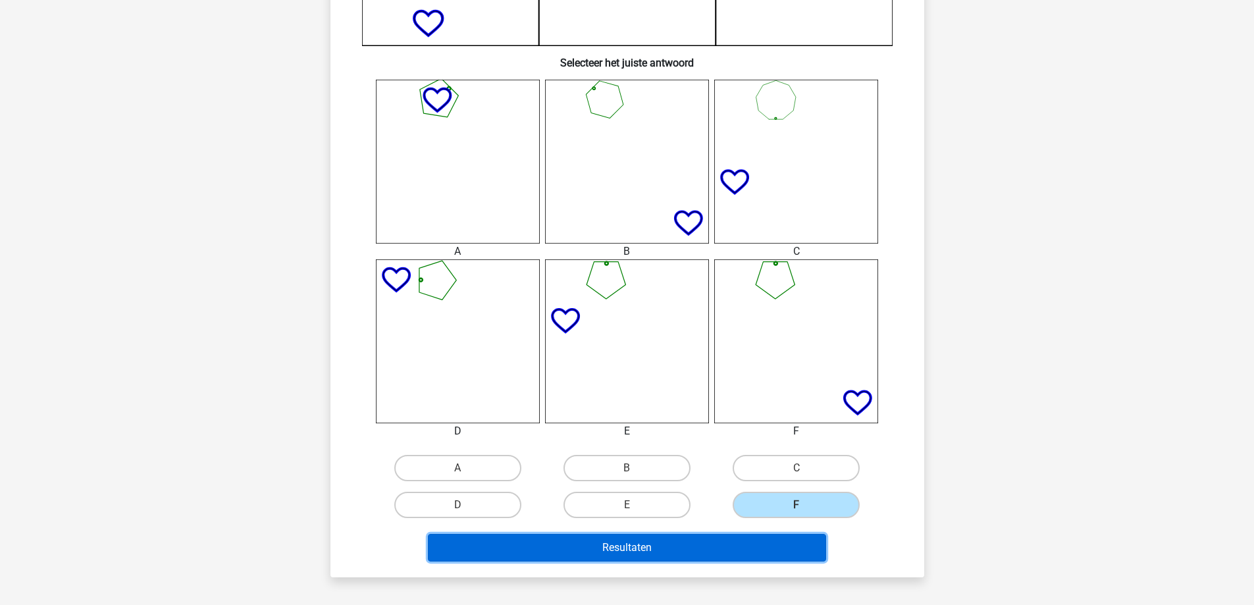
click at [764, 548] on button "Resultaten" at bounding box center [627, 548] width 398 height 28
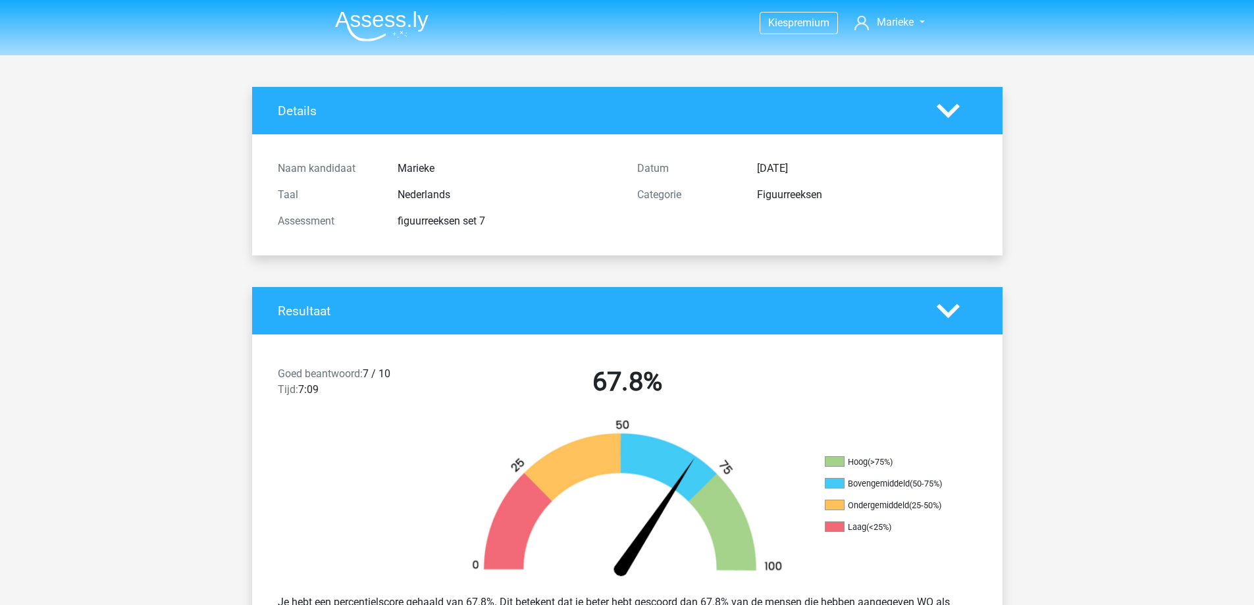
click at [399, 36] on img at bounding box center [381, 26] width 93 height 31
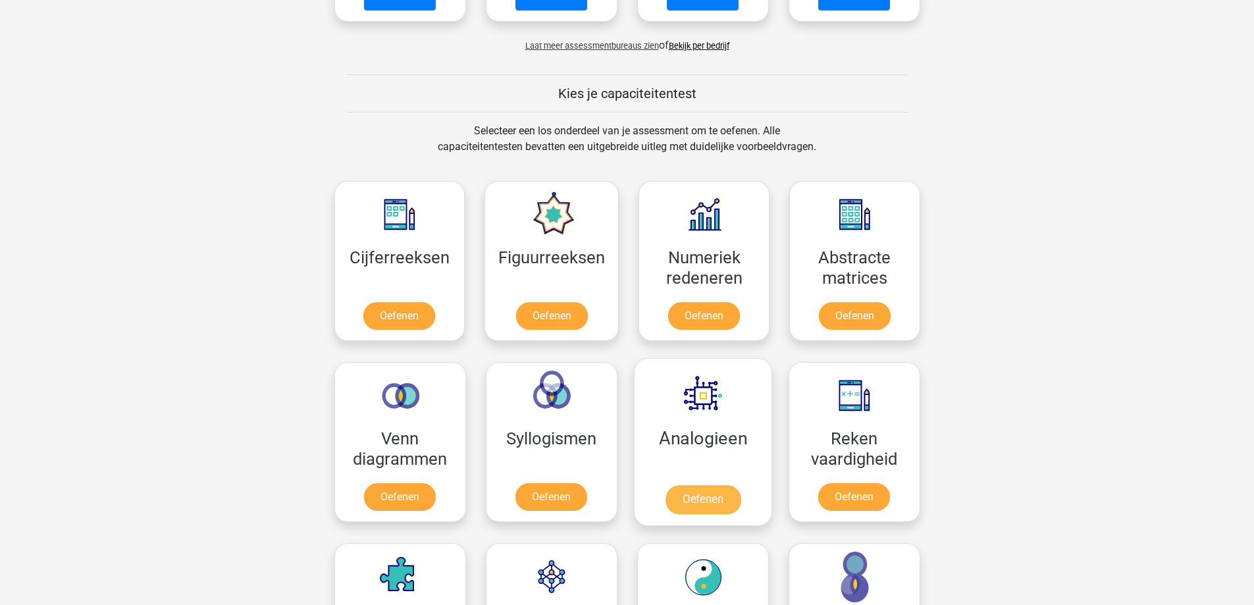
scroll to position [526, 0]
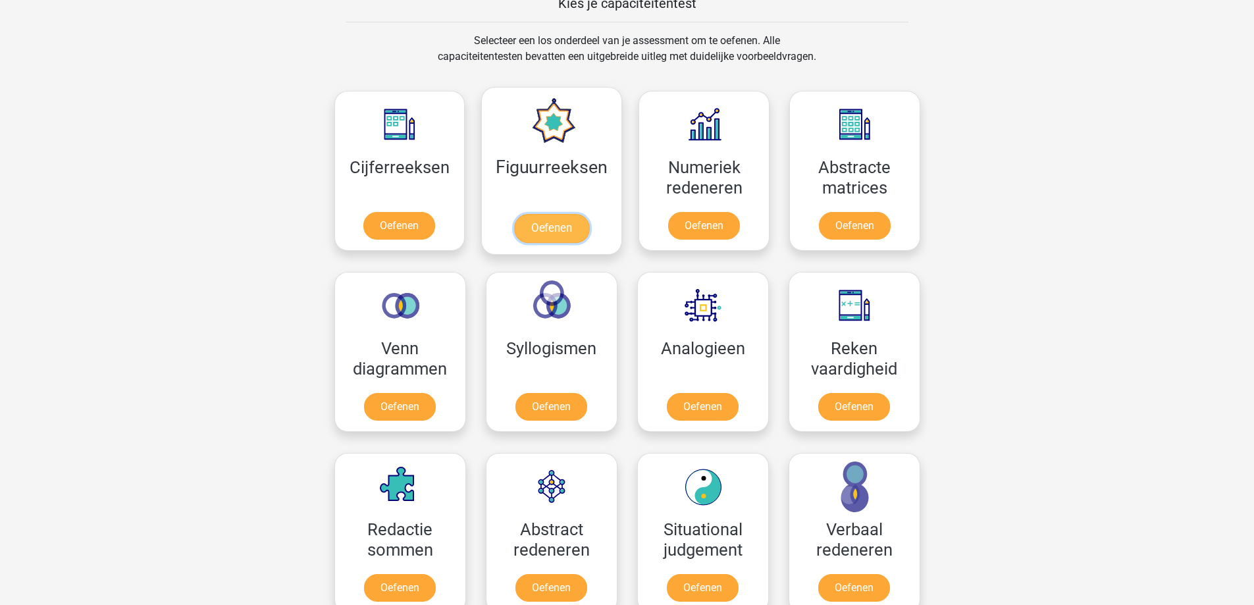
click at [570, 214] on link "Oefenen" at bounding box center [551, 228] width 75 height 29
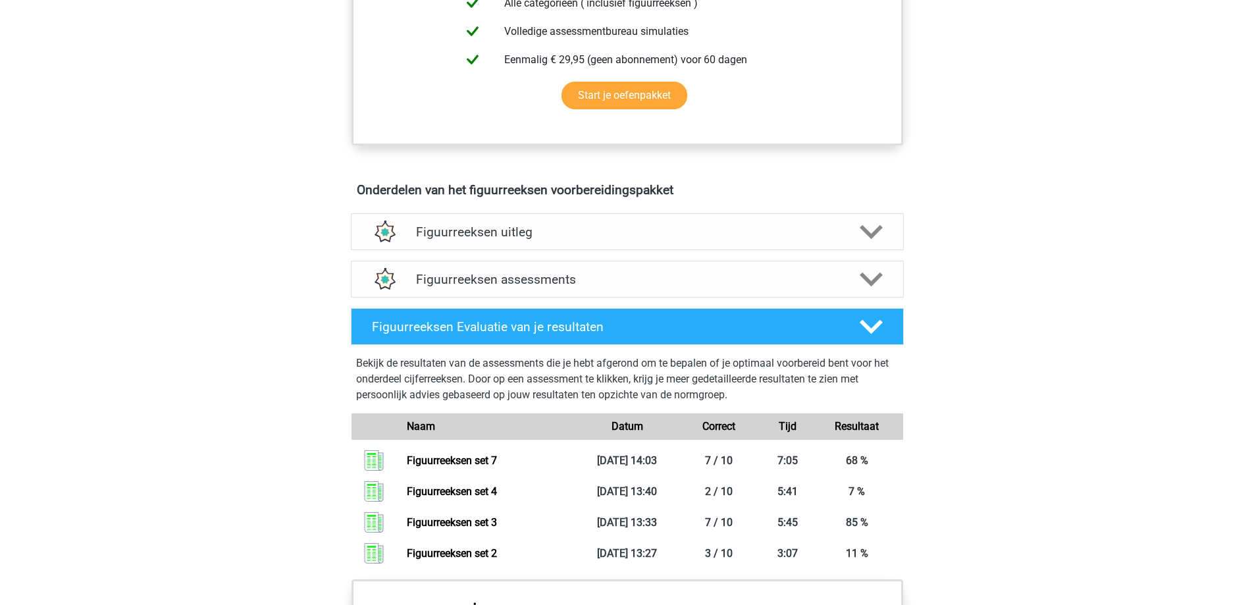
scroll to position [658, 0]
